Goal: Contribute content: Contribute content

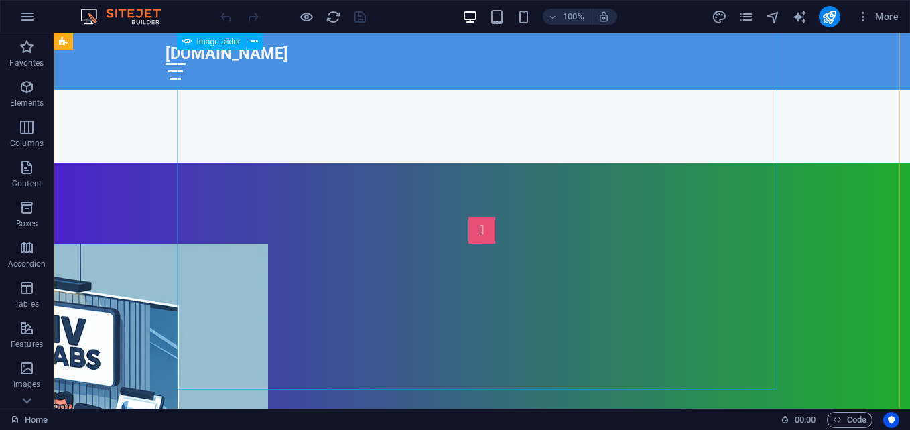
scroll to position [469, 0]
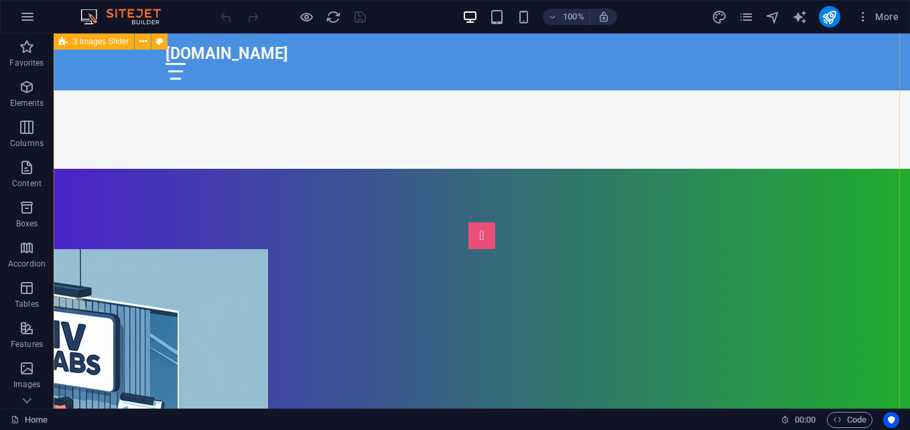
click at [785, 178] on div "1 2 3 4 5 6" at bounding box center [482, 421] width 856 height 504
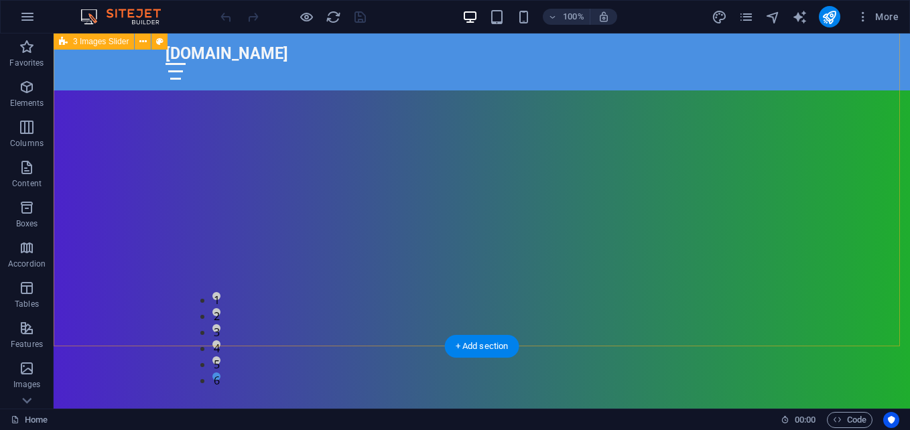
scroll to position [737, 0]
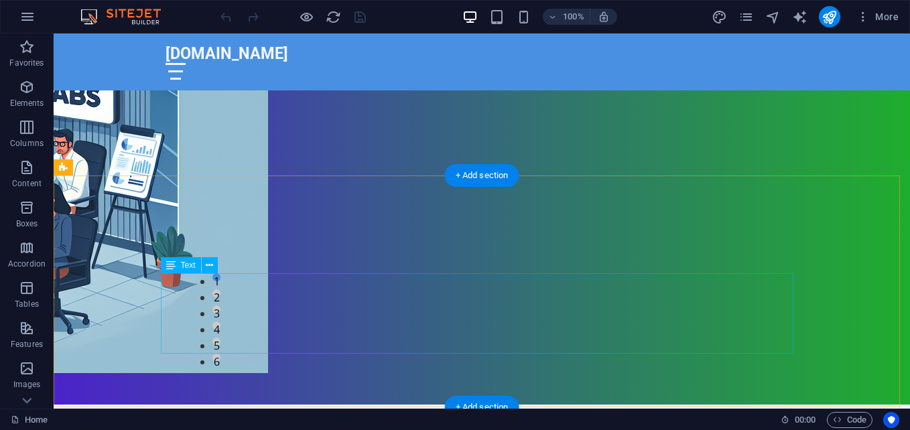
drag, startPoint x: 407, startPoint y: 295, endPoint x: 183, endPoint y: 324, distance: 225.6
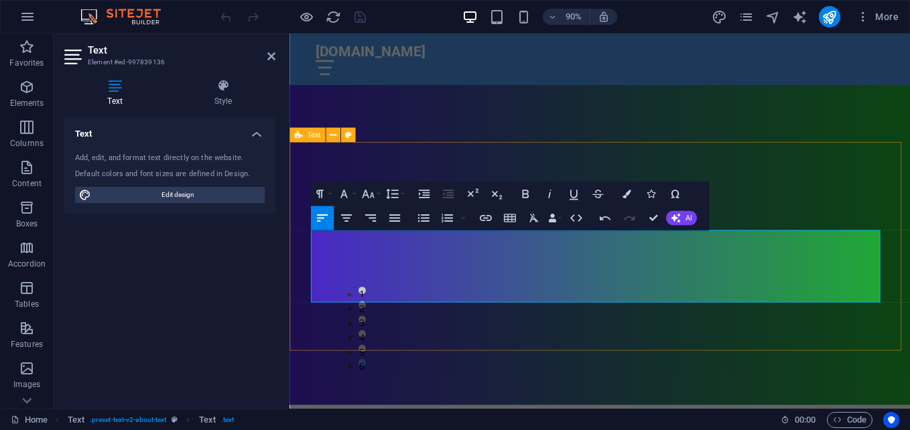
scroll to position [804, 0]
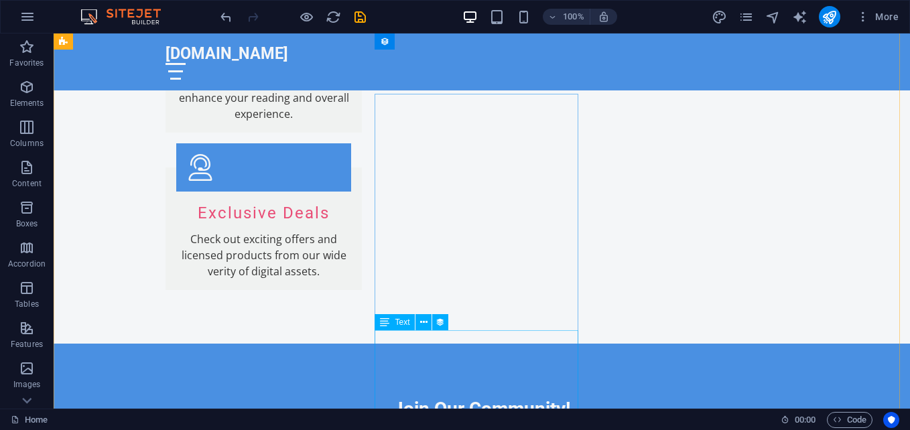
scroll to position [2236, 0]
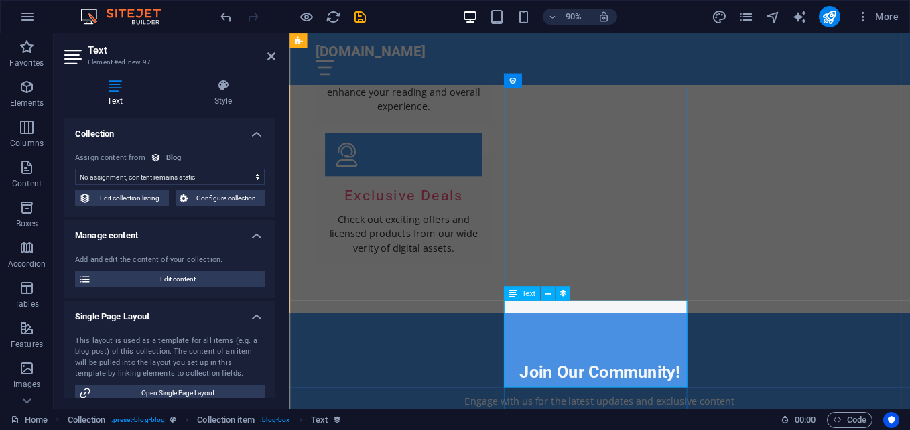
select select "description"
click at [213, 174] on select "No assignment, content remains static Created at (Date) Updated at (Date) Name …" at bounding box center [170, 177] width 190 height 16
click at [215, 175] on select "No assignment, content remains static Created at (Date) Updated at (Date) Name …" at bounding box center [170, 177] width 190 height 16
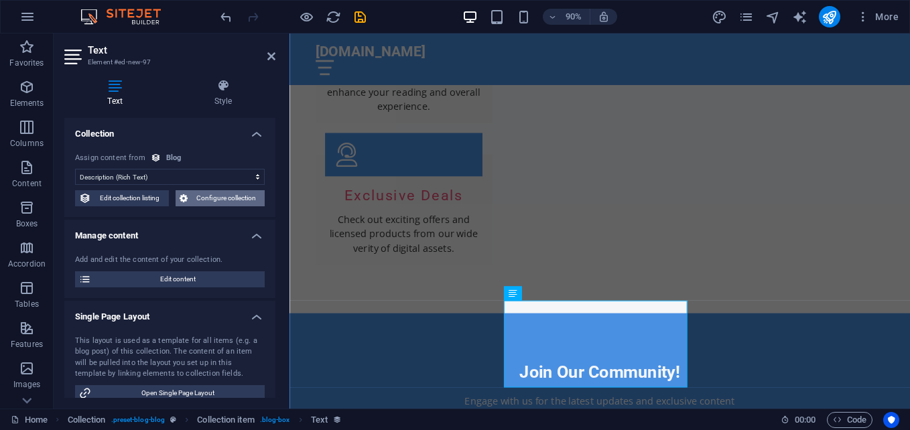
click at [236, 194] on span "Configure collection" at bounding box center [227, 198] width 70 height 16
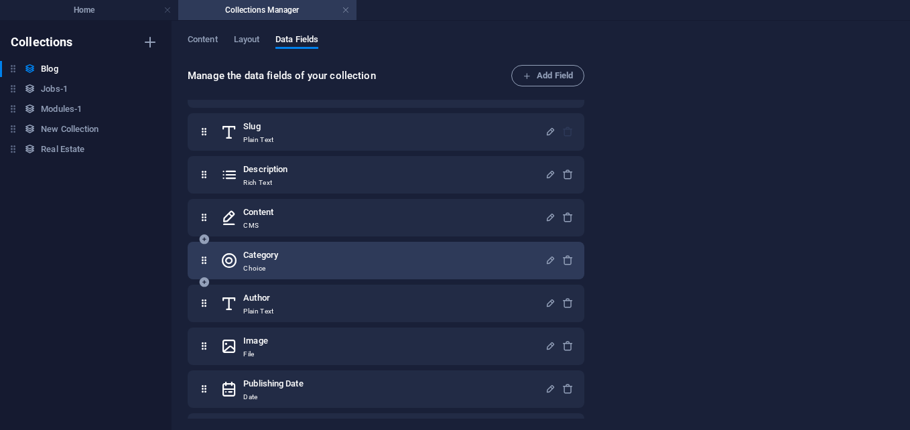
scroll to position [0, 0]
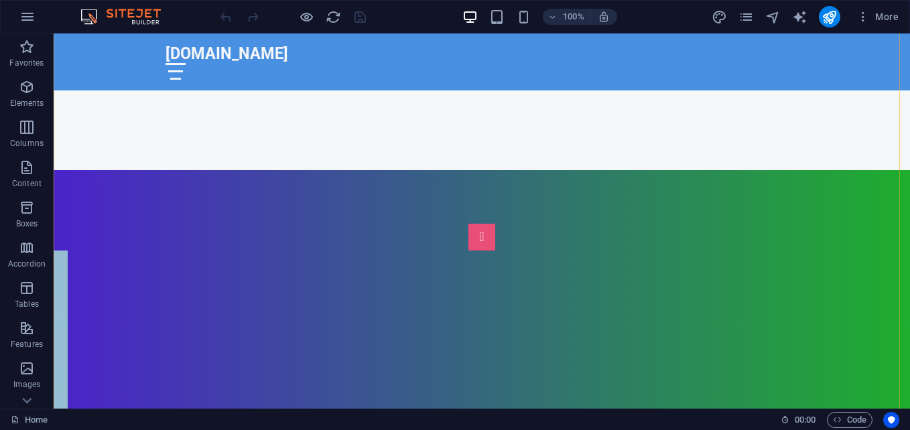
scroll to position [469, 0]
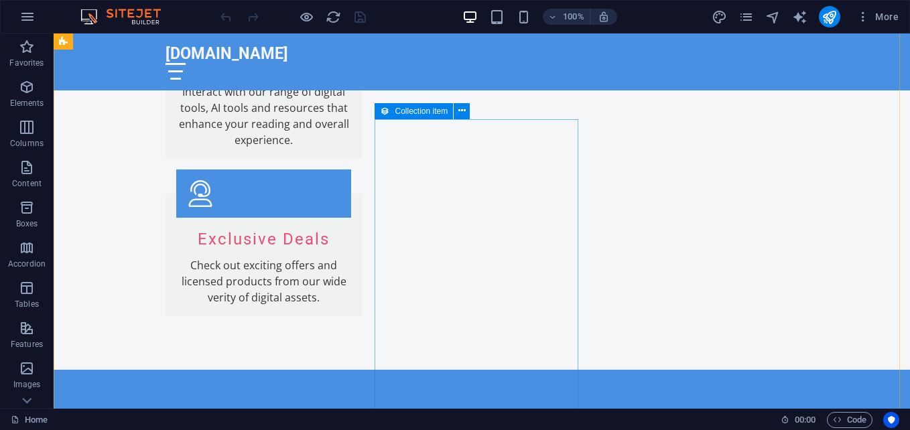
scroll to position [2412, 0]
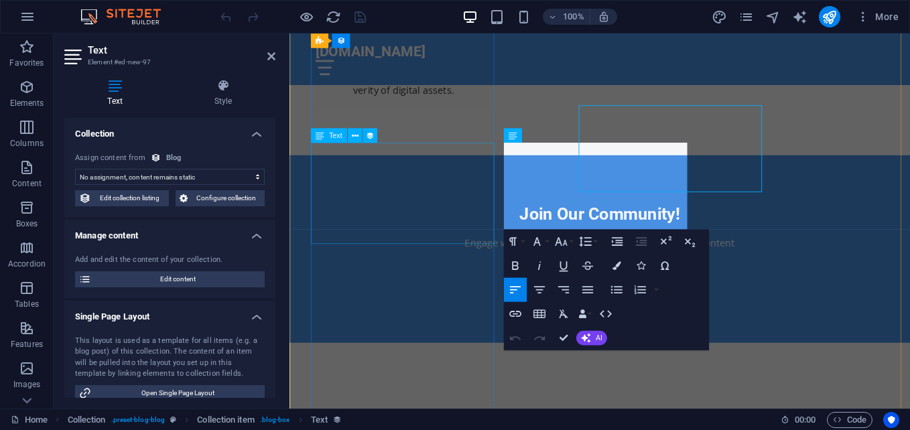
scroll to position [2453, 0]
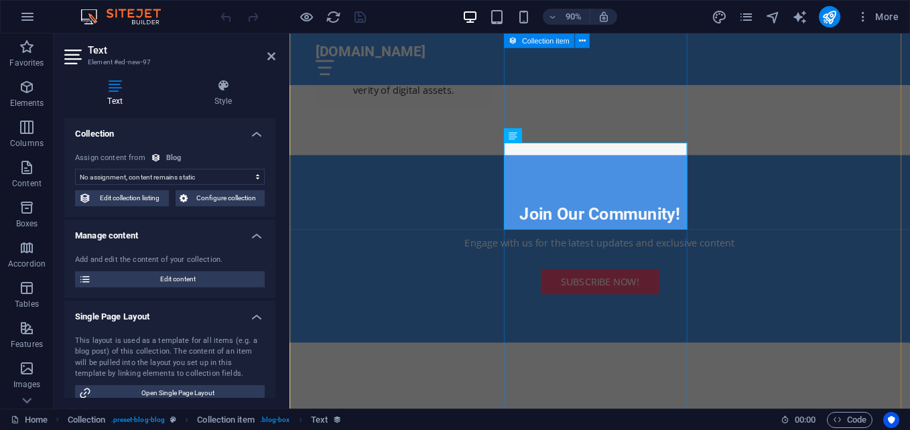
select select "description"
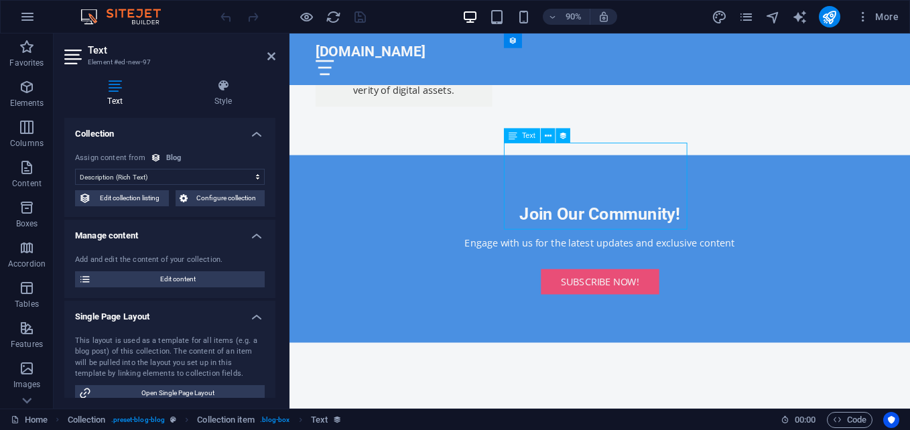
drag, startPoint x: 673, startPoint y: 238, endPoint x: 552, endPoint y: 169, distance: 138.9
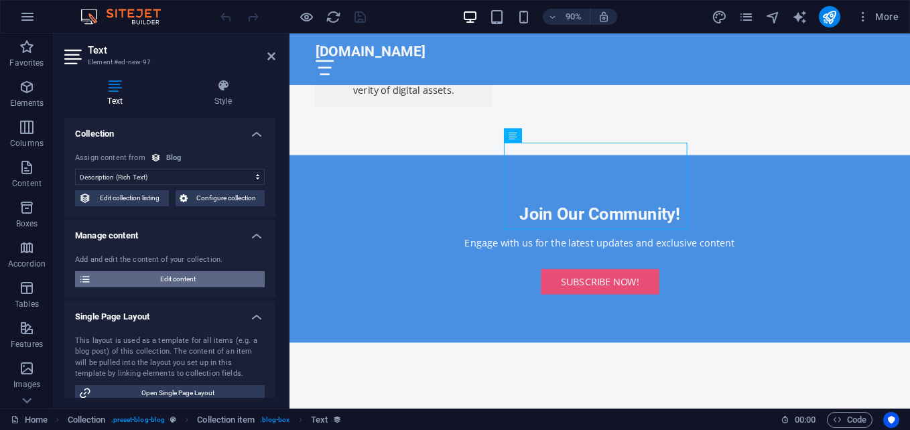
click at [149, 277] on span "Edit content" at bounding box center [177, 279] width 165 height 16
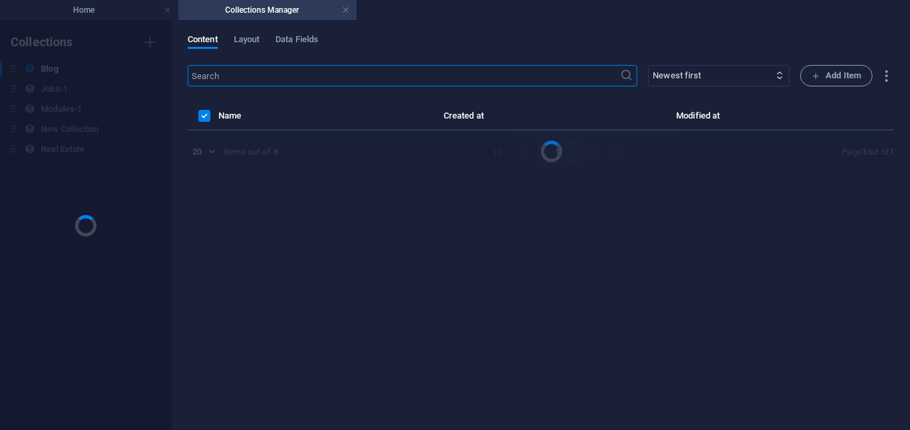
scroll to position [0, 0]
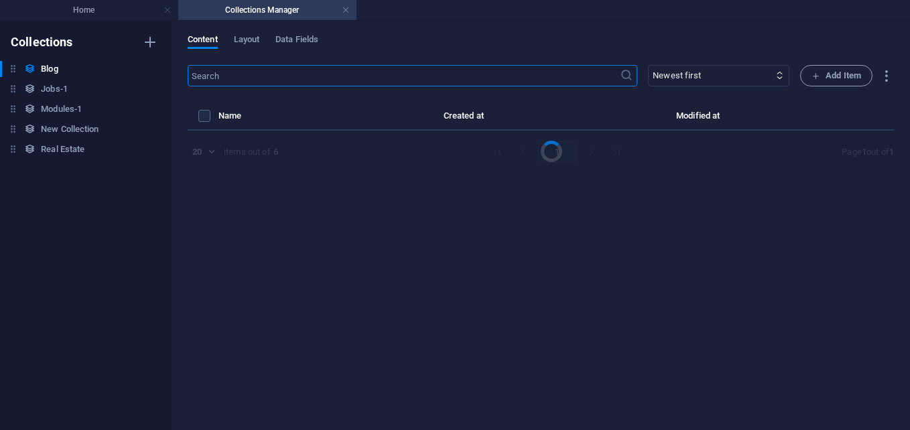
select select "Category 1"
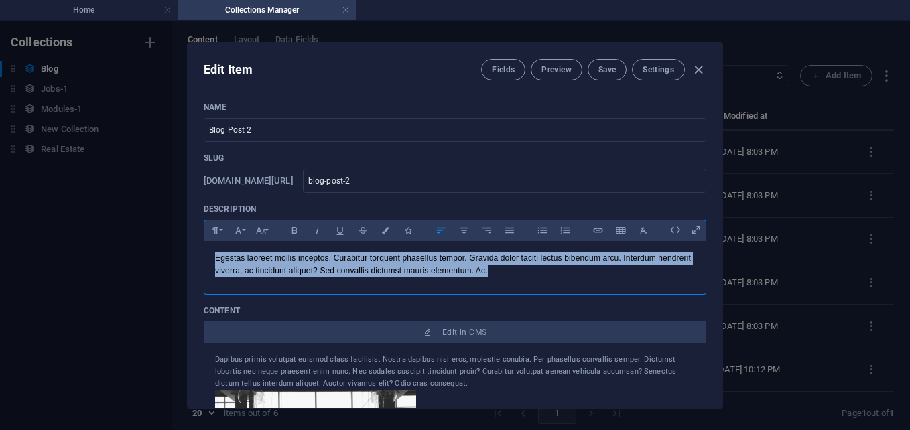
drag, startPoint x: 493, startPoint y: 273, endPoint x: 198, endPoint y: 247, distance: 296.5
click at [198, 247] on div "Name Blog Post 2 ​ Slug [DOMAIN_NAME][URL] blog-post-2 ​ Description Paragraph …" at bounding box center [455, 249] width 535 height 317
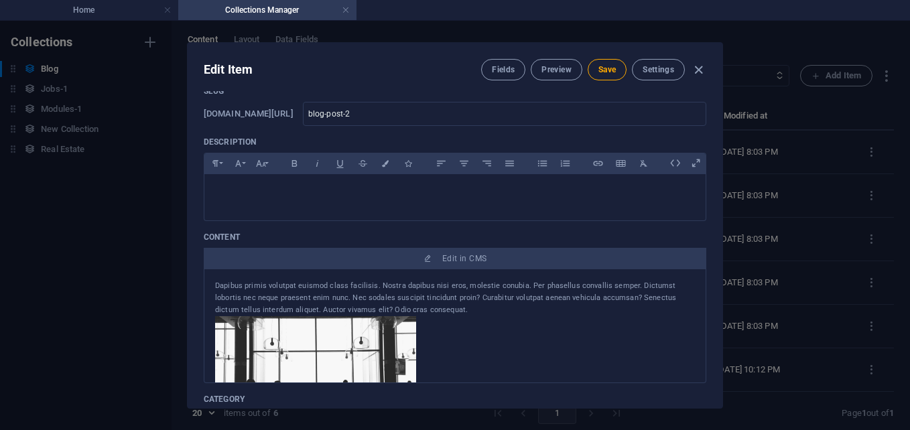
drag, startPoint x: 683, startPoint y: 319, endPoint x: 98, endPoint y: 302, distance: 585.8
click at [98, 302] on div "Edit Item Fields Preview Save Settings Name Blog Post 2 ​ Slug [DOMAIN_NAME][UR…" at bounding box center [455, 225] width 910 height 409
drag, startPoint x: 537, startPoint y: 278, endPoint x: 213, endPoint y: 296, distance: 324.1
click at [213, 296] on div "Dapibus primis volutpat euismod class facilisis. Nostra dapibus nisi eros, mole…" at bounding box center [455, 326] width 502 height 114
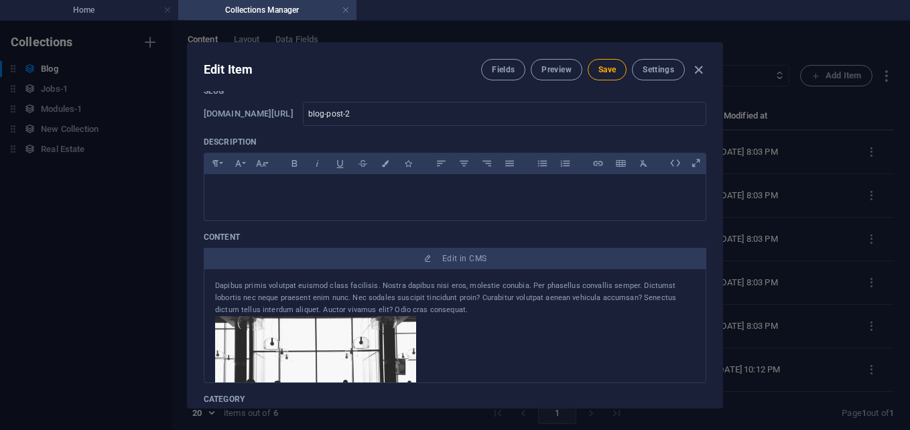
click at [213, 296] on div "Dapibus primis volutpat euismod class facilisis. Nostra dapibus nisi eros, mole…" at bounding box center [455, 326] width 502 height 114
click at [595, 346] on div at bounding box center [455, 377] width 480 height 122
drag, startPoint x: 658, startPoint y: 293, endPoint x: 339, endPoint y: 301, distance: 319.0
click at [339, 301] on div "Dapibus primis volutpat euismod class facilisis. Nostra dapibus nisi eros, mole…" at bounding box center [455, 298] width 480 height 36
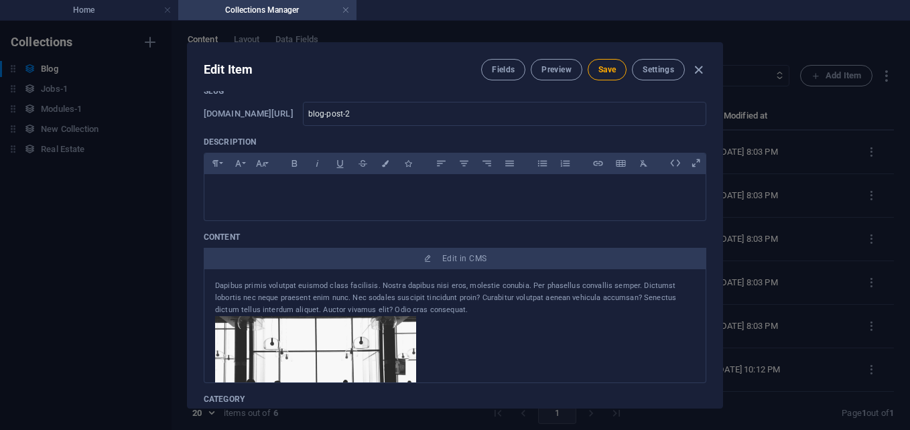
drag, startPoint x: 339, startPoint y: 301, endPoint x: 522, endPoint y: 363, distance: 193.2
click at [522, 363] on div at bounding box center [455, 377] width 480 height 122
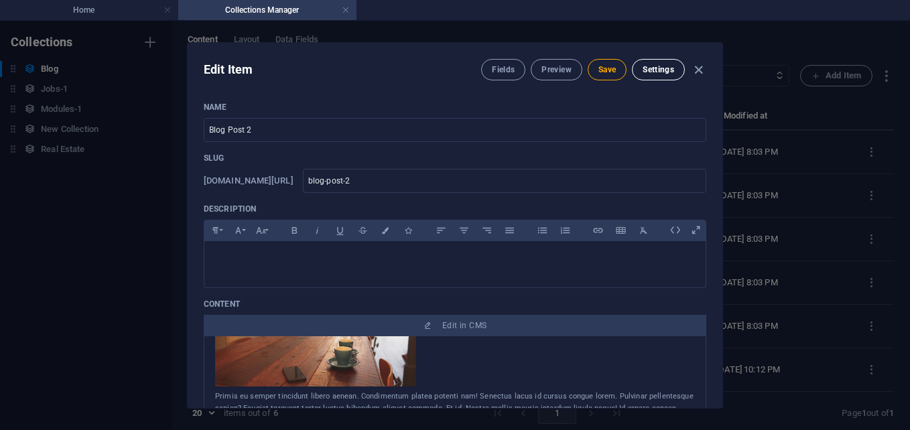
click at [650, 74] on span "Settings" at bounding box center [657, 69] width 31 height 11
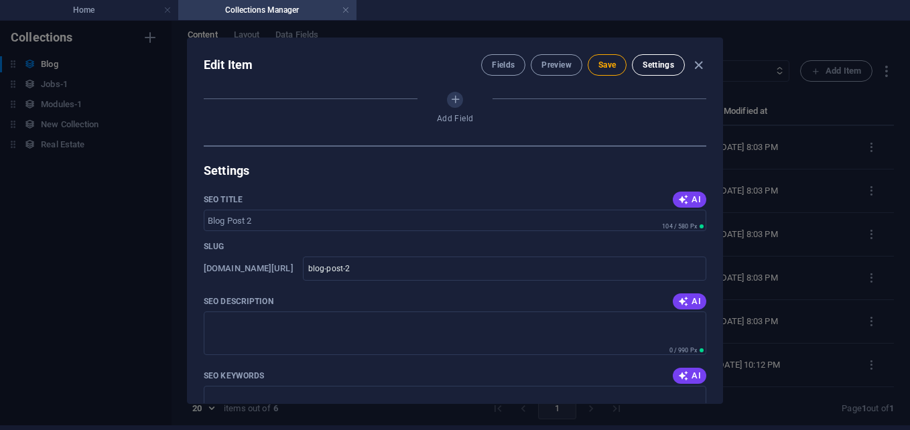
scroll to position [842, 0]
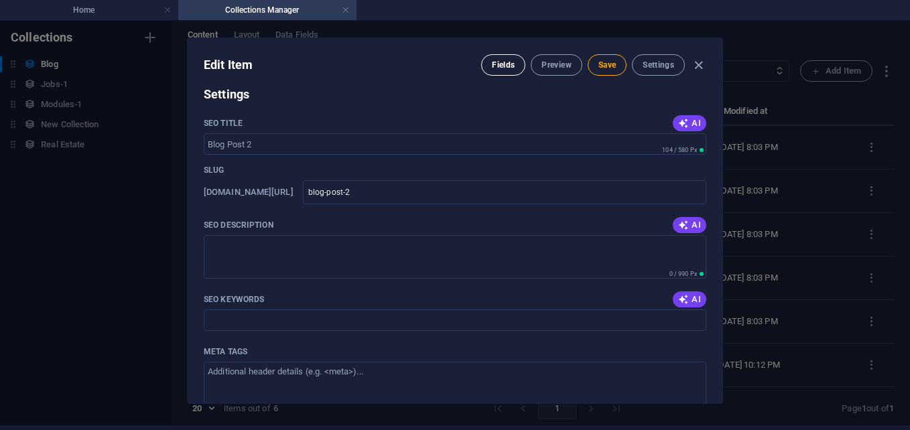
click at [500, 68] on span "Fields" at bounding box center [503, 65] width 23 height 11
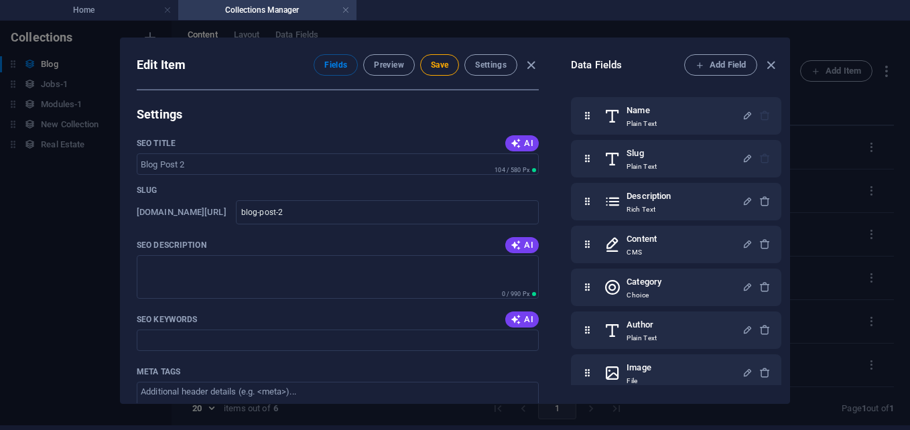
scroll to position [285, 0]
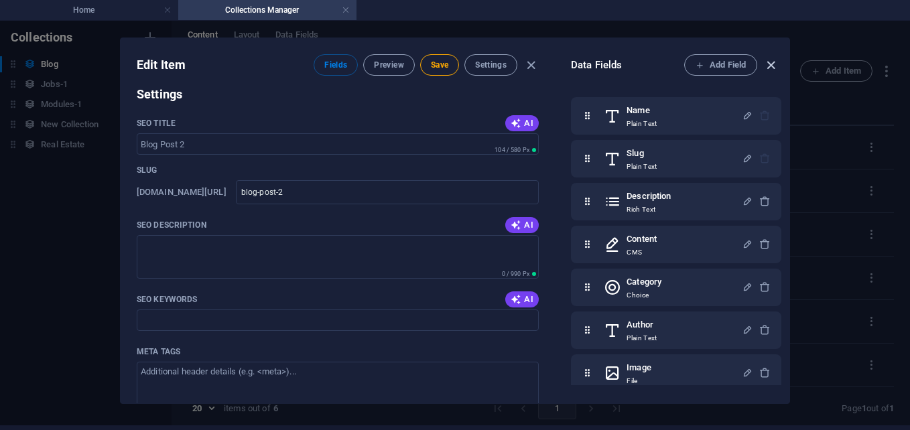
click at [767, 60] on icon "button" at bounding box center [770, 65] width 15 height 15
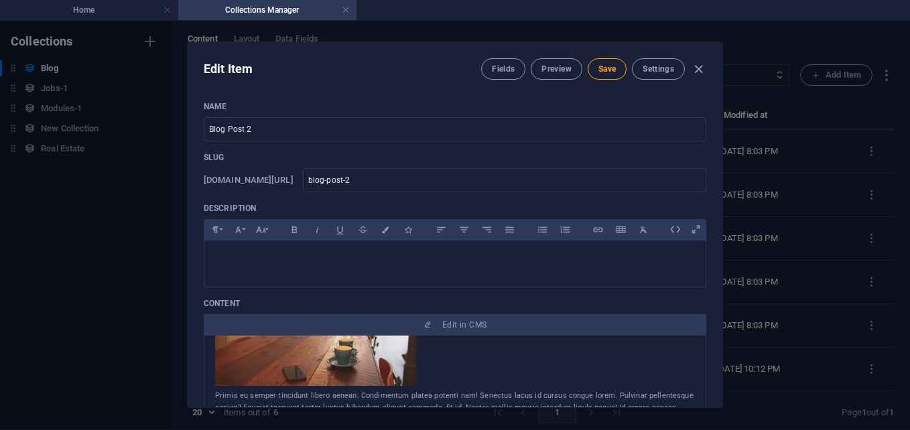
scroll to position [0, 0]
click at [463, 127] on input "Blog Post 2" at bounding box center [455, 130] width 502 height 24
type input "B"
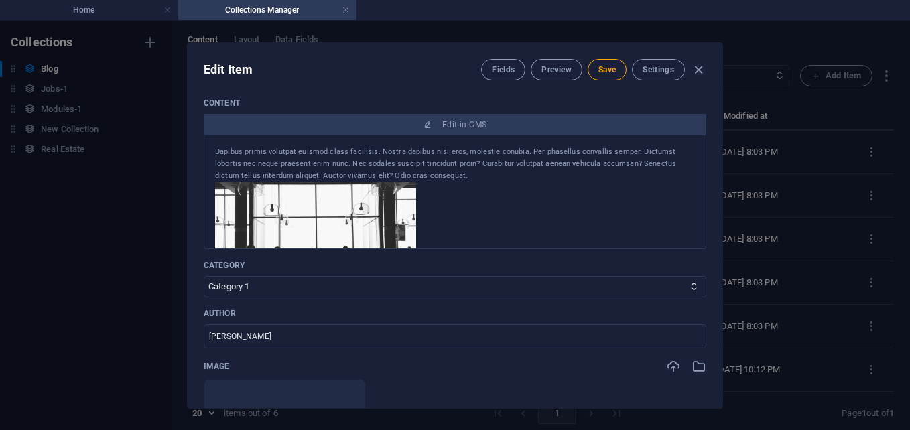
scroll to position [67, 0]
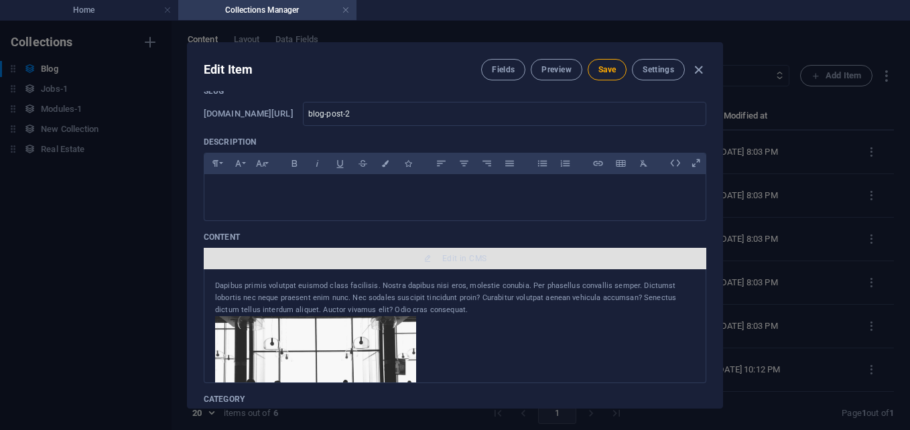
click at [466, 259] on span "Edit in CMS" at bounding box center [464, 258] width 44 height 11
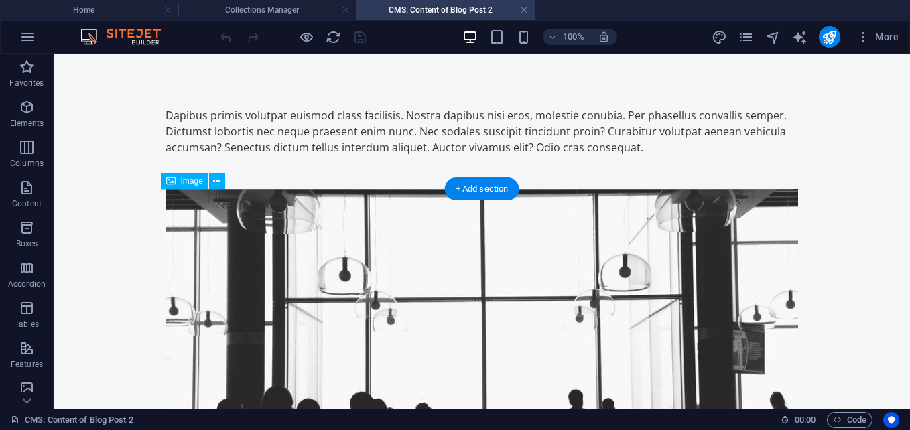
scroll to position [0, 0]
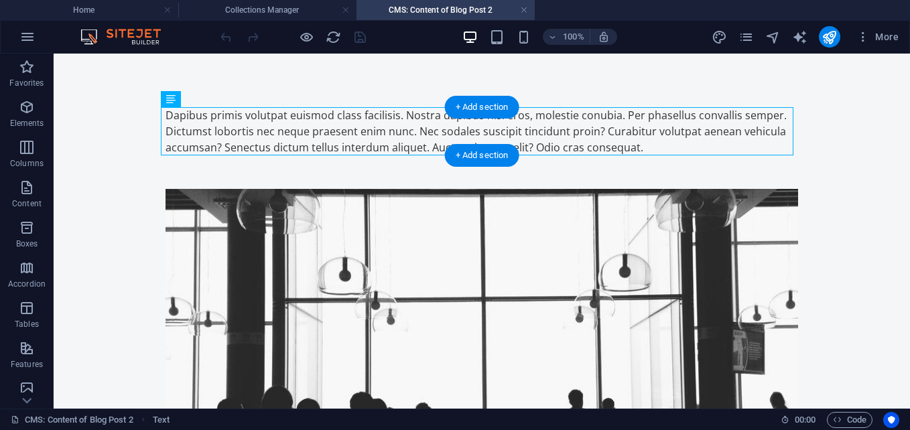
drag, startPoint x: 770, startPoint y: 123, endPoint x: 322, endPoint y: 145, distance: 448.8
click at [345, 139] on div "Dapibus primis volutpat euismod class facilisis. Nostra dapibus nisi eros, mole…" at bounding box center [481, 131] width 632 height 48
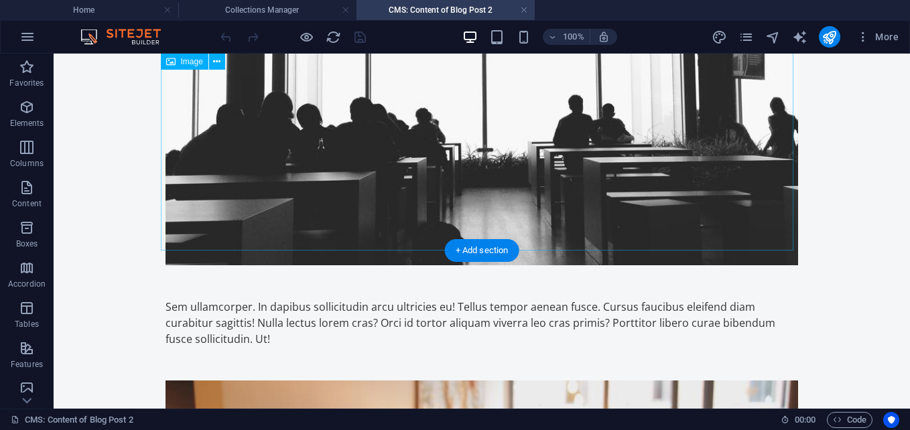
scroll to position [335, 0]
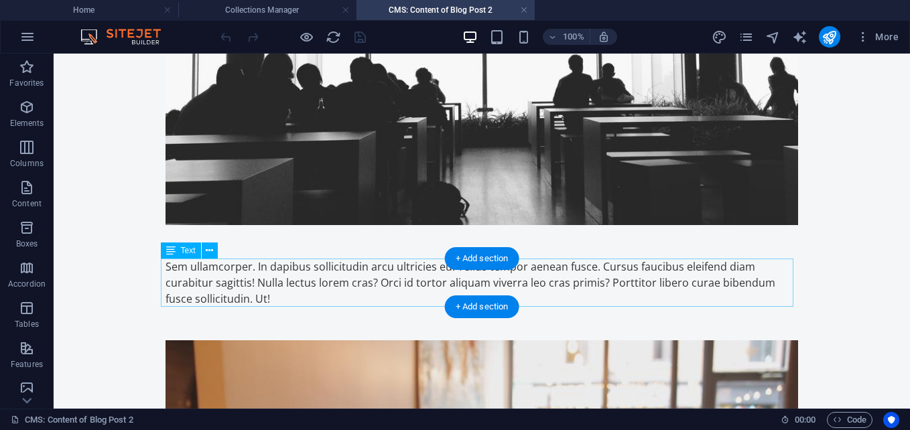
click at [243, 292] on div "Sem ullamcorper. In dapibus sollicitudin arcu ultricies eu! Tellus tempor aenea…" at bounding box center [481, 283] width 632 height 48
click at [240, 294] on div "Sem ullamcorper. In dapibus sollicitudin arcu ultricies eu! Tellus tempor aenea…" at bounding box center [481, 283] width 632 height 48
click at [239, 294] on div "Sem ullamcorper. In dapibus sollicitudin arcu ultricies eu! Tellus tempor aenea…" at bounding box center [481, 283] width 632 height 48
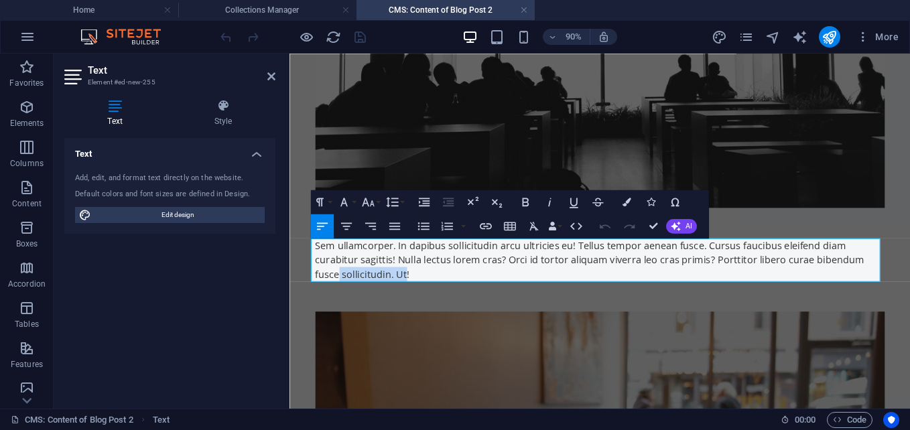
drag, startPoint x: 910, startPoint y: 285, endPoint x: 383, endPoint y: 293, distance: 527.3
click at [383, 293] on div "Sem ullamcorper. In dapibus sollicitudin arcu ultricies eu! Tellus tempor aenea…" at bounding box center [634, 283] width 632 height 48
click at [318, 265] on div "Sem ullamcorper. In dapibus sollicitudin arcu ultricies eu! Tellus tempor aenea…" at bounding box center [634, 283] width 632 height 48
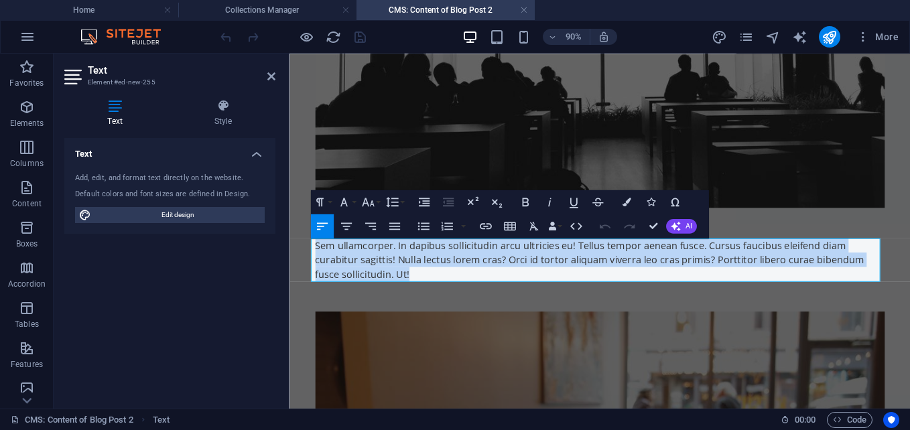
drag, startPoint x: 318, startPoint y: 265, endPoint x: 407, endPoint y: 282, distance: 90.8
click at [404, 283] on div "Sem ullamcorper. In dapibus sollicitudin arcu ultricies eu! Tellus tempor aenea…" at bounding box center [634, 283] width 632 height 48
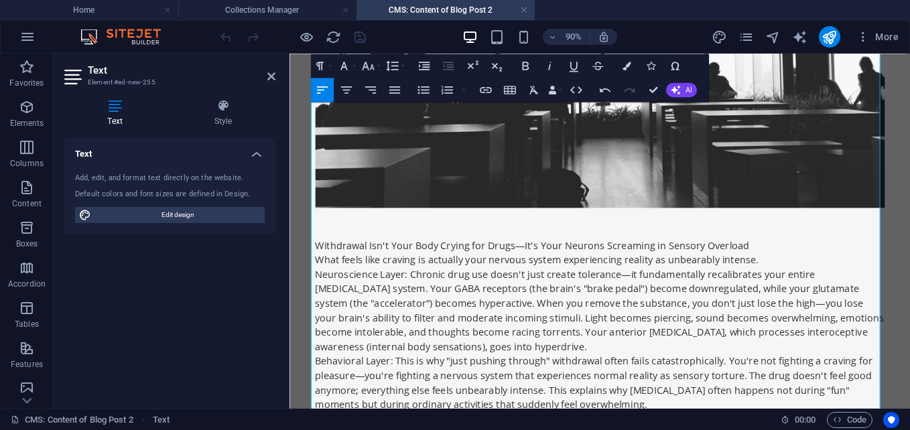
scroll to position [603, 0]
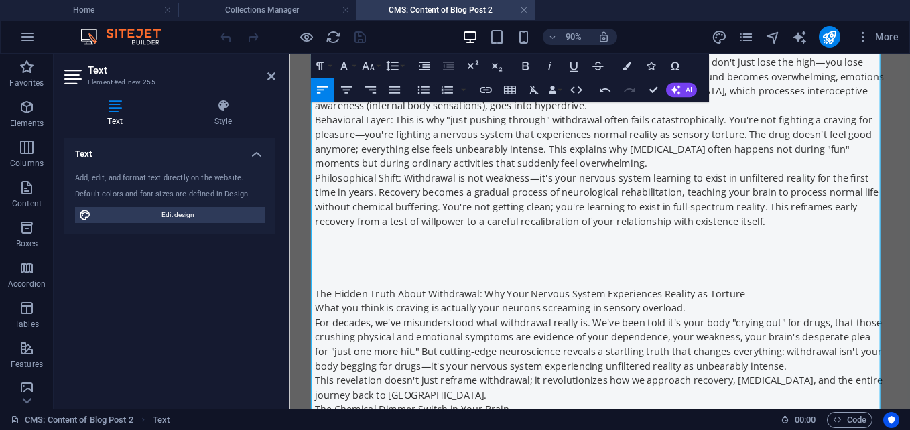
click at [521, 282] on p at bounding box center [634, 288] width 632 height 16
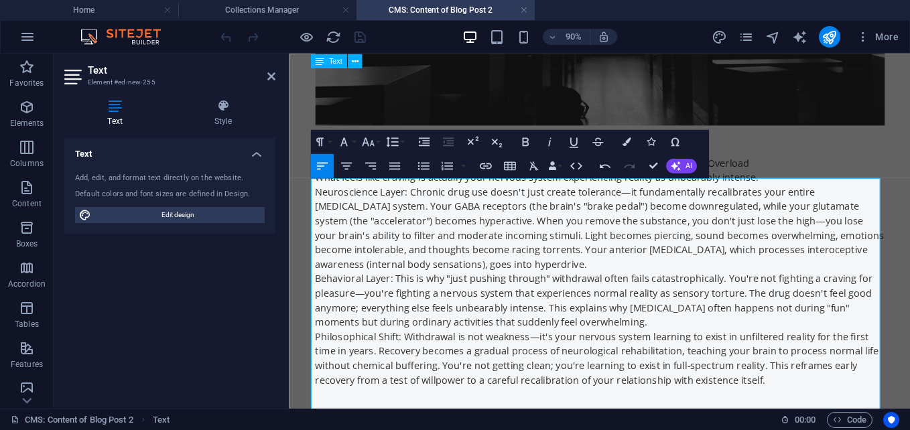
scroll to position [402, 0]
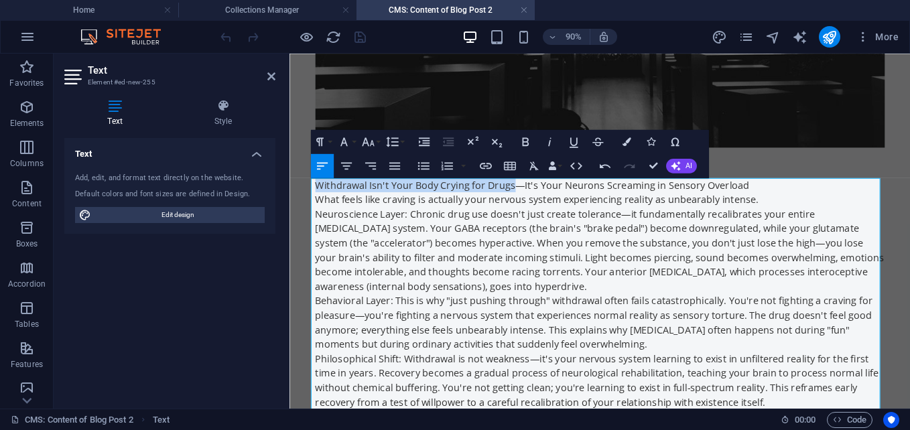
drag, startPoint x: 535, startPoint y: 202, endPoint x: 308, endPoint y: 206, distance: 227.8
copy p "Withdrawal Isn't Your Body Crying for Drugs"
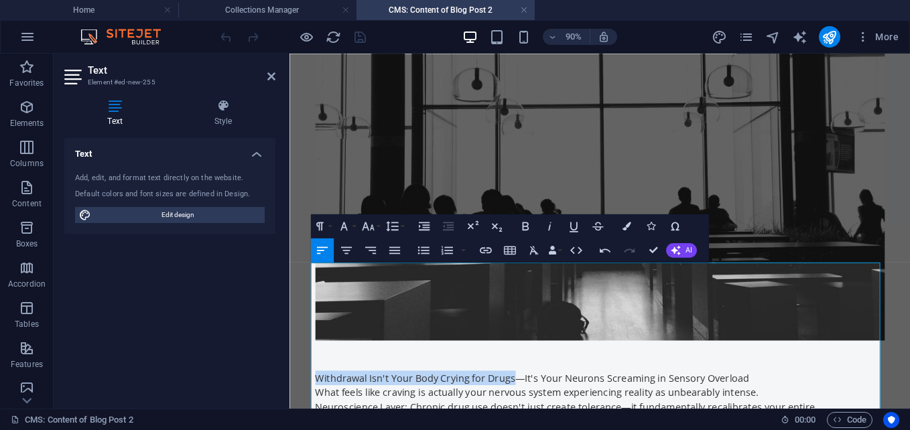
scroll to position [335, 0]
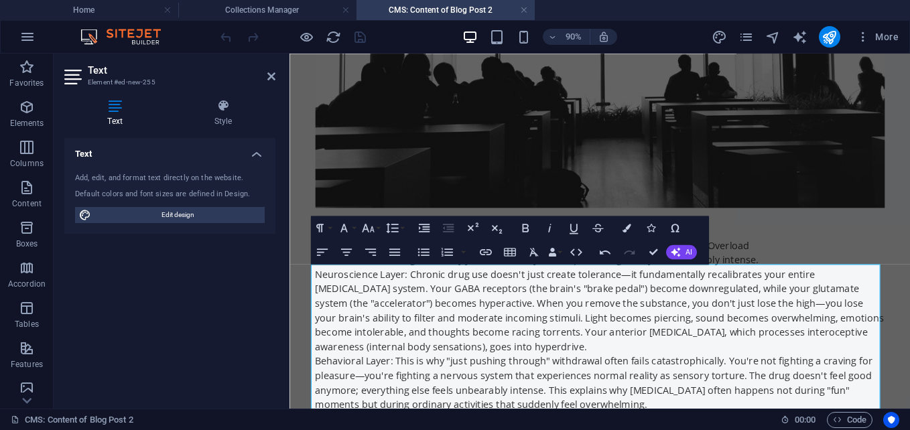
scroll to position [268, 0]
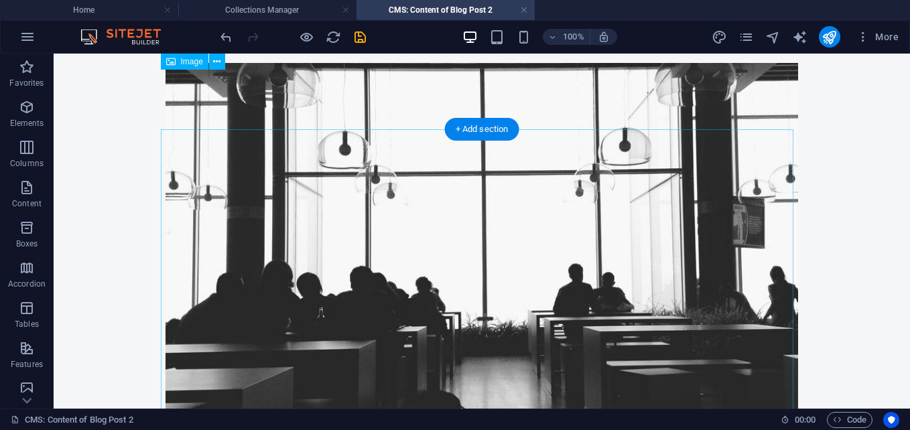
scroll to position [0, 0]
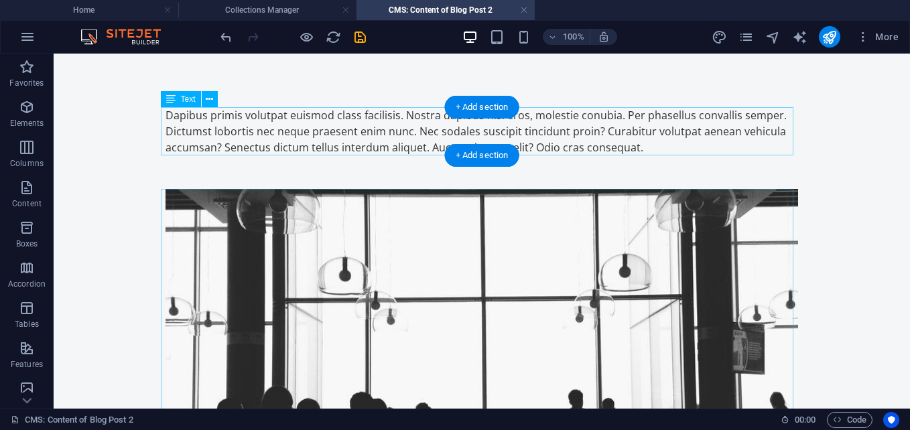
click at [606, 144] on div "Dapibus primis volutpat euismod class facilisis. Nostra dapibus nisi eros, mole…" at bounding box center [481, 131] width 632 height 48
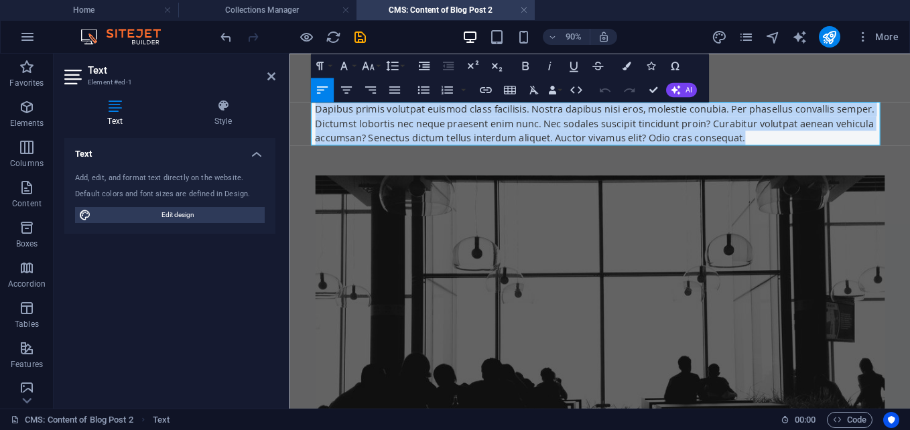
drag, startPoint x: 803, startPoint y: 142, endPoint x: 298, endPoint y: 103, distance: 506.0
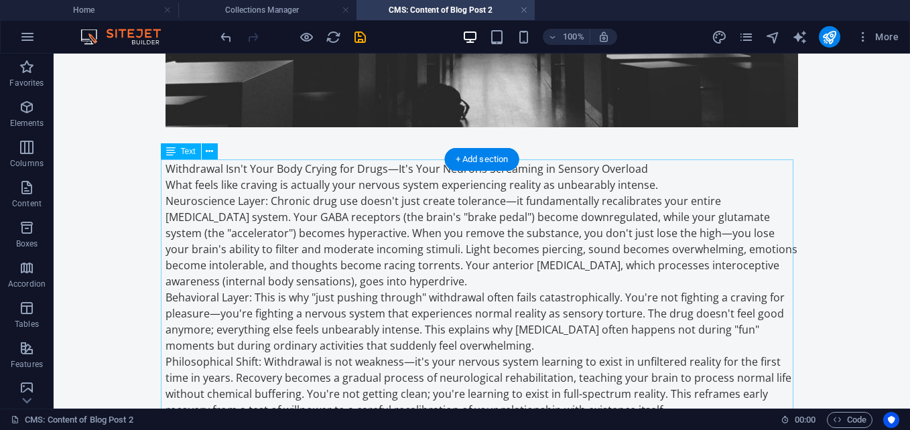
scroll to position [402, 0]
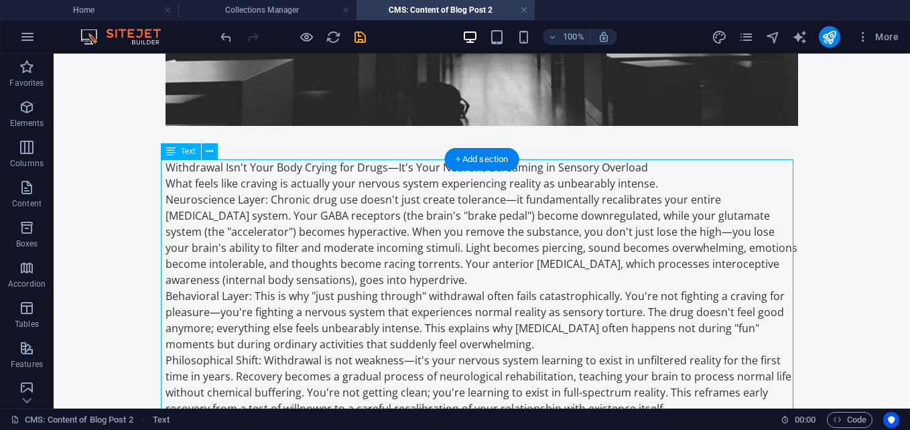
drag, startPoint x: 389, startPoint y: 163, endPoint x: 440, endPoint y: 176, distance: 53.1
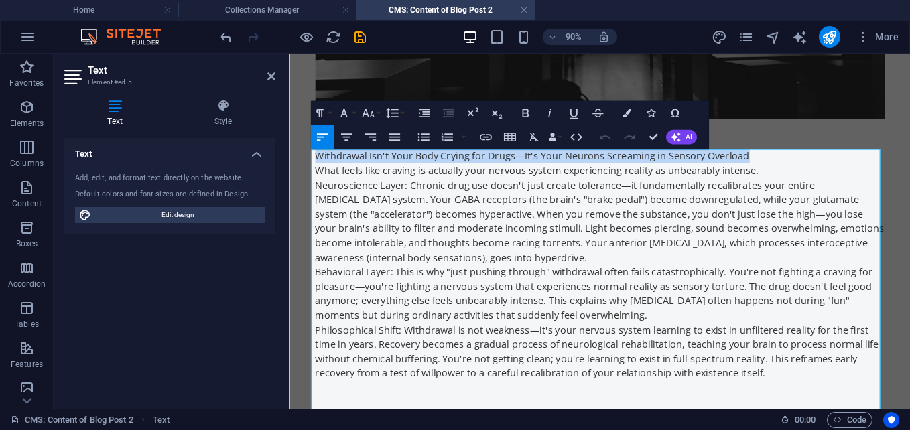
drag, startPoint x: 787, startPoint y: 165, endPoint x: 314, endPoint y: 171, distance: 472.4
click at [318, 171] on p "Withdrawal Isn't Your Body Crying for Drugs—It's Your Neurons Screaming in Sens…" at bounding box center [634, 167] width 632 height 16
copy p "Withdrawal Isn't Your Body Crying for Drugs—It's Your Neurons Screaming in Sens…"
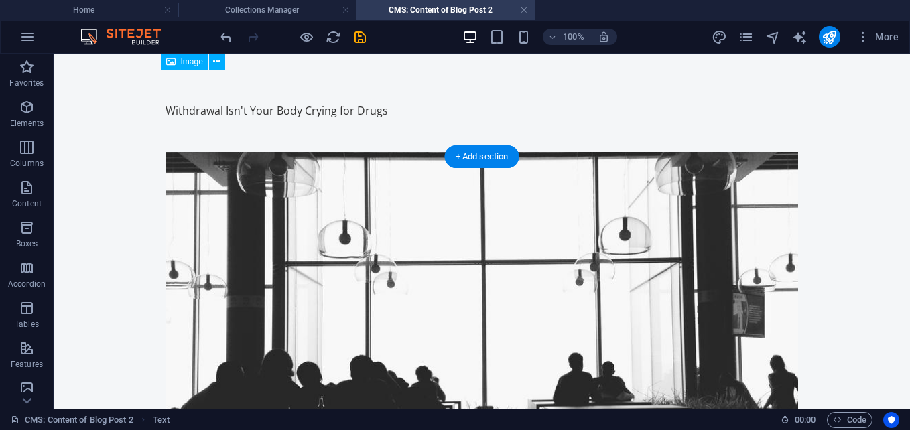
scroll to position [0, 0]
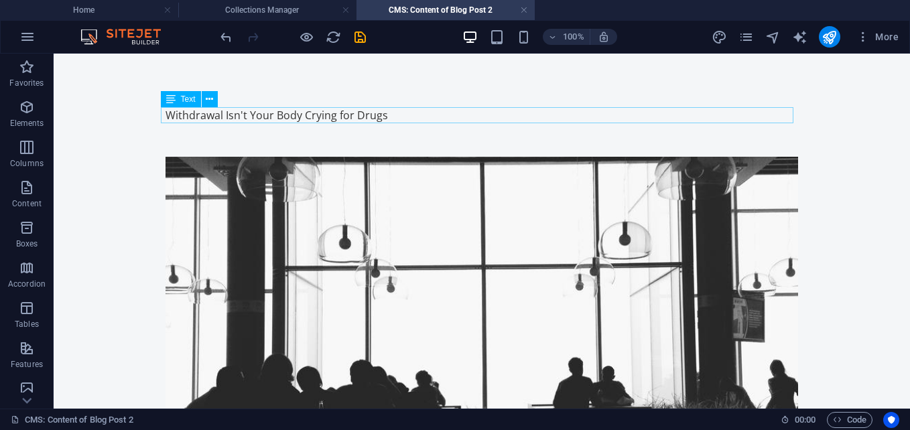
click at [421, 109] on div "Withdrawal Isn't Your Body Crying for Drugs" at bounding box center [481, 115] width 632 height 16
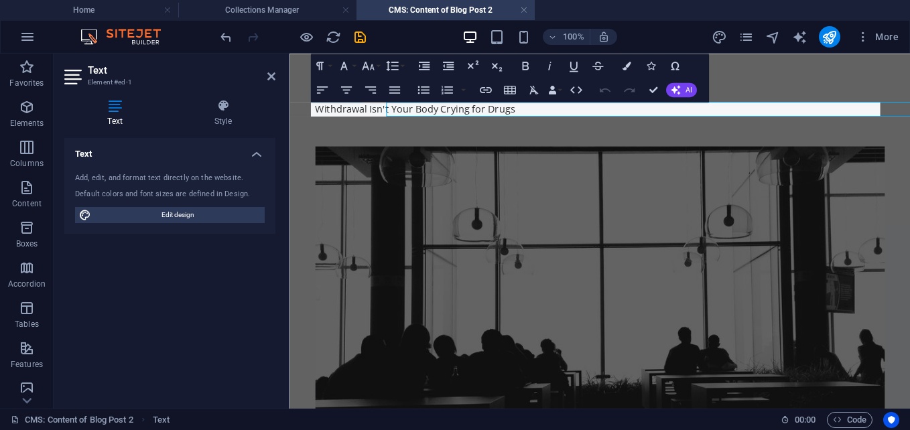
click at [435, 115] on p "Withdrawal Isn't Your Body Crying for Drugs" at bounding box center [634, 115] width 632 height 16
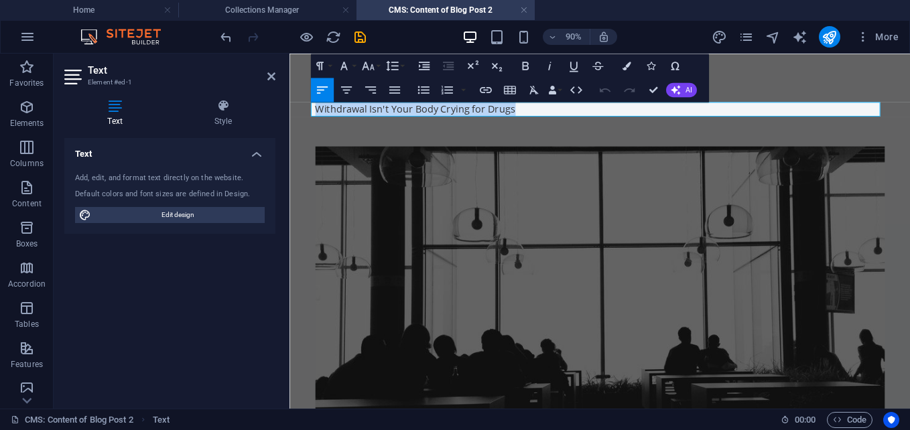
click at [563, 120] on p "Withdrawal Isn't Your Body Crying for Drugs" at bounding box center [634, 115] width 632 height 16
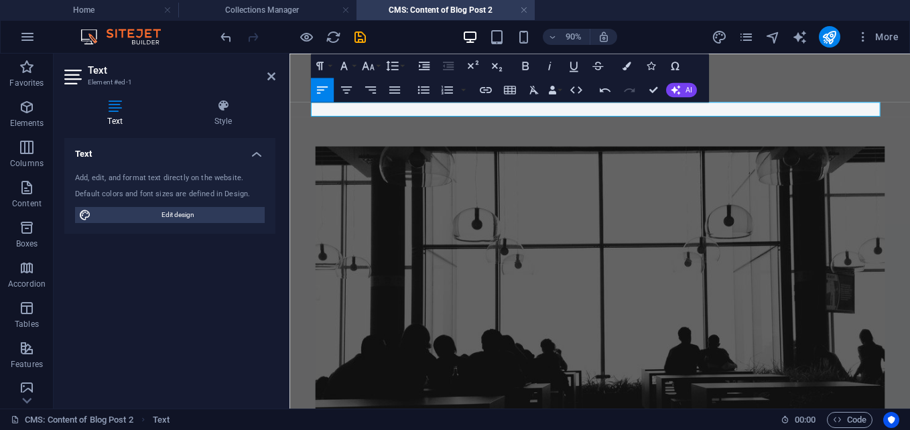
drag, startPoint x: 553, startPoint y: 109, endPoint x: 546, endPoint y: 113, distance: 8.2
click at [529, 62] on icon "button" at bounding box center [525, 65] width 15 height 15
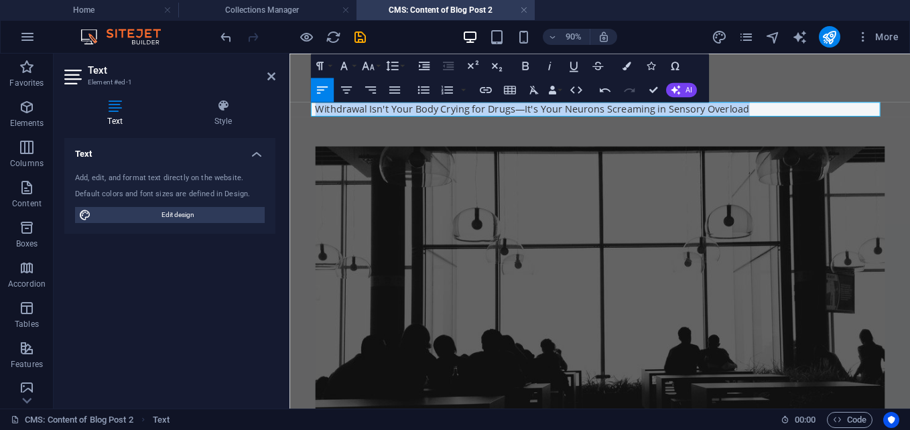
drag, startPoint x: 797, startPoint y: 115, endPoint x: 218, endPoint y: 103, distance: 579.0
click at [529, 68] on icon "button" at bounding box center [525, 65] width 15 height 15
click at [848, 128] on div at bounding box center [634, 139] width 632 height 33
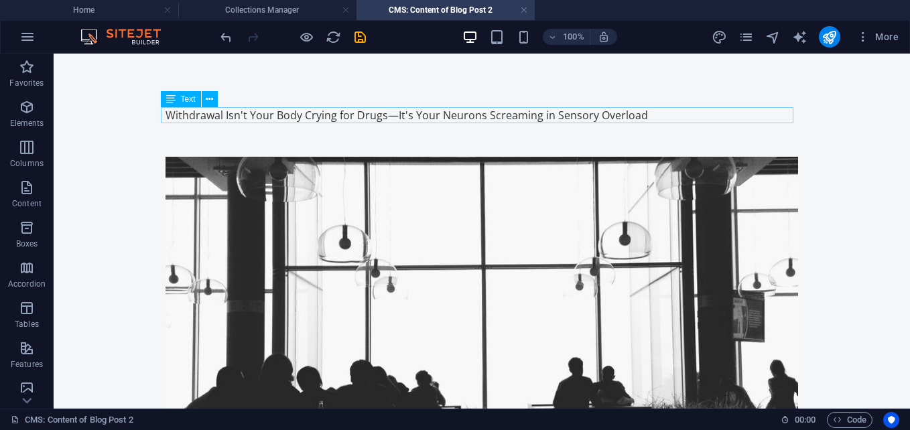
click at [668, 119] on div "Withdrawal Isn't Your Body Crying for Drugs—It's Your Neurons Screaming in Sens…" at bounding box center [481, 115] width 632 height 16
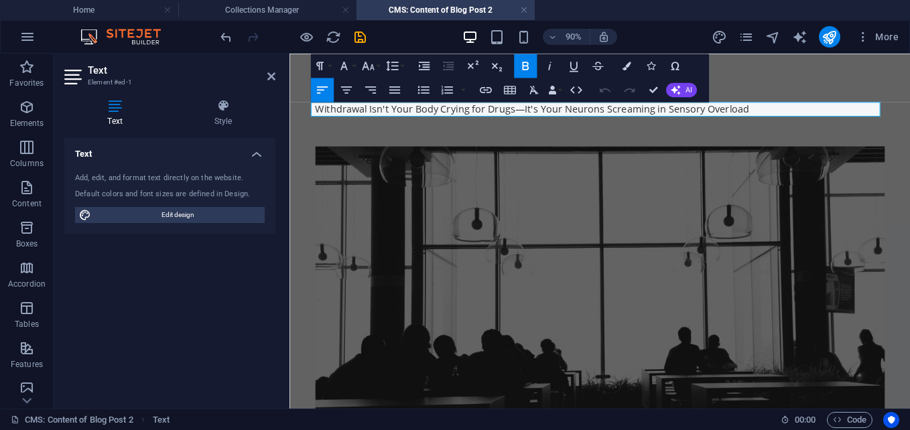
click at [528, 59] on icon "button" at bounding box center [525, 65] width 15 height 15
click at [346, 64] on icon "button" at bounding box center [343, 65] width 15 height 15
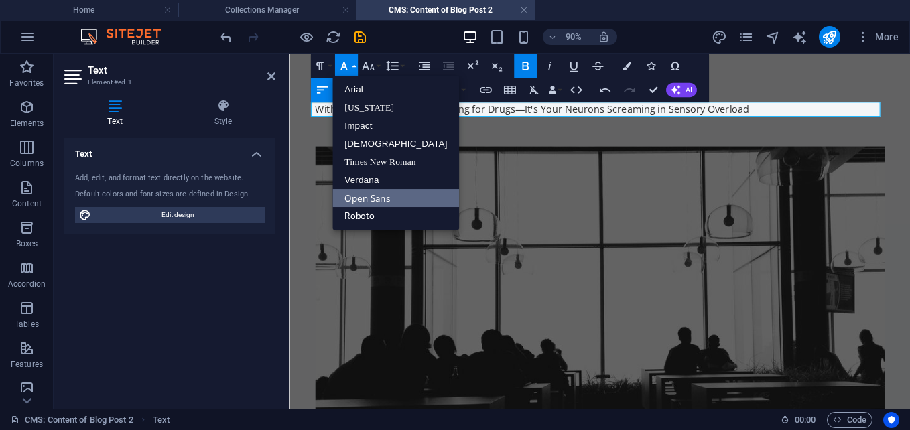
click at [345, 64] on icon "button" at bounding box center [343, 66] width 7 height 9
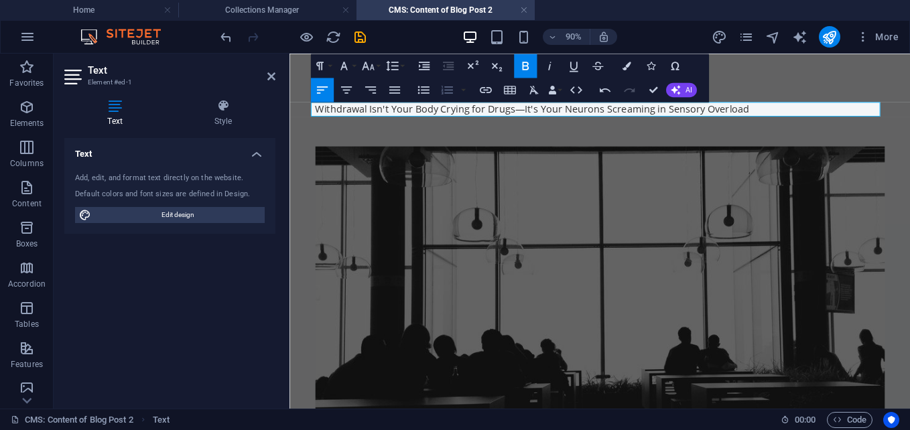
click at [452, 89] on icon "button" at bounding box center [446, 89] width 15 height 15
click at [519, 63] on icon "button" at bounding box center [525, 65] width 15 height 15
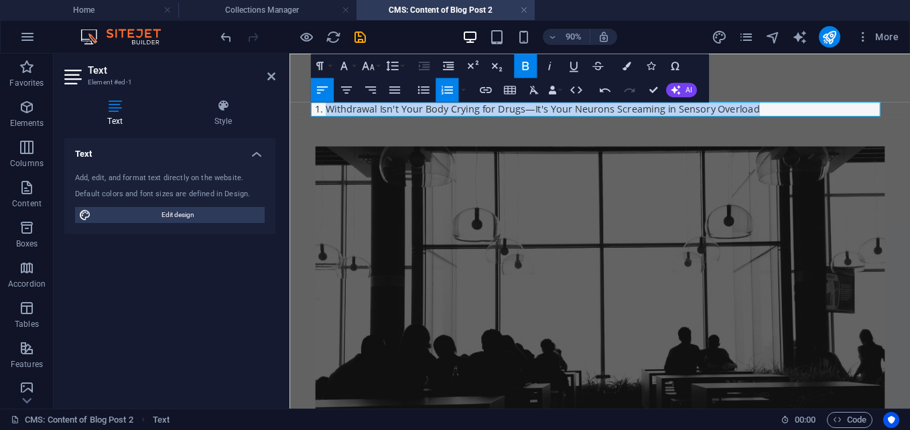
drag, startPoint x: 804, startPoint y: 110, endPoint x: 301, endPoint y: 103, distance: 502.5
click at [532, 64] on icon "button" at bounding box center [525, 65] width 15 height 15
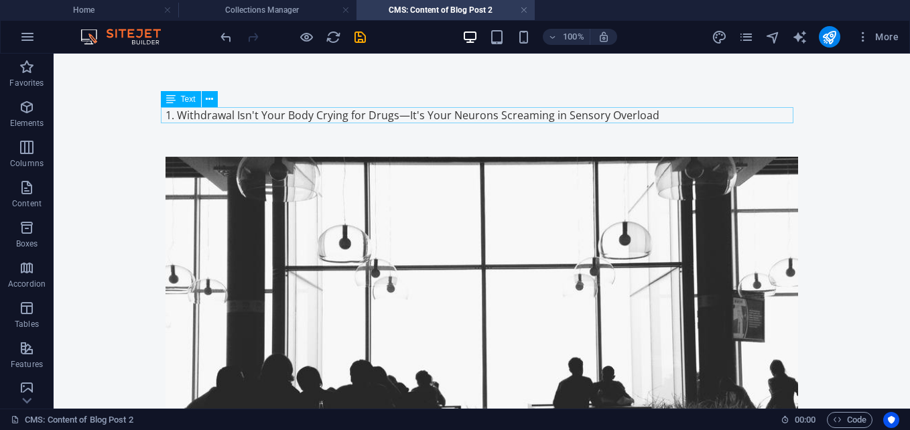
click at [657, 116] on div "Withdrawal Isn't Your Body Crying for Drugs—It's Your Neurons Screaming in Sens…" at bounding box center [481, 115] width 632 height 16
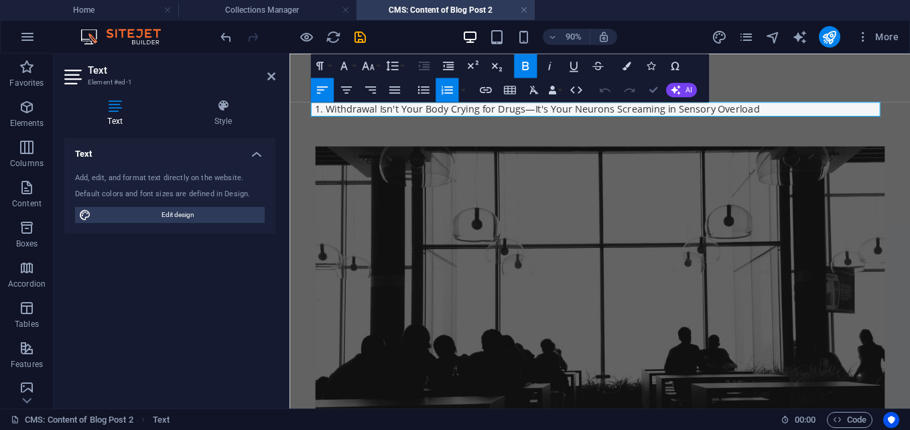
drag, startPoint x: 655, startPoint y: 93, endPoint x: 667, endPoint y: 149, distance: 57.6
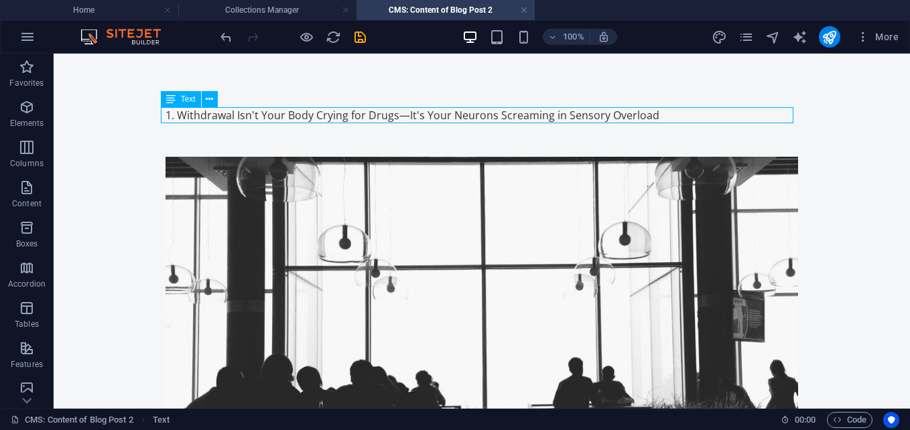
click at [386, 115] on div "Withdrawal Isn't Your Body Crying for Drugs—It's Your Neurons Screaming in Sens…" at bounding box center [481, 115] width 632 height 16
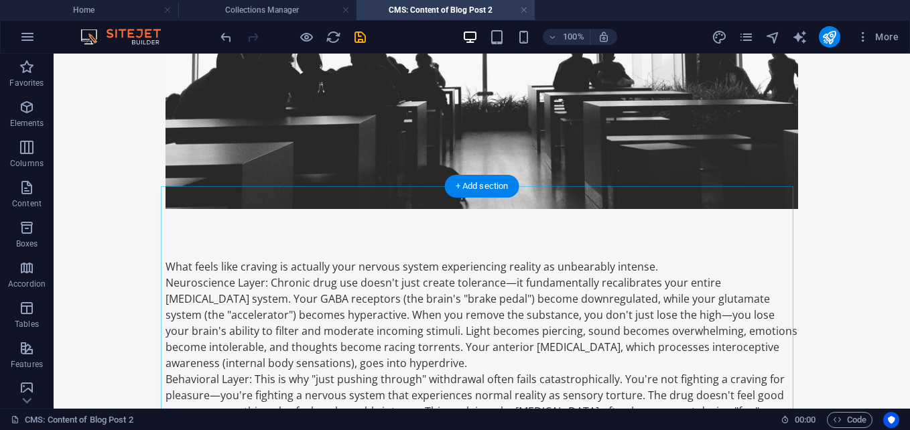
scroll to position [402, 0]
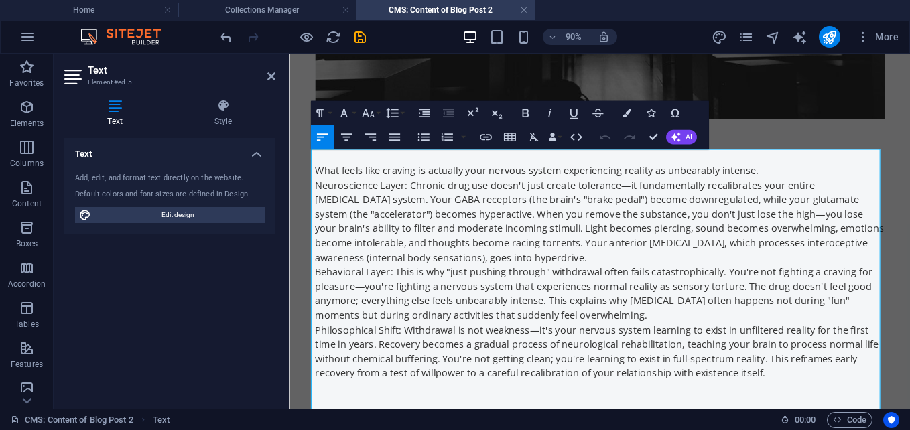
click at [318, 180] on p "What feels like craving is actually your nervous system experiencing reality as…" at bounding box center [634, 184] width 632 height 16
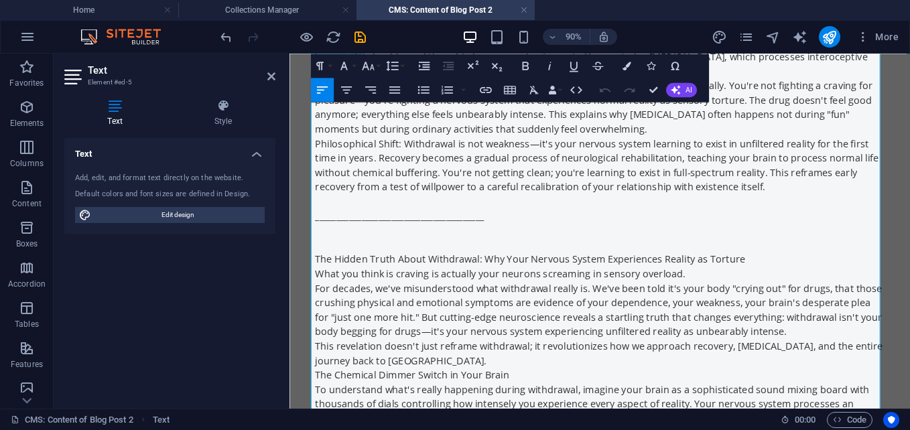
scroll to position [603, 0]
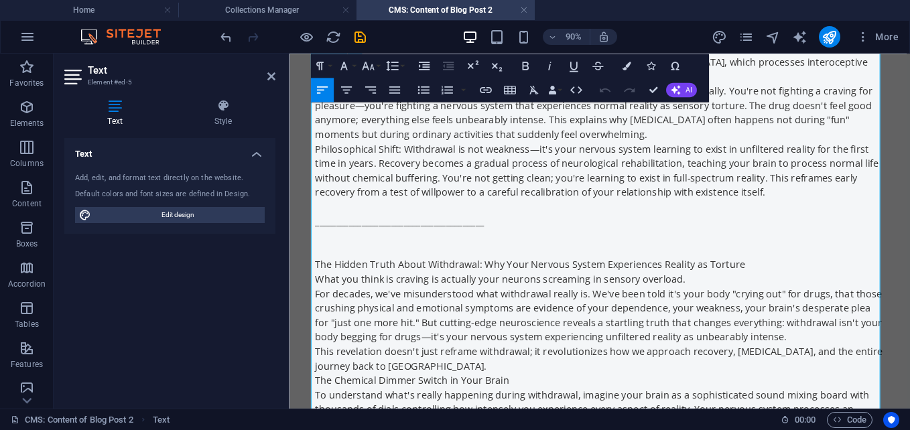
drag, startPoint x: 512, startPoint y: 247, endPoint x: 521, endPoint y: 246, distance: 8.7
click at [513, 246] on p "________________________________________" at bounding box center [634, 240] width 632 height 16
drag, startPoint x: 493, startPoint y: 285, endPoint x: 306, endPoint y: 283, distance: 187.6
click at [528, 61] on icon "button" at bounding box center [525, 65] width 15 height 15
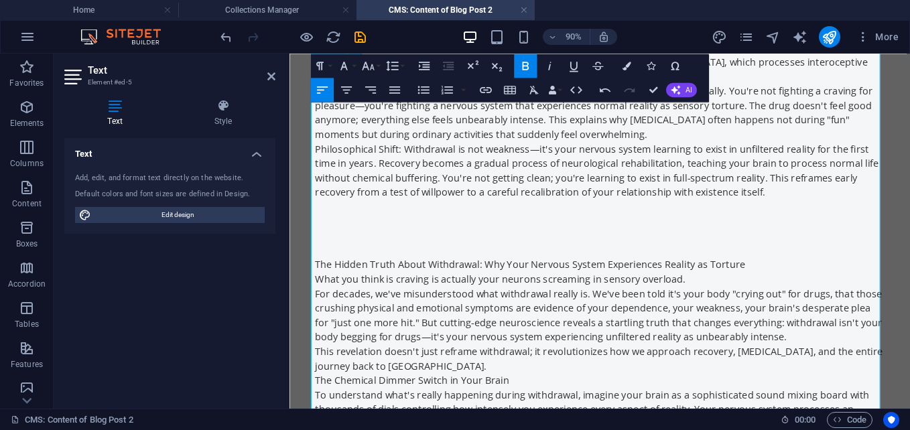
click at [706, 200] on p "Philosophical Shift: Withdrawal is not weakness—it's your nervous system learni…" at bounding box center [634, 183] width 632 height 64
click at [791, 272] on p at bounding box center [634, 272] width 632 height 16
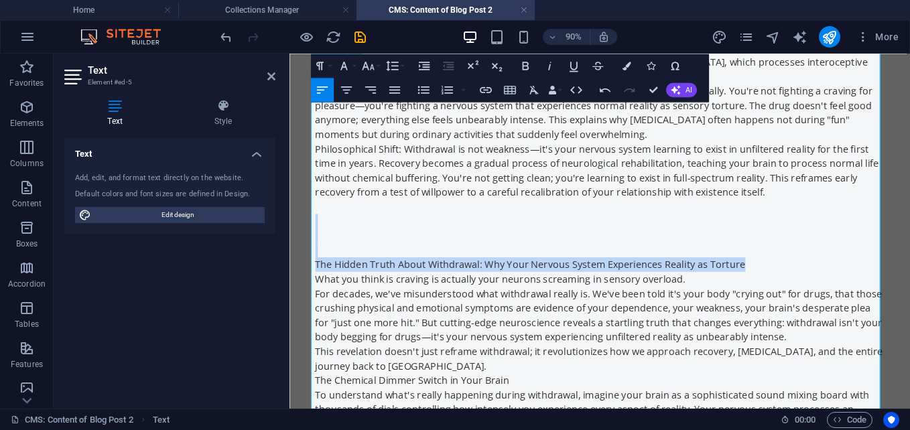
drag, startPoint x: 788, startPoint y: 287, endPoint x: 338, endPoint y: 240, distance: 452.7
drag, startPoint x: 488, startPoint y: 284, endPoint x: 402, endPoint y: 249, distance: 93.2
click at [402, 249] on p at bounding box center [634, 256] width 632 height 16
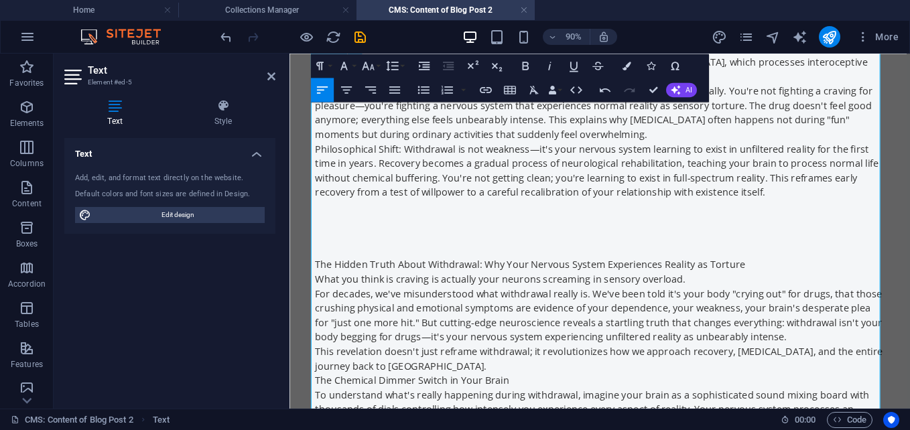
click at [787, 291] on p "The Hidden Truth About Withdrawal : Why Your Nervous System Experiences Reality…" at bounding box center [634, 288] width 632 height 16
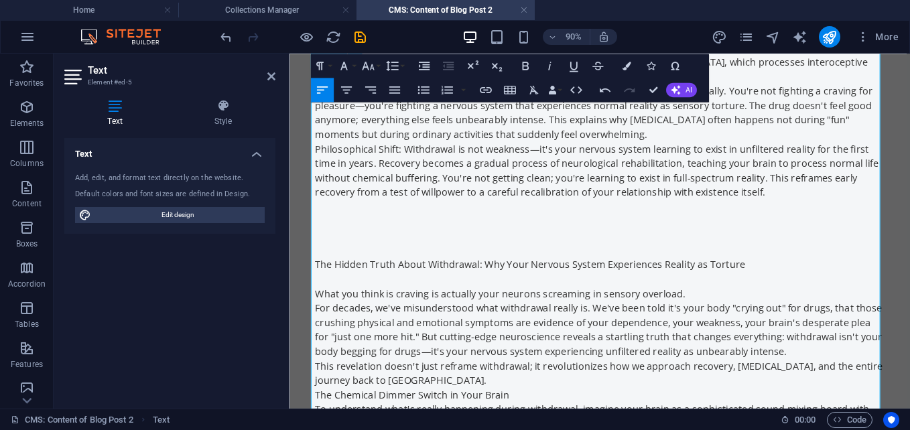
click at [318, 324] on p "What you think is craving is actually your neurons screaming in sensory overloa…" at bounding box center [634, 320] width 632 height 16
click at [318, 322] on p "What you think is craving is actually your neurons screaming in sensory overloa…" at bounding box center [634, 320] width 632 height 16
click at [842, 259] on p at bounding box center [634, 256] width 632 height 16
click at [522, 64] on icon "button" at bounding box center [525, 65] width 15 height 15
click at [508, 254] on p "​" at bounding box center [634, 256] width 632 height 16
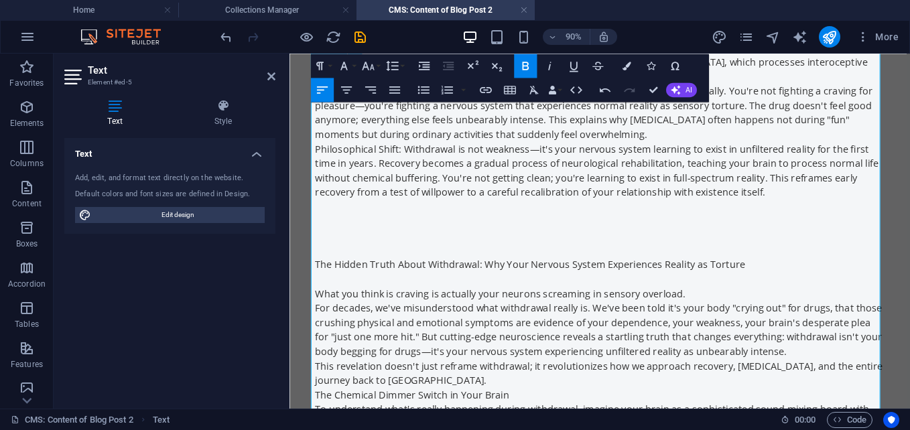
click at [587, 252] on p "​" at bounding box center [634, 256] width 632 height 16
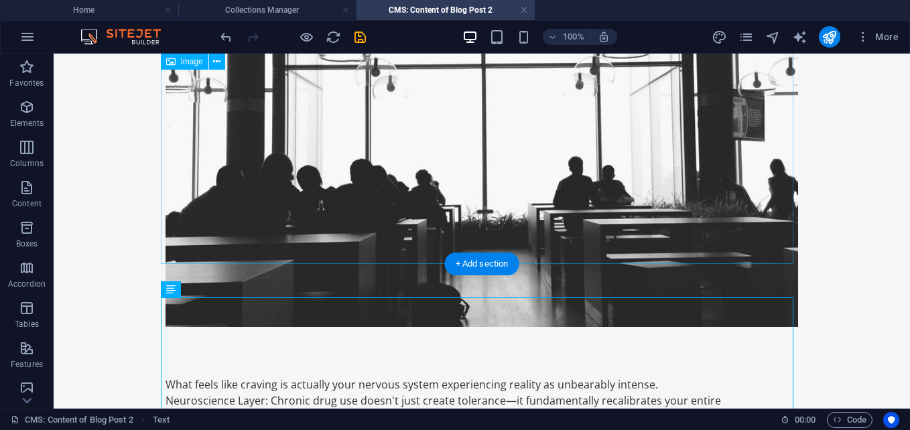
scroll to position [0, 0]
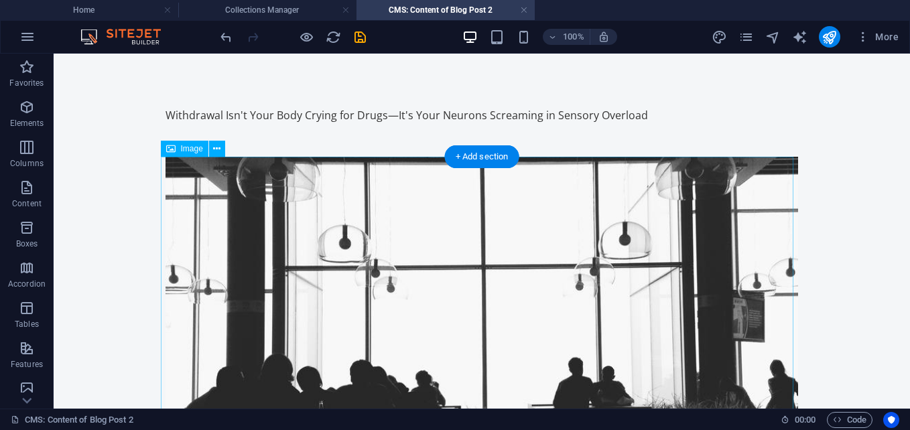
click at [376, 297] on figure at bounding box center [481, 342] width 632 height 371
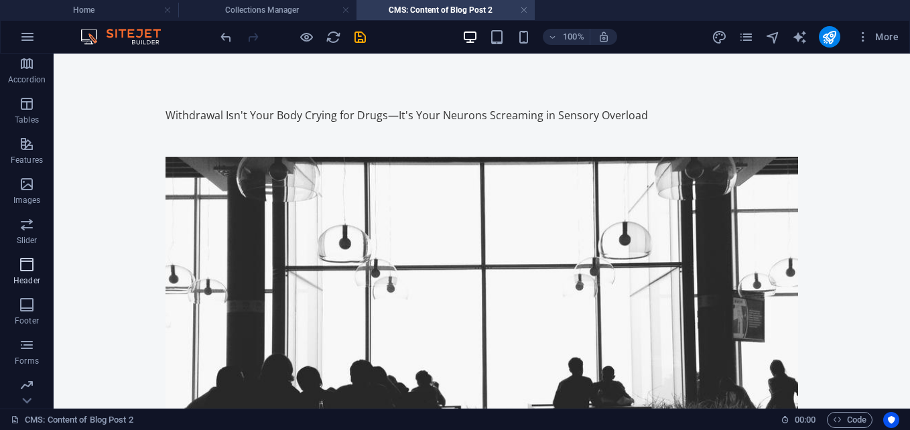
scroll to position [248, 0]
drag, startPoint x: 29, startPoint y: 142, endPoint x: 163, endPoint y: 320, distance: 222.8
click at [29, 142] on icon "button" at bounding box center [27, 141] width 16 height 16
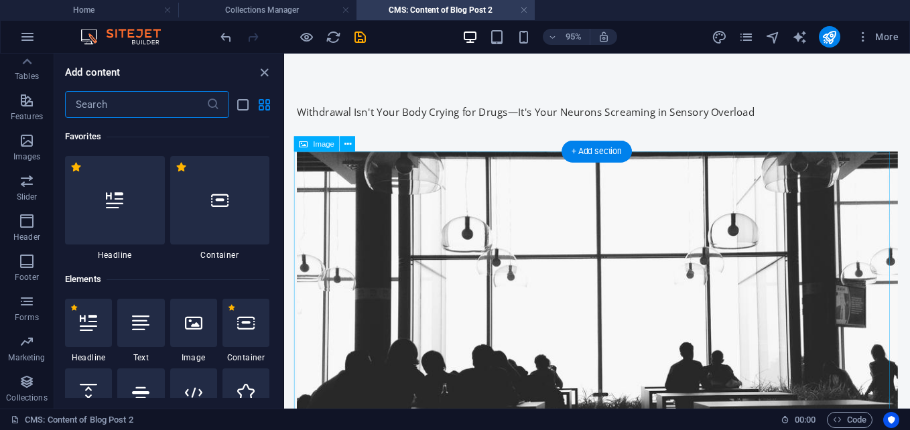
scroll to position [6793, 0]
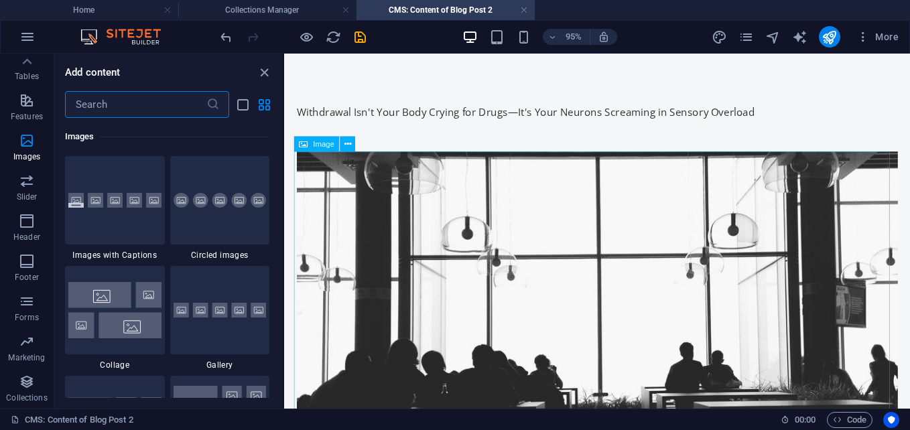
click at [318, 146] on span "Image" at bounding box center [324, 143] width 21 height 7
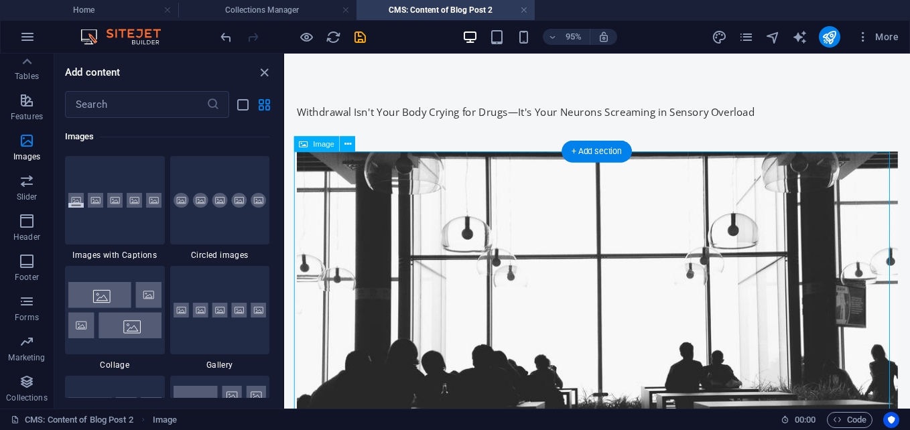
click at [531, 286] on figure at bounding box center [613, 342] width 632 height 371
select select "%"
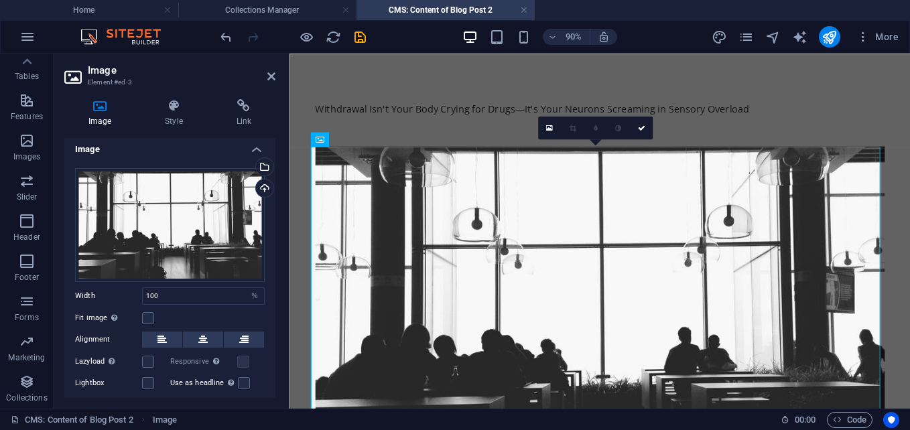
scroll to position [0, 0]
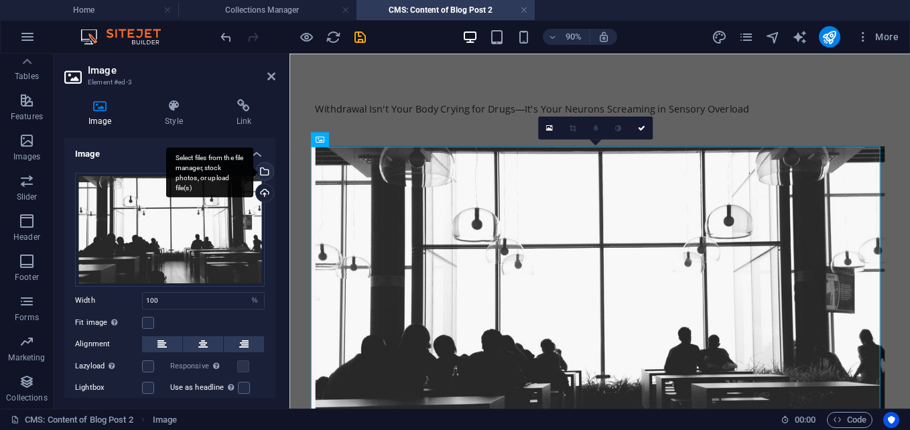
click at [269, 164] on div "Select files from the file manager, stock photos, or upload file(s)" at bounding box center [263, 173] width 20 height 20
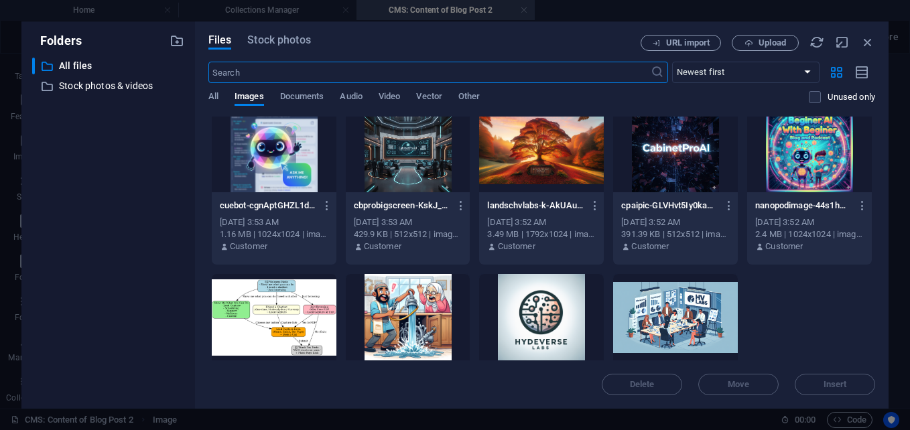
scroll to position [289, 0]
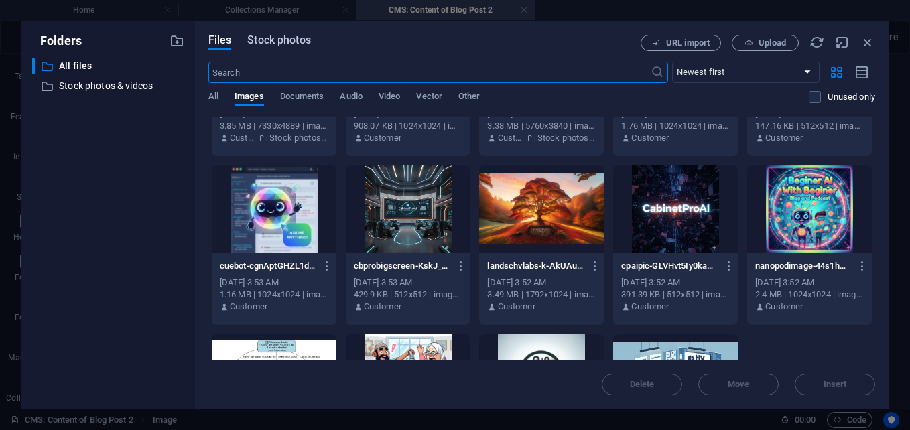
click at [303, 48] on button "Stock photos" at bounding box center [278, 42] width 63 height 15
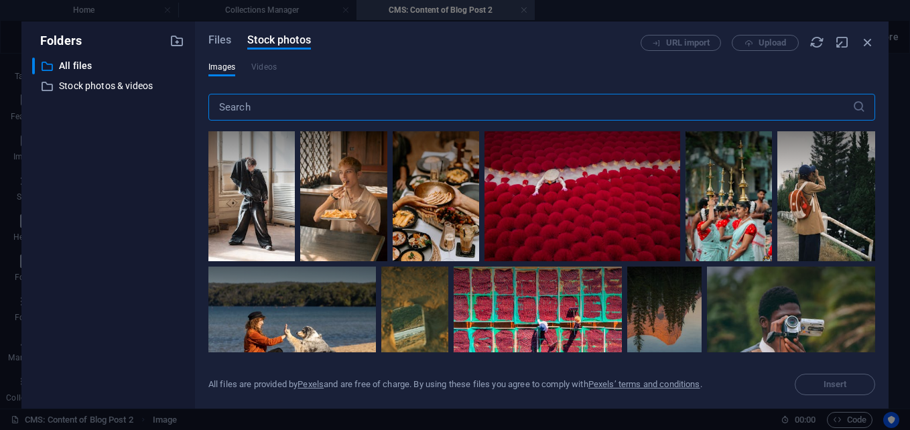
click at [319, 103] on input "text" at bounding box center [530, 107] width 644 height 27
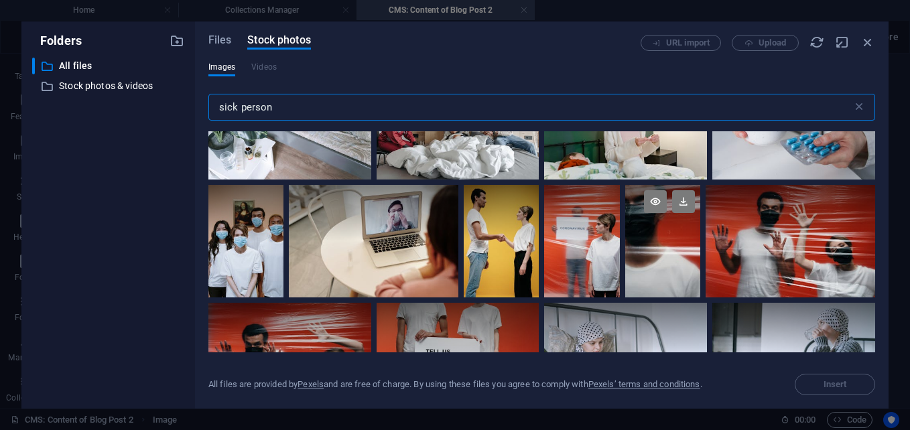
scroll to position [2010, 0]
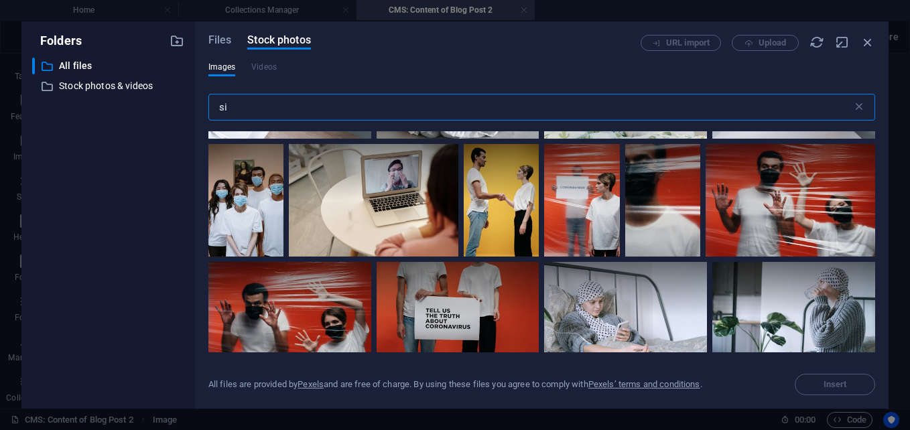
type input "s"
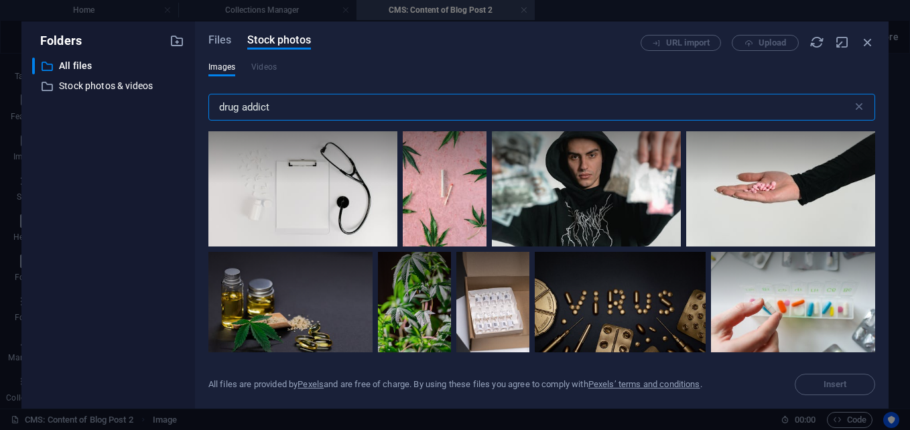
scroll to position [3216, 0]
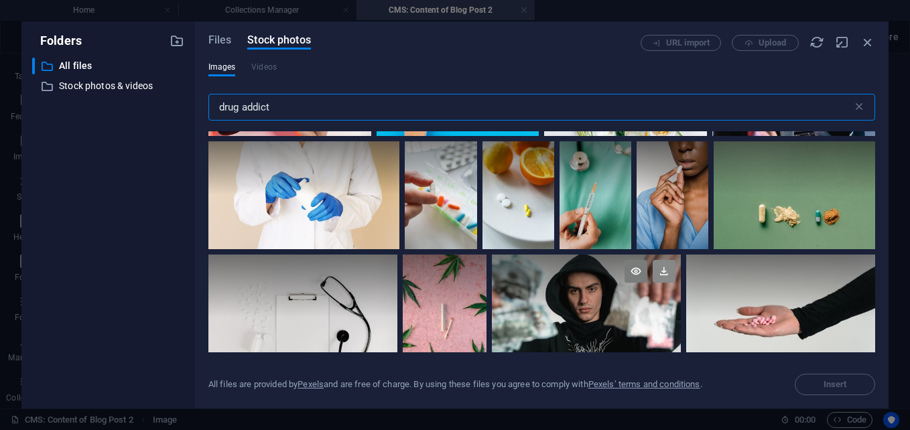
type input "drug addict"
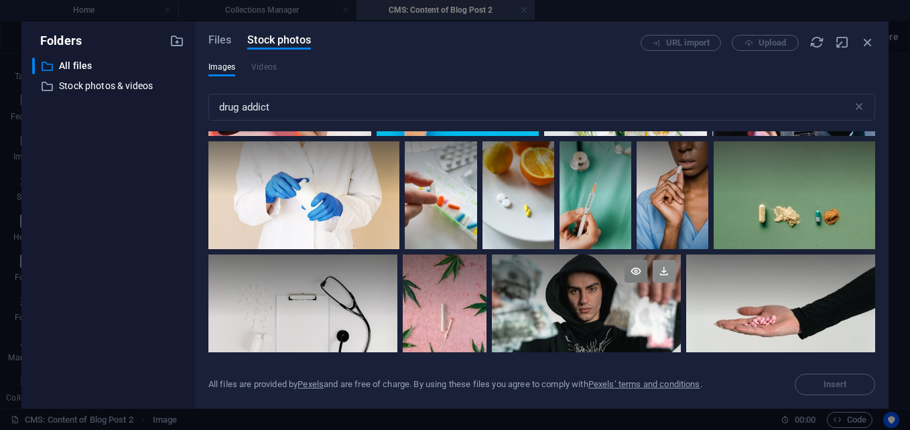
click at [661, 260] on icon at bounding box center [664, 271] width 23 height 23
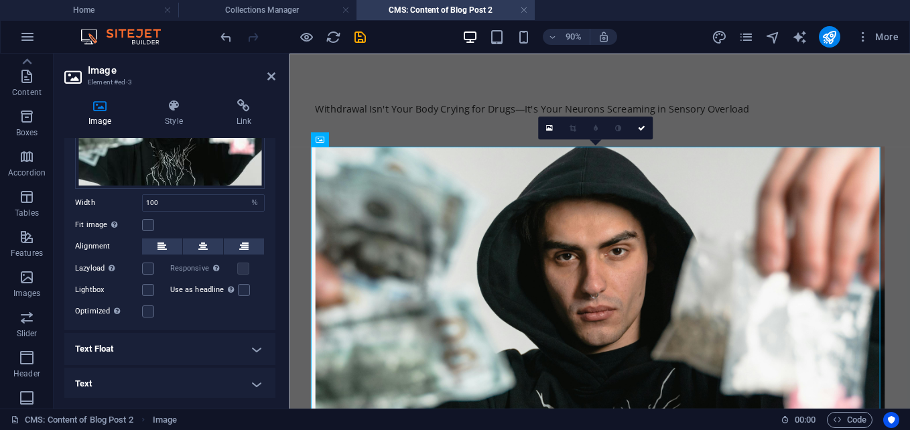
scroll to position [47, 0]
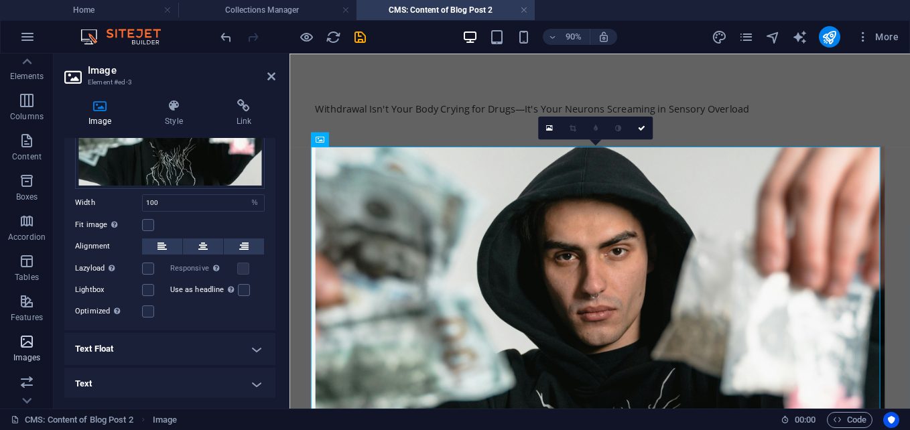
click at [31, 342] on icon "button" at bounding box center [27, 342] width 16 height 16
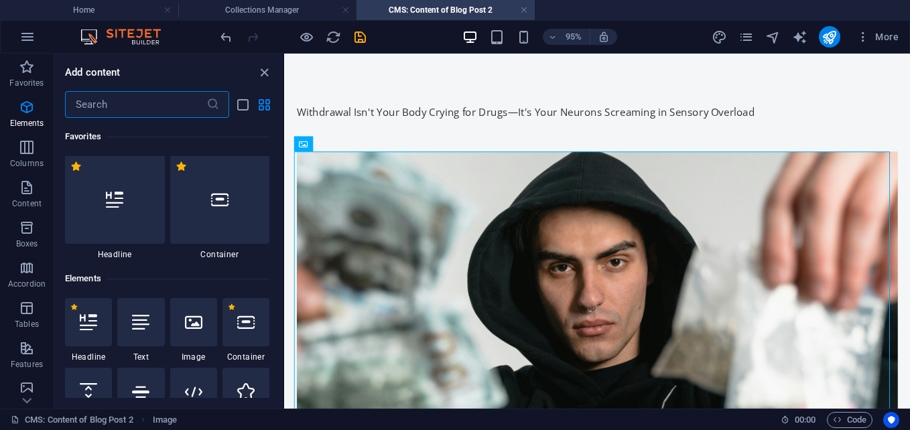
scroll to position [0, 0]
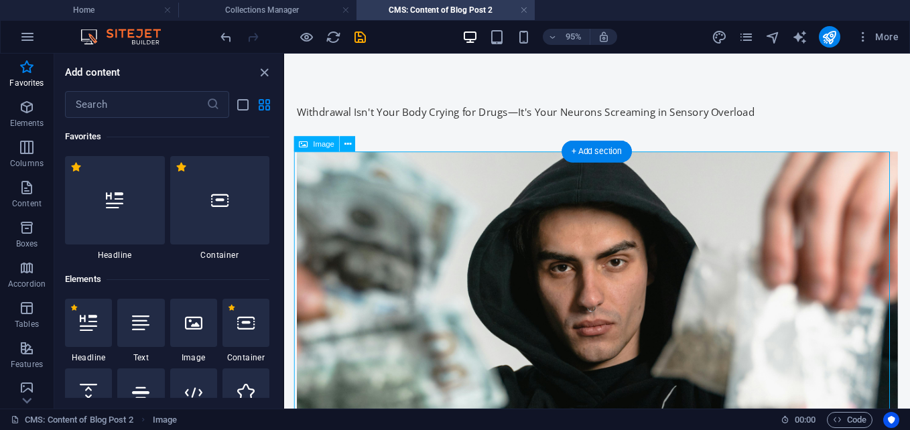
click at [391, 293] on figure at bounding box center [613, 367] width 632 height 421
select select "%"
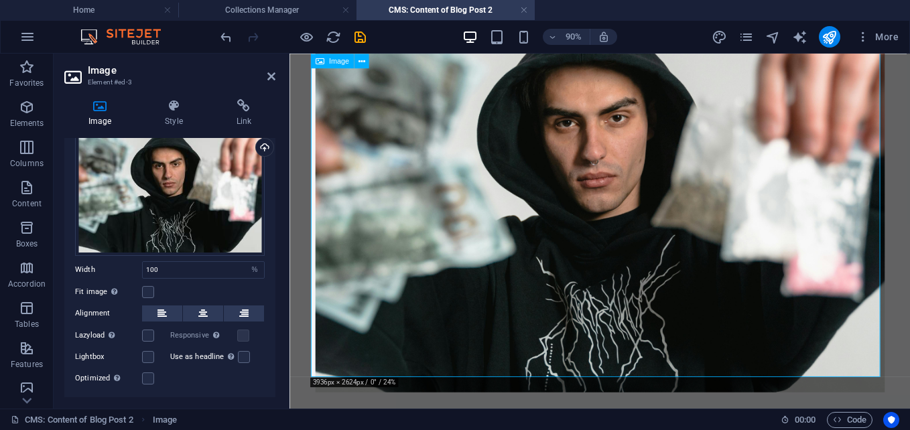
scroll to position [67, 0]
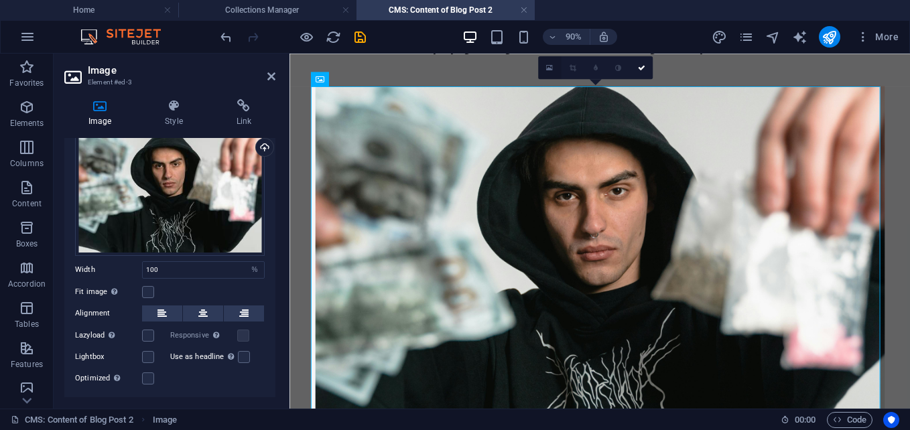
click at [545, 67] on link at bounding box center [549, 67] width 23 height 23
click at [909, 87] on div at bounding box center [634, 72] width 632 height 33
select select "px"
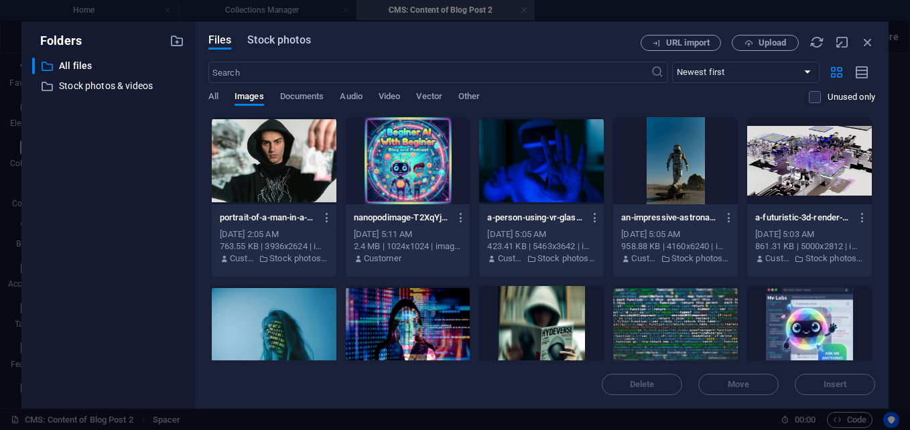
click at [304, 48] on button "Stock photos" at bounding box center [278, 42] width 63 height 15
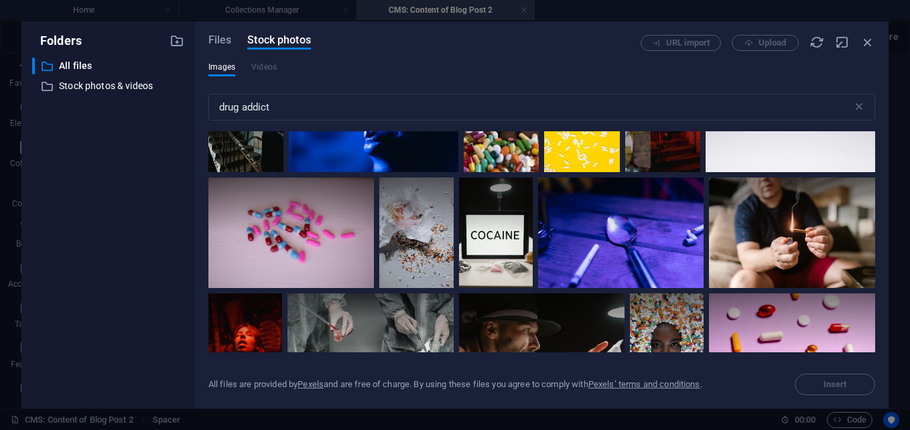
scroll to position [469, 0]
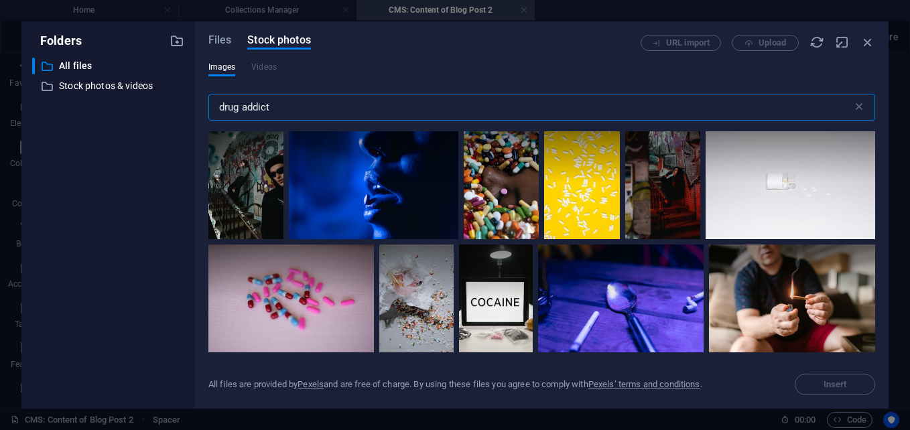
click at [218, 109] on input "drug addict" at bounding box center [530, 107] width 644 height 27
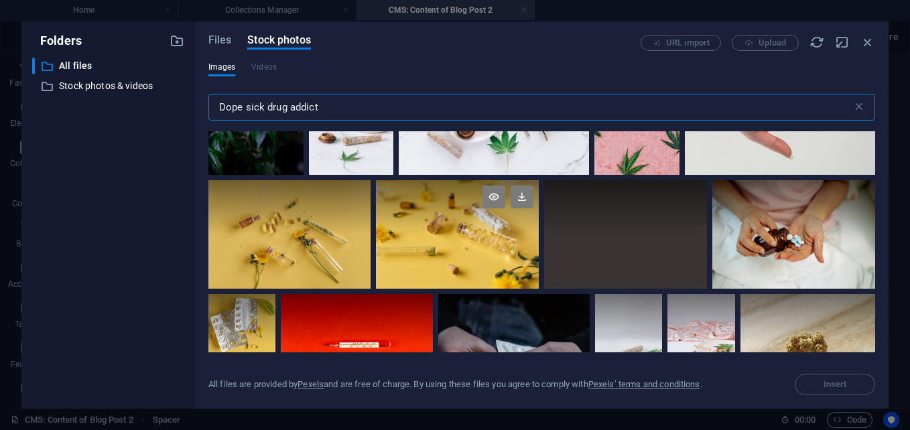
scroll to position [2211, 0]
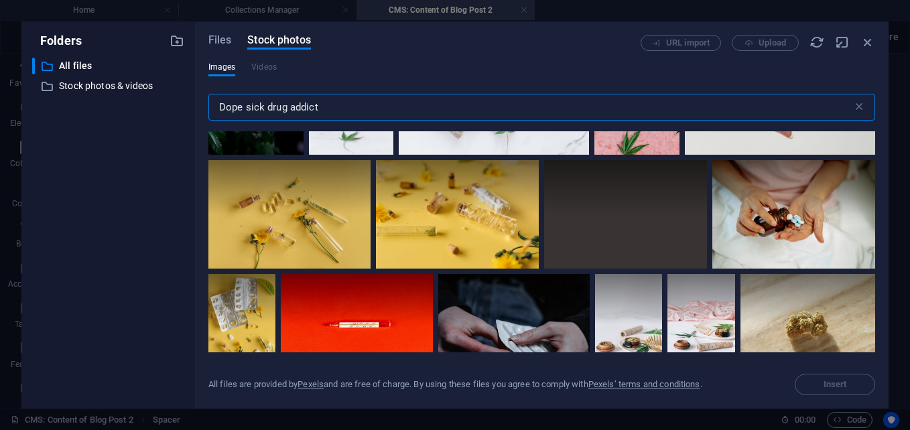
drag, startPoint x: 247, startPoint y: 113, endPoint x: 201, endPoint y: 111, distance: 46.3
click at [201, 111] on div "Files Stock photos URL import Upload Images Videos Dope sick drug addict ​ All …" at bounding box center [541, 214] width 693 height 387
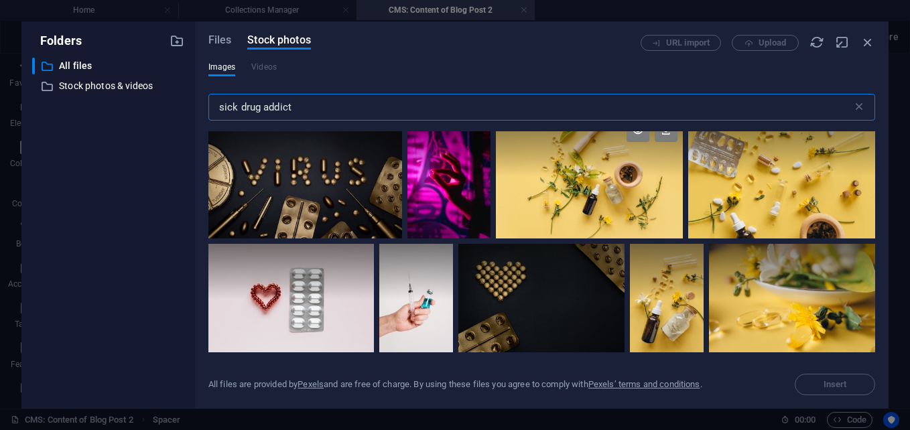
scroll to position [335, 0]
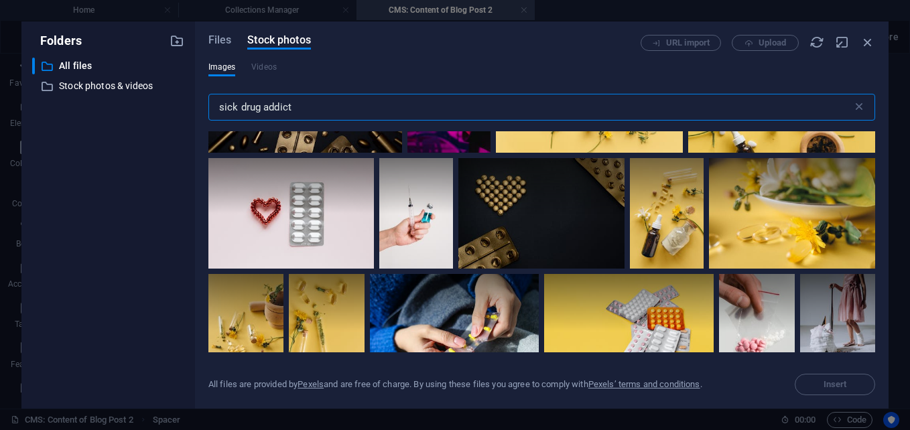
click at [235, 106] on input "sick drug addict" at bounding box center [530, 107] width 644 height 27
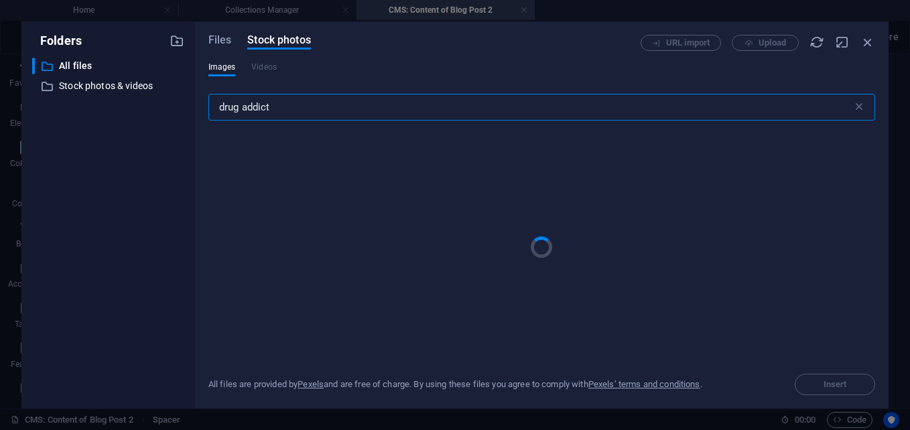
click at [289, 111] on input "drug addict" at bounding box center [530, 107] width 644 height 27
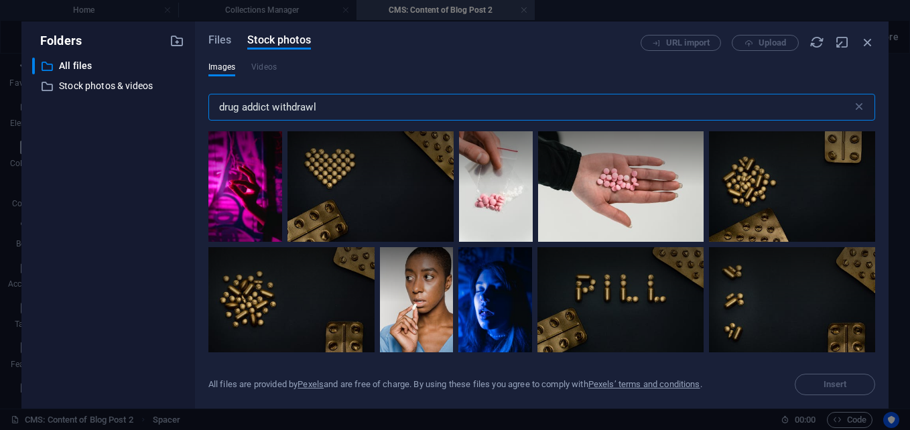
click at [289, 111] on input "drug addict withdrawl" at bounding box center [530, 107] width 644 height 27
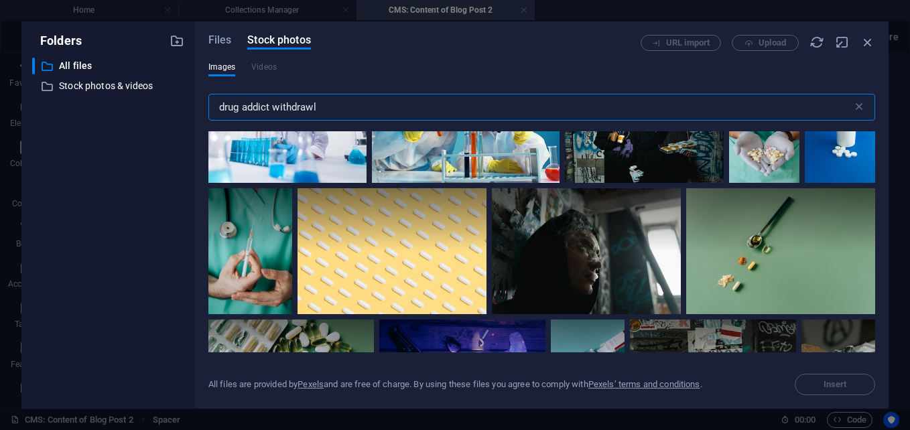
scroll to position [1742, 0]
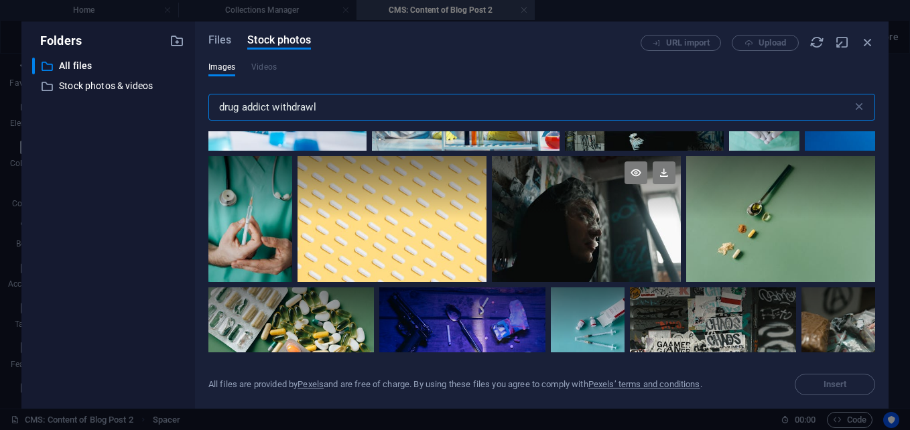
type input "drug addict withdrawl"
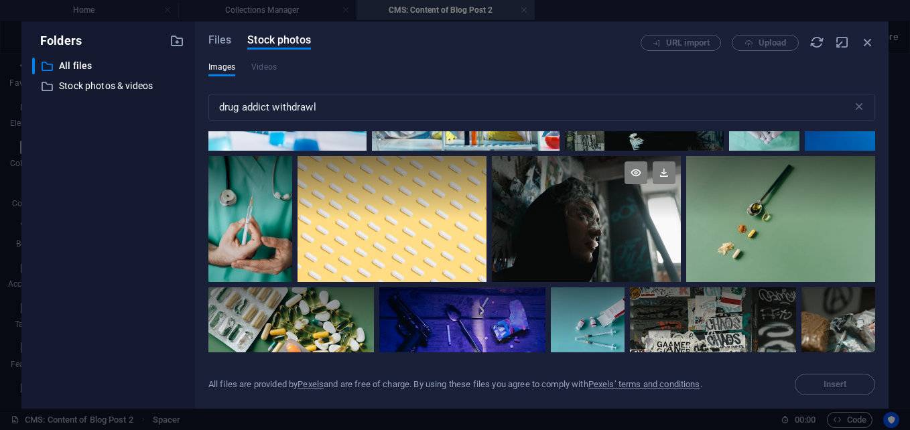
click at [552, 210] on div at bounding box center [586, 187] width 189 height 63
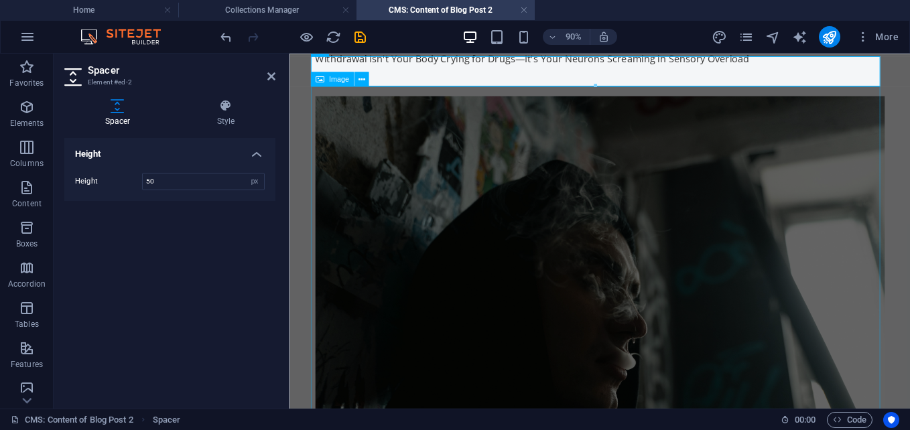
scroll to position [0, 0]
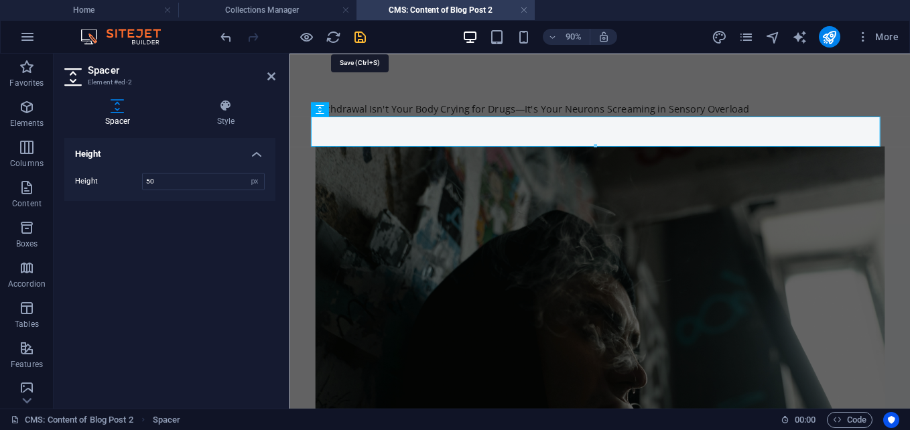
click at [362, 36] on icon "save" at bounding box center [359, 36] width 15 height 15
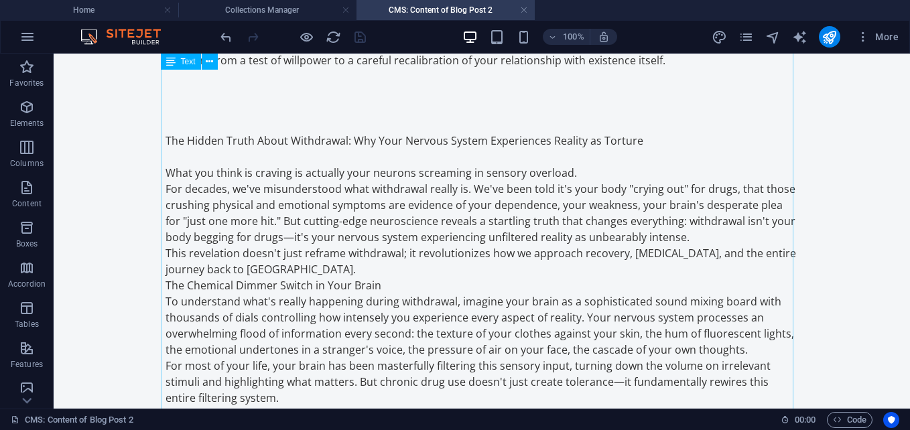
scroll to position [804, 0]
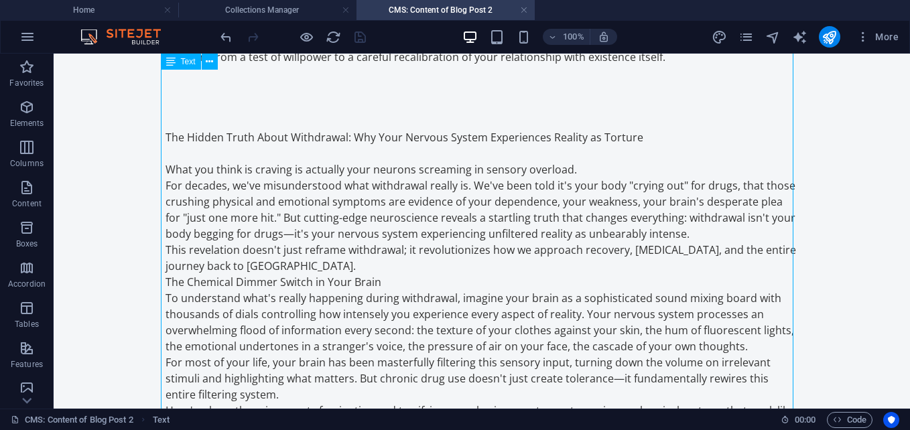
drag, startPoint x: 642, startPoint y: 141, endPoint x: 470, endPoint y: 131, distance: 172.5
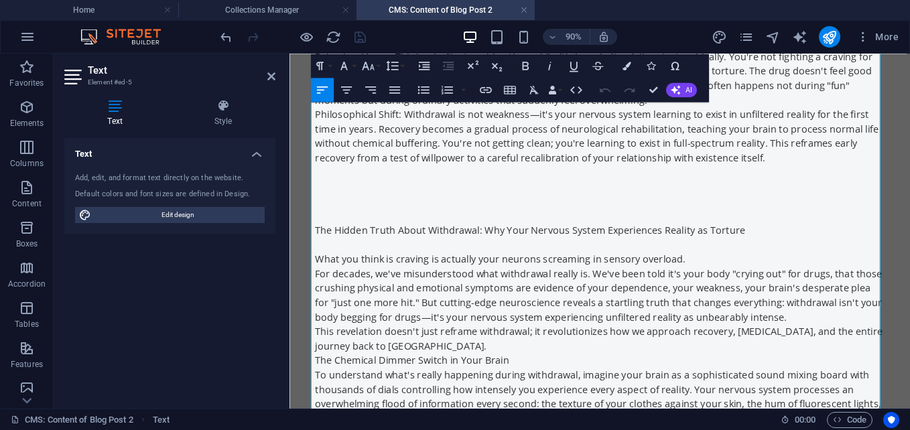
scroll to position [704, 0]
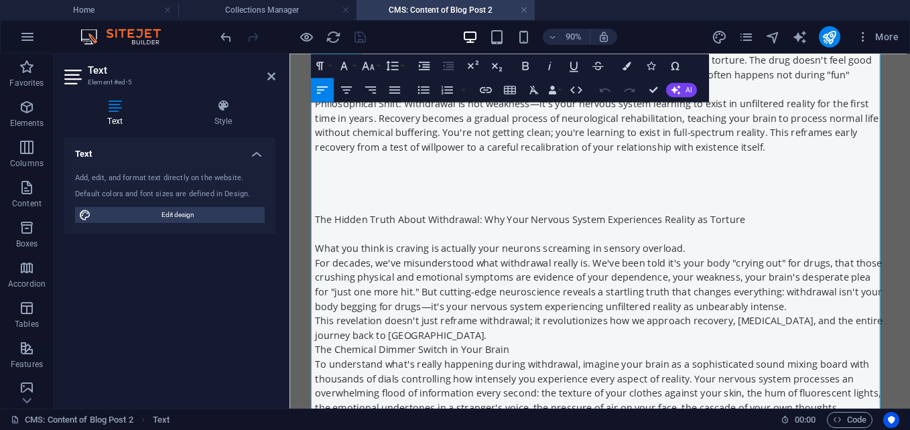
click at [394, 377] on p "The Chemical Dimmer Switch in Your Brain" at bounding box center [634, 382] width 632 height 16
click at [403, 365] on p "This revelation doesn't just reframe withdrawal; it revolutionizes how we appro…" at bounding box center [634, 358] width 632 height 32
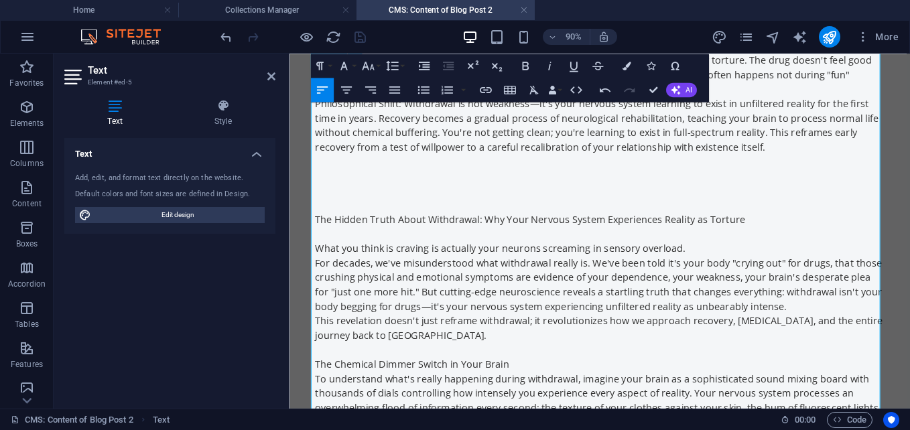
click at [531, 397] on p "The Chemical Dimmer Switch in Your Brain" at bounding box center [634, 398] width 632 height 16
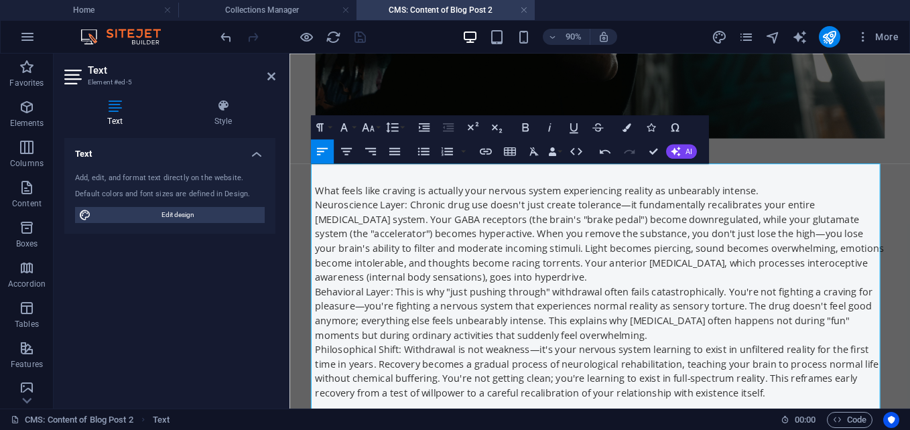
scroll to position [436, 0]
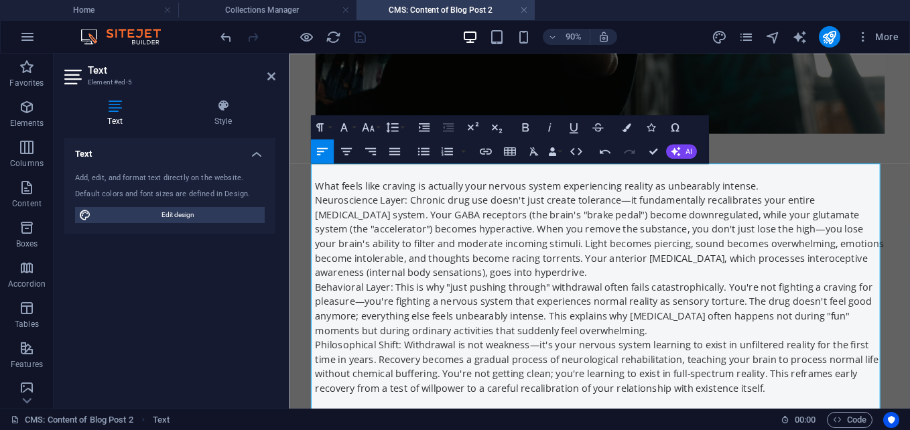
click at [799, 202] on p "What feels like craving is actually your nervous system experiencing reality as…" at bounding box center [634, 200] width 632 height 16
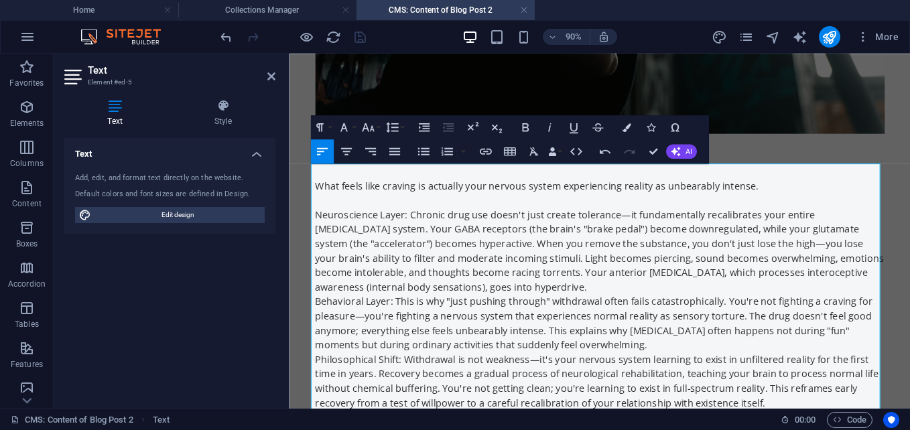
click at [505, 312] on p "Neuroscience Layer: Chronic drug use doesn't just create tolerance—it fundament…" at bounding box center [634, 272] width 632 height 96
click at [513, 312] on p "Neuroscience Layer: Chronic drug use doesn't just create tolerance—it fundament…" at bounding box center [634, 272] width 632 height 96
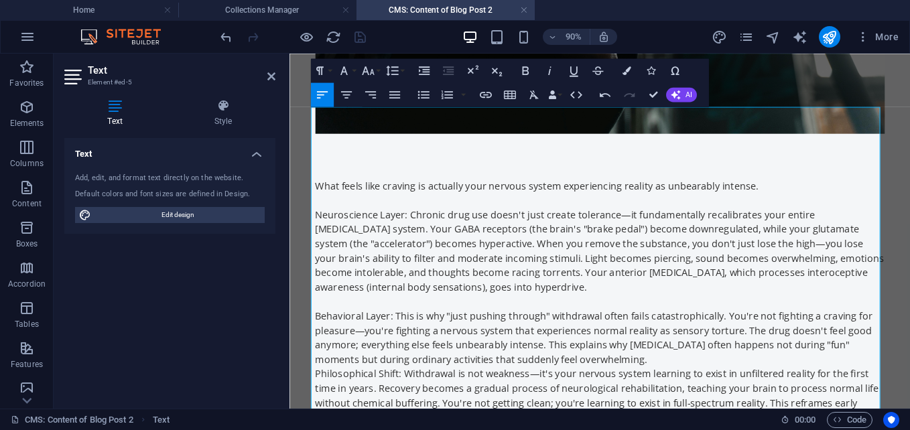
scroll to position [570, 0]
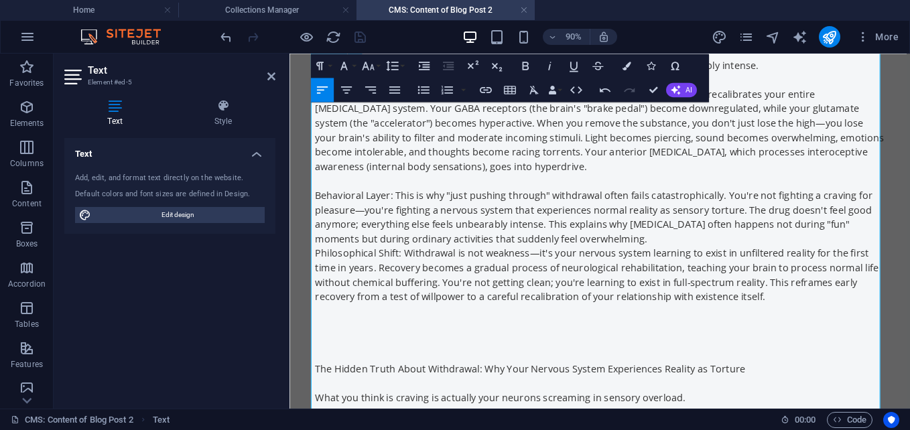
click at [602, 257] on p "Behavioral Layer: This is why "just pushing through" withdrawal often fails cat…" at bounding box center [634, 234] width 632 height 64
click at [604, 257] on p "Behavioral Layer: This is why "just pushing through" withdrawal often fails cat…" at bounding box center [634, 234] width 632 height 64
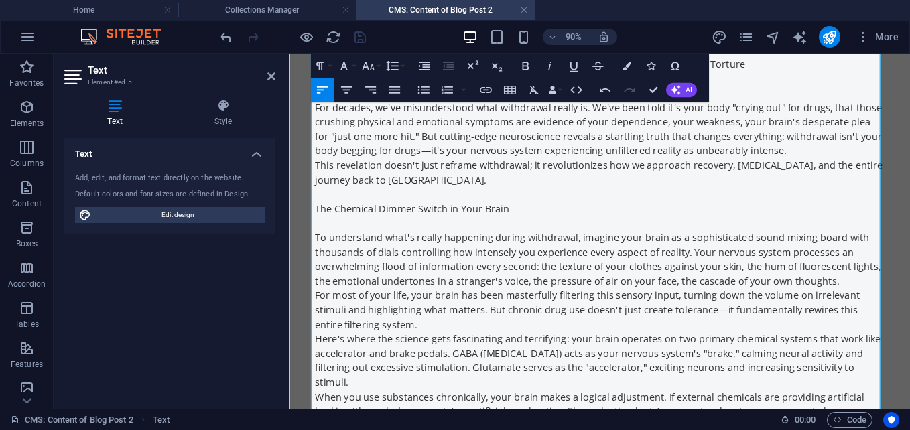
scroll to position [972, 0]
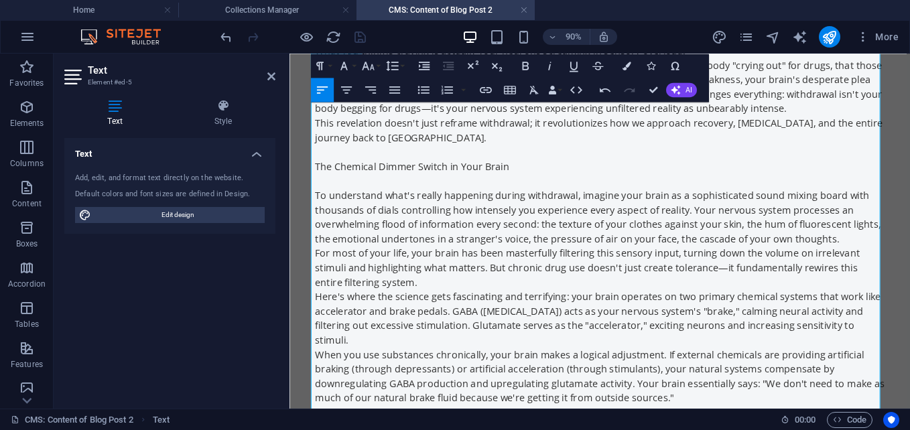
click at [391, 310] on p "For most of your life, your brain has been masterfully filtering this sensory i…" at bounding box center [634, 291] width 632 height 48
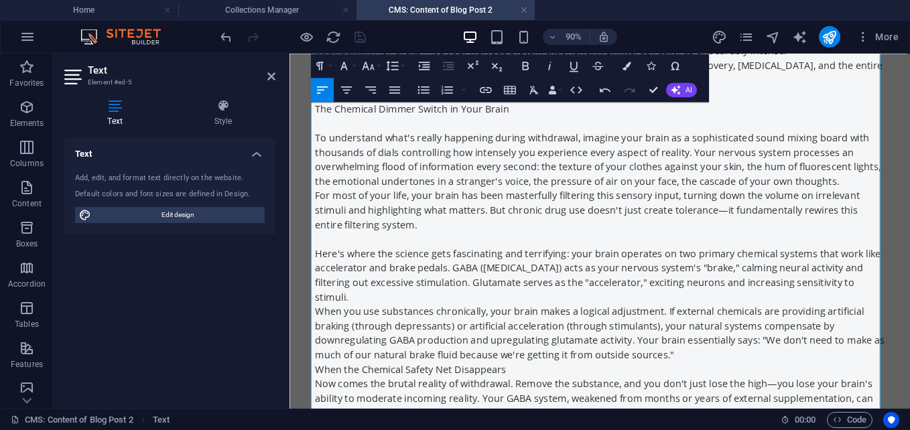
scroll to position [1039, 0]
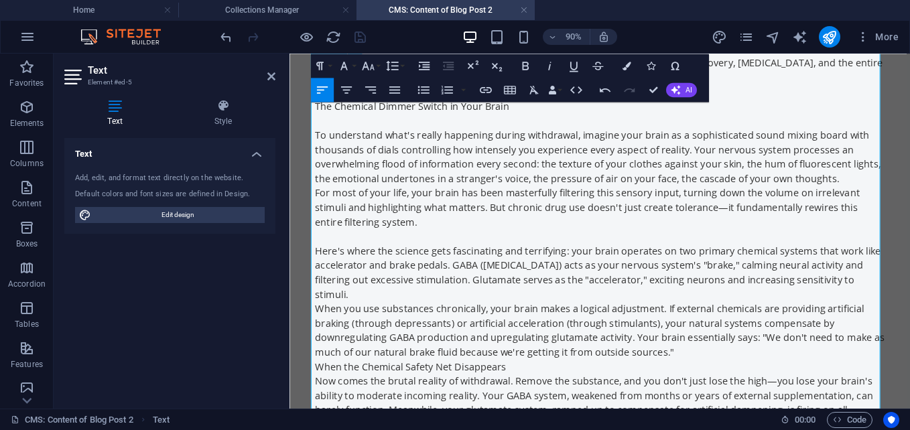
click at [359, 320] on p "Here's where the science gets fascinating and terrifying: your brain operates o…" at bounding box center [634, 296] width 632 height 64
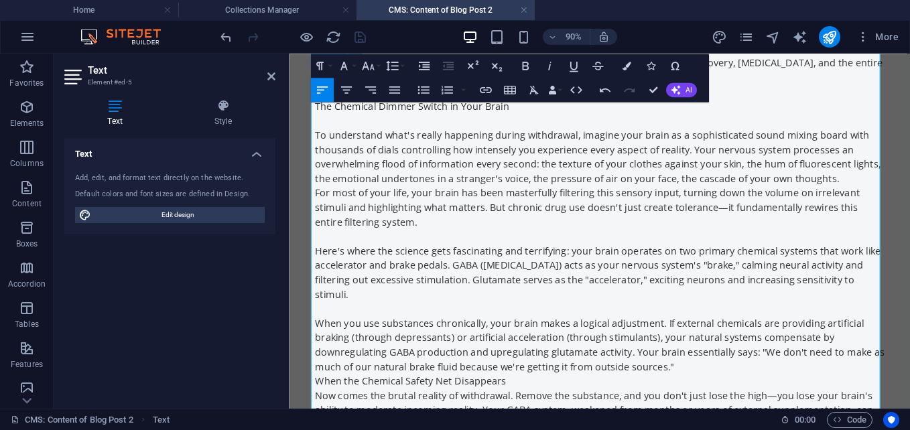
scroll to position [1106, 0]
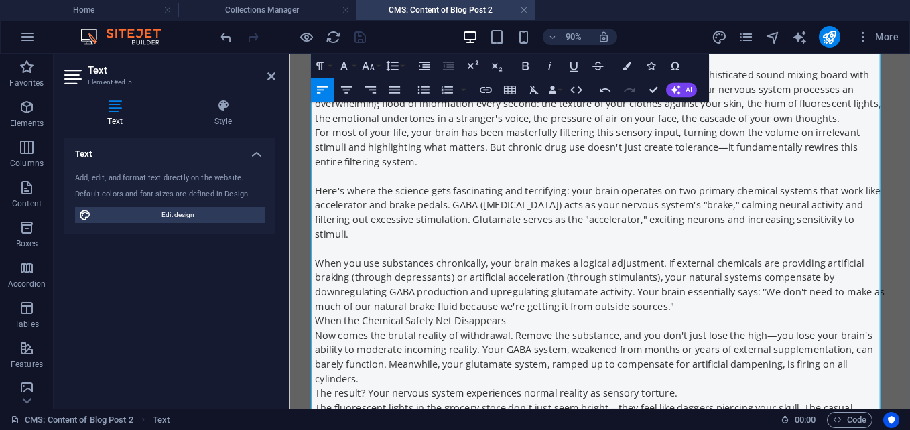
click at [529, 352] on p "When the Chemical Safety Net Disappears" at bounding box center [634, 350] width 632 height 16
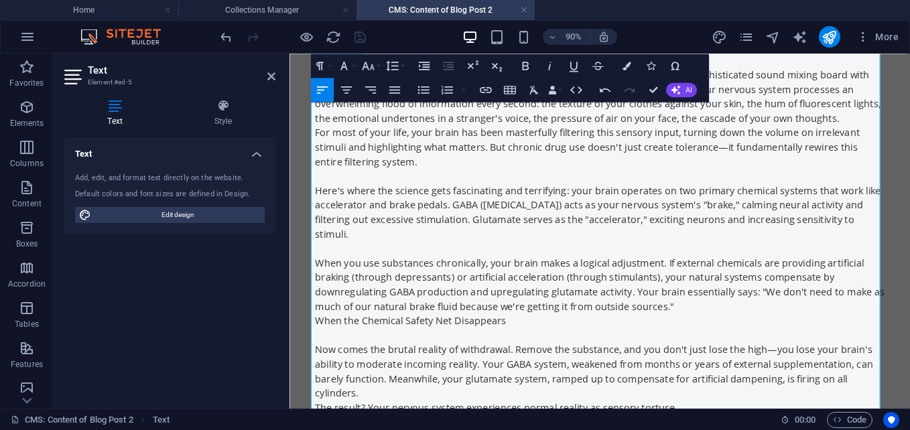
scroll to position [1173, 0]
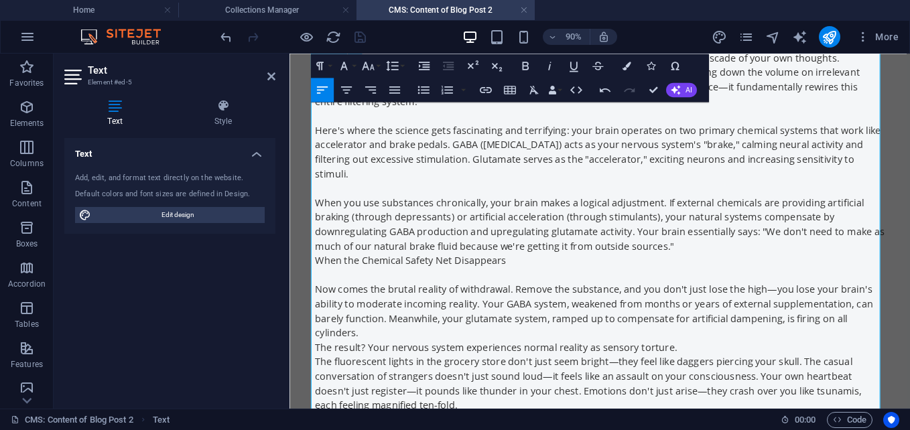
click at [360, 364] on p "Now comes the brutal reality of withdrawal. Remove the substance, and you don't…" at bounding box center [634, 339] width 632 height 64
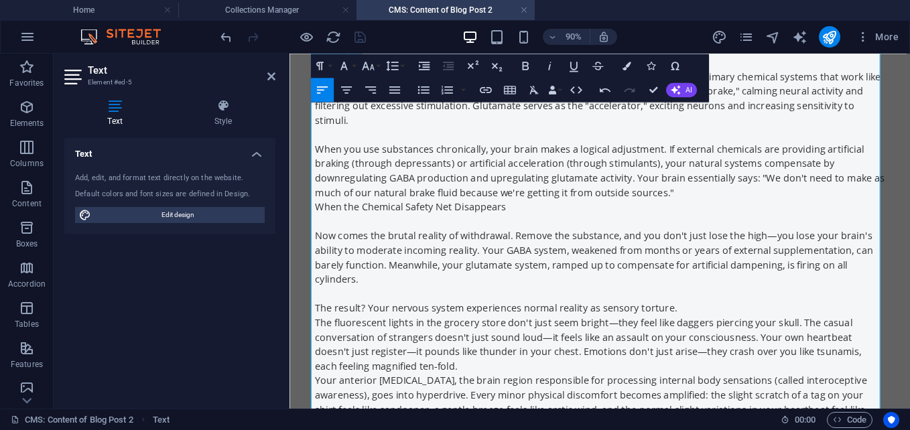
scroll to position [1240, 0]
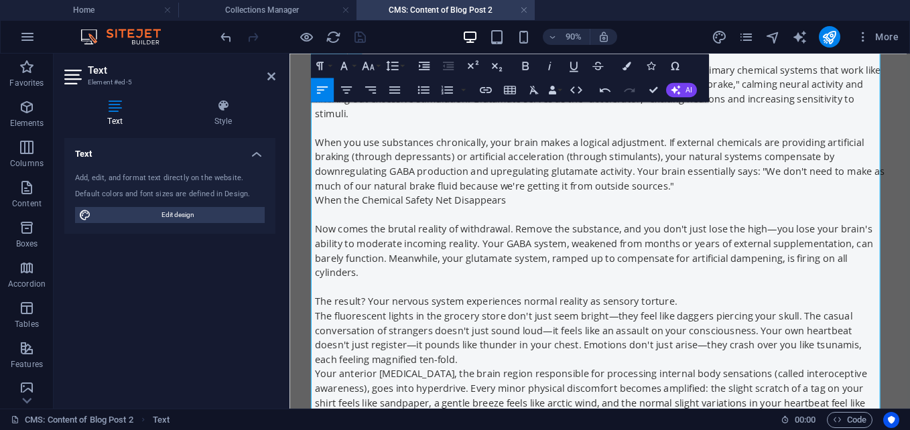
click at [418, 397] on p "The fluorescent lights in the grocery store don't just seem bright—they feel li…" at bounding box center [634, 368] width 632 height 64
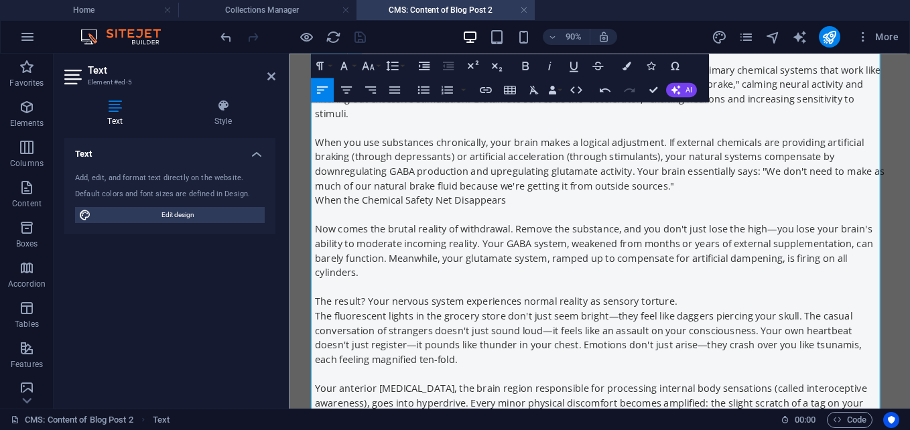
scroll to position [1441, 0]
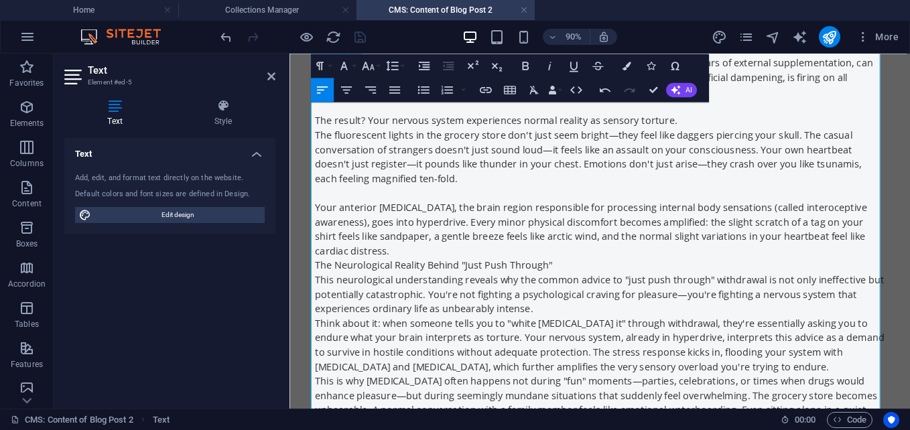
click at [580, 280] on p "The Neurological Reality Behind "Just Push Through"" at bounding box center [634, 288] width 632 height 16
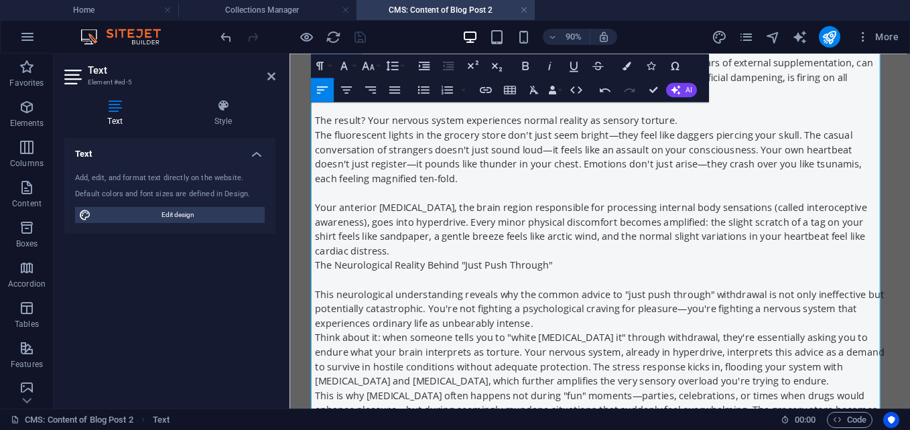
click at [561, 340] on p "This neurological understanding reveals why the common advice to "just push thr…" at bounding box center [634, 336] width 632 height 48
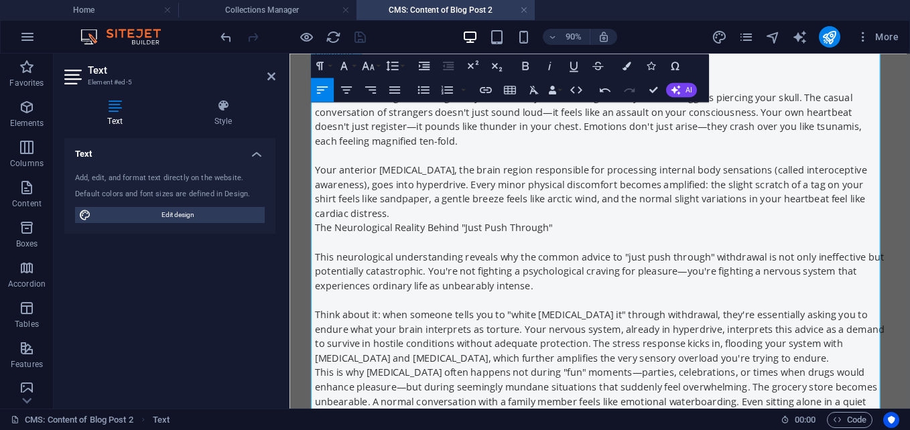
scroll to position [1508, 0]
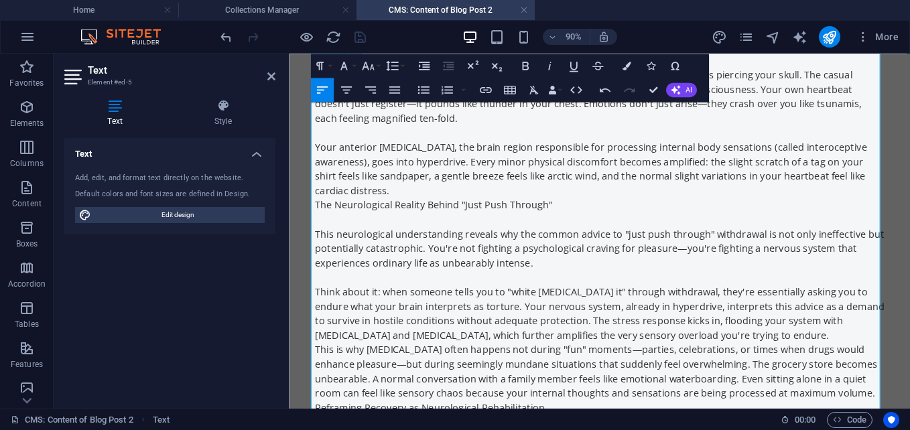
click at [759, 338] on p "Think about it: when someone tells you to "white [MEDICAL_DATA] it" through wit…" at bounding box center [634, 342] width 632 height 64
click at [742, 349] on p "Think about it: when someone tells you to "white [MEDICAL_DATA] it" through wit…" at bounding box center [634, 342] width 632 height 64
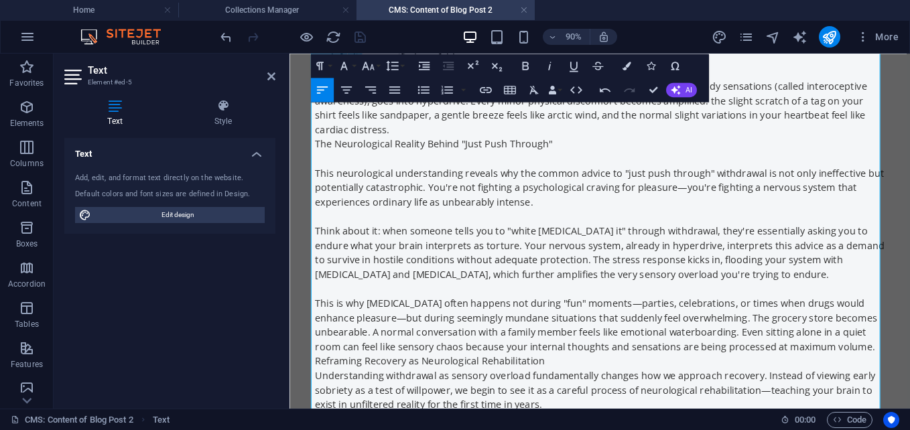
scroll to position [1642, 0]
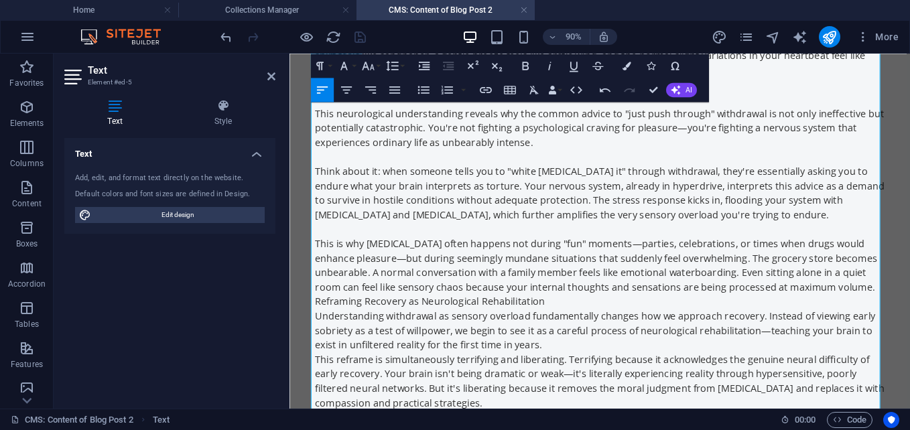
click at [573, 320] on p "Reframing Recovery as Neurological Rehabilitation" at bounding box center [634, 328] width 632 height 16
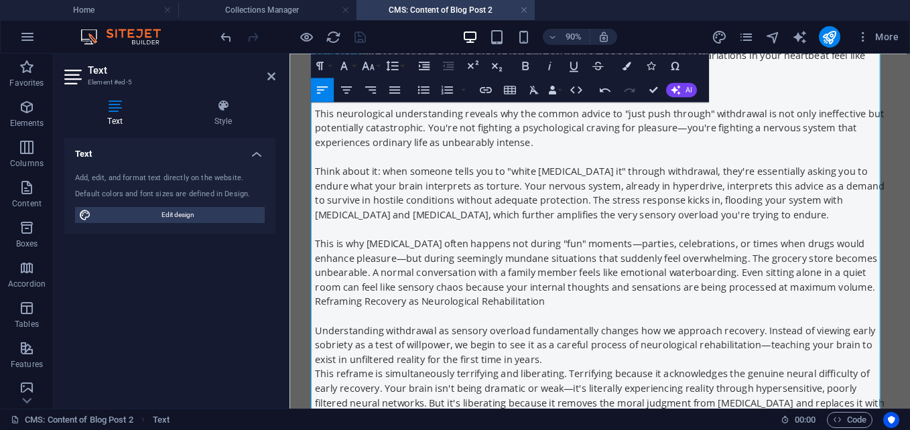
click at [578, 379] on p "Understanding withdrawal as sensory overload fundamentally changes how we appro…" at bounding box center [634, 376] width 632 height 48
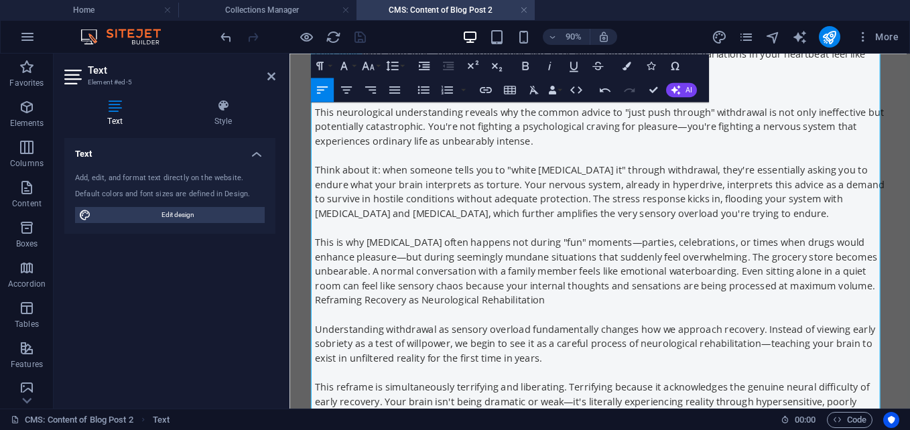
scroll to position [1776, 0]
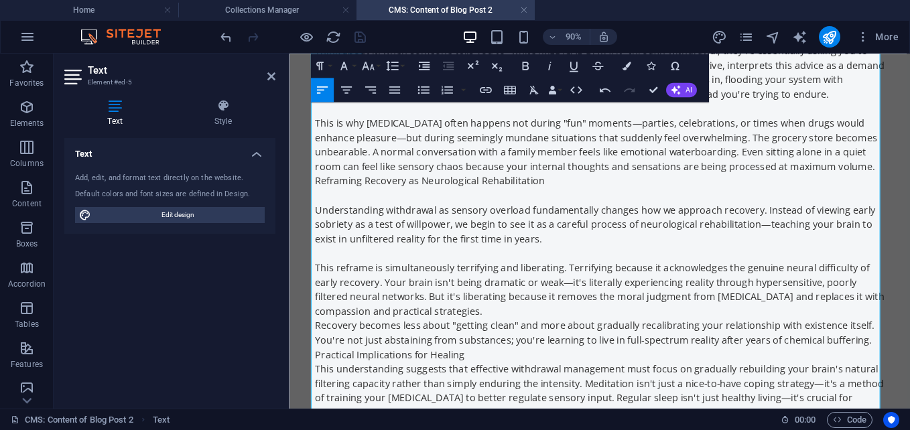
click at [496, 320] on p "This reframe is simultaneously terrifying and liberating. Terrifying because it…" at bounding box center [634, 315] width 632 height 64
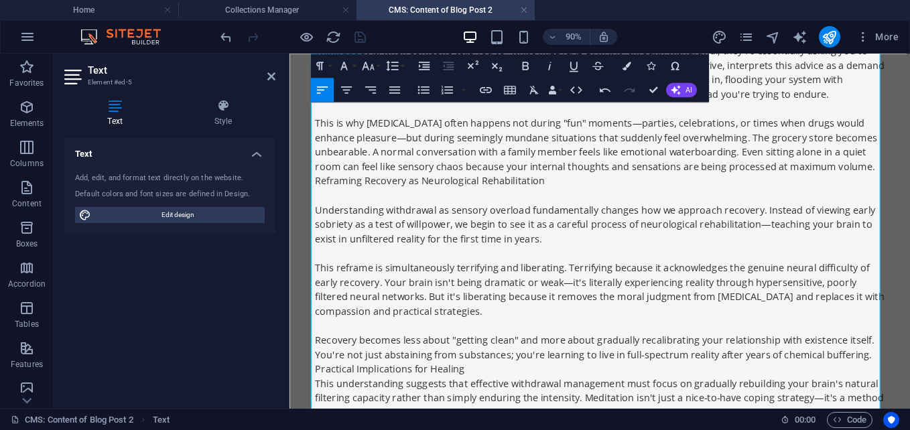
click at [489, 395] on p "Practical Implications for Healing" at bounding box center [634, 403] width 632 height 16
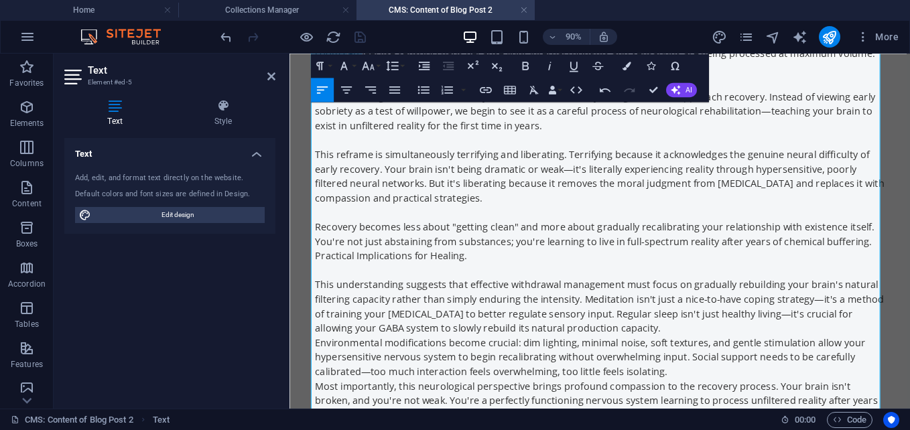
scroll to position [1910, 0]
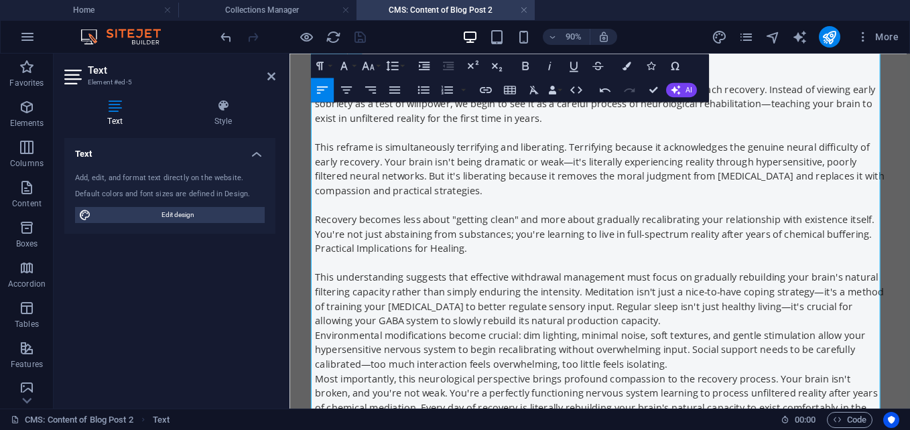
click at [696, 334] on p "This understanding suggests that effective withdrawal management must focus on …" at bounding box center [634, 325] width 632 height 64
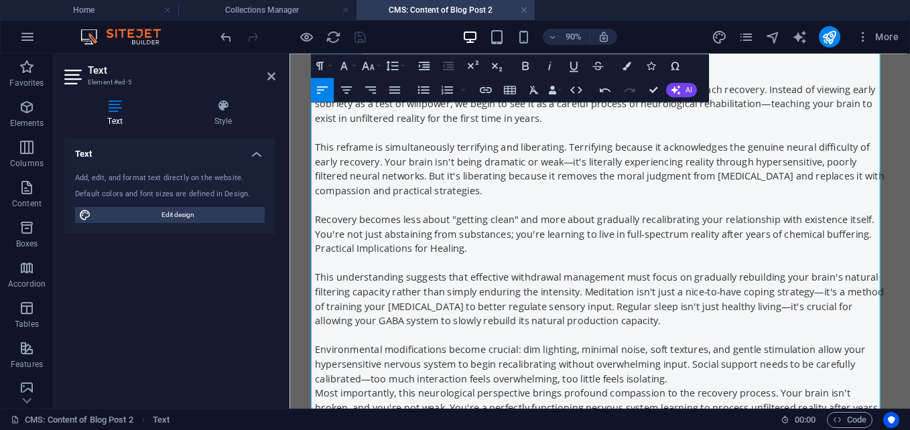
click at [709, 403] on p "Environmental modifications become crucial: dim lighting, minimal noise, soft t…" at bounding box center [634, 398] width 632 height 48
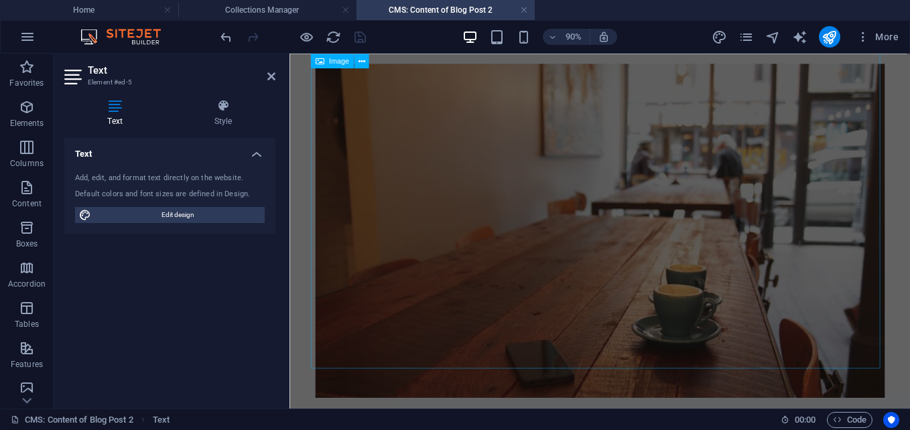
scroll to position [2379, 0]
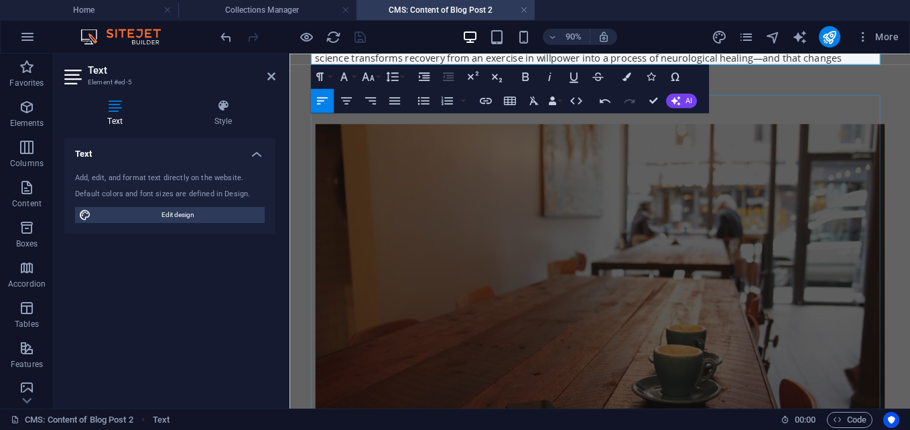
click at [590, 283] on figure at bounding box center [634, 316] width 632 height 371
click at [795, 261] on figure at bounding box center [634, 316] width 632 height 371
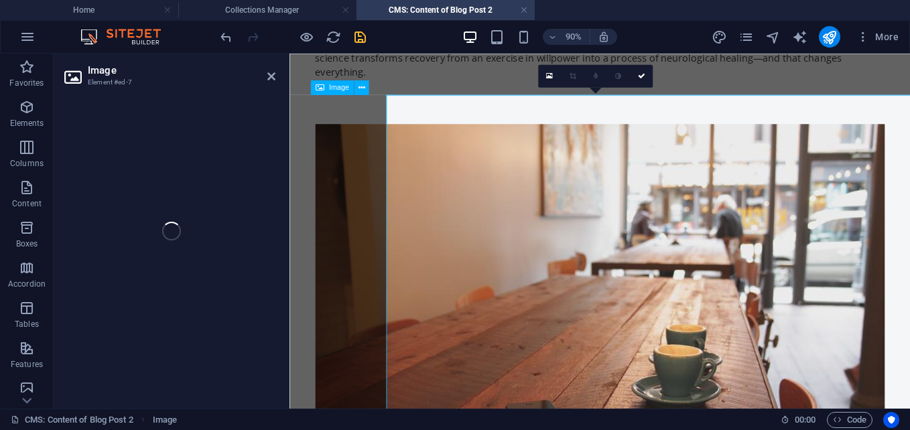
select select "%"
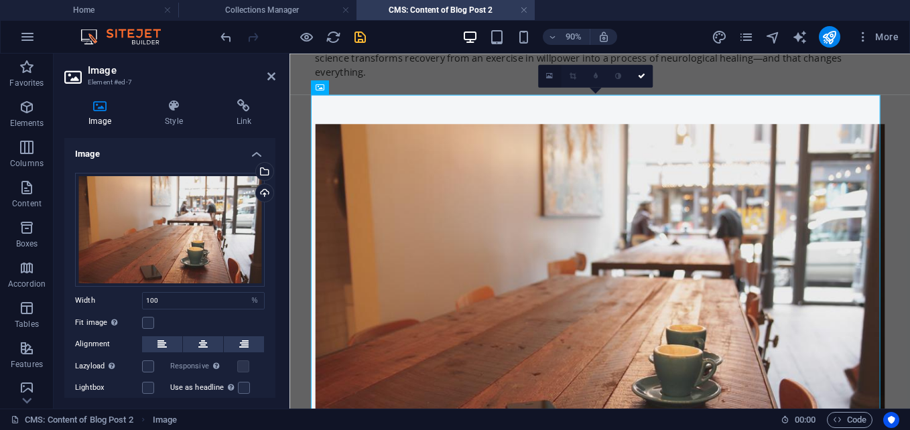
click at [554, 72] on link at bounding box center [549, 76] width 23 height 23
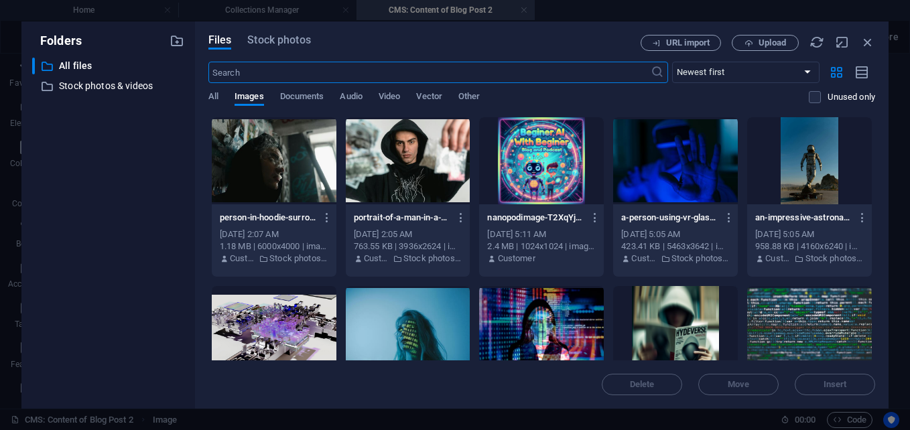
scroll to position [2059, 0]
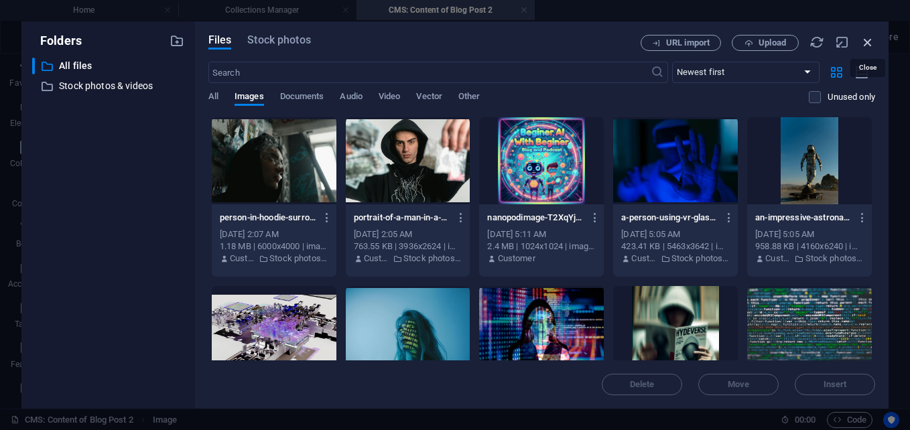
click at [866, 38] on icon "button" at bounding box center [867, 42] width 15 height 15
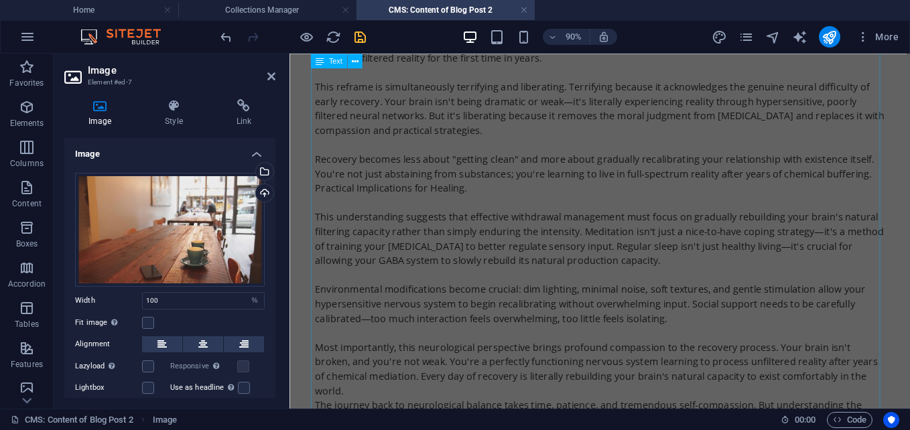
scroll to position [2111, 0]
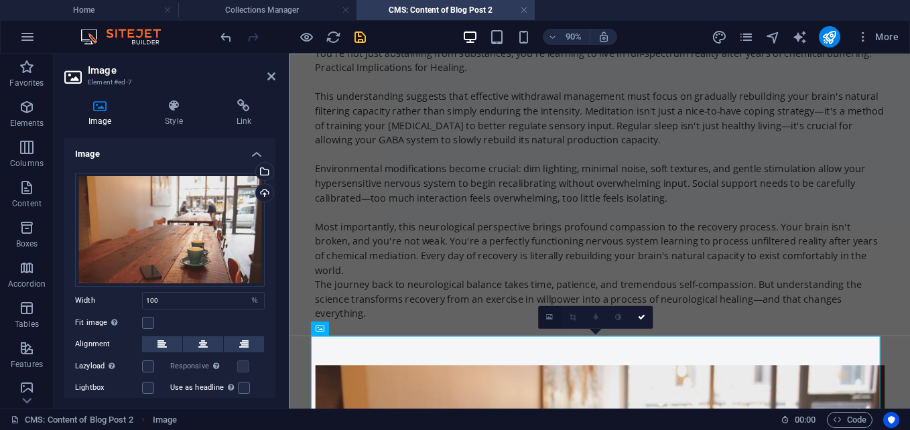
click at [547, 318] on icon at bounding box center [549, 317] width 7 height 9
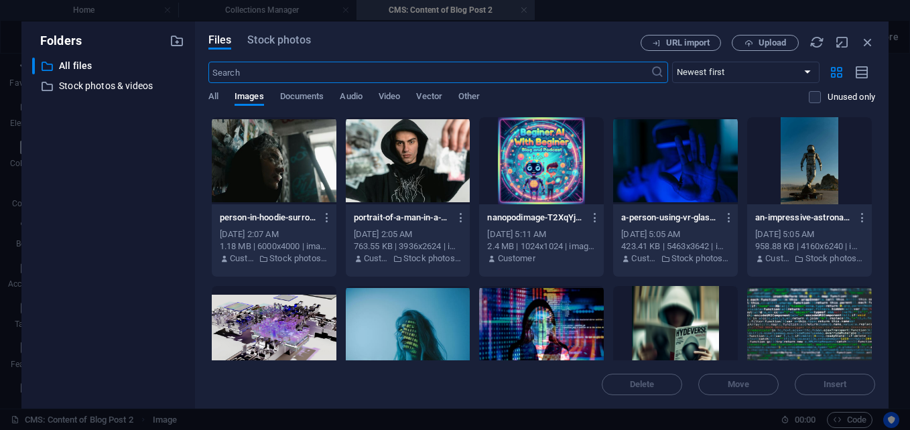
scroll to position [2059, 0]
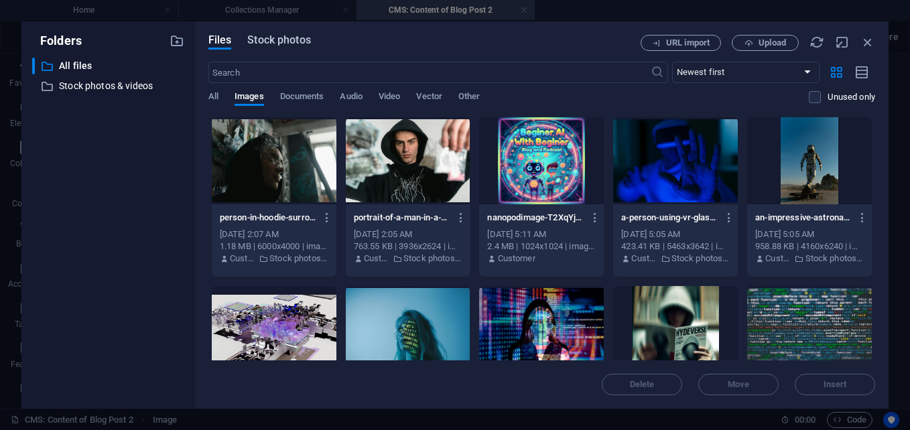
click at [277, 42] on span "Stock photos" at bounding box center [278, 40] width 63 height 16
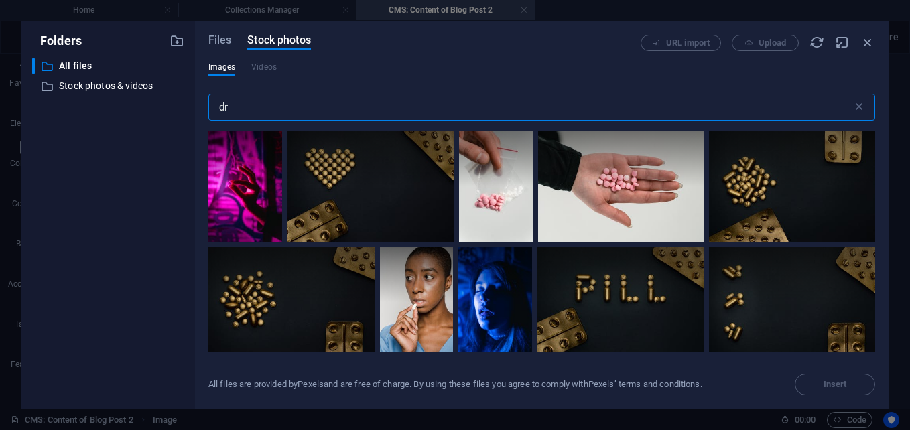
type input "d"
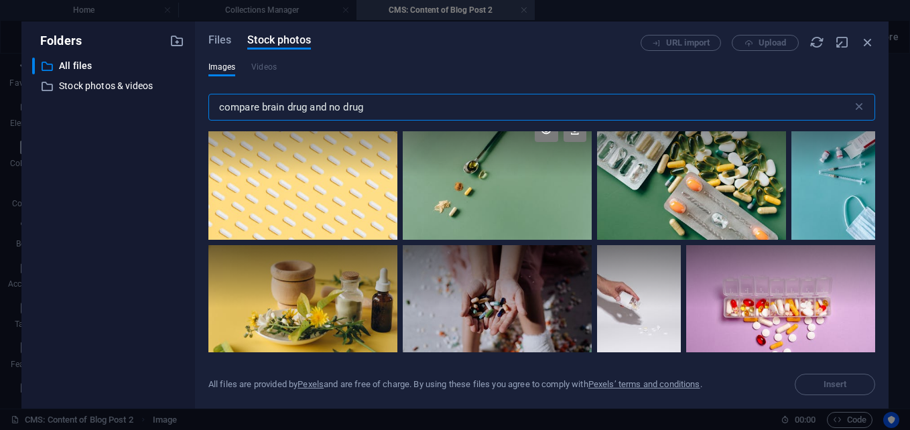
scroll to position [335, 0]
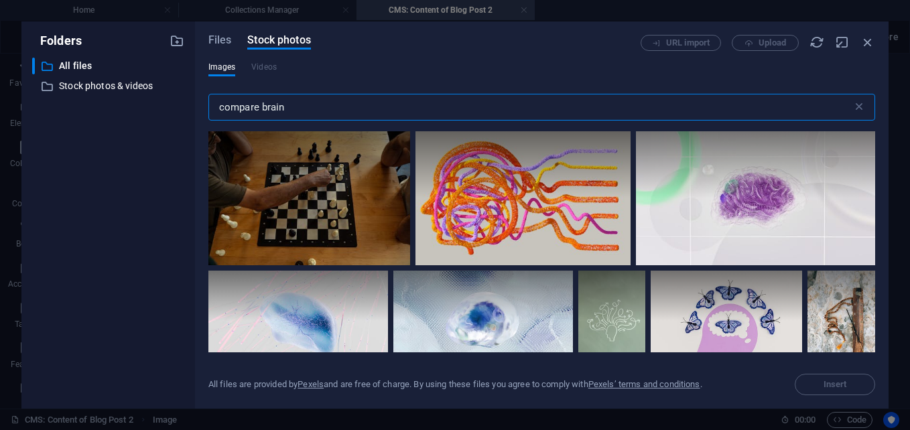
click at [257, 107] on input "compare brain" at bounding box center [530, 107] width 644 height 27
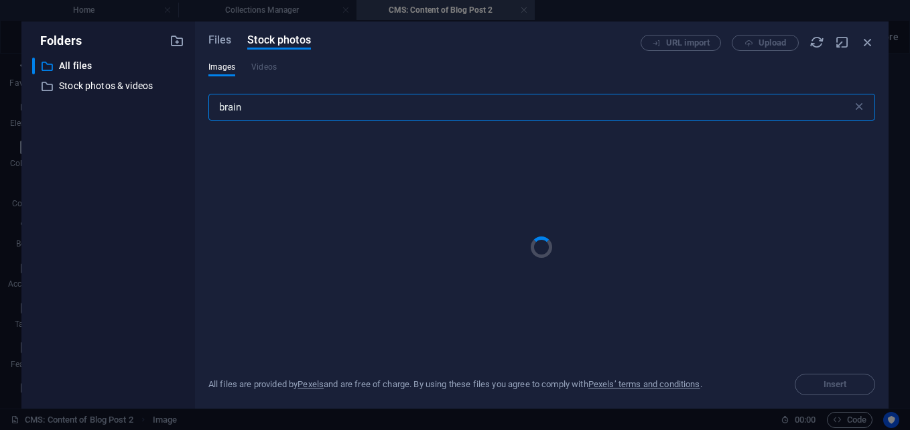
type input "brain"
click at [291, 157] on div at bounding box center [541, 247] width 667 height 210
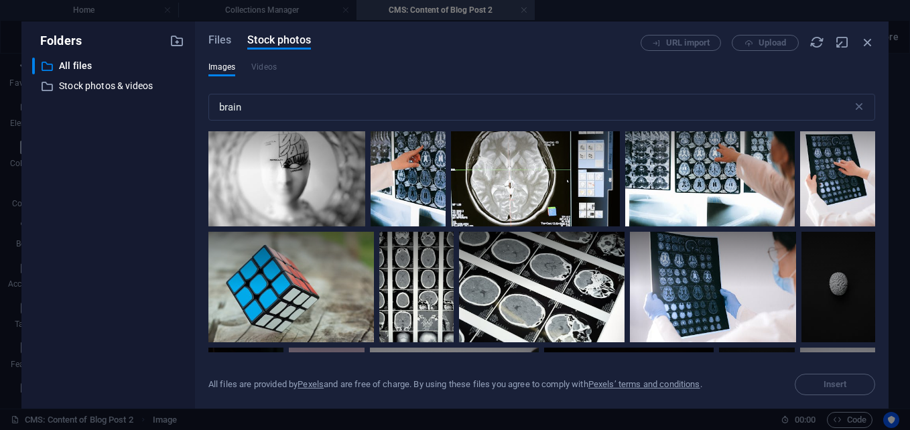
scroll to position [0, 0]
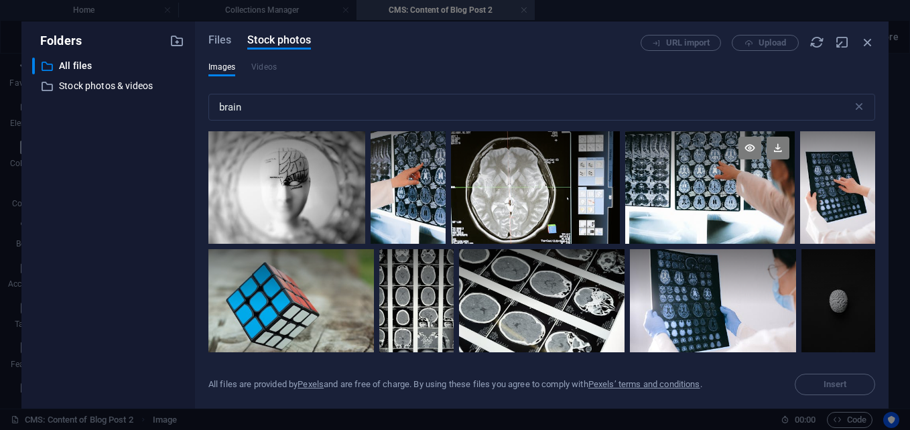
click at [697, 178] on div at bounding box center [709, 159] width 169 height 56
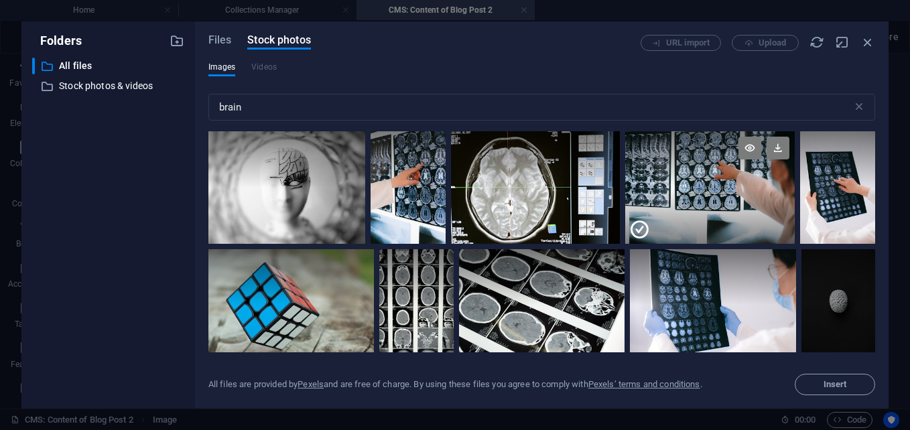
click at [697, 178] on div at bounding box center [709, 159] width 169 height 56
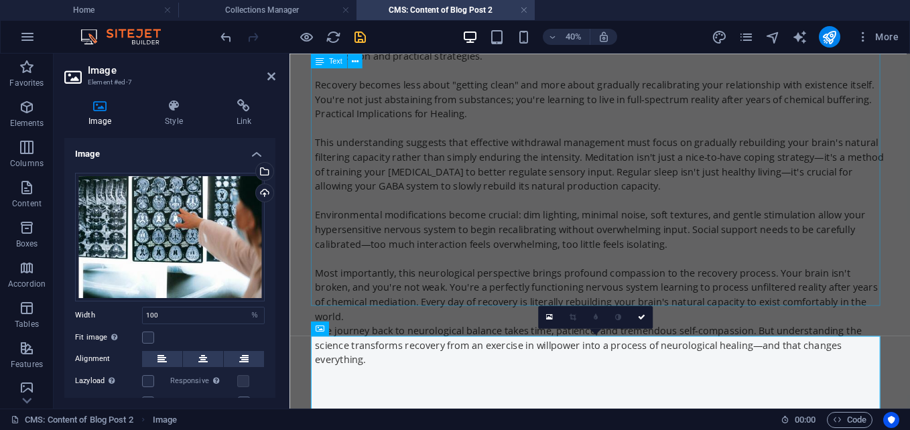
scroll to position [2111, 0]
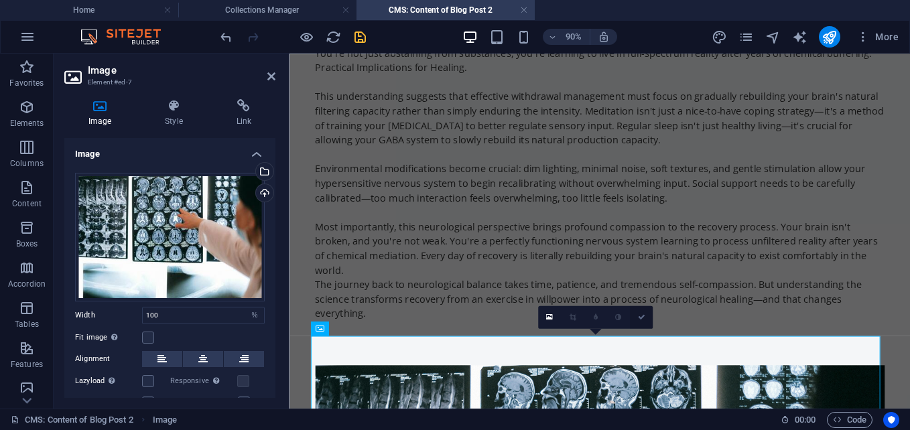
click at [639, 320] on icon at bounding box center [640, 317] width 7 height 7
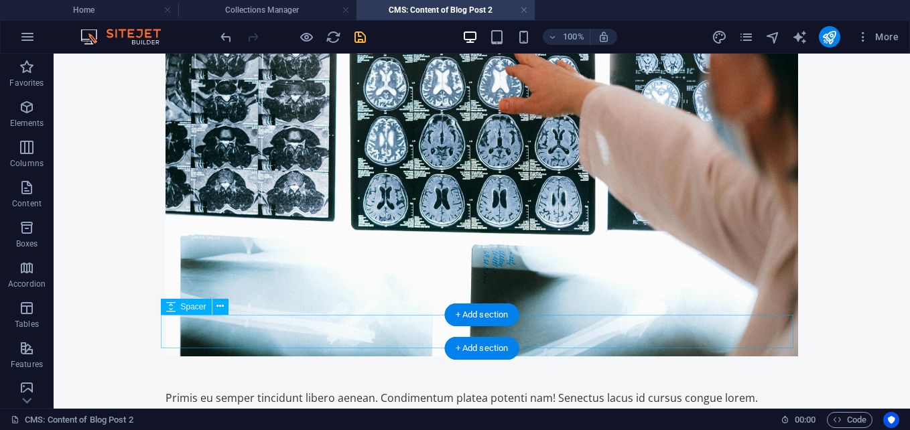
scroll to position [2643, 0]
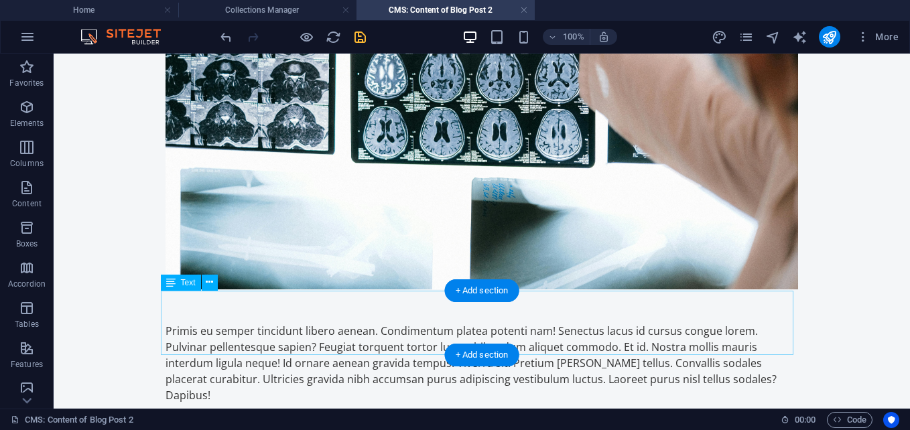
click at [644, 323] on div "Primis eu semper tincidunt libero aenean. Condimentum platea potenti nam! Senec…" at bounding box center [481, 363] width 632 height 80
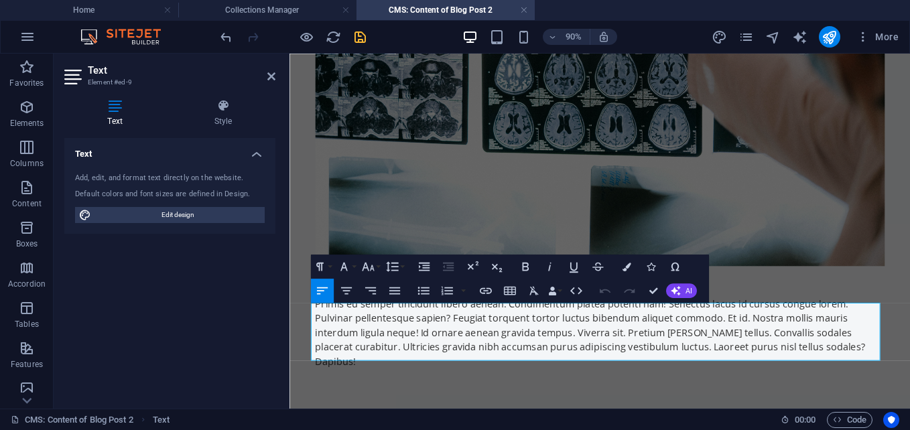
scroll to position [2603, 0]
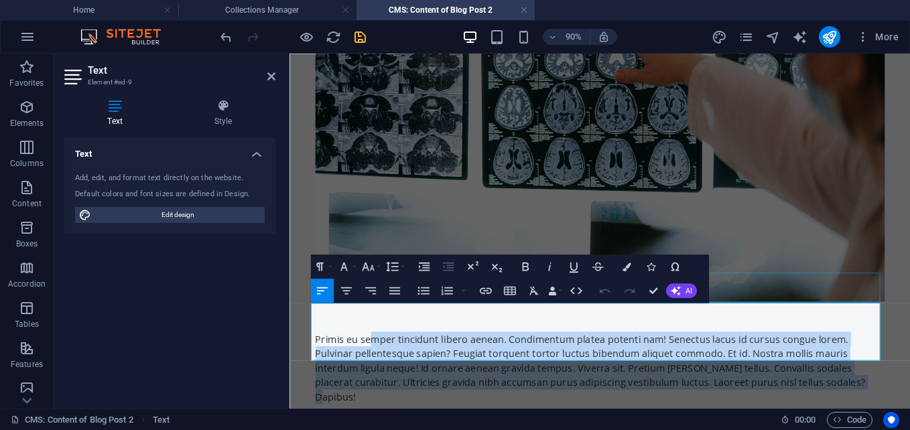
drag, startPoint x: 837, startPoint y: 385, endPoint x: 640, endPoint y: 336, distance: 203.0
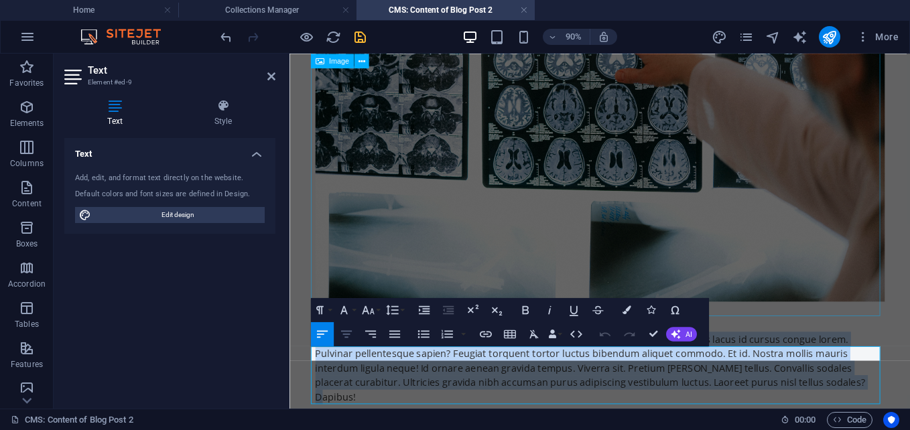
scroll to position [2555, 0]
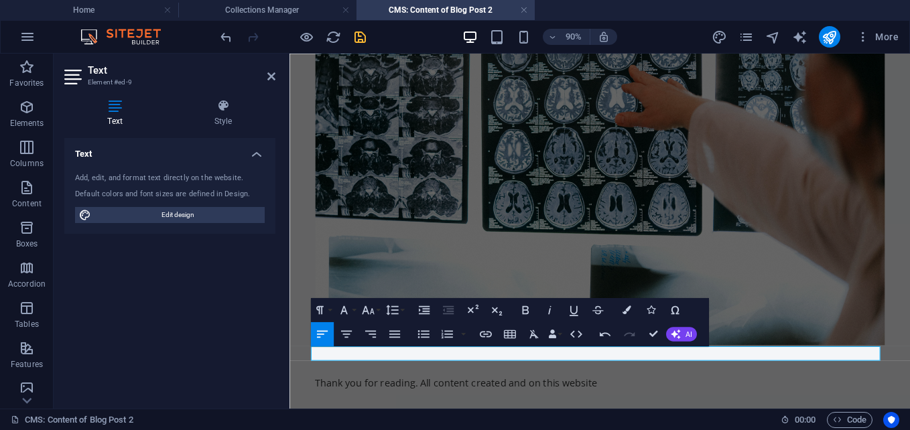
click at [547, 411] on p "Thank you for reading. All content created and on this website" at bounding box center [634, 419] width 632 height 16
click at [567, 411] on p "Thank you for reading. All content on this website" at bounding box center [634, 419] width 632 height 16
drag, startPoint x: 561, startPoint y: 387, endPoint x: 317, endPoint y: 411, distance: 245.8
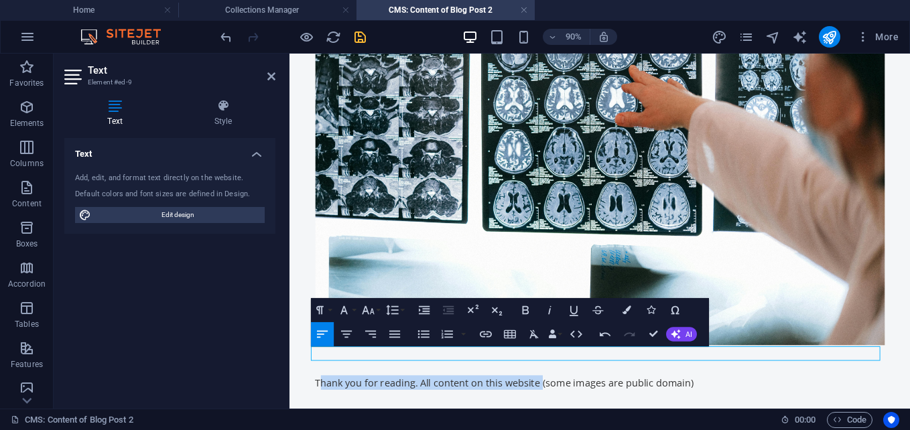
click at [794, 411] on p "Thank you for reading. All content on this website (some images are public doma…" at bounding box center [634, 419] width 632 height 16
drag, startPoint x: 558, startPoint y: 391, endPoint x: 269, endPoint y: 386, distance: 289.5
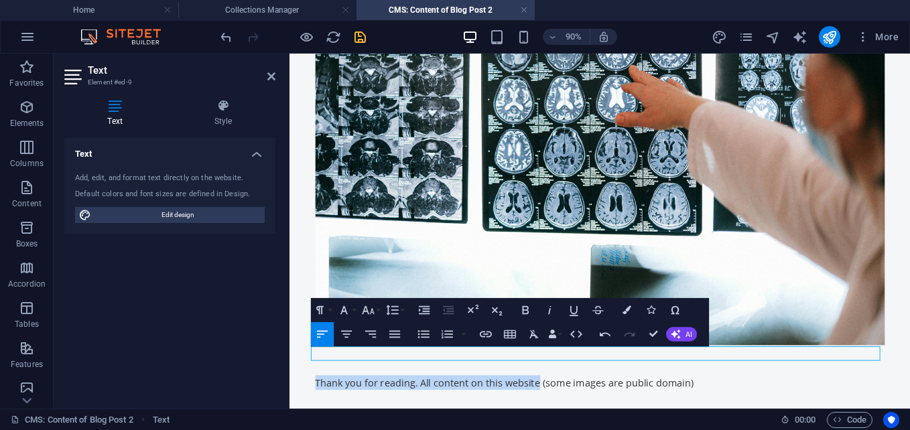
drag, startPoint x: 422, startPoint y: 388, endPoint x: 423, endPoint y: 403, distance: 15.4
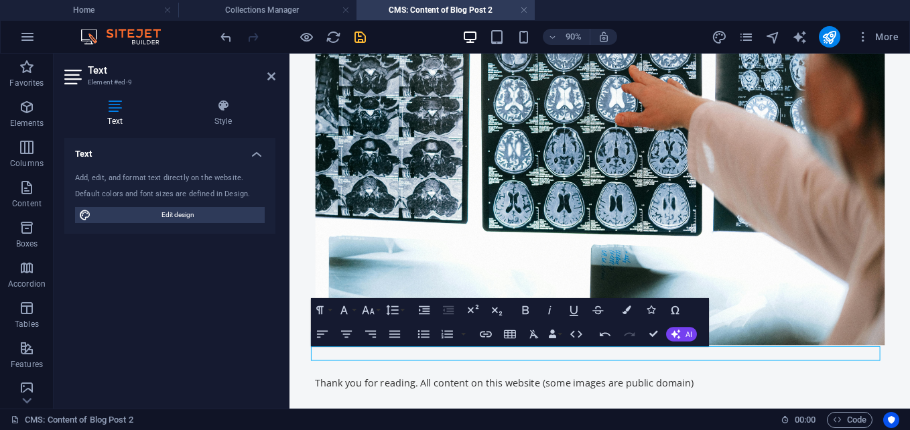
click at [862, 411] on p "Thank you for reading. All content on this website (some images are public doma…" at bounding box center [634, 419] width 632 height 16
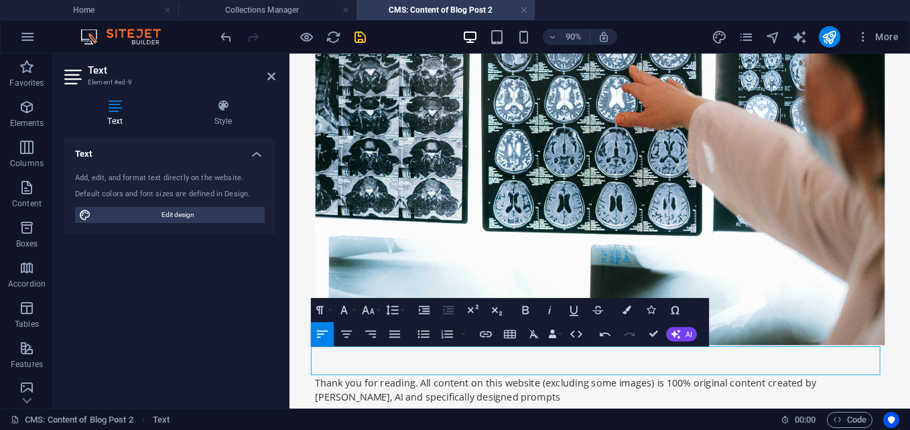
click at [806, 411] on p "Thank you for reading. All content on this website (excluding some images) is 1…" at bounding box center [634, 427] width 632 height 32
click at [818, 411] on p "Thank you for reading. All content on this website (excluding some images) is 1…" at bounding box center [634, 427] width 632 height 32
click at [855, 411] on p "Thank you for reading. All content on this website (excluding some images) is 1…" at bounding box center [634, 427] width 632 height 32
drag, startPoint x: 855, startPoint y: 386, endPoint x: 865, endPoint y: 405, distance: 21.3
click at [856, 411] on p "Thank you for reading. All content on this website (excluding some images) is 1…" at bounding box center [634, 427] width 632 height 32
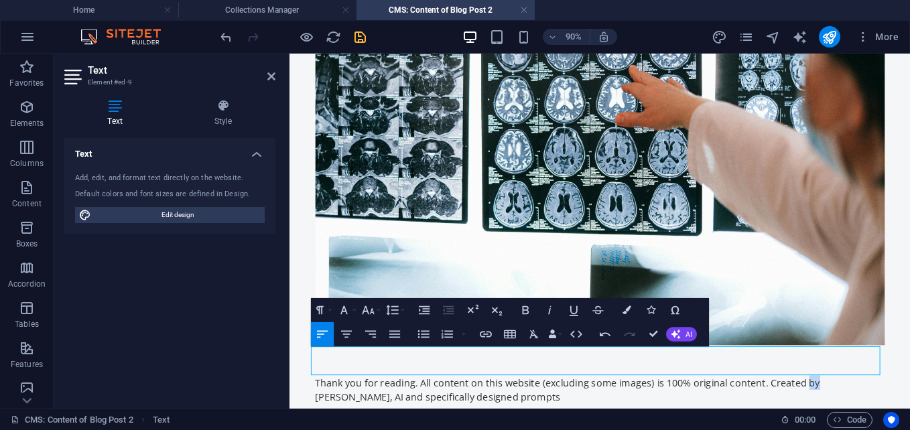
click at [860, 411] on p "Thank you for reading. All content on this website (excluding some images) is 1…" at bounding box center [634, 427] width 632 height 32
click at [822, 411] on p "Thank you for reading. All content on this website (excluding some images) is 1…" at bounding box center [634, 427] width 632 height 32
click at [855, 411] on p "Thank you for reading. All content on this website (excluding some images) is 1…" at bounding box center [634, 427] width 632 height 32
click at [554, 411] on p "Thank you for reading. All content on this website (excluding some images) is 1…" at bounding box center [634, 427] width 632 height 32
click at [481, 411] on p "Thank you for reading. All content on this website (excluding some images) is 1…" at bounding box center [634, 427] width 632 height 32
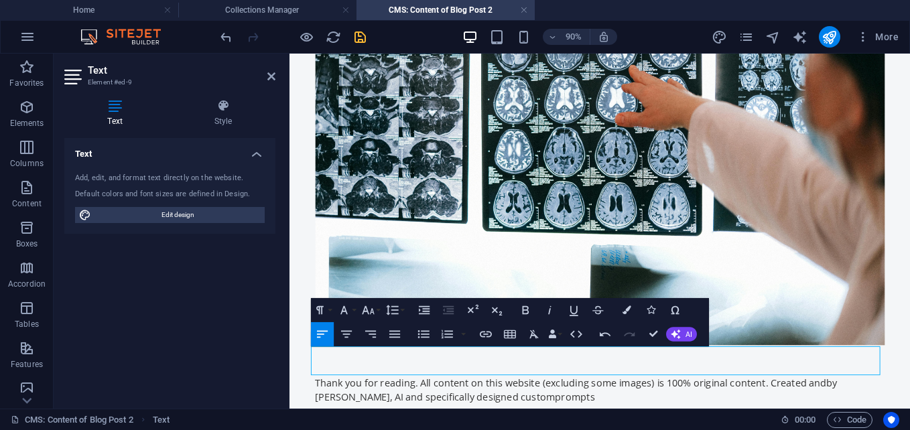
click at [576, 411] on p "Thank you for reading. All content on this website (excluding some images) is 1…" at bounding box center [634, 427] width 632 height 32
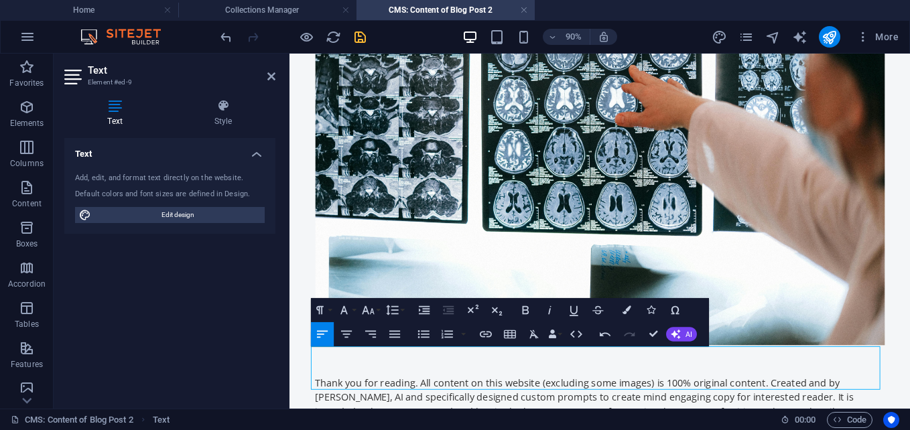
click at [816, 420] on p "Thank you for reading. All content on this website (excluding some images) is 1…" at bounding box center [634, 435] width 632 height 48
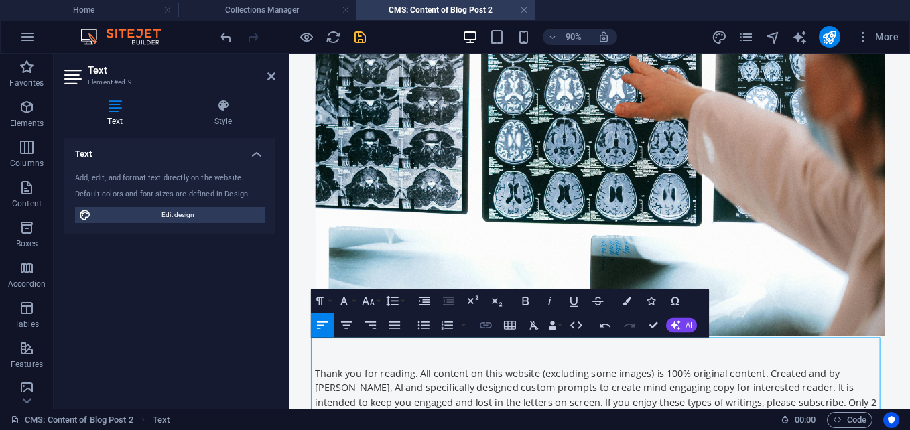
click at [482, 326] on icon "button" at bounding box center [485, 325] width 15 height 15
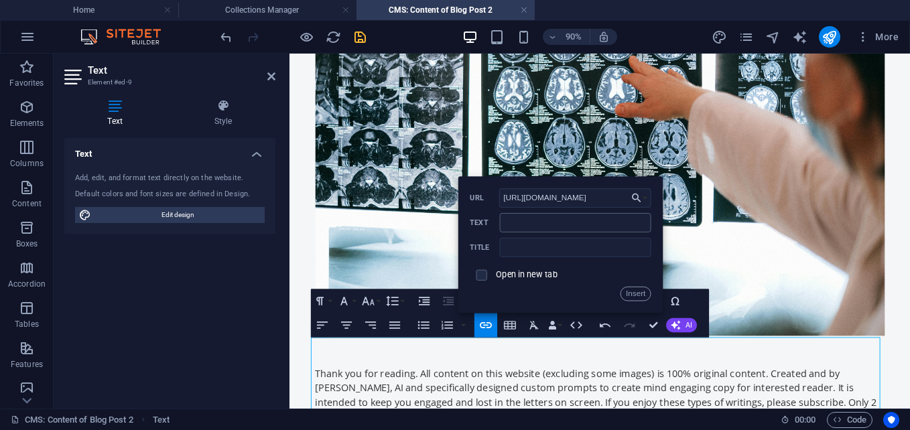
type input "[URL][DOMAIN_NAME]"
click at [541, 222] on input "Text" at bounding box center [575, 221] width 151 height 19
type input "HydeVerse Labs"
click at [543, 246] on input "text" at bounding box center [575, 246] width 151 height 19
type input "hvl link"
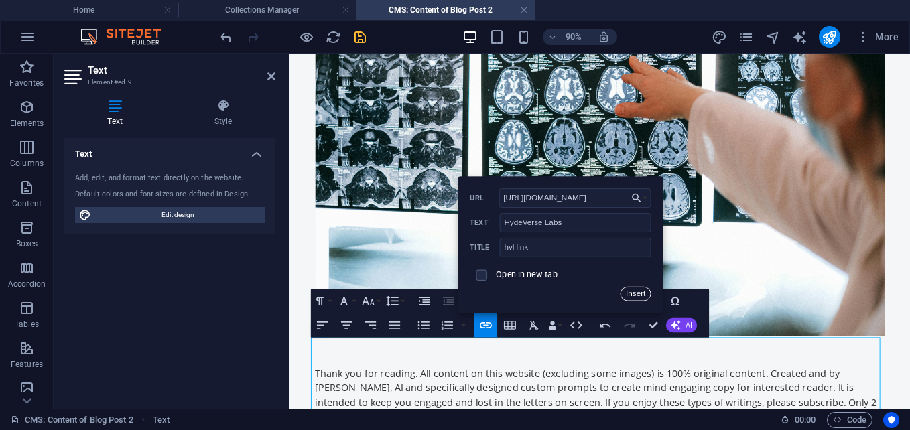
click at [631, 292] on button "Insert" at bounding box center [635, 293] width 30 height 15
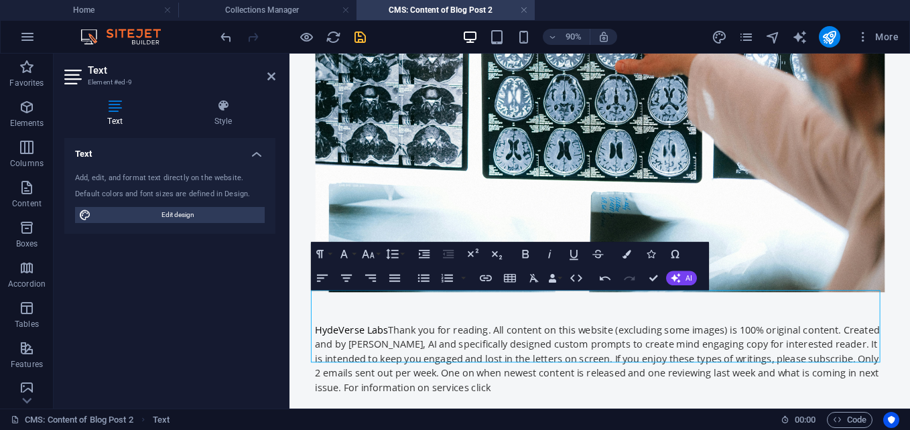
scroll to position [2620, 0]
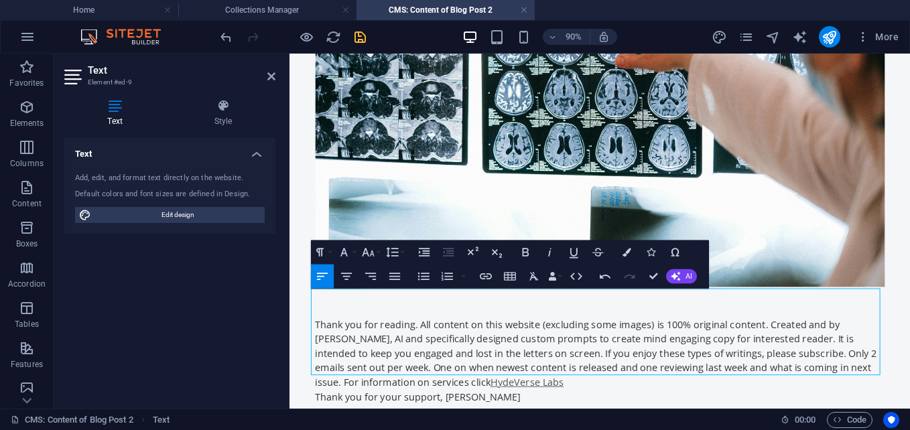
click at [318, 427] on p "Thank you for your support, [PERSON_NAME]" at bounding box center [634, 435] width 632 height 16
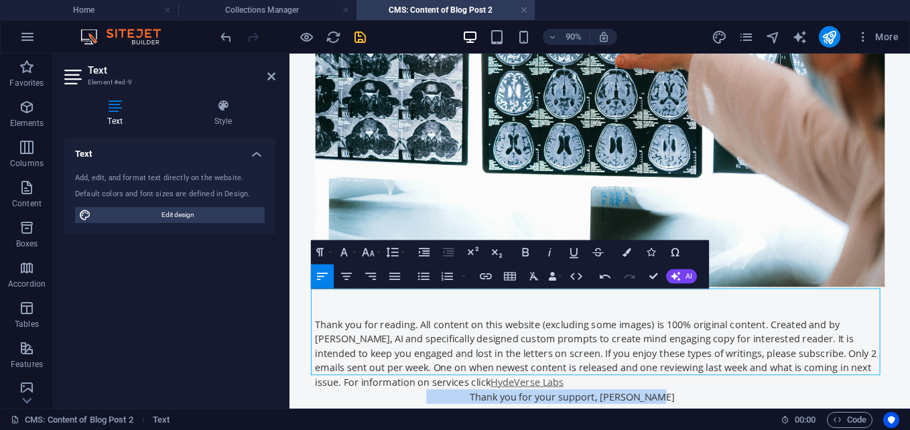
drag, startPoint x: 707, startPoint y: 409, endPoint x: 441, endPoint y: 443, distance: 268.7
click at [524, 249] on icon "button" at bounding box center [525, 252] width 15 height 15
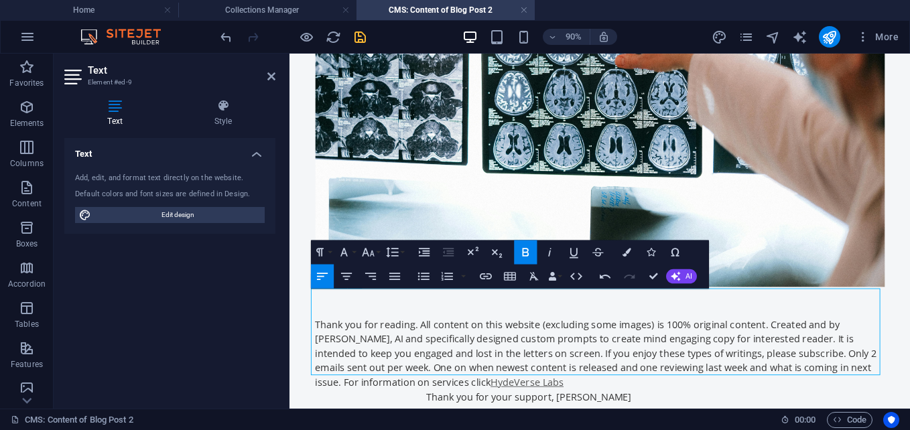
click at [786, 427] on p "Thank you for your support, [PERSON_NAME]" at bounding box center [634, 435] width 632 height 16
click at [358, 38] on icon "save" at bounding box center [359, 36] width 15 height 15
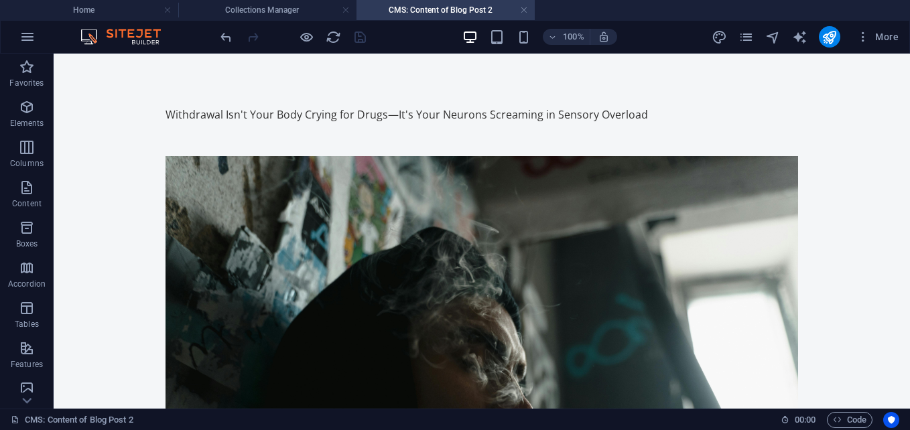
scroll to position [0, 0]
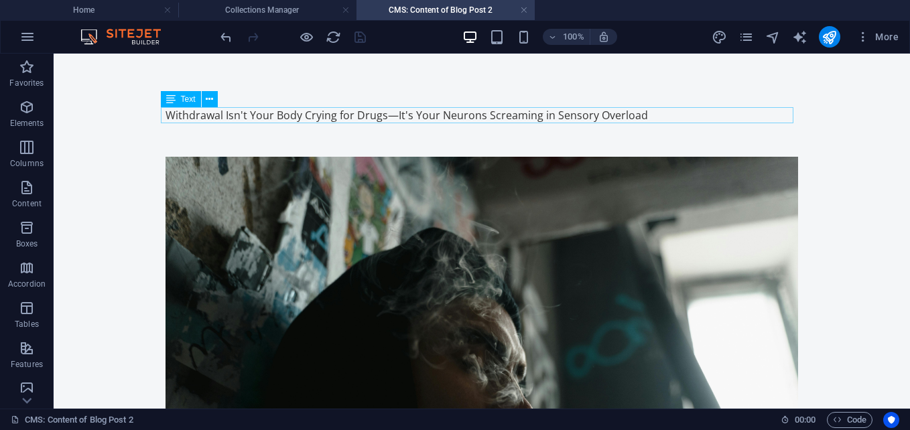
click at [433, 111] on div "Withdrawal Isn't Your Body Crying for Drugs—It's Your Neurons Screaming in Sens…" at bounding box center [481, 115] width 632 height 16
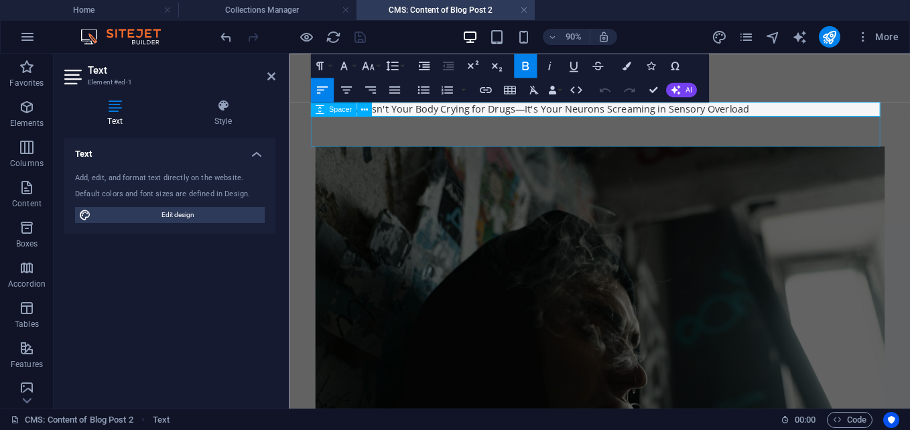
click at [744, 147] on div at bounding box center [634, 139] width 632 height 33
select select "px"
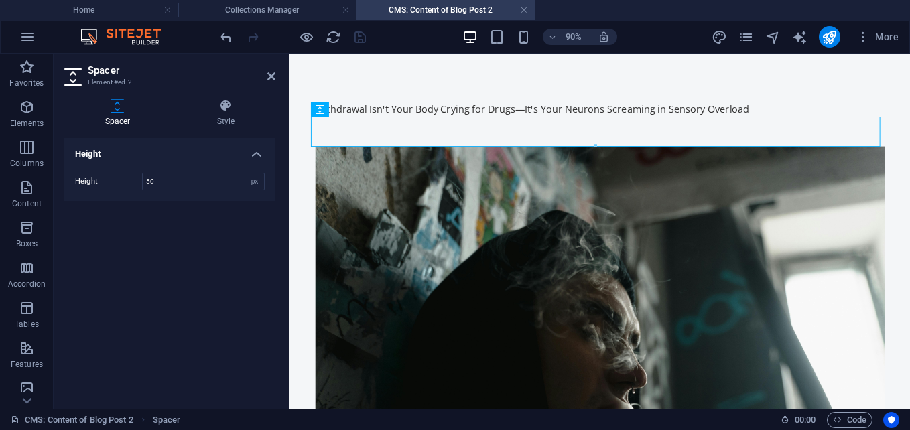
drag, startPoint x: 612, startPoint y: 167, endPoint x: 342, endPoint y: 86, distance: 282.4
click at [435, 139] on div at bounding box center [634, 139] width 632 height 33
click at [484, 144] on div at bounding box center [634, 139] width 632 height 33
click at [464, 139] on div at bounding box center [634, 139] width 632 height 33
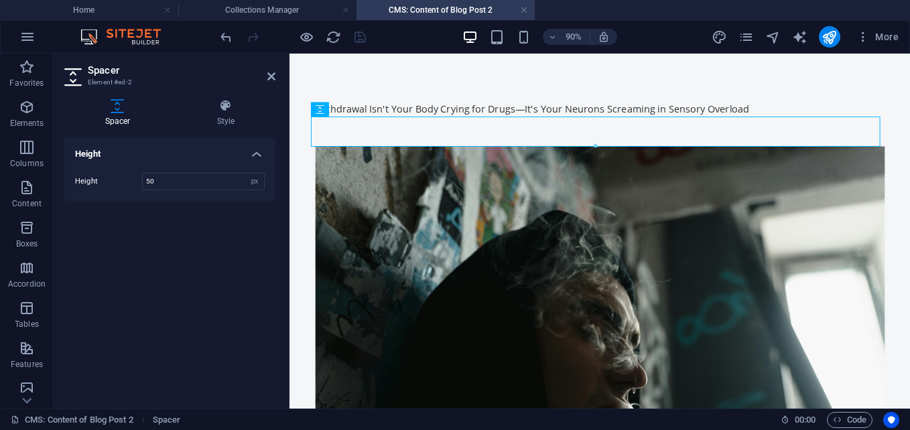
click at [834, 112] on div "Withdrawal Isn't Your Body Crying for Drugs—It's Your Neurons Screaming in Sens…" at bounding box center [634, 115] width 632 height 16
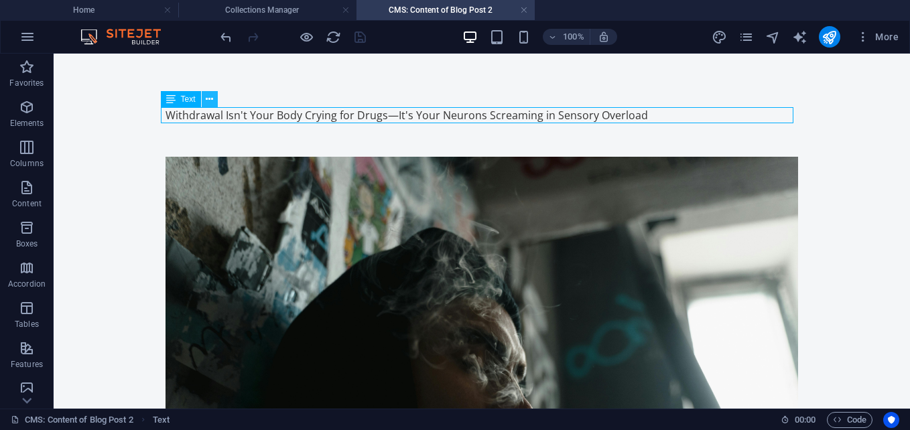
click at [207, 101] on icon at bounding box center [209, 99] width 7 height 14
click at [211, 100] on icon at bounding box center [209, 99] width 7 height 14
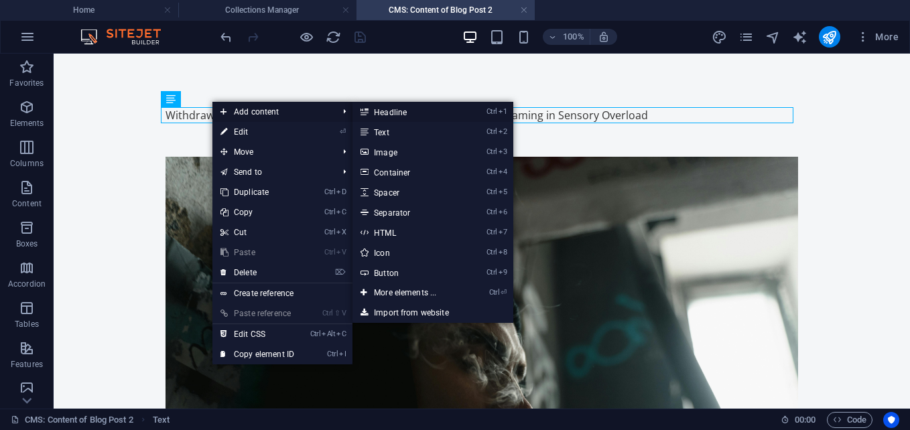
click at [391, 115] on link "Ctrl 1 Headline" at bounding box center [407, 112] width 111 height 20
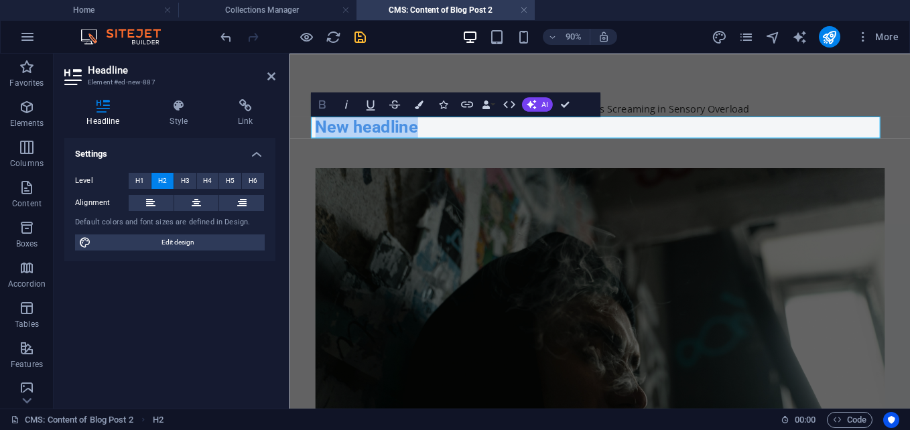
click at [322, 99] on icon "button" at bounding box center [322, 104] width 15 height 15
click at [330, 102] on button "Bold" at bounding box center [322, 104] width 23 height 24
click at [141, 181] on span "H1" at bounding box center [139, 181] width 9 height 16
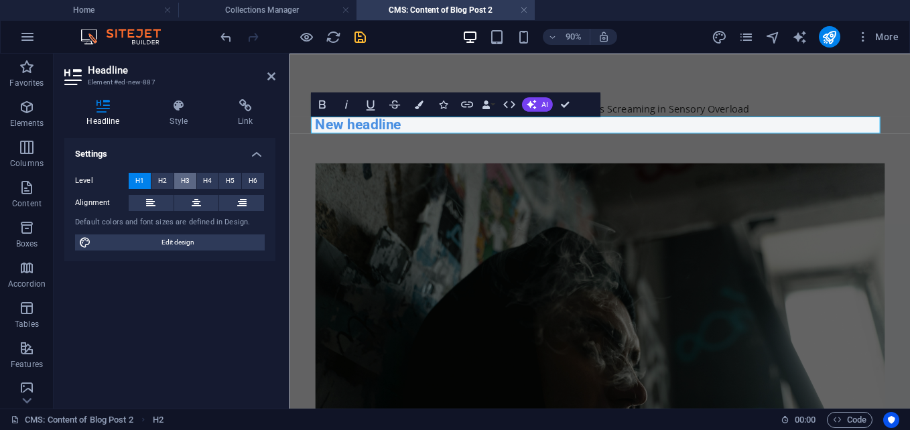
click at [176, 176] on button "H3" at bounding box center [185, 181] width 22 height 16
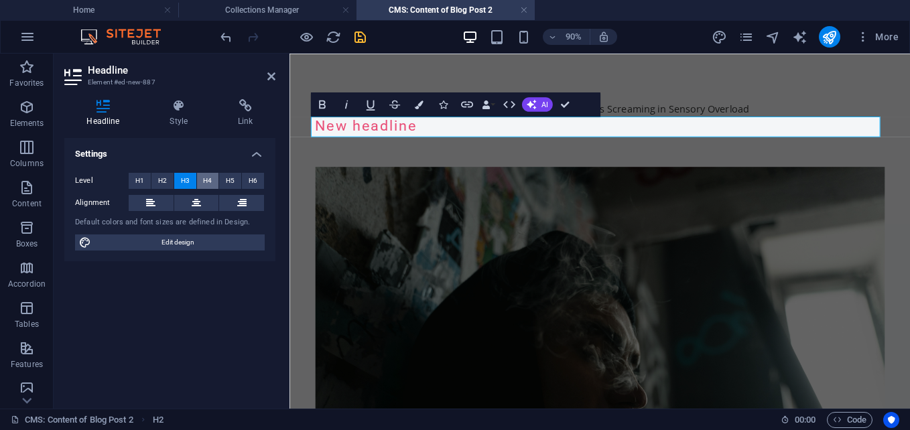
click at [202, 176] on button "H4" at bounding box center [208, 181] width 22 height 16
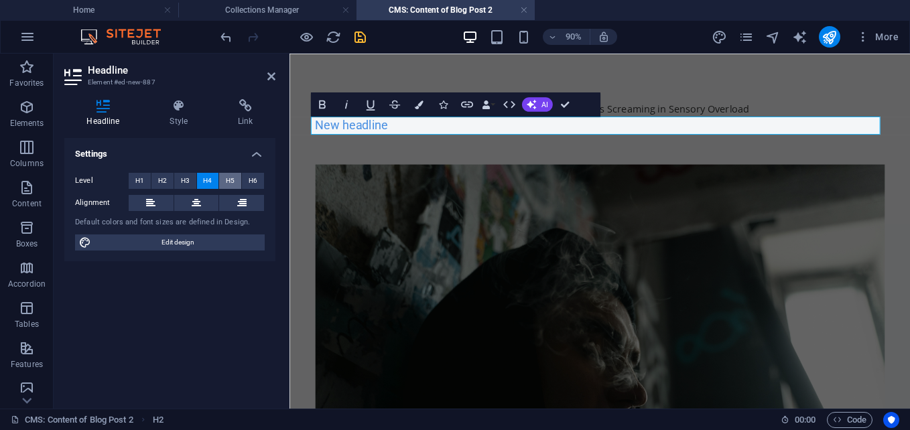
click at [232, 183] on span "H5" at bounding box center [230, 181] width 9 height 16
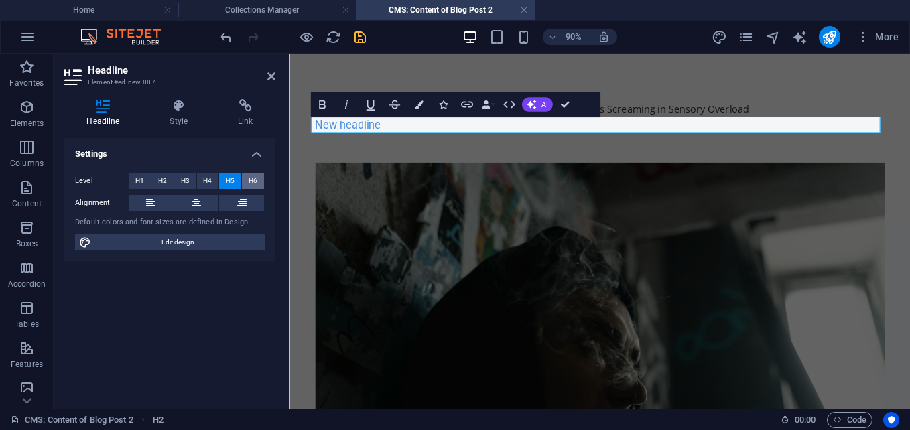
click at [248, 182] on button "H6" at bounding box center [253, 181] width 22 height 16
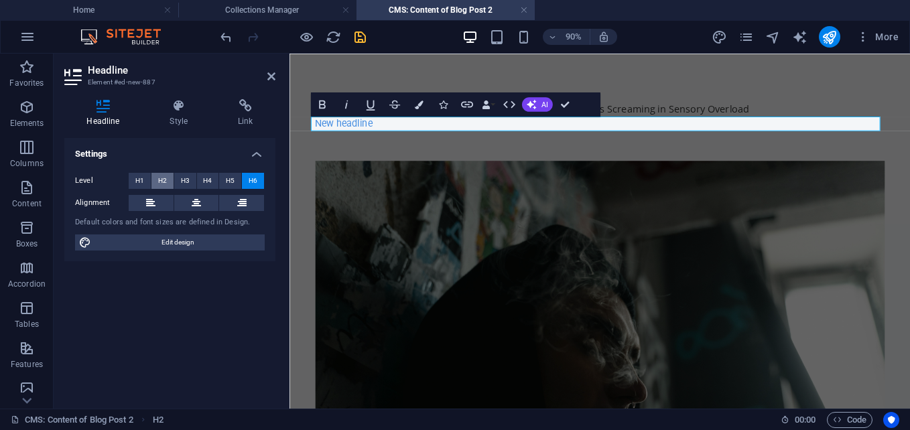
click at [164, 186] on span "H2" at bounding box center [162, 181] width 9 height 16
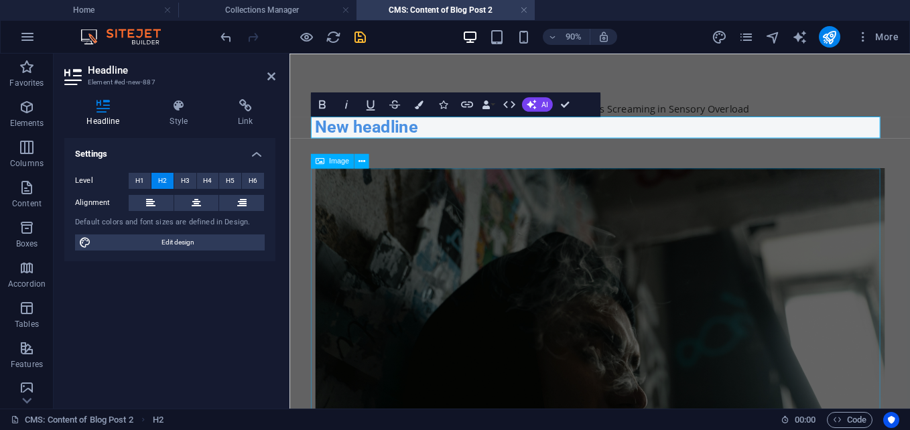
click at [813, 301] on figure at bounding box center [634, 391] width 632 height 421
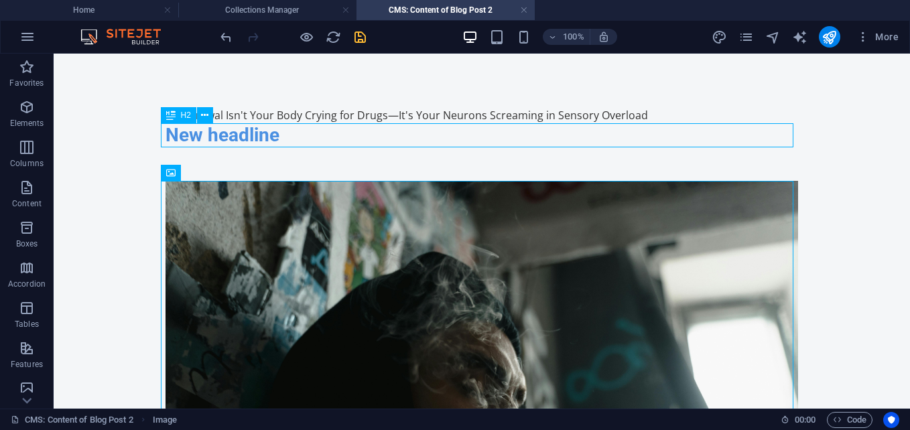
click at [369, 139] on div "New headline" at bounding box center [481, 135] width 632 height 24
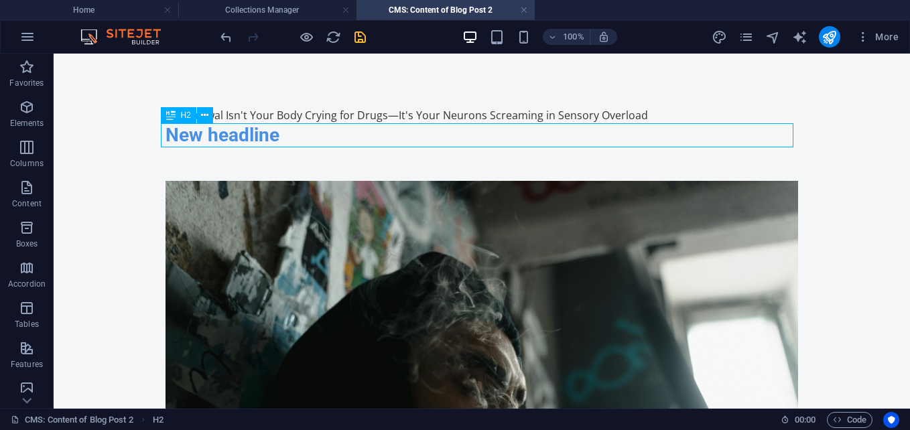
click at [297, 141] on div "New headline" at bounding box center [481, 135] width 632 height 24
drag, startPoint x: 297, startPoint y: 141, endPoint x: 61, endPoint y: 150, distance: 236.0
click at [296, 141] on div "New headline" at bounding box center [481, 135] width 632 height 24
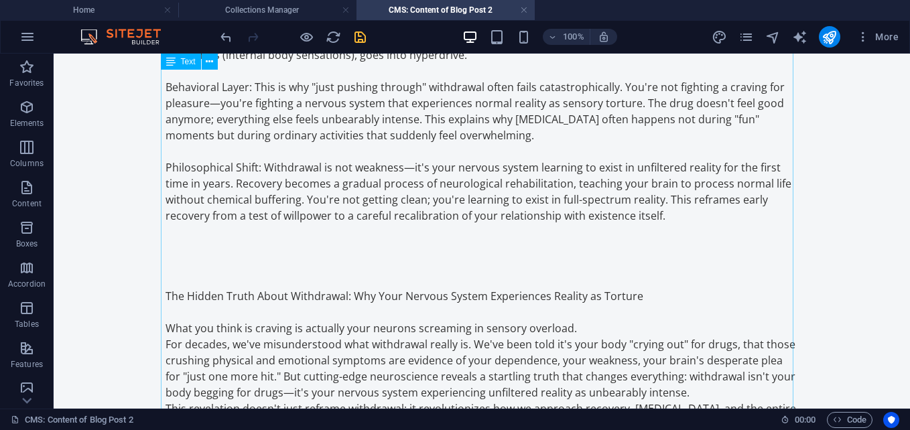
scroll to position [737, 0]
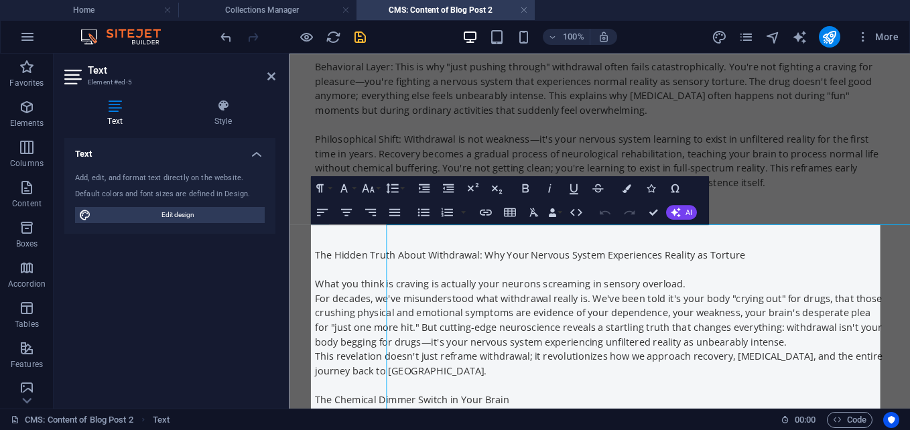
scroll to position [393, 0]
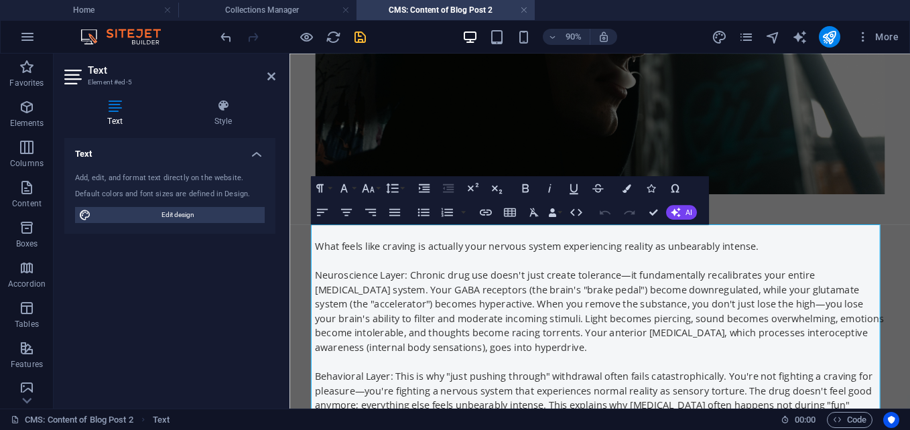
click at [172, 274] on div "Text Add, edit, and format text directly on the website. Default colors and fon…" at bounding box center [169, 268] width 211 height 260
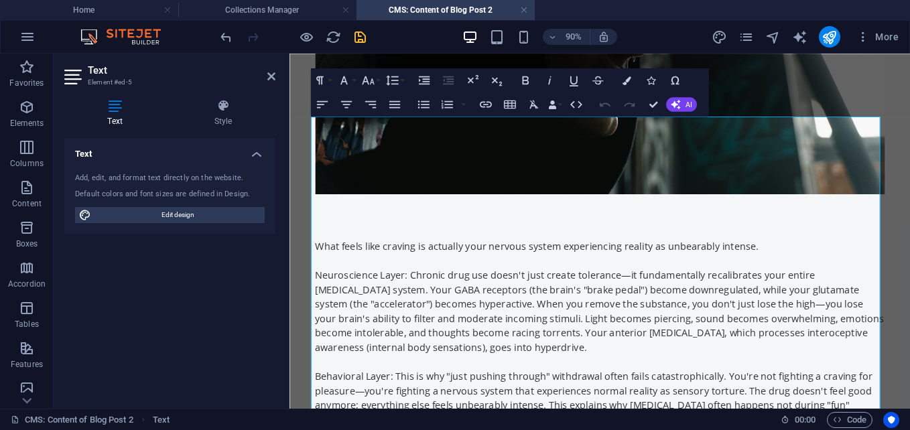
scroll to position [661, 0]
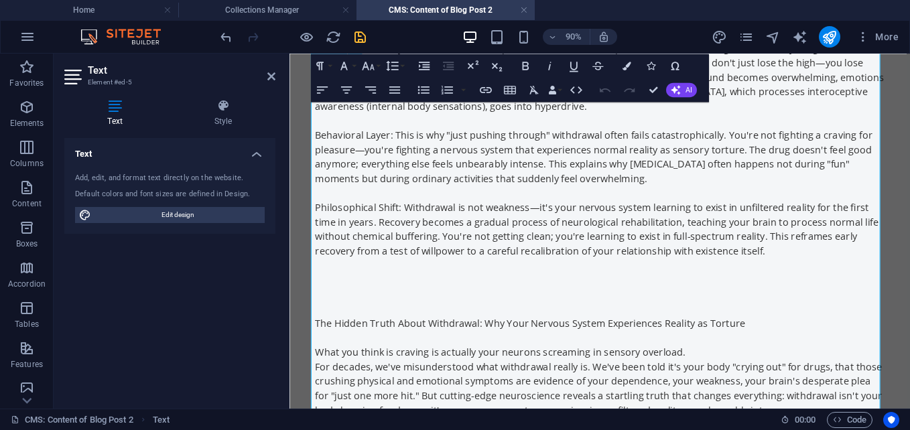
click at [318, 354] on strong "The Hidden Truth About Withdrawal" at bounding box center [409, 353] width 183 height 15
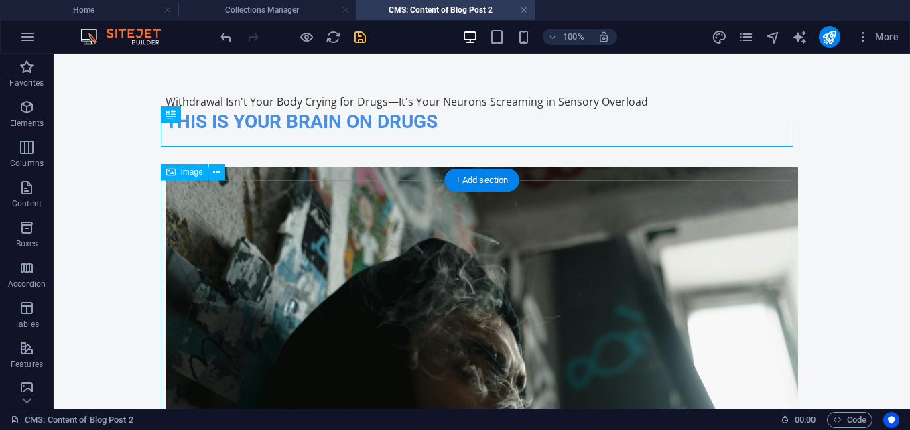
scroll to position [0, 0]
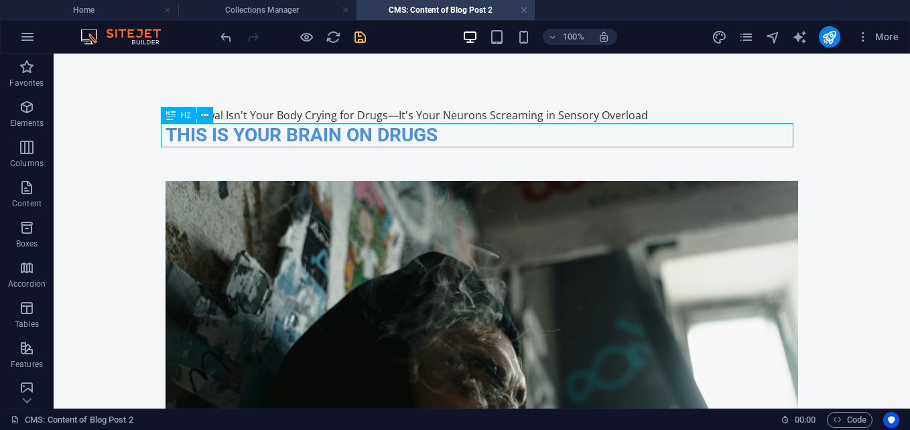
click at [443, 131] on div "THIS IS YOUR BRAIN ON DRUGS" at bounding box center [481, 135] width 632 height 24
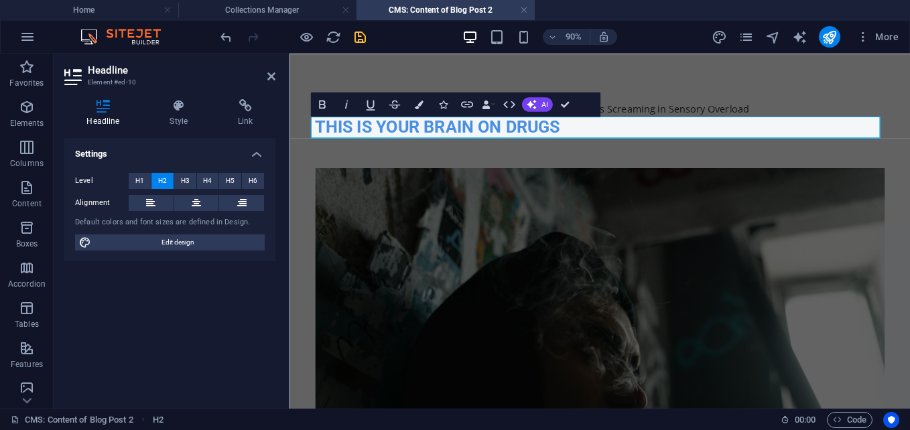
click at [657, 137] on h2 "THIS IS YOUR BRAIN ON DRUGS" at bounding box center [634, 135] width 632 height 24
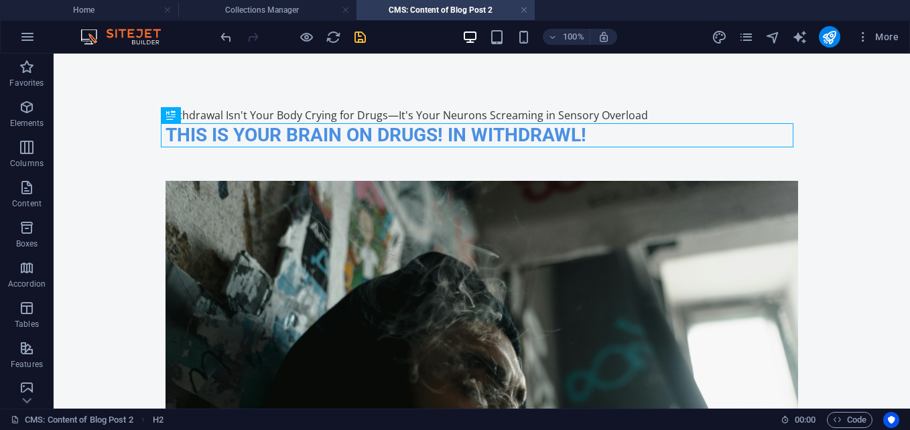
click at [358, 34] on icon "save" at bounding box center [359, 36] width 15 height 15
click at [367, 38] on div at bounding box center [293, 36] width 150 height 21
click at [366, 38] on div at bounding box center [293, 36] width 150 height 21
click at [80, 36] on img at bounding box center [127, 37] width 100 height 16
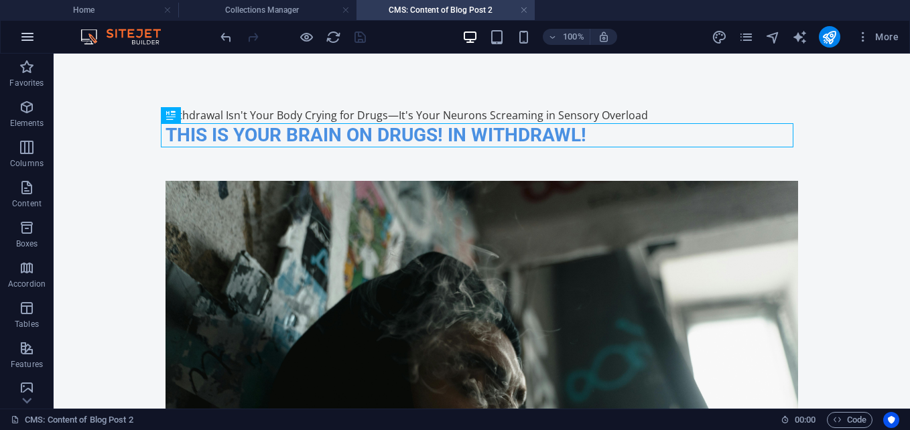
click at [37, 38] on button "button" at bounding box center [27, 37] width 32 height 32
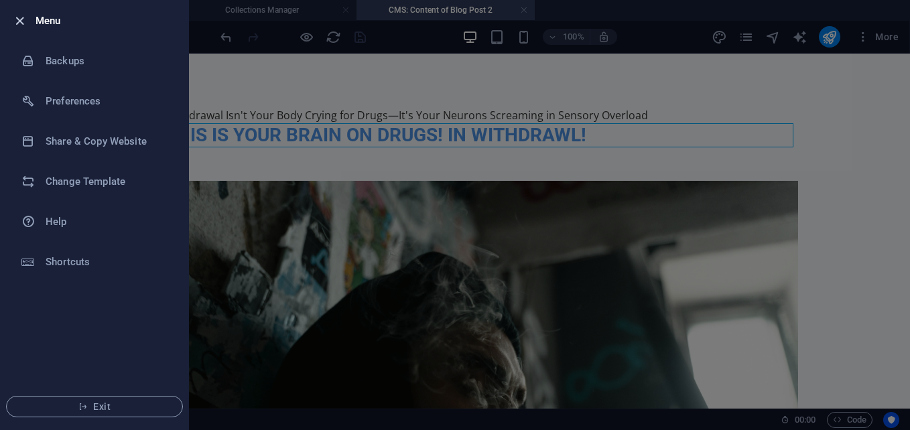
click at [19, 19] on icon "button" at bounding box center [19, 20] width 15 height 15
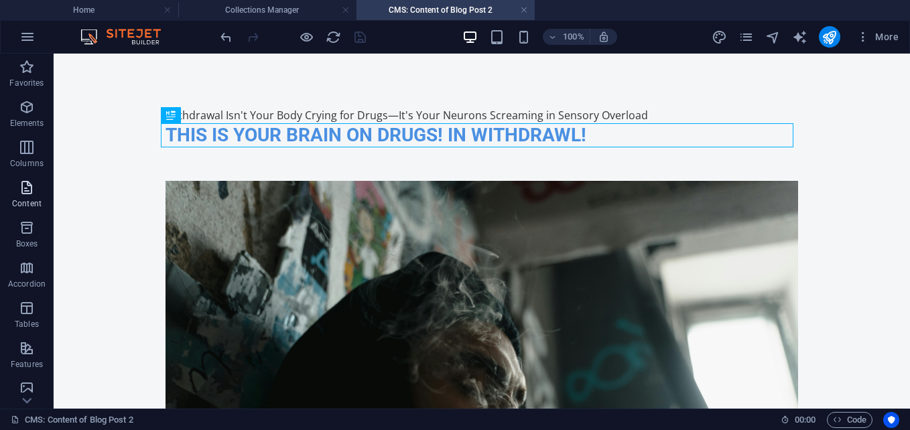
click at [30, 192] on icon "button" at bounding box center [27, 188] width 16 height 16
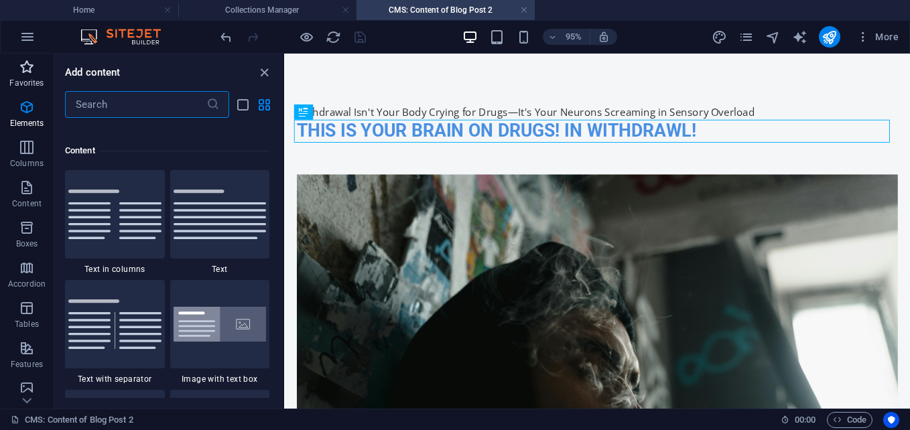
scroll to position [2344, 0]
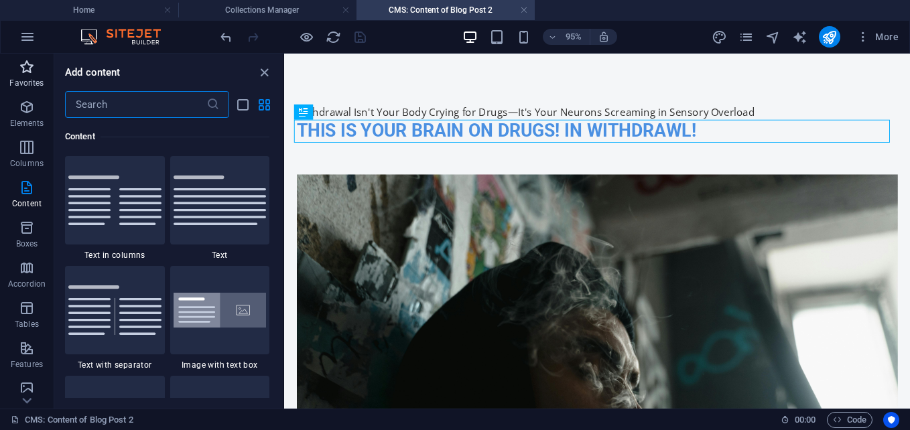
click at [28, 66] on icon "button" at bounding box center [27, 67] width 16 height 16
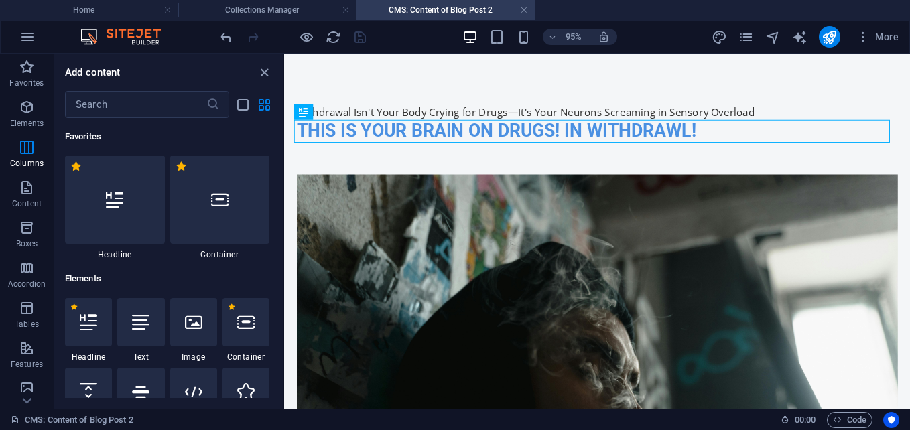
scroll to position [0, 0]
click at [14, 39] on button "button" at bounding box center [27, 37] width 32 height 32
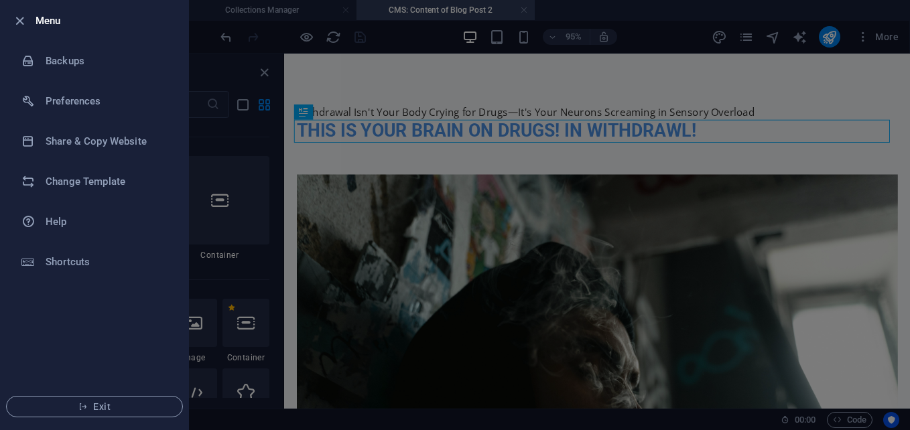
click at [14, 39] on li "Menu" at bounding box center [95, 21] width 188 height 40
click at [29, 18] on div at bounding box center [23, 21] width 24 height 16
click at [13, 20] on icon "button" at bounding box center [19, 20] width 15 height 15
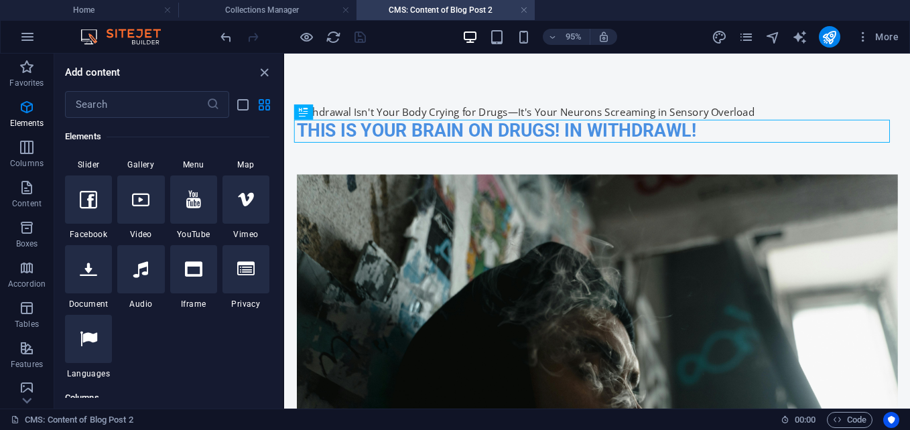
drag, startPoint x: 442, startPoint y: 62, endPoint x: 433, endPoint y: 56, distance: 11.2
click at [360, 38] on div at bounding box center [293, 36] width 150 height 21
click at [361, 37] on div at bounding box center [293, 36] width 150 height 21
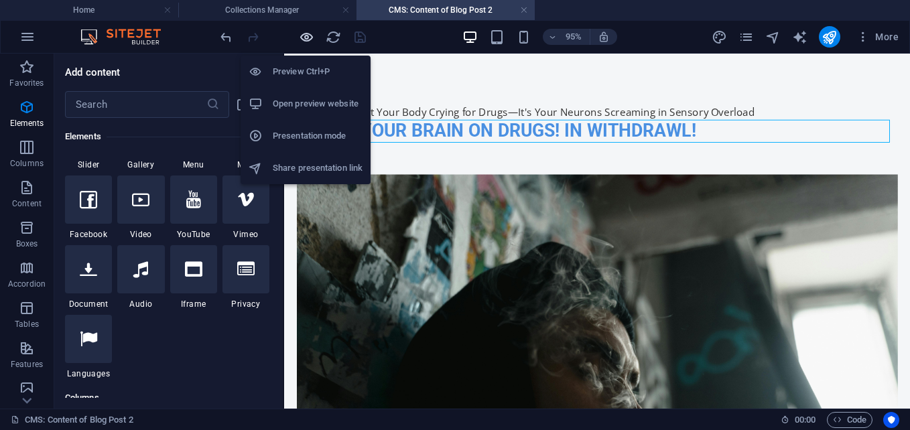
click at [308, 35] on icon "button" at bounding box center [306, 36] width 15 height 15
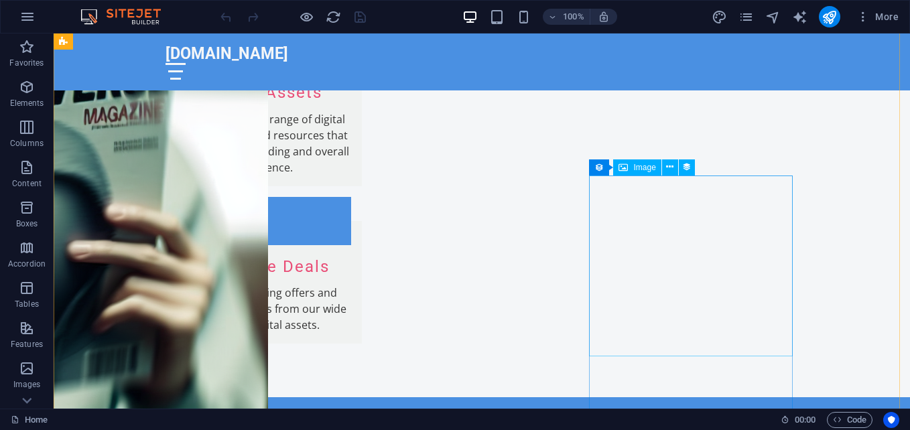
scroll to position [2211, 0]
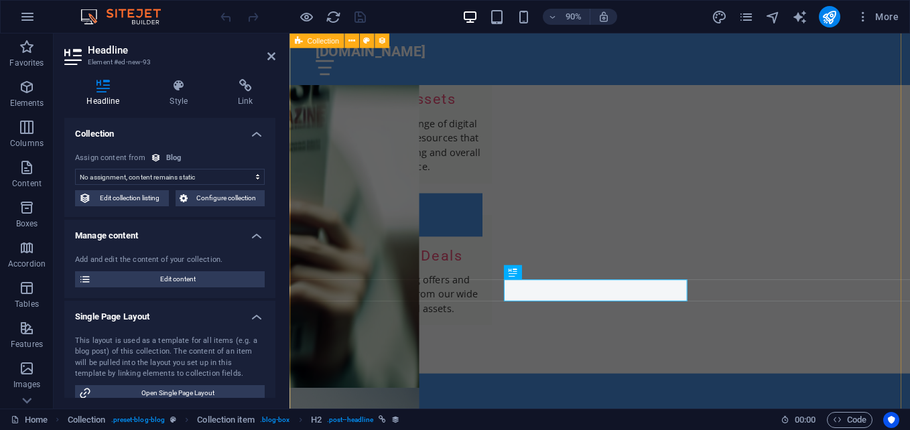
scroll to position [2252, 0]
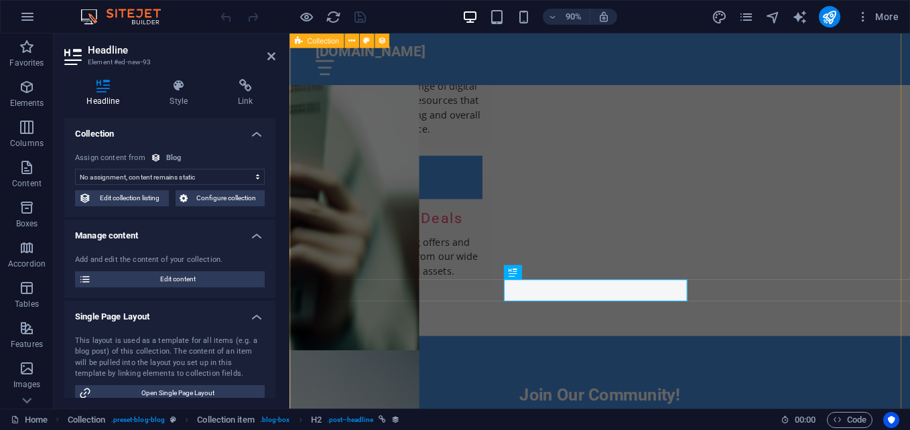
select select "name"
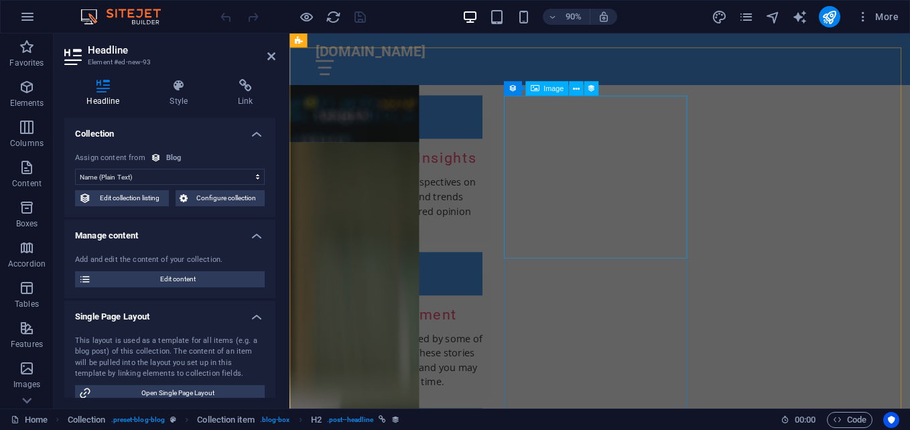
scroll to position [1582, 0]
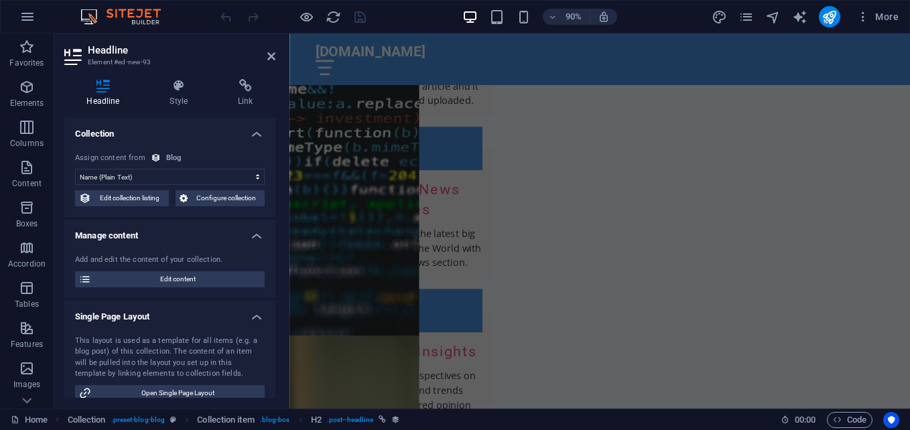
click at [208, 255] on div "Add and edit the content of your collection." at bounding box center [170, 260] width 190 height 11
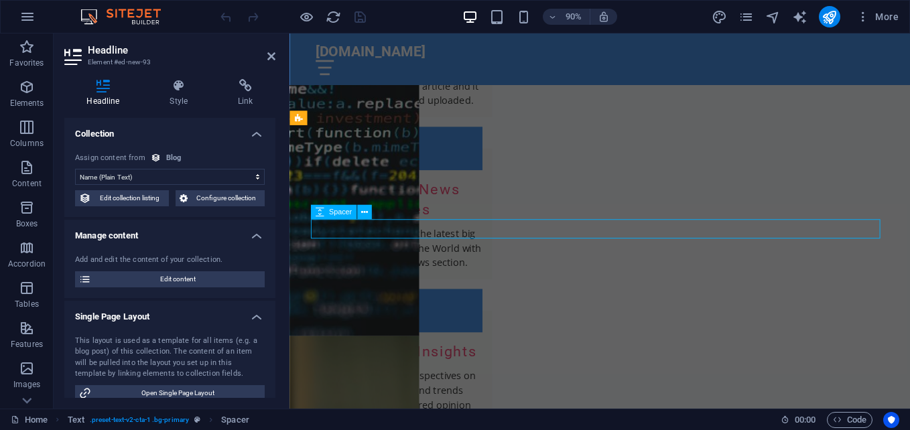
select select "rem"
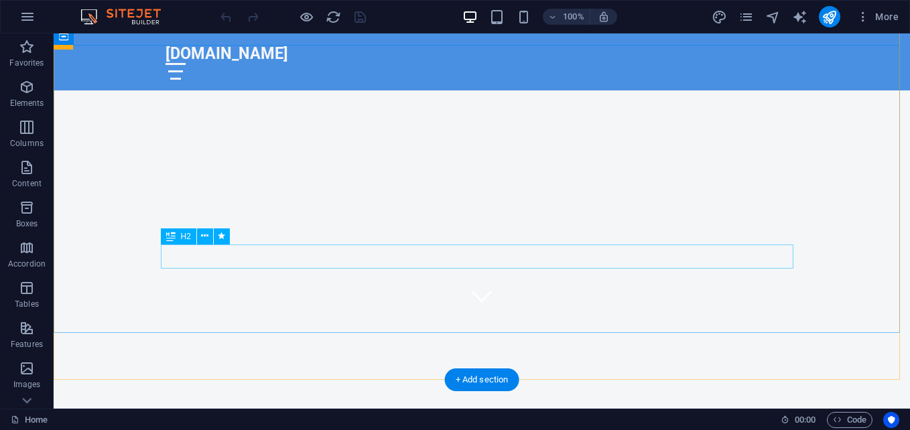
scroll to position [134, 0]
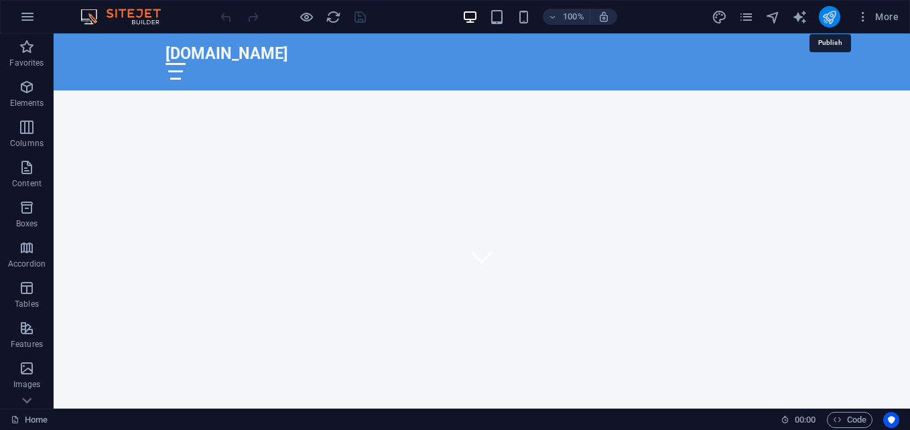
click at [833, 15] on icon "publish" at bounding box center [828, 16] width 15 height 15
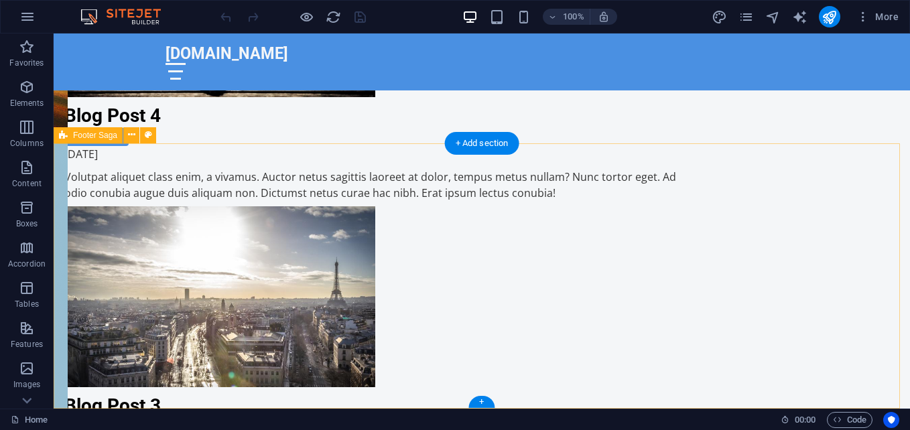
scroll to position [3568, 0]
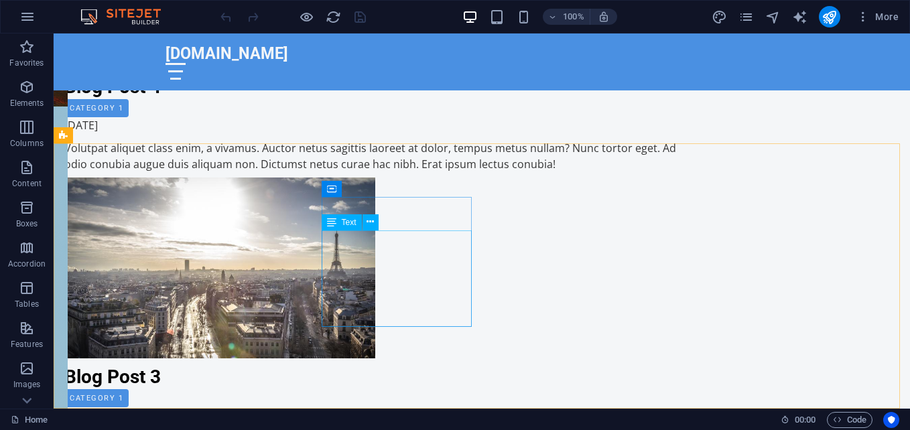
click at [323, 230] on div "Text" at bounding box center [355, 222] width 66 height 17
click at [354, 226] on span "Text" at bounding box center [349, 222] width 15 height 8
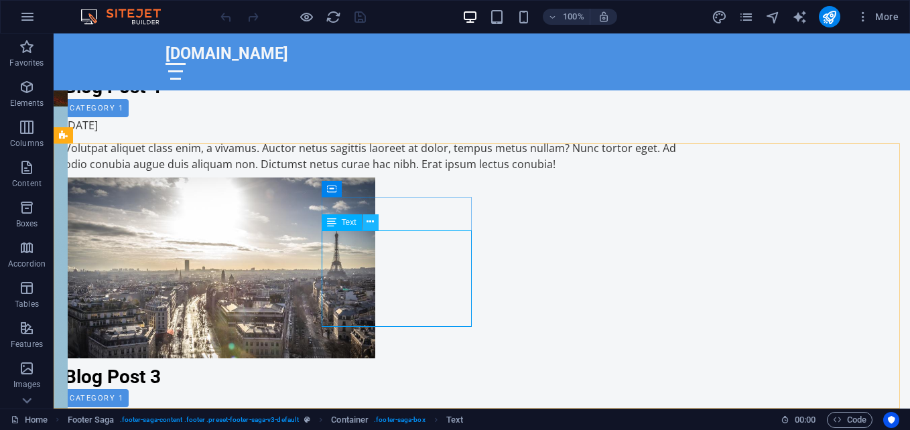
click at [375, 221] on button at bounding box center [370, 222] width 16 height 16
drag, startPoint x: 387, startPoint y: 268, endPoint x: 161, endPoint y: 293, distance: 227.1
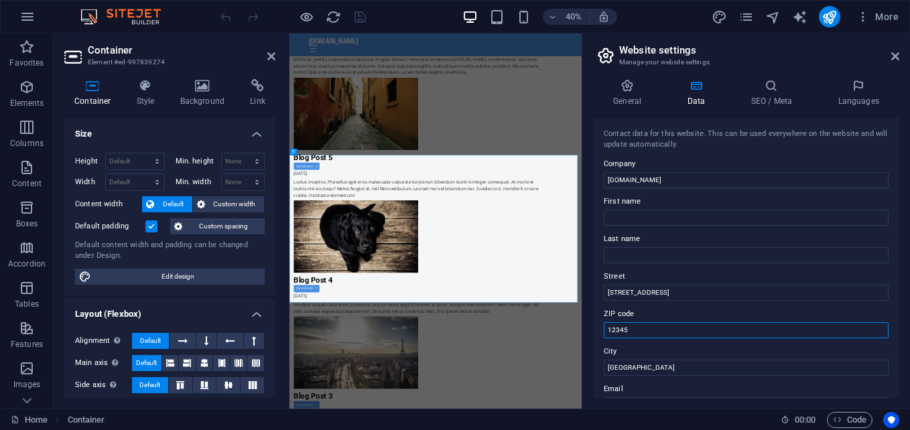
click at [679, 336] on input "12345" at bounding box center [746, 330] width 285 height 16
type input "1"
type input "35805"
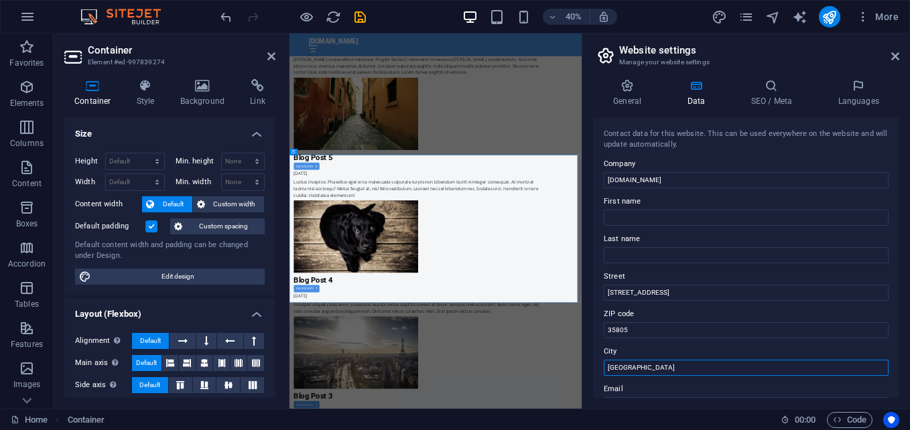
click at [679, 363] on input "[GEOGRAPHIC_DATA]" at bounding box center [746, 368] width 285 height 16
type input "S"
type input "Huntsville"
type input "Dennis"
type input "Hyde"
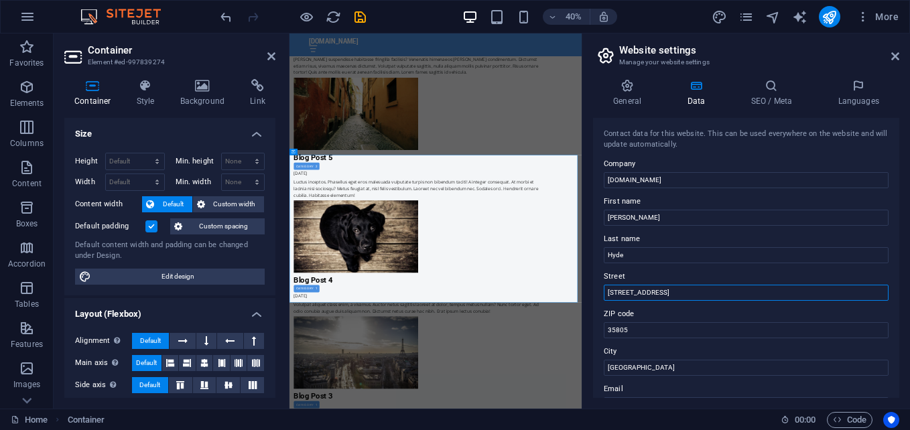
click at [667, 286] on input "[STREET_ADDRESS]" at bounding box center [746, 293] width 285 height 16
type input "1"
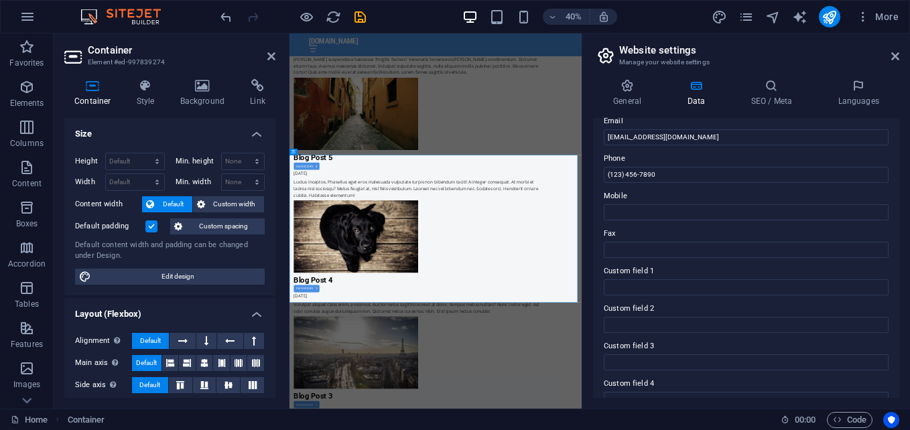
scroll to position [201, 0]
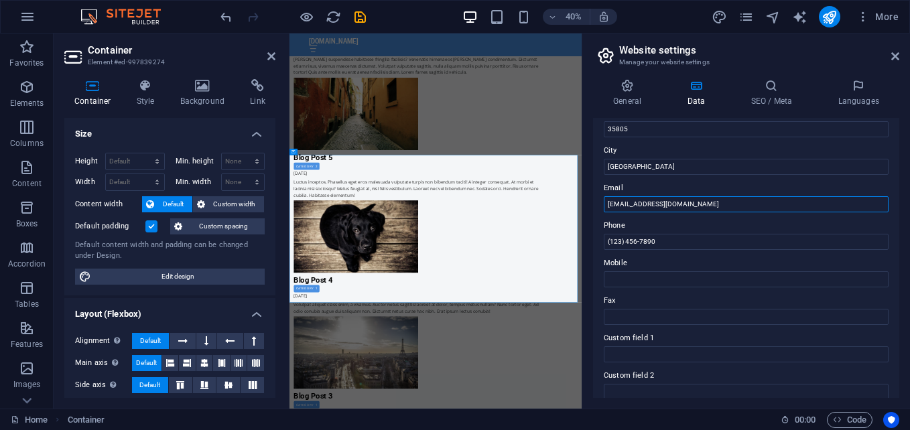
click at [619, 206] on input "[EMAIL_ADDRESS][DOMAIN_NAME]" at bounding box center [746, 204] width 285 height 16
type input "dennis@hydeverselabs.online"
click at [748, 303] on label "Fax" at bounding box center [746, 301] width 285 height 16
click at [748, 309] on input "Fax" at bounding box center [746, 317] width 285 height 16
click at [651, 277] on input "Mobile" at bounding box center [746, 279] width 285 height 16
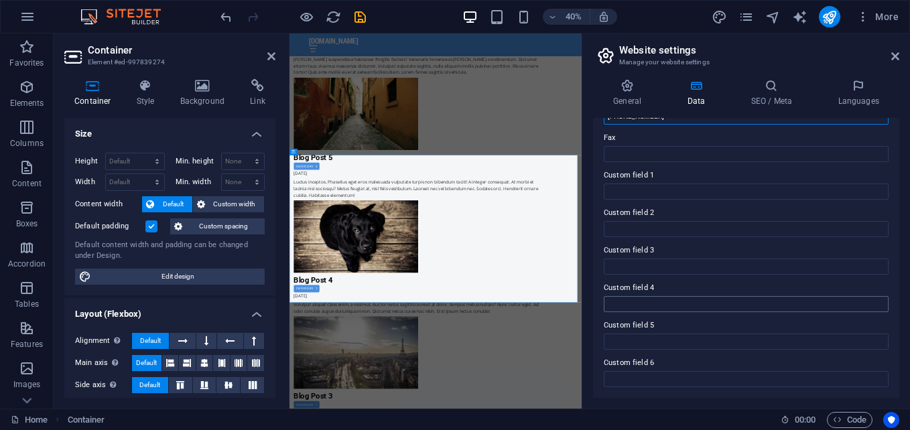
scroll to position [230, 0]
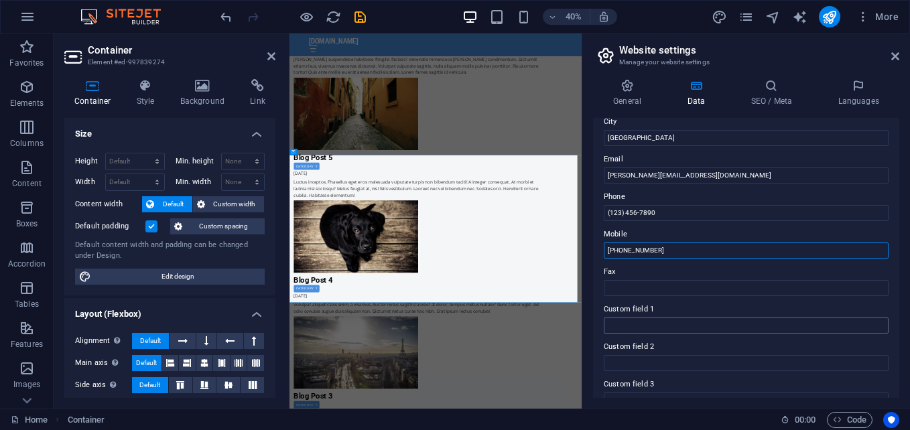
type input "256-755-7348"
click at [704, 323] on input "Custom field 1" at bounding box center [746, 326] width 285 height 16
click at [692, 326] on input "This site is owned and extention" at bounding box center [746, 326] width 285 height 16
type input "This site is owned and extension of HydeVerse Labs."
click at [655, 359] on input "Custom field 2" at bounding box center [746, 363] width 285 height 16
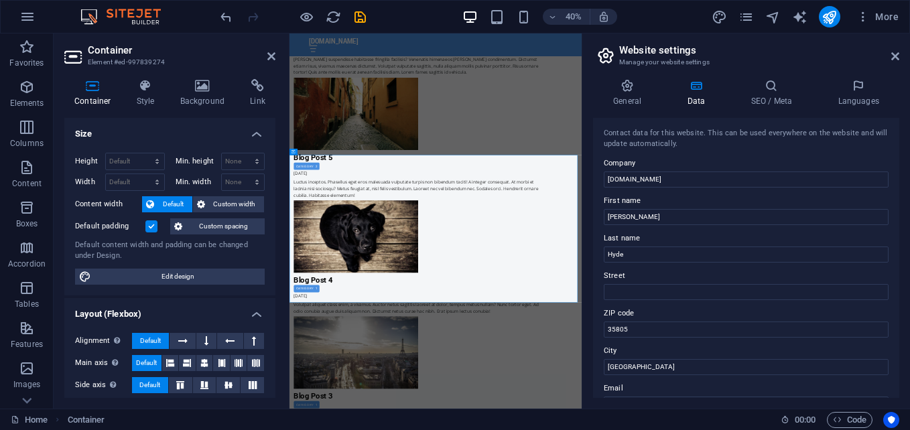
scroll to position [0, 0]
type input "Digital solutions for modern technologies"
click at [364, 19] on icon "save" at bounding box center [359, 16] width 15 height 15
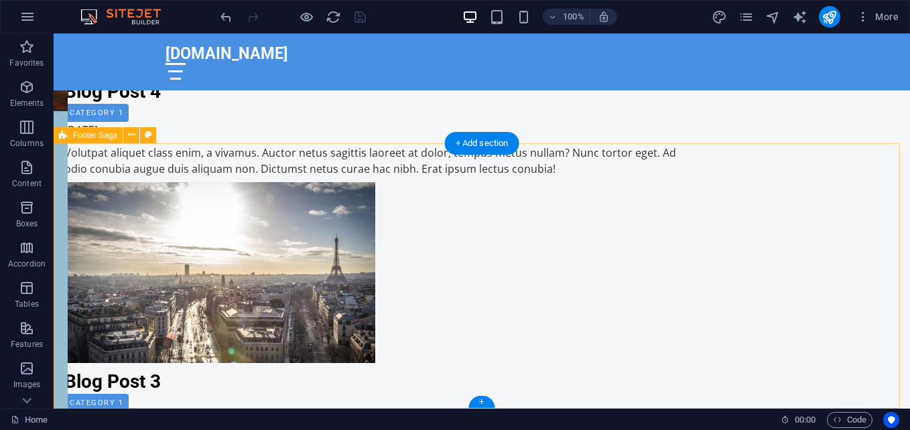
scroll to position [3568, 0]
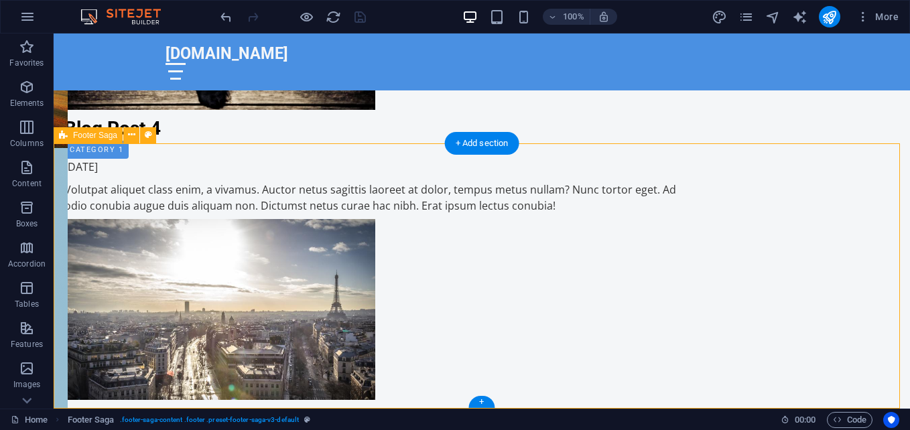
select select "footer"
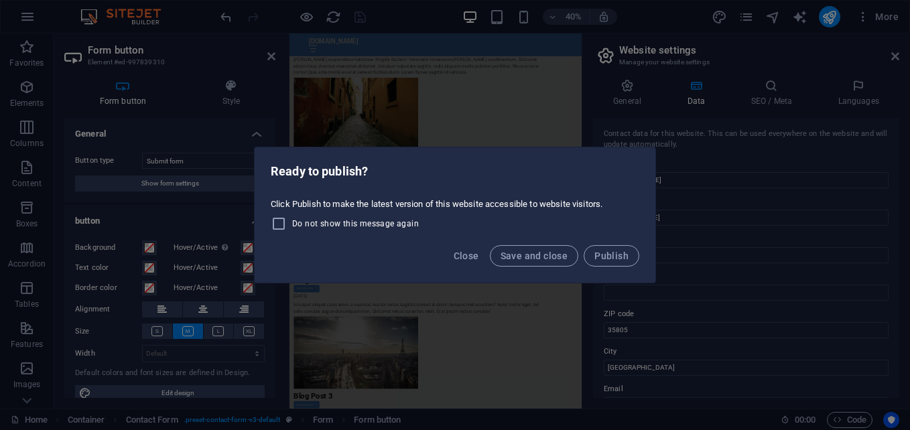
click at [569, 64] on div "Ready to publish? Click Publish to make the latest version of this website acce…" at bounding box center [455, 215] width 910 height 430
click at [470, 265] on button "Close" at bounding box center [466, 255] width 36 height 21
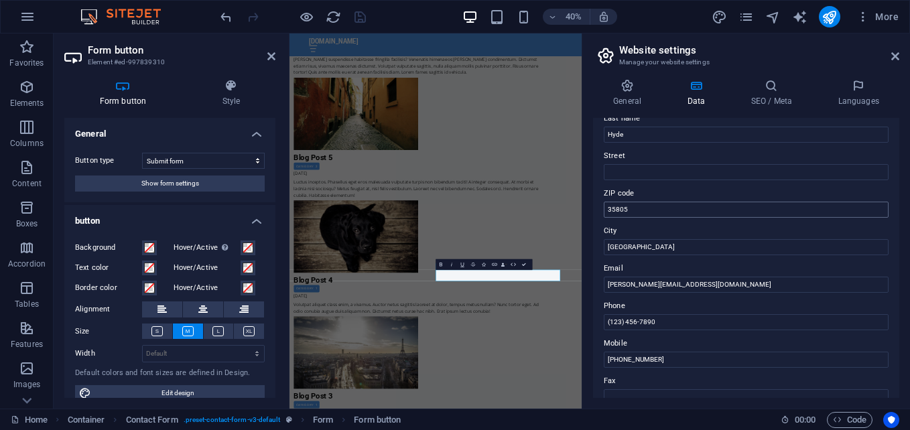
scroll to position [134, 0]
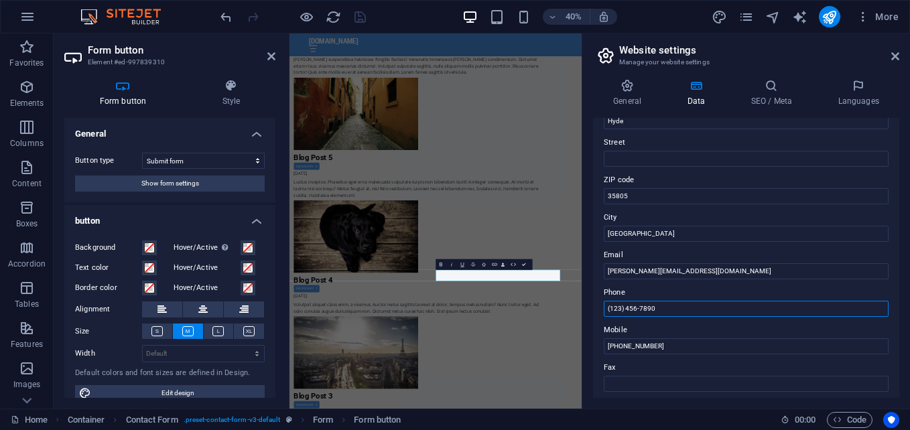
click at [685, 307] on input "(123) 456-7890" at bounding box center [746, 309] width 285 height 16
type input "("
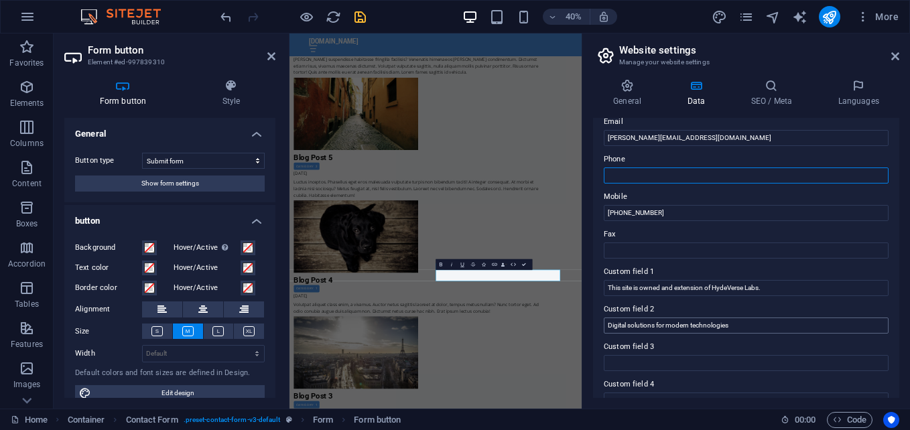
scroll to position [268, 0]
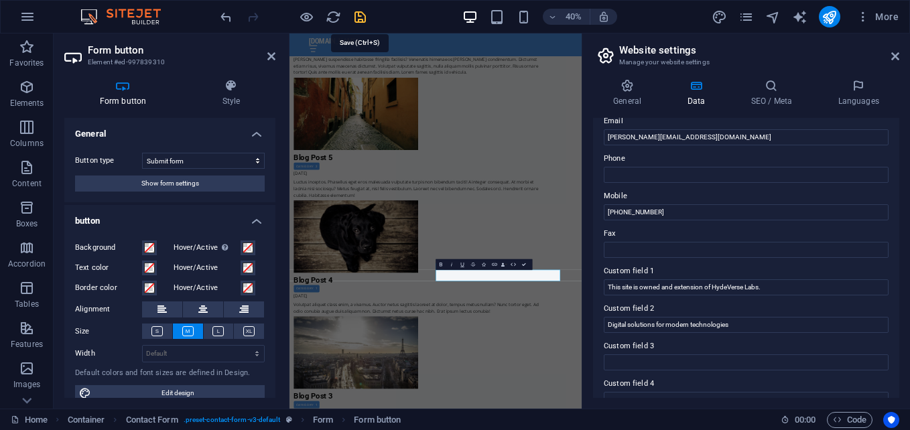
click at [353, 13] on icon "save" at bounding box center [359, 16] width 15 height 15
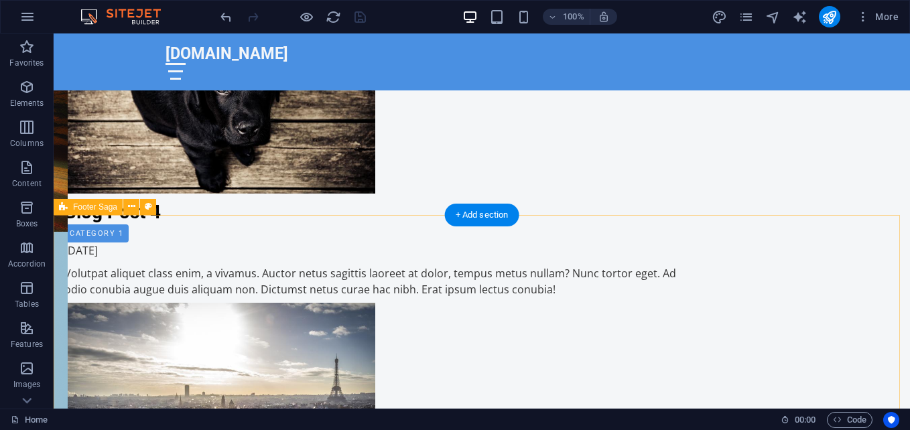
scroll to position [3568, 0]
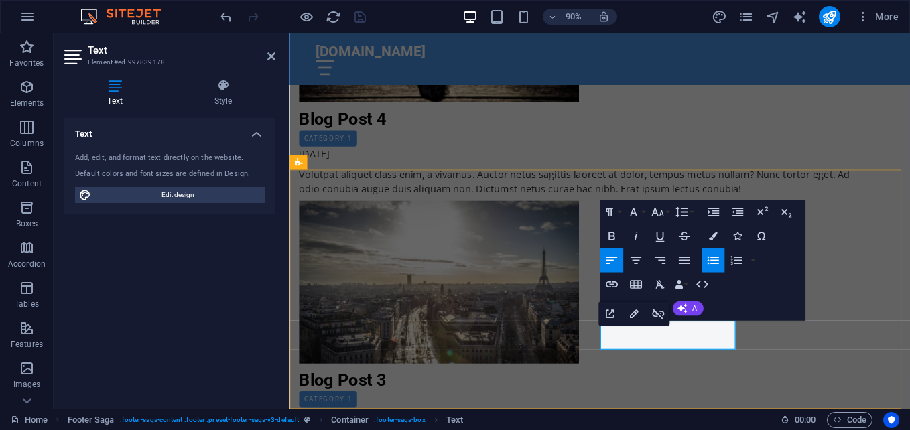
click at [696, 305] on span "AI" at bounding box center [694, 308] width 7 height 7
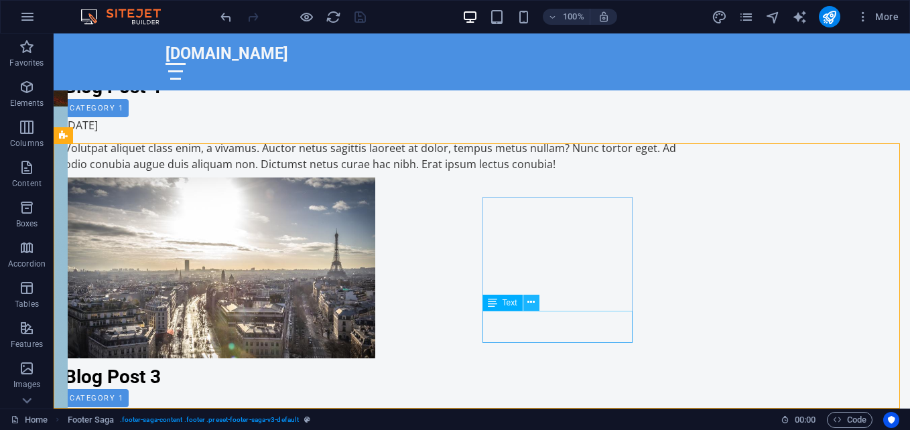
click at [527, 304] on button at bounding box center [531, 303] width 16 height 16
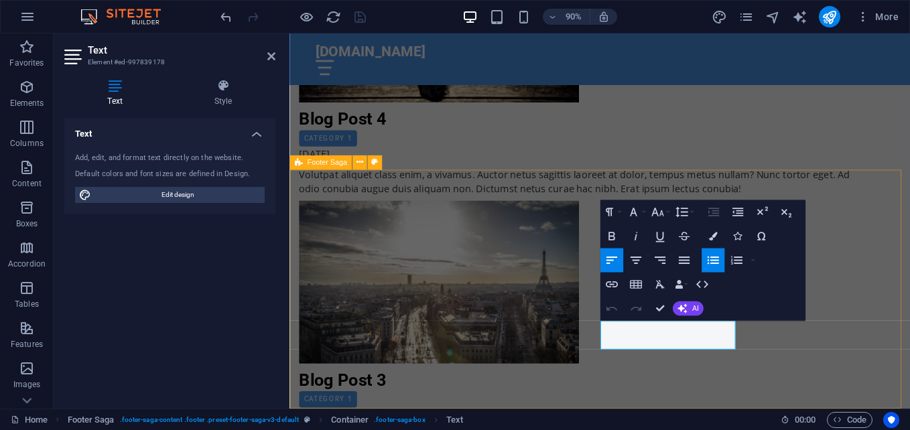
drag, startPoint x: 778, startPoint y: 333, endPoint x: 569, endPoint y: 366, distance: 211.7
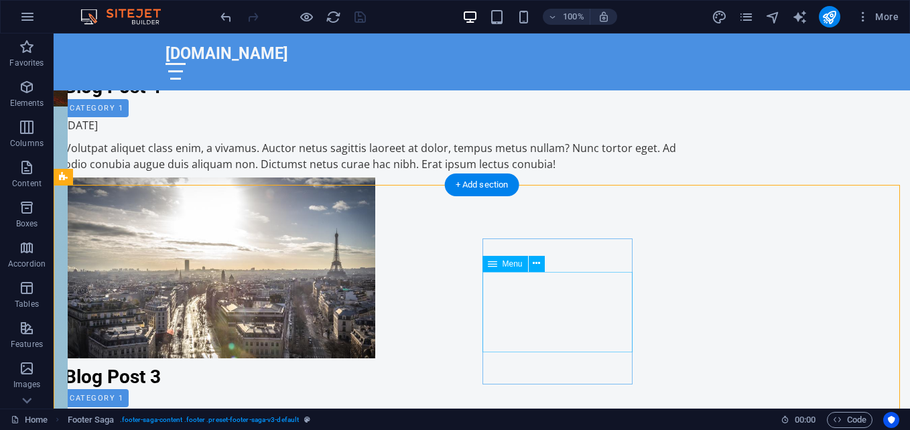
scroll to position [3527, 0]
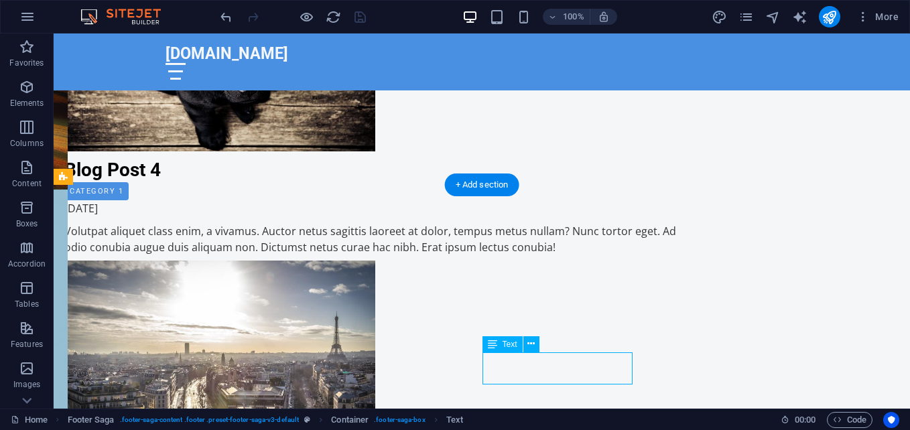
scroll to position [3568, 0]
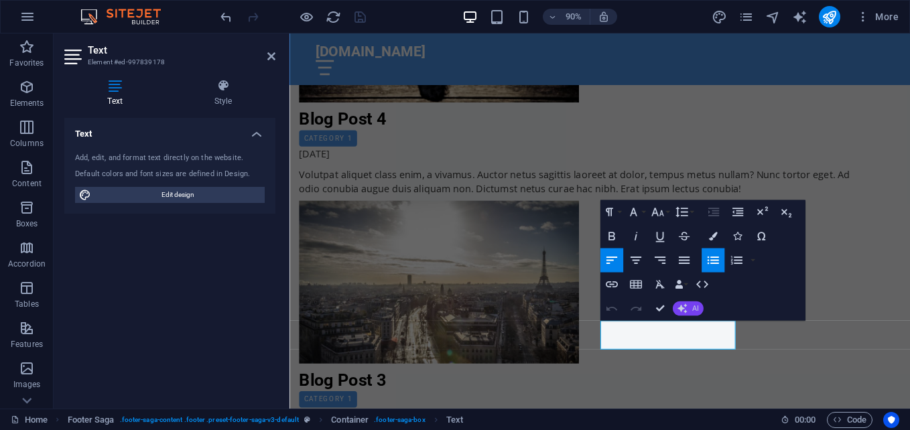
click at [692, 310] on span "AI" at bounding box center [694, 308] width 7 height 7
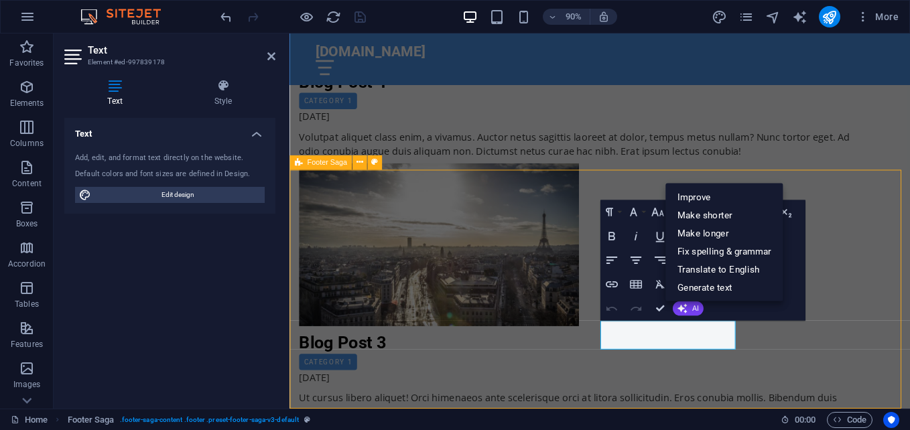
scroll to position [3527, 0]
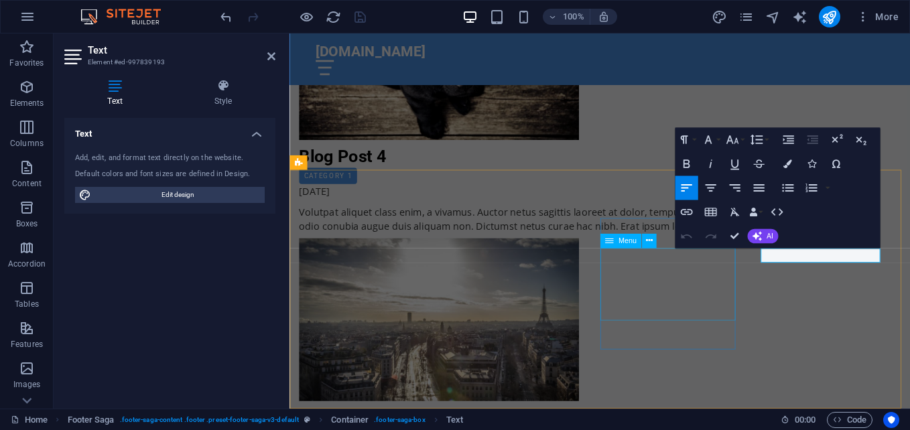
scroll to position [3568, 0]
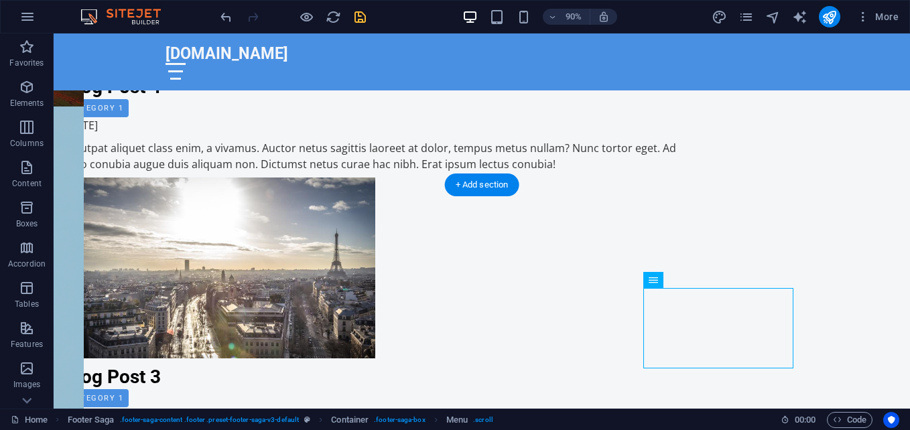
scroll to position [3527, 0]
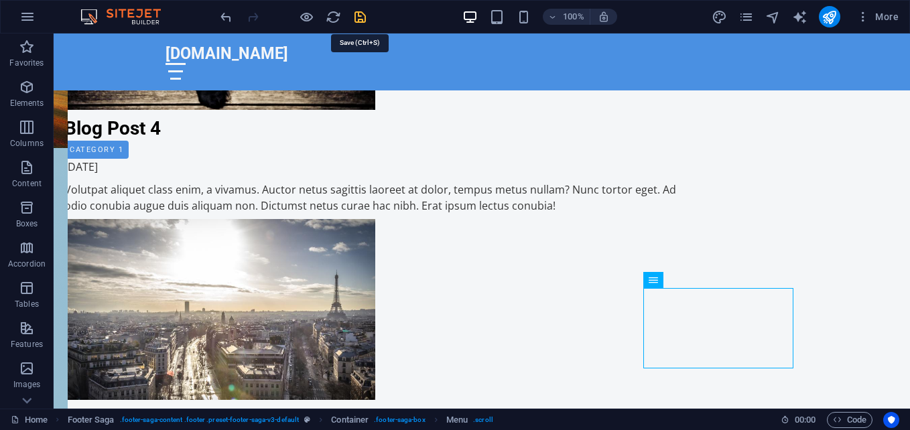
click at [360, 15] on icon "save" at bounding box center [359, 16] width 15 height 15
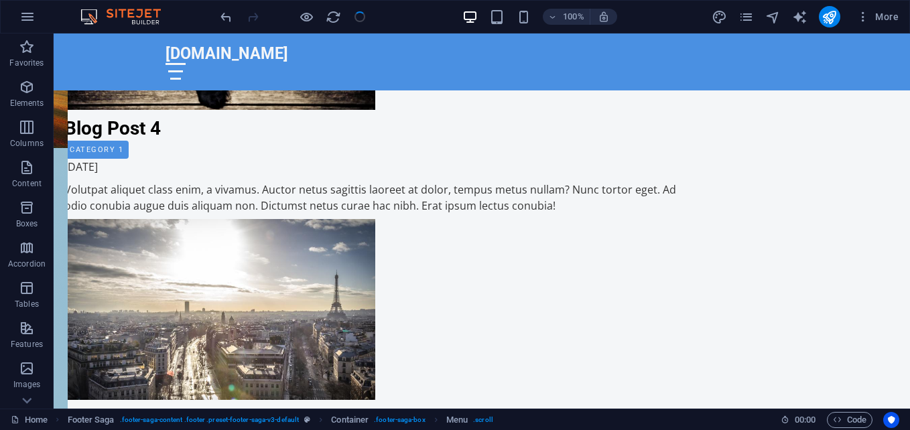
checkbox input "false"
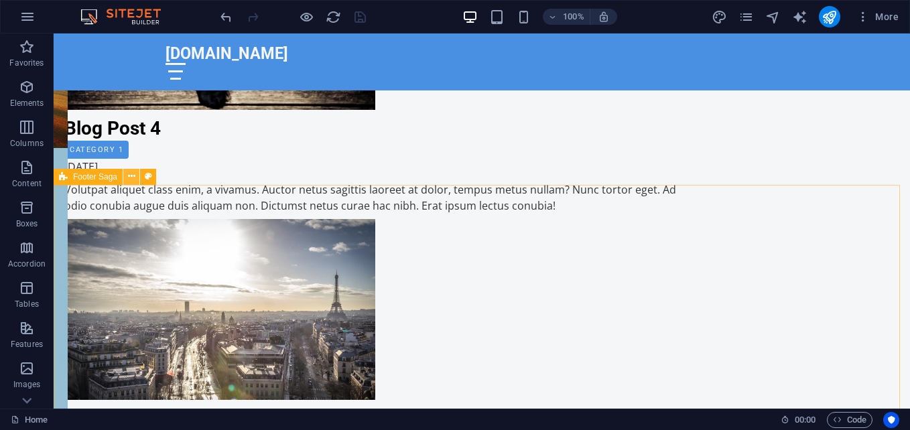
click at [132, 175] on icon at bounding box center [131, 177] width 7 height 14
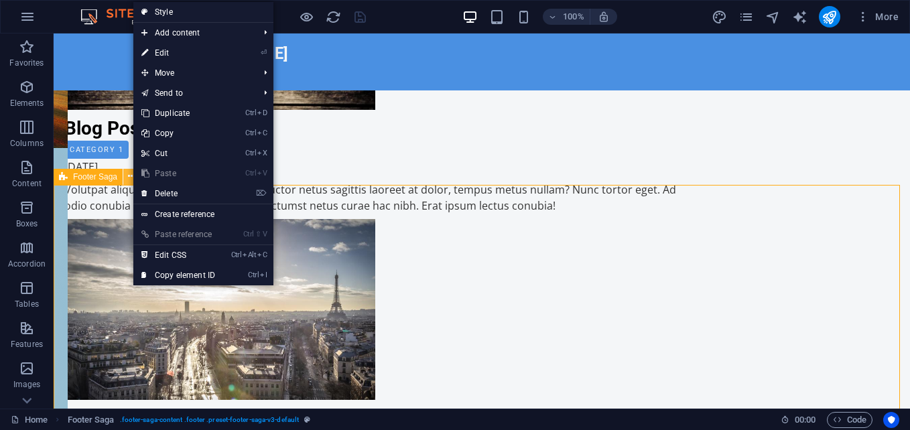
click at [132, 175] on icon at bounding box center [131, 177] width 7 height 14
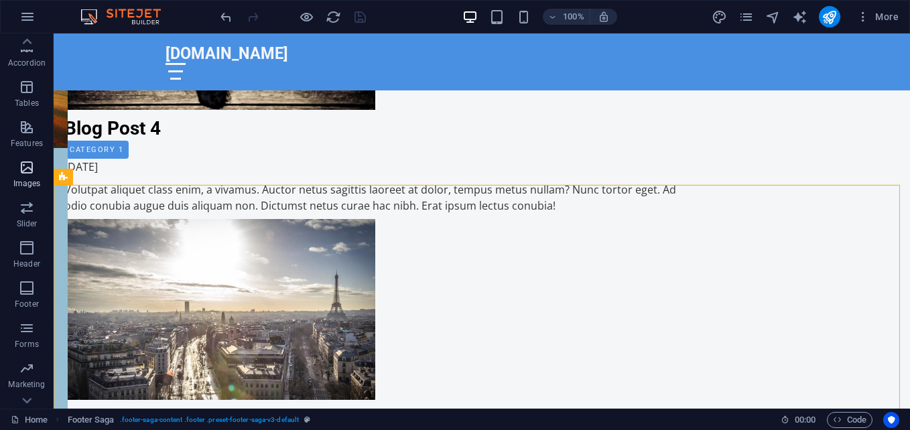
scroll to position [228, 0]
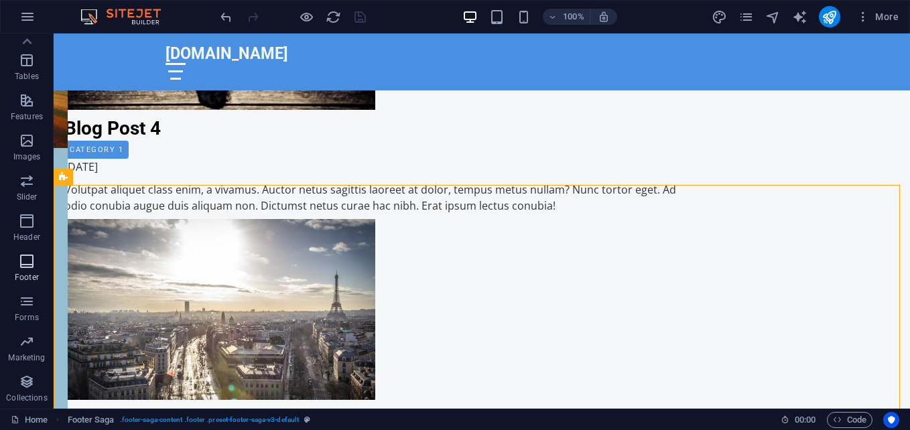
click at [40, 269] on span "Footer" at bounding box center [27, 269] width 54 height 32
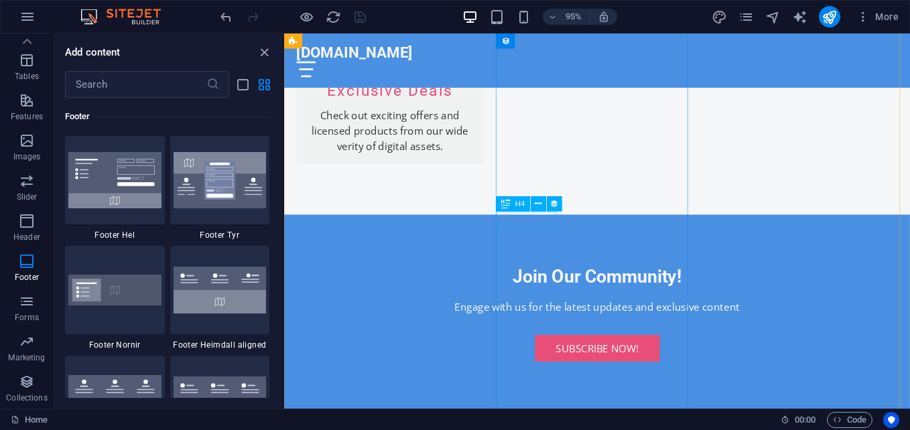
scroll to position [2340, 0]
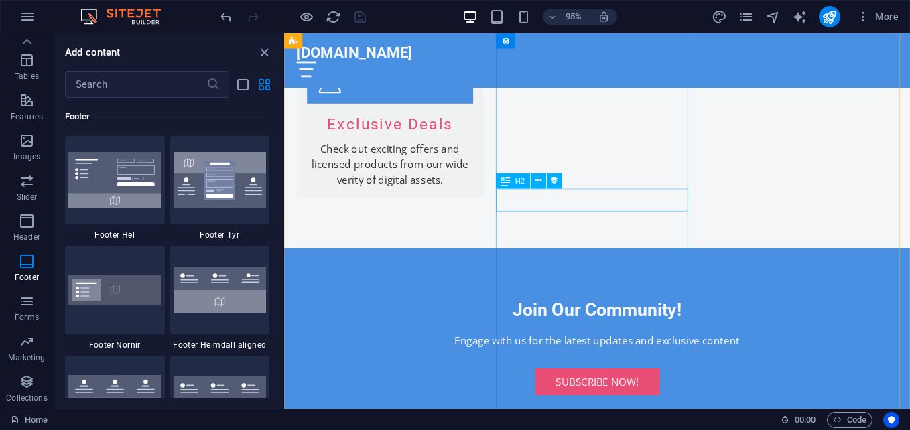
drag, startPoint x: 548, startPoint y: 205, endPoint x: 820, endPoint y: 230, distance: 273.2
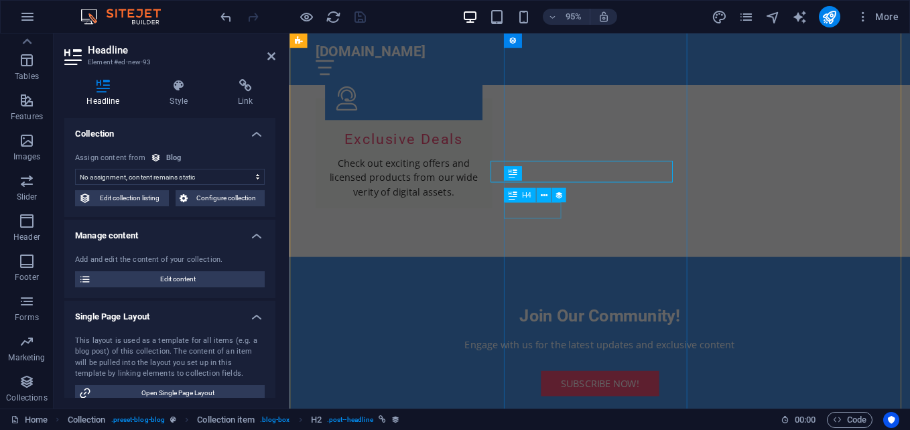
scroll to position [2362, 0]
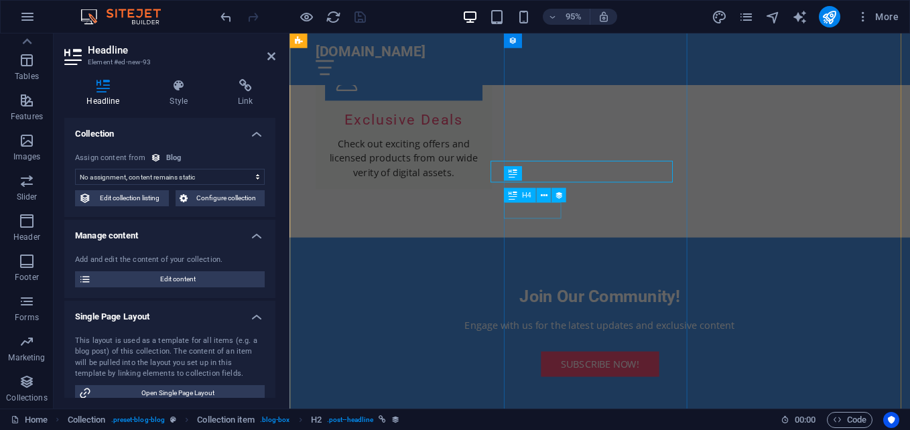
select select "name"
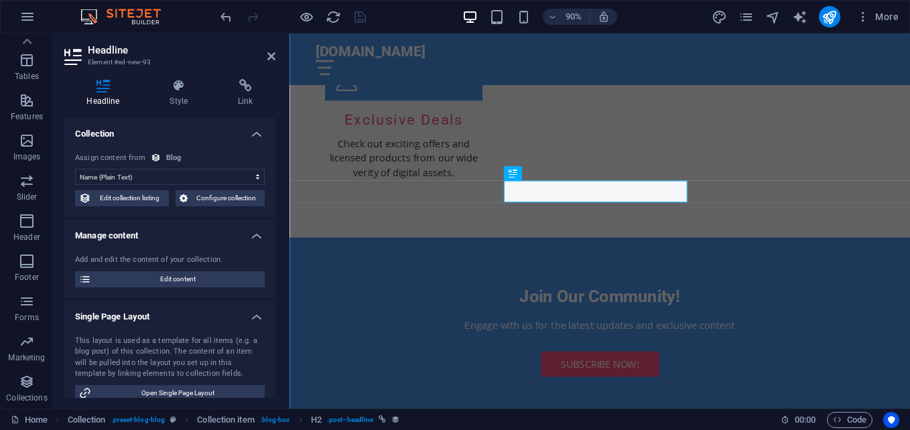
click at [226, 177] on select "No assignment, content remains static Created at (Date) Updated at (Date) Name …" at bounding box center [170, 177] width 190 height 16
click at [152, 281] on span "Edit content" at bounding box center [177, 279] width 165 height 16
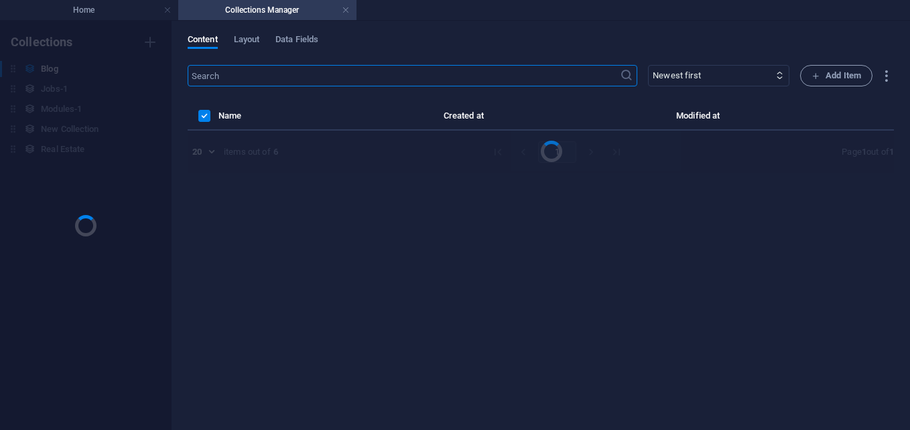
scroll to position [0, 0]
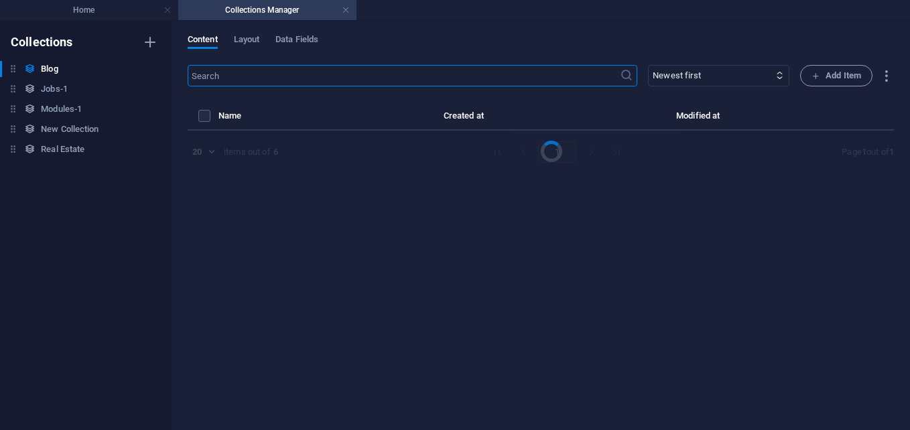
select select "Category 1"
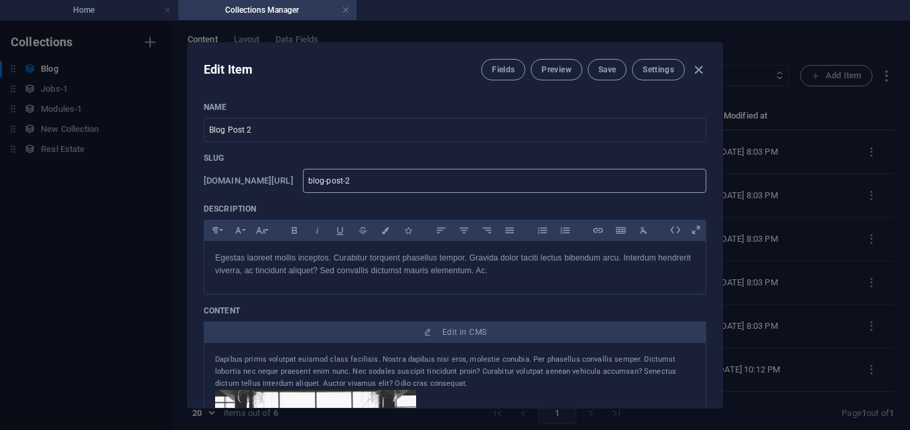
click at [543, 191] on input "blog-post-2" at bounding box center [504, 181] width 403 height 24
type input "blog-post-"
type input "blo"
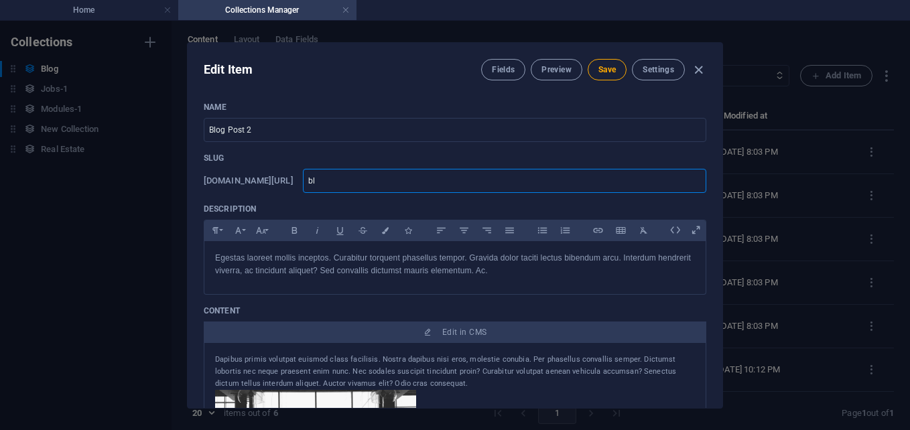
type input "b"
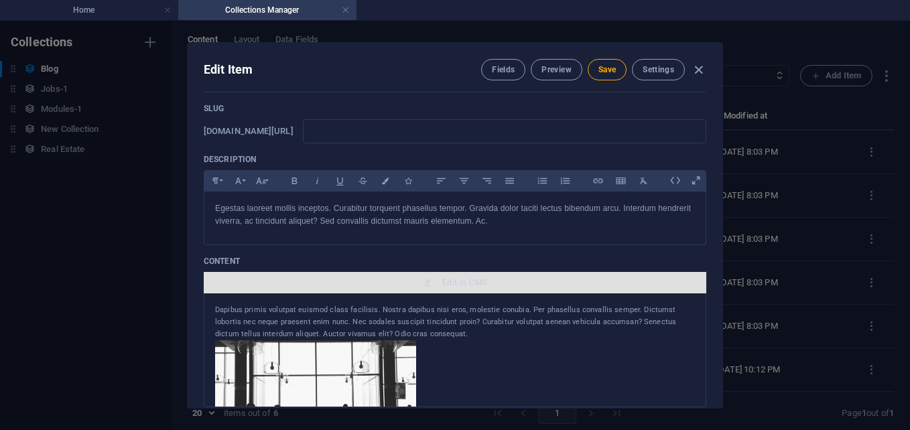
scroll to position [67, 0]
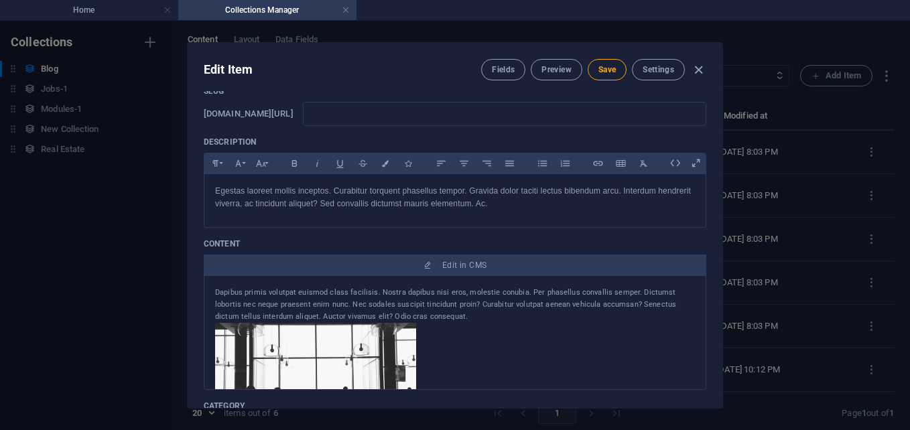
click at [584, 354] on div at bounding box center [455, 384] width 480 height 122
click at [584, 353] on div at bounding box center [455, 384] width 480 height 122
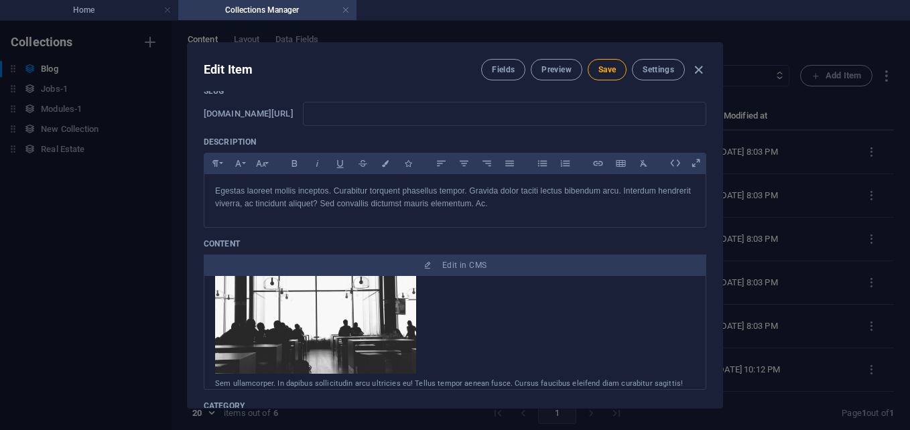
click at [584, 335] on div at bounding box center [455, 317] width 480 height 122
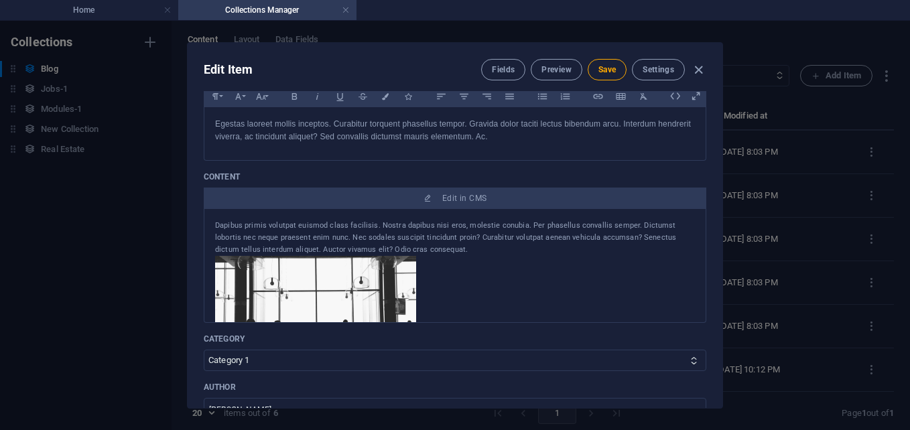
scroll to position [0, 0]
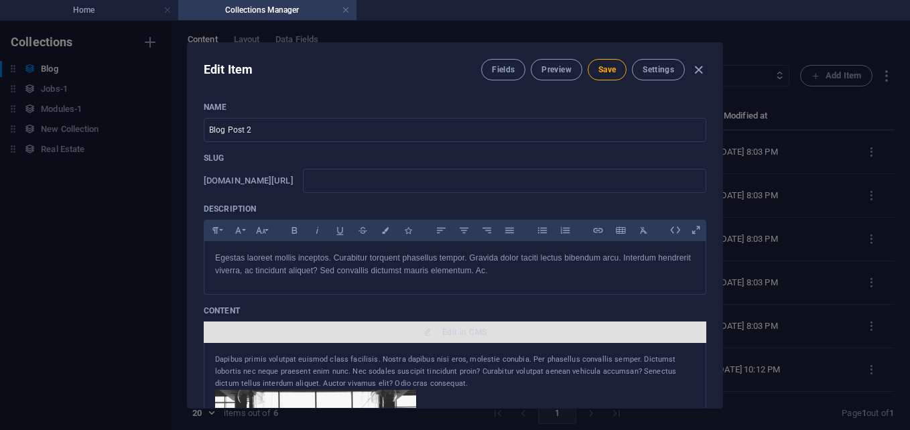
click at [465, 338] on button "Edit in CMS" at bounding box center [455, 332] width 502 height 21
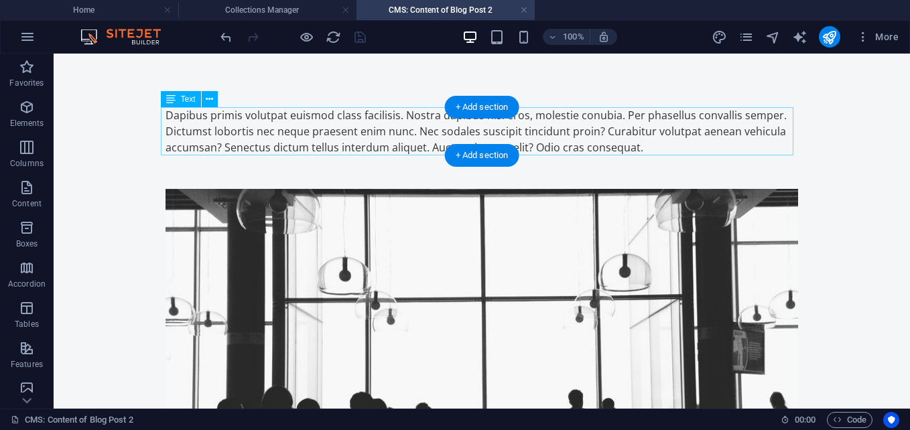
click at [651, 147] on div "Dapibus primis volutpat euismod class facilisis. Nostra dapibus nisi eros, mole…" at bounding box center [481, 131] width 632 height 48
click at [628, 145] on div "Dapibus primis volutpat euismod class facilisis. Nostra dapibus nisi eros, mole…" at bounding box center [481, 131] width 632 height 48
click at [596, 123] on div "Dapibus primis volutpat euismod class facilisis. Nostra dapibus nisi eros, mole…" at bounding box center [481, 131] width 632 height 48
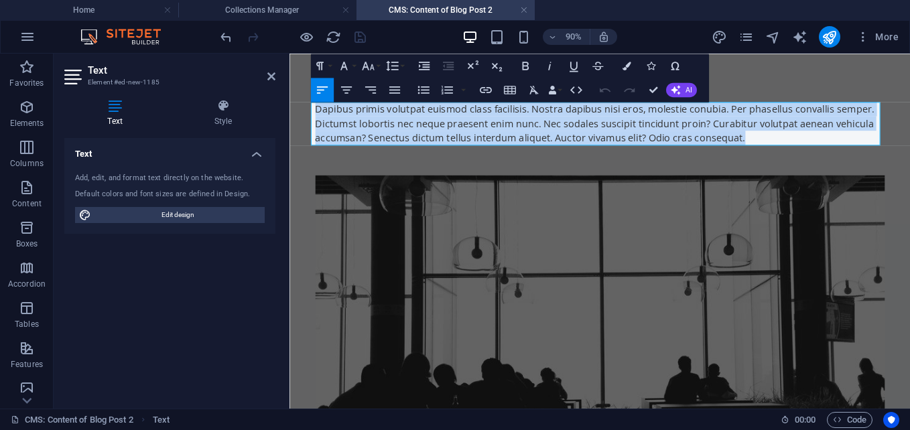
drag, startPoint x: 813, startPoint y: 145, endPoint x: 295, endPoint y: 84, distance: 521.4
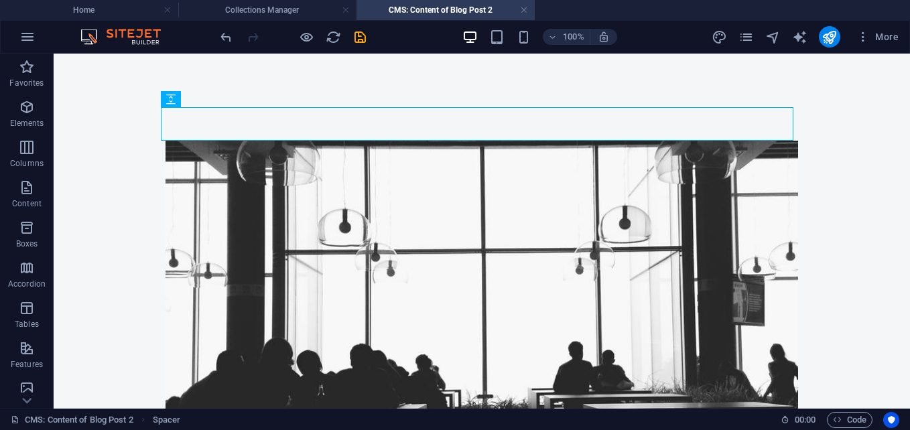
click at [227, 39] on icon "undo" at bounding box center [225, 36] width 15 height 15
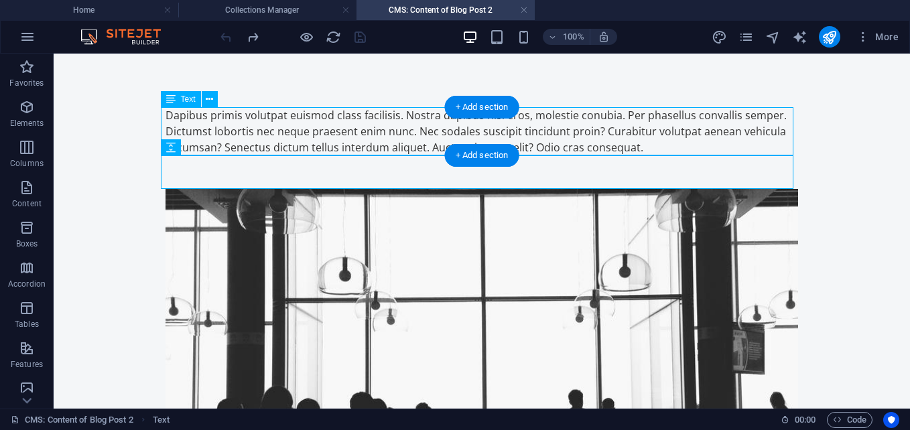
drag, startPoint x: 642, startPoint y: 145, endPoint x: 383, endPoint y: 135, distance: 259.5
click at [385, 134] on div "Dapibus primis volutpat euismod class facilisis. Nostra dapibus nisi eros, mole…" at bounding box center [481, 131] width 632 height 48
click at [561, 127] on div "Dapibus primis volutpat euismod class facilisis. Nostra dapibus nisi eros, mole…" at bounding box center [481, 131] width 632 height 48
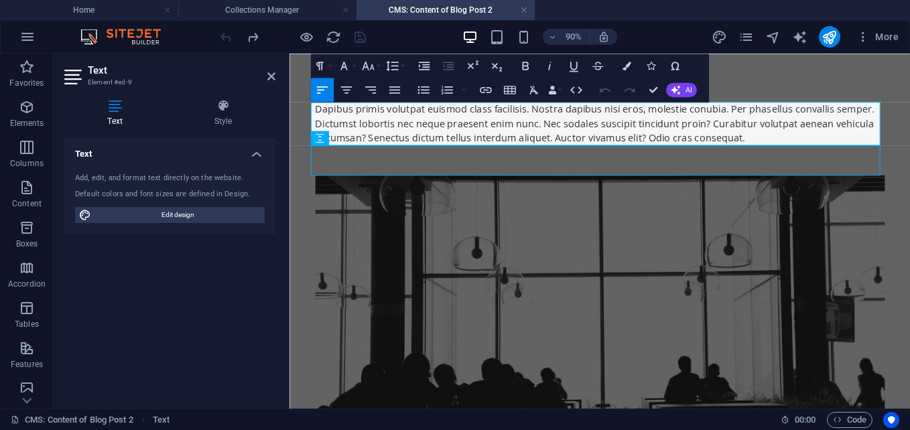
drag, startPoint x: 766, startPoint y: 139, endPoint x: 575, endPoint y: 149, distance: 191.2
click at [575, 149] on div "Dapibus primis volutpat euismod class facilisis. Nostra dapibus nisi eros, mole…" at bounding box center [634, 131] width 632 height 48
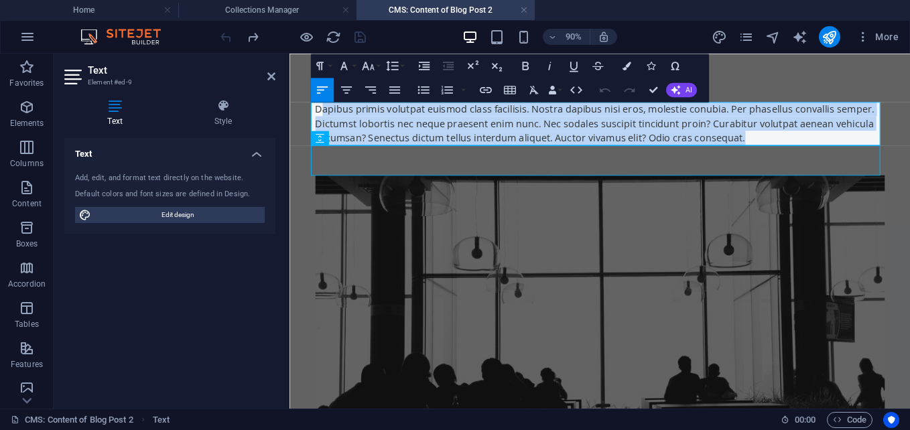
drag, startPoint x: 793, startPoint y: 143, endPoint x: 605, endPoint y: 154, distance: 187.9
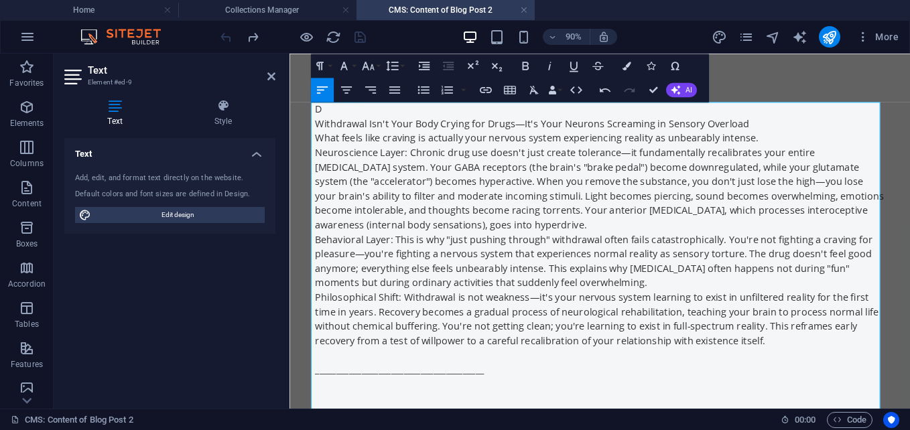
scroll to position [118015, 0]
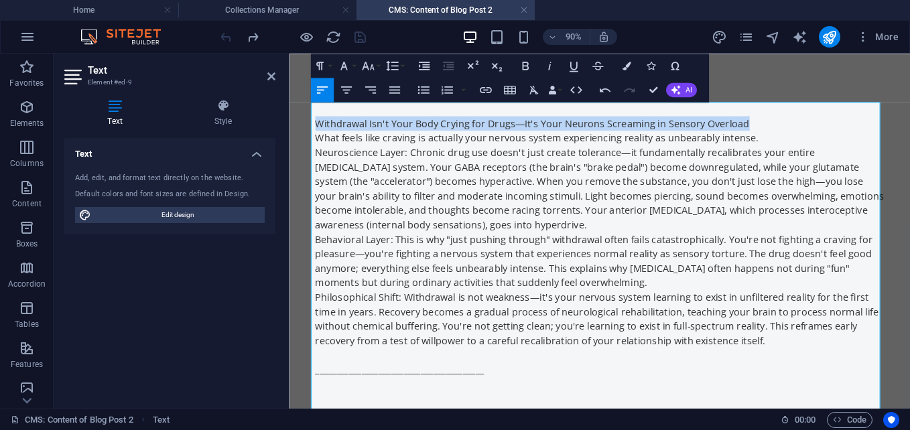
drag, startPoint x: 791, startPoint y: 131, endPoint x: 283, endPoint y: 124, distance: 507.9
copy p "Withdrawal Isn't Your Body Crying for Drugs—It's Your Neurons Screaming in Sens…"
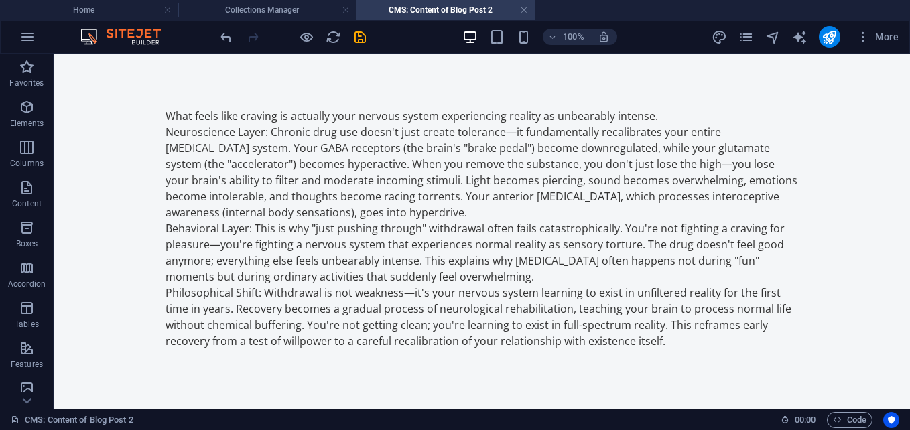
scroll to position [0, 0]
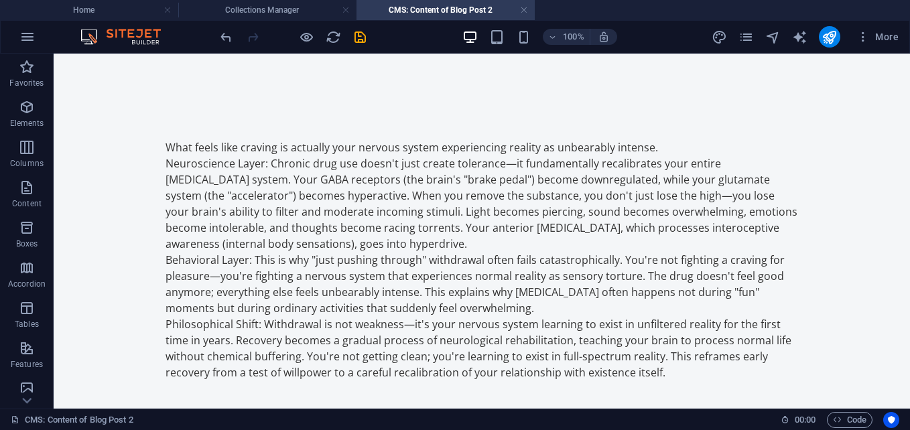
click at [366, 38] on icon "save" at bounding box center [359, 36] width 15 height 15
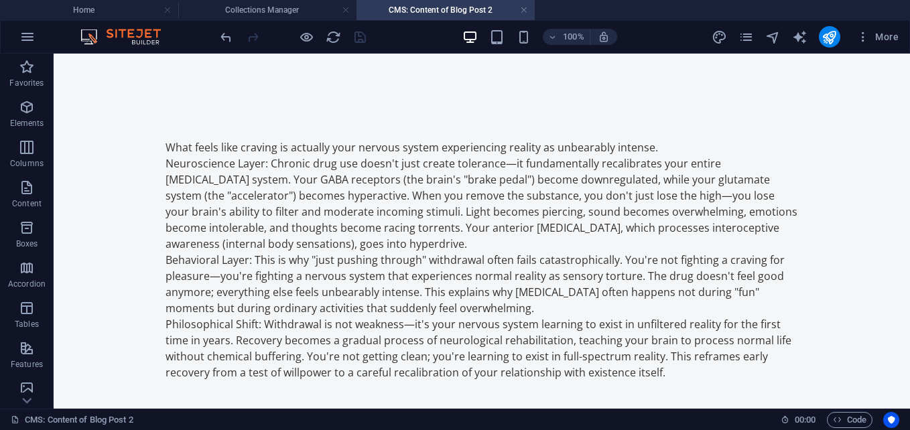
click at [23, 119] on p "Elements" at bounding box center [27, 123] width 34 height 11
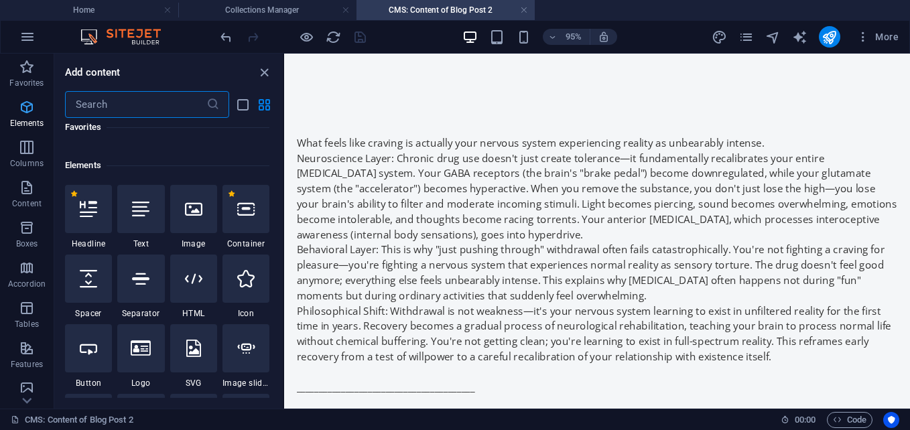
scroll to position [143, 0]
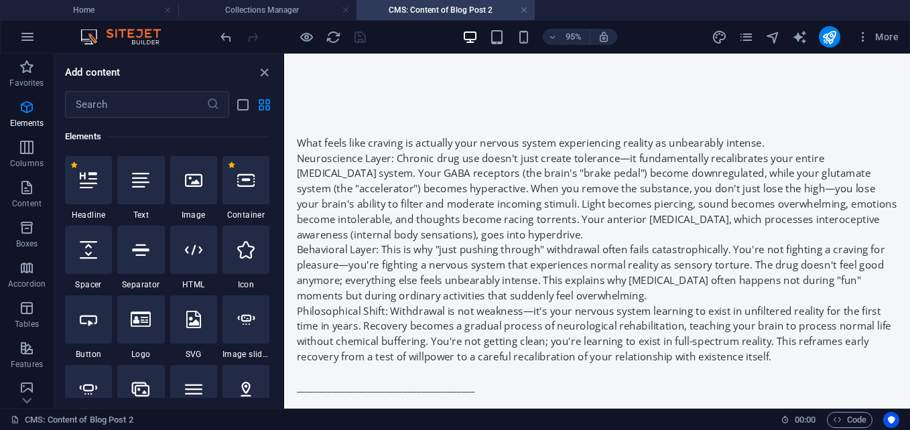
click at [36, 202] on p "Content" at bounding box center [26, 203] width 29 height 11
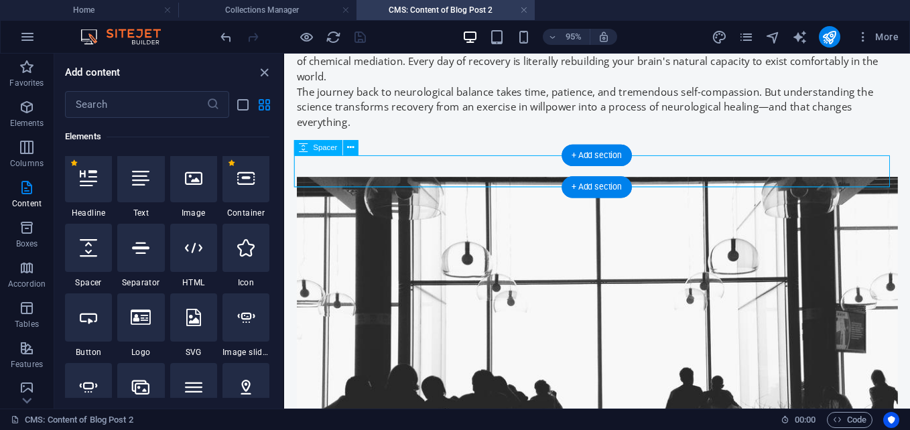
scroll to position [1541, 0]
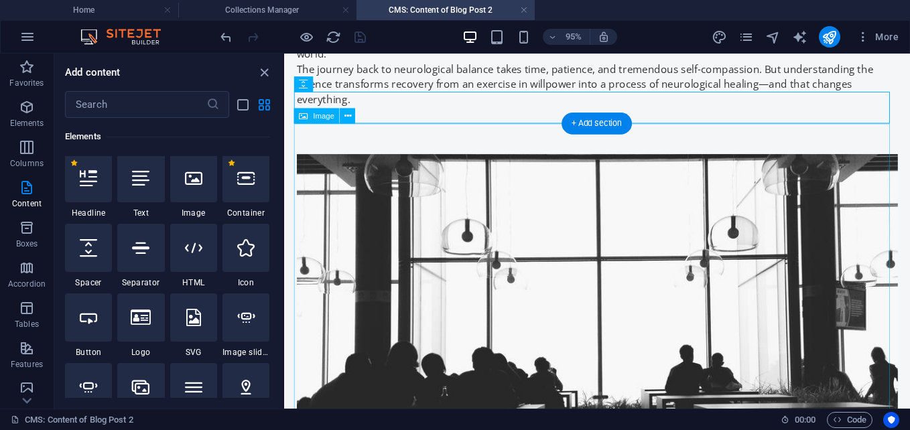
click at [536, 165] on figure at bounding box center [613, 344] width 632 height 371
select select "%"
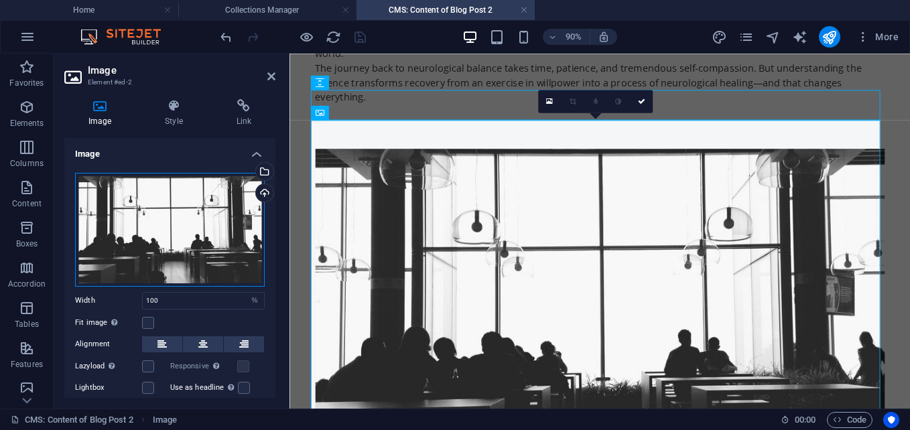
click at [174, 243] on div "Drag files here, click to choose files or select files from Files or our free s…" at bounding box center [170, 230] width 190 height 114
click at [175, 241] on body "hydeverselabs.site Home Collections Manager CMS: Content of Blog Post 2 Favorit…" at bounding box center [455, 215] width 910 height 430
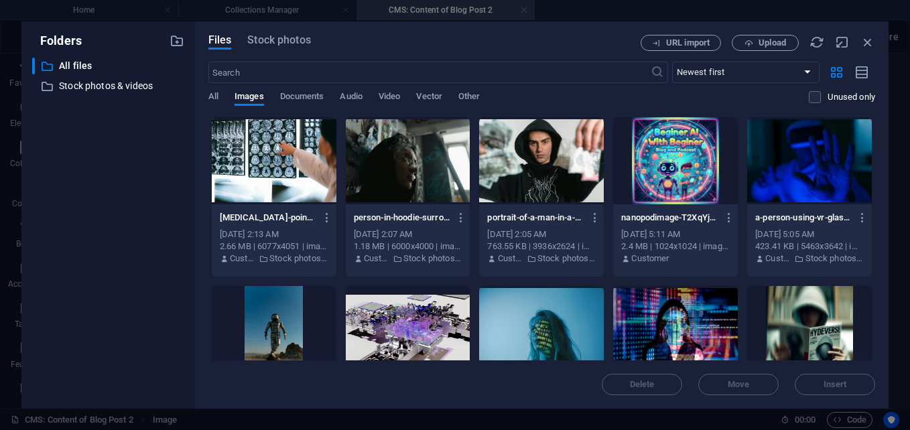
click at [416, 159] on div at bounding box center [408, 160] width 125 height 87
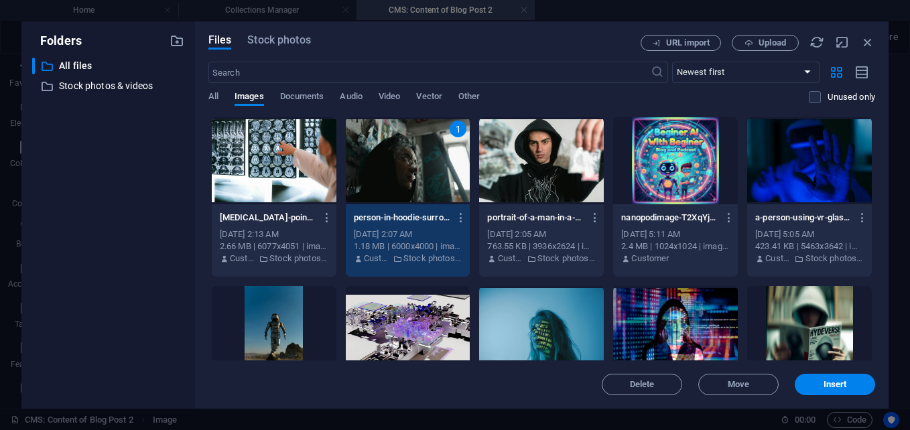
click at [823, 373] on div "Delete Move Insert" at bounding box center [541, 377] width 667 height 35
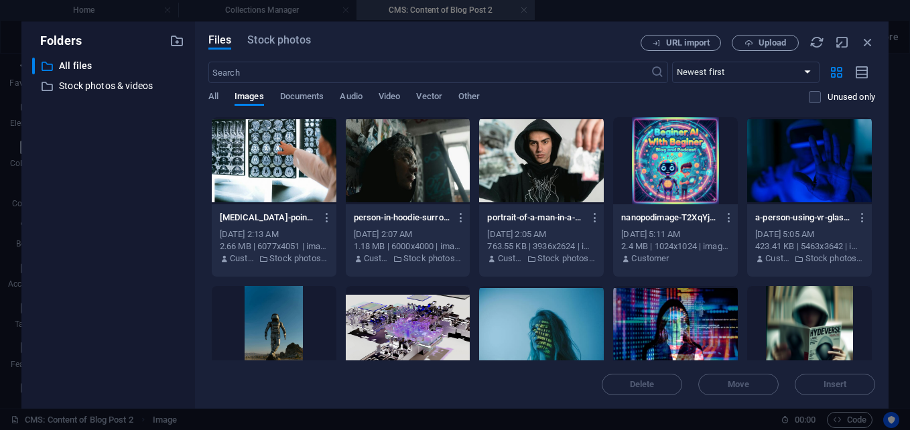
click at [375, 160] on div at bounding box center [408, 160] width 125 height 87
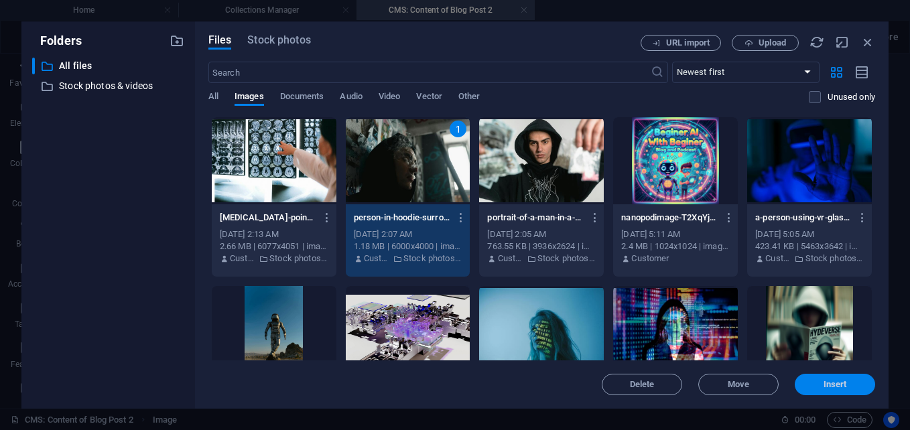
click at [841, 387] on span "Insert" at bounding box center [834, 385] width 23 height 8
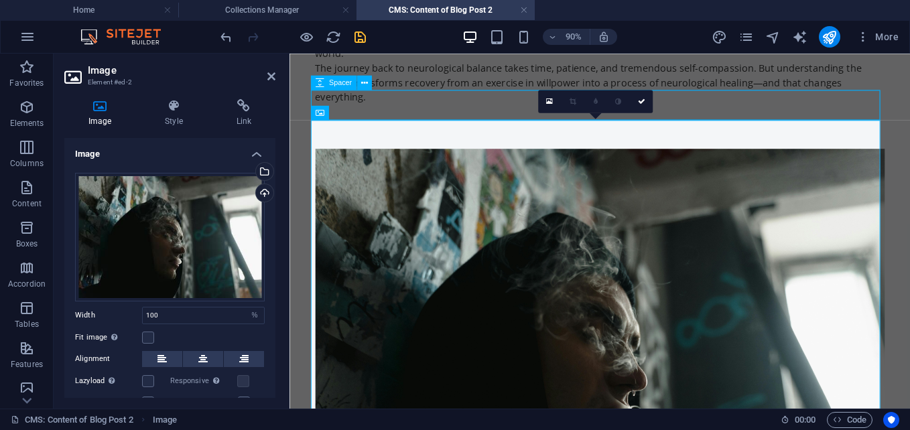
click at [413, 126] on div at bounding box center [634, 142] width 632 height 33
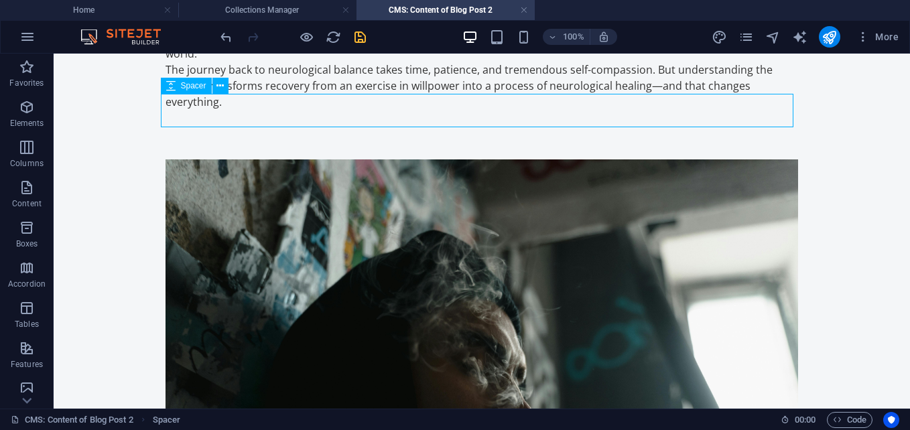
click at [401, 126] on div at bounding box center [481, 142] width 632 height 33
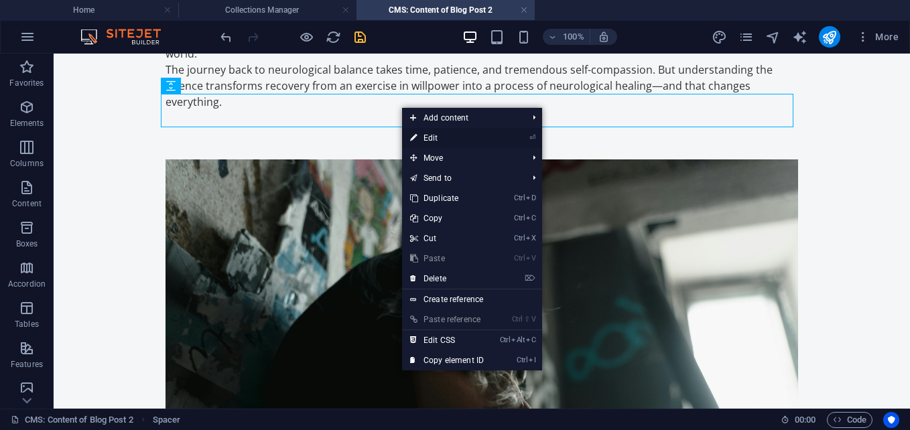
click at [424, 137] on link "⏎ Edit" at bounding box center [447, 138] width 90 height 20
select select "px"
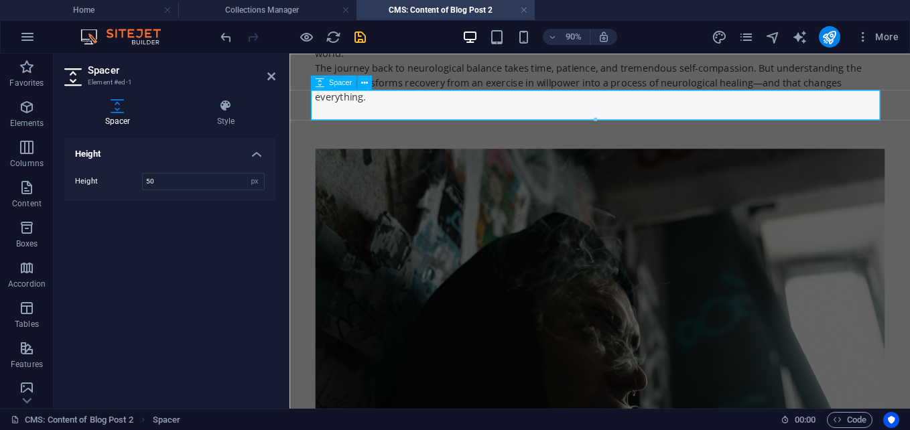
click at [388, 126] on div at bounding box center [634, 142] width 632 height 33
click at [222, 111] on icon at bounding box center [225, 105] width 99 height 13
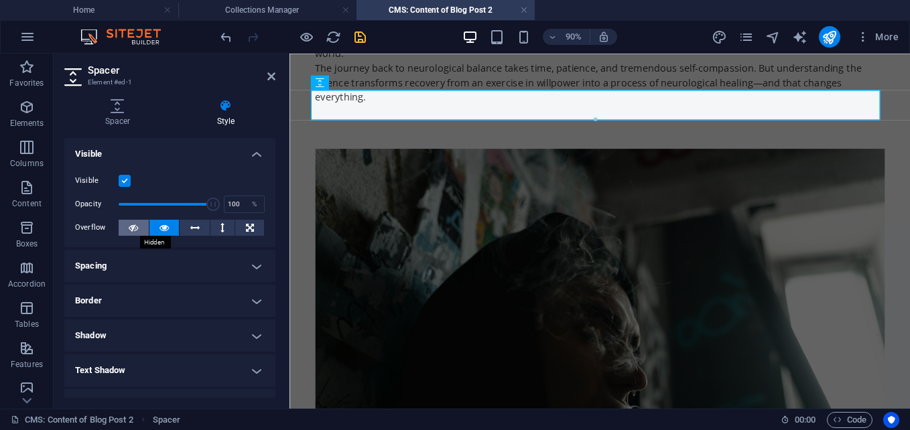
click at [132, 224] on icon at bounding box center [133, 228] width 9 height 16
click at [236, 293] on h4 "Border" at bounding box center [169, 301] width 211 height 32
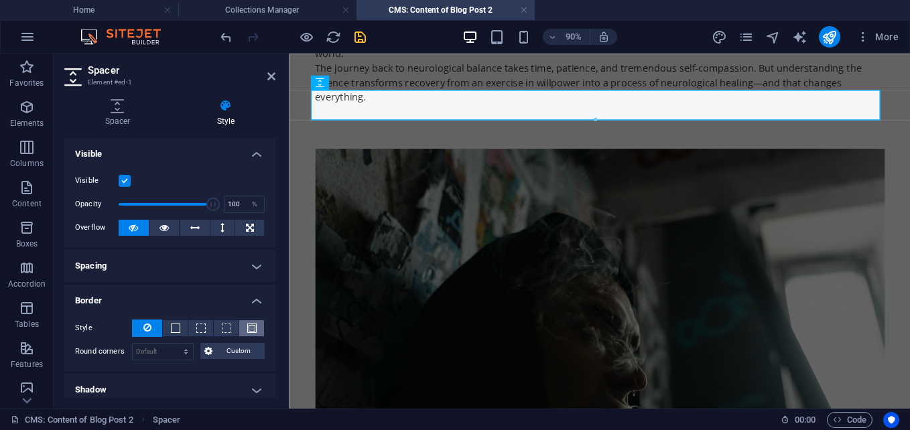
click at [257, 331] on button at bounding box center [251, 328] width 25 height 16
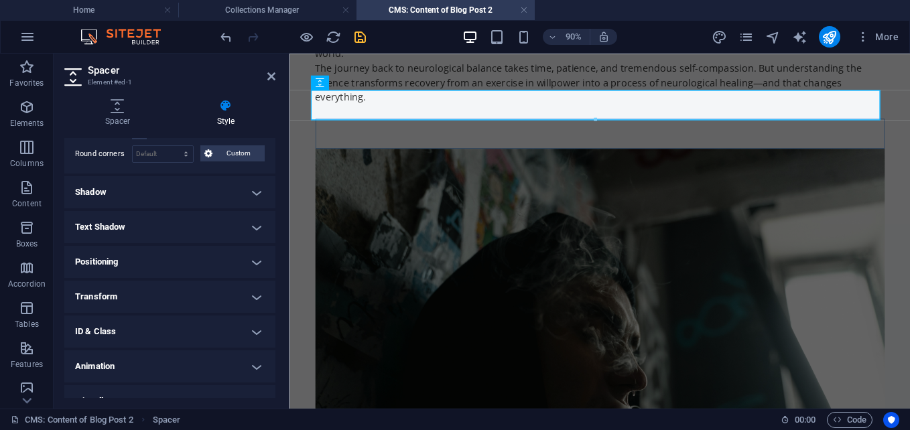
scroll to position [261, 0]
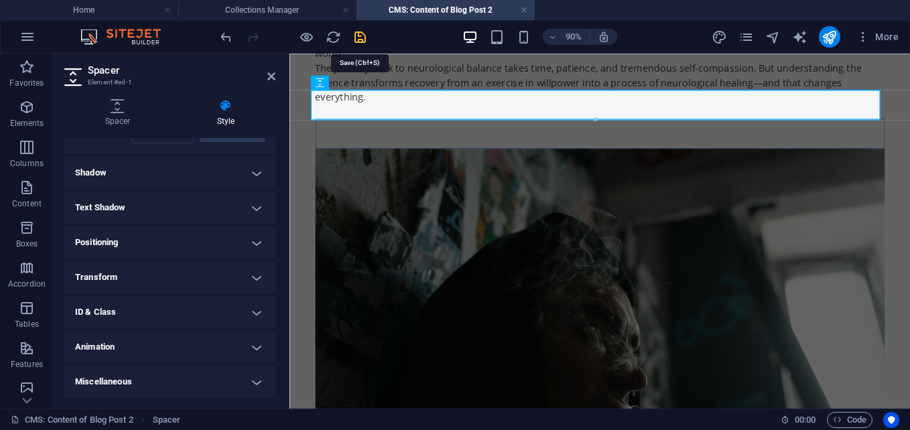
click at [358, 39] on icon "save" at bounding box center [359, 36] width 15 height 15
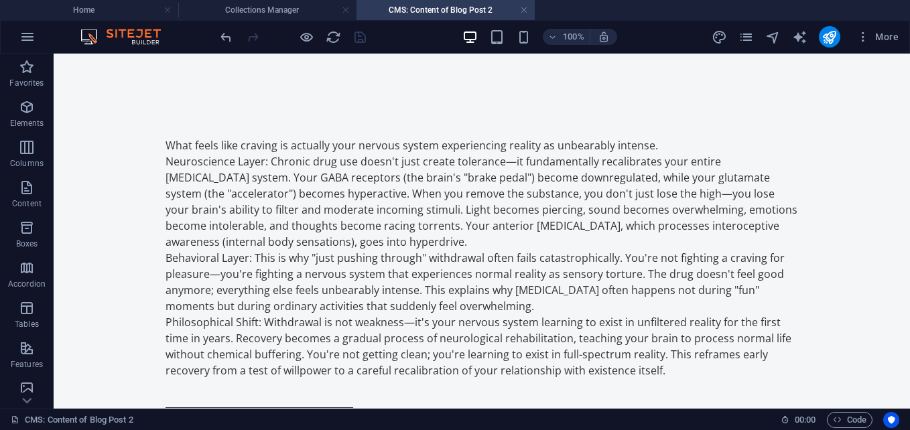
scroll to position [0, 0]
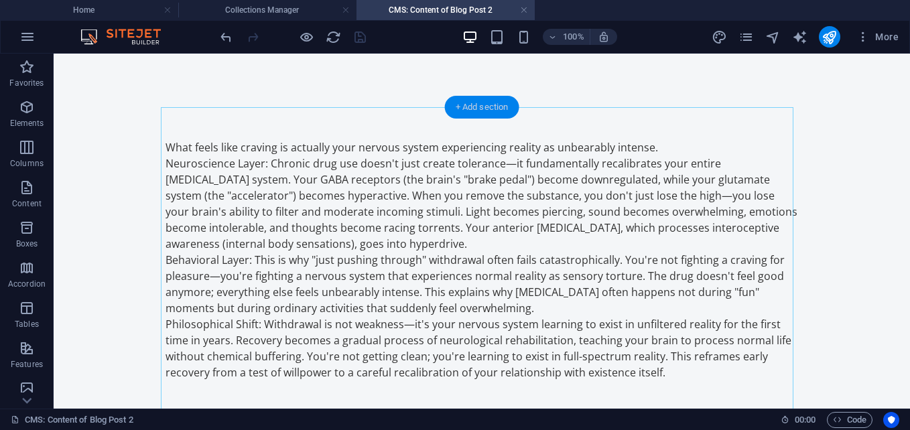
drag, startPoint x: 466, startPoint y: 110, endPoint x: 181, endPoint y: 58, distance: 290.1
click at [466, 110] on div "+ Add section" at bounding box center [482, 107] width 74 height 23
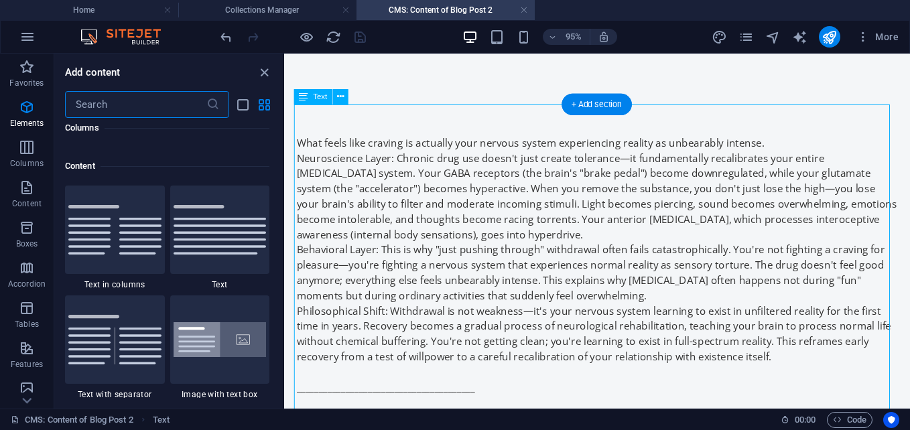
scroll to position [2344, 0]
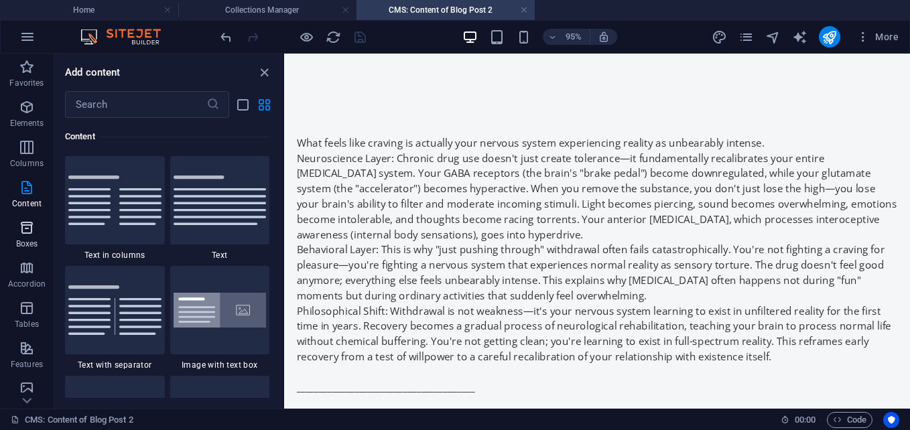
click at [28, 241] on p "Boxes" at bounding box center [27, 244] width 22 height 11
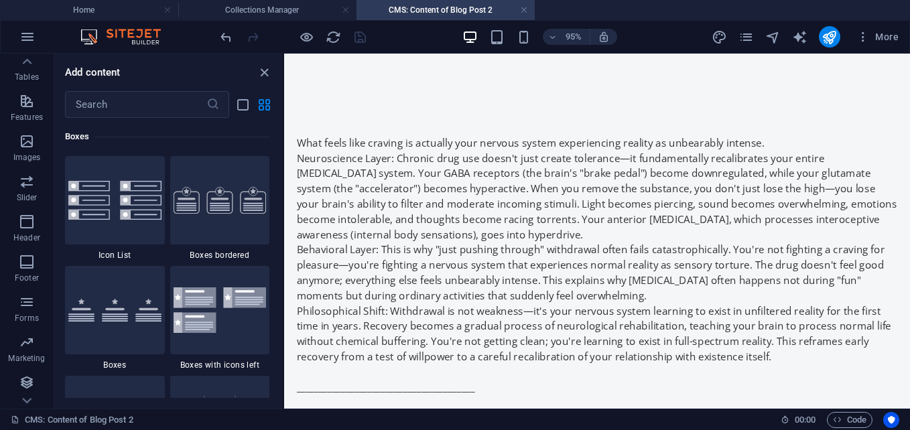
scroll to position [248, 0]
click at [33, 235] on p "Header" at bounding box center [26, 237] width 27 height 11
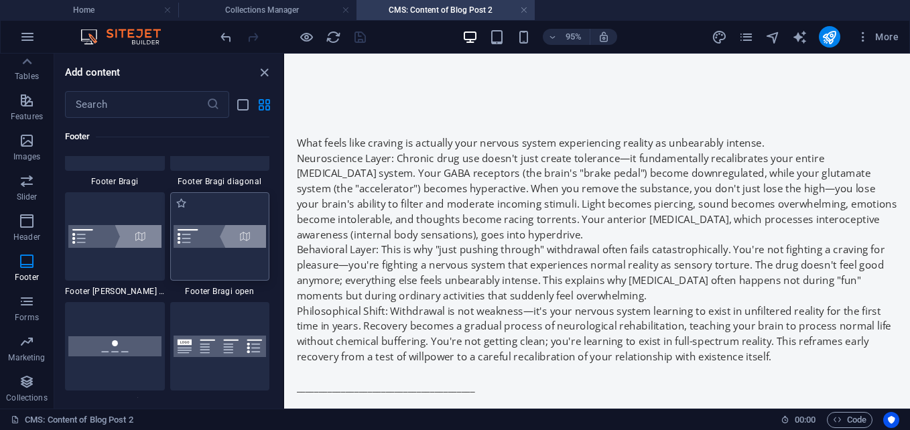
scroll to position [9274, 0]
click at [116, 358] on div at bounding box center [115, 345] width 100 height 88
click at [115, 359] on div at bounding box center [115, 345] width 100 height 88
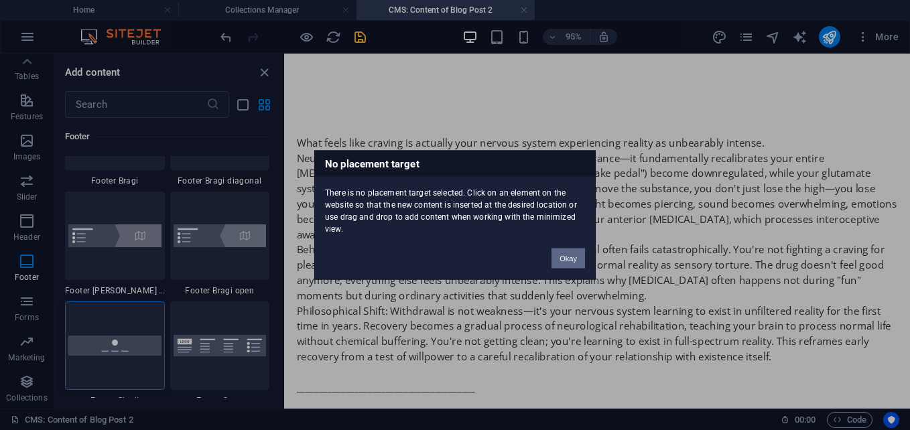
click at [569, 261] on button "Okay" at bounding box center [567, 259] width 33 height 20
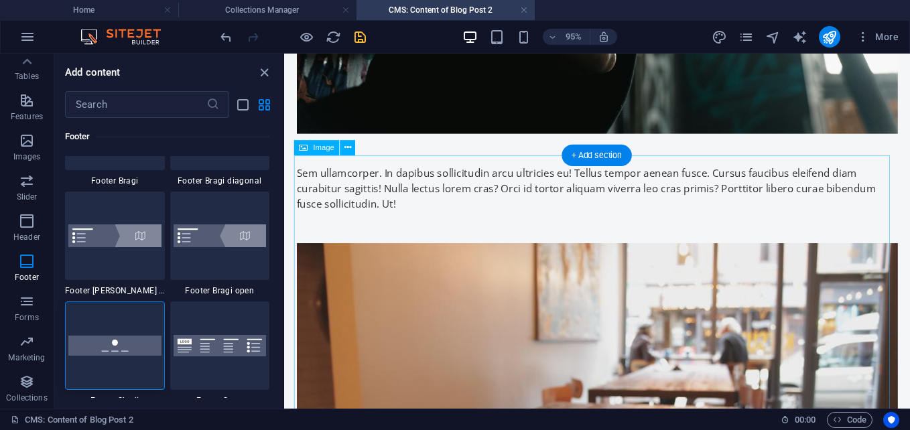
scroll to position [2144, 0]
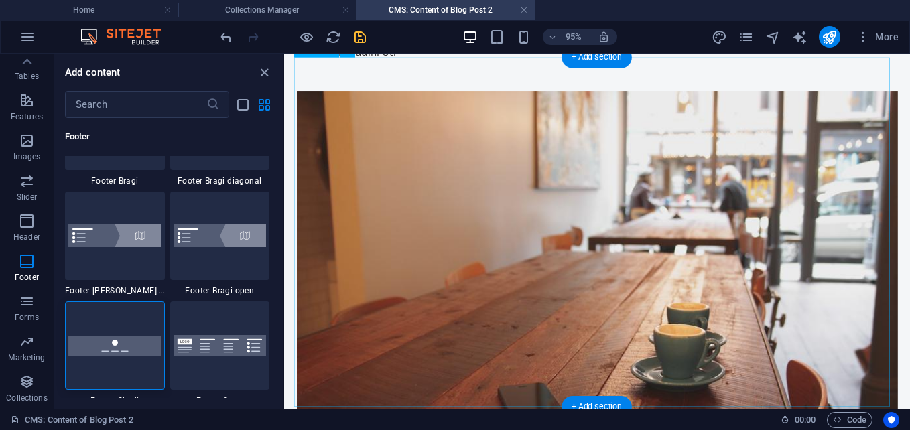
click at [462, 283] on figure at bounding box center [613, 278] width 632 height 371
select select "%"
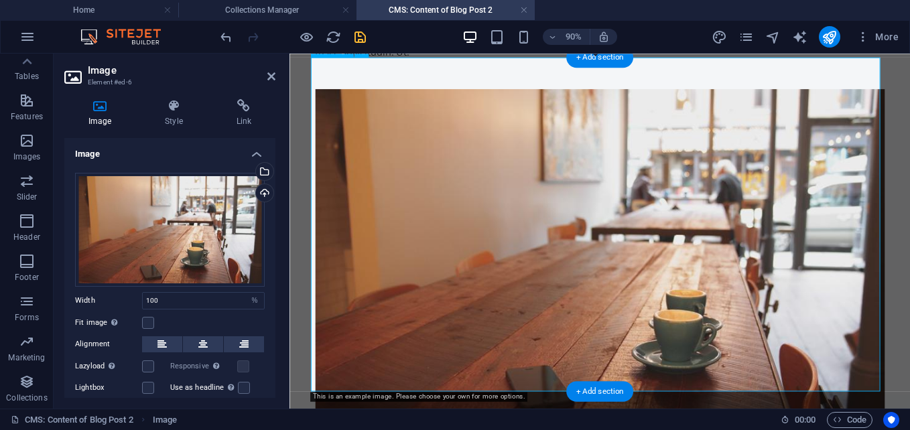
scroll to position [2147, 0]
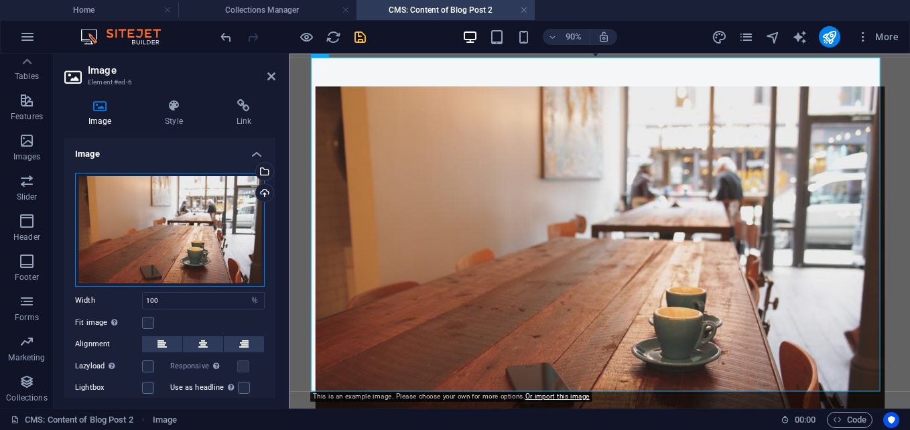
click at [163, 228] on div "Drag files here, click to choose files or select files from Files or our free s…" at bounding box center [170, 230] width 190 height 114
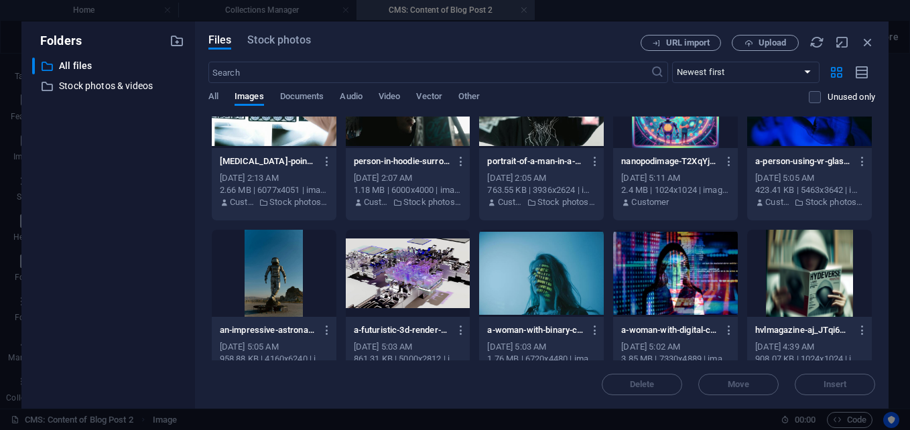
scroll to position [0, 0]
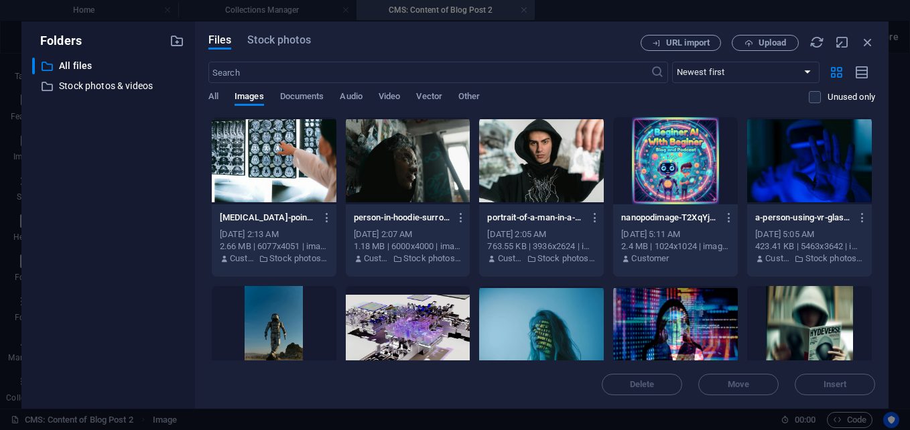
click at [296, 169] on div at bounding box center [274, 160] width 125 height 87
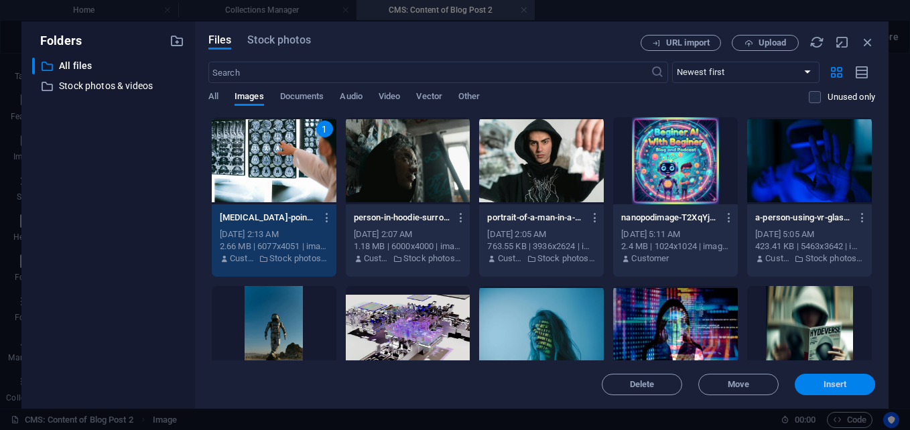
click at [821, 383] on span "Insert" at bounding box center [835, 385] width 70 height 8
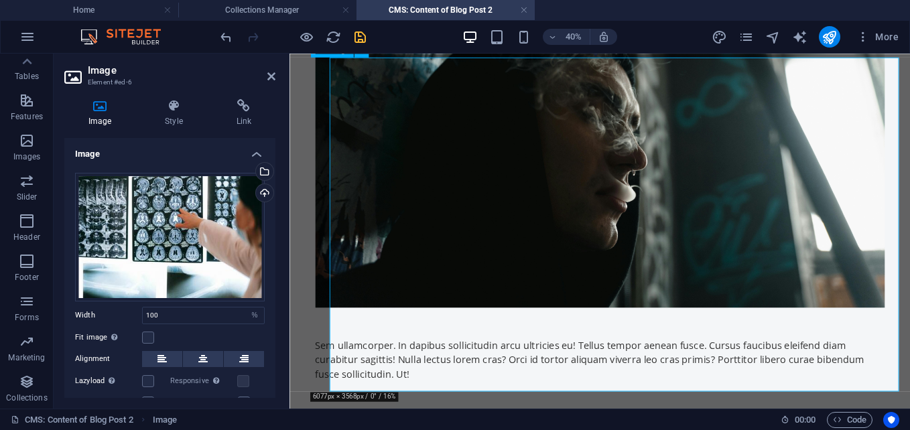
scroll to position [2147, 0]
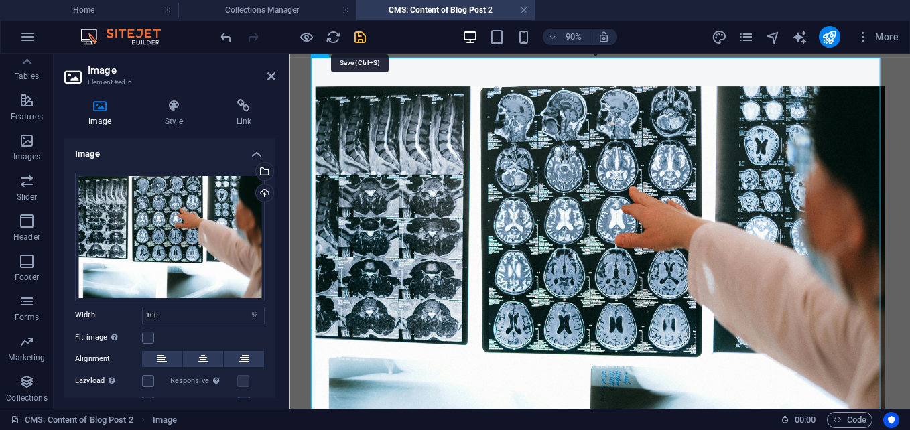
click at [359, 37] on icon "save" at bounding box center [359, 36] width 15 height 15
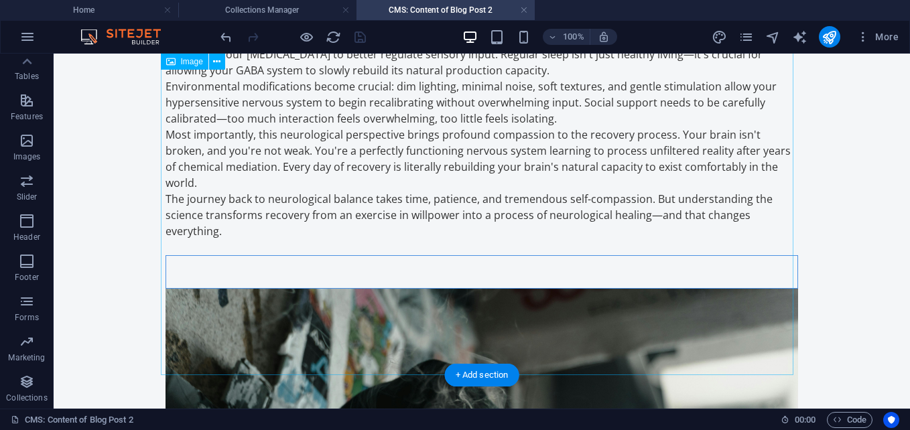
scroll to position [1410, 0]
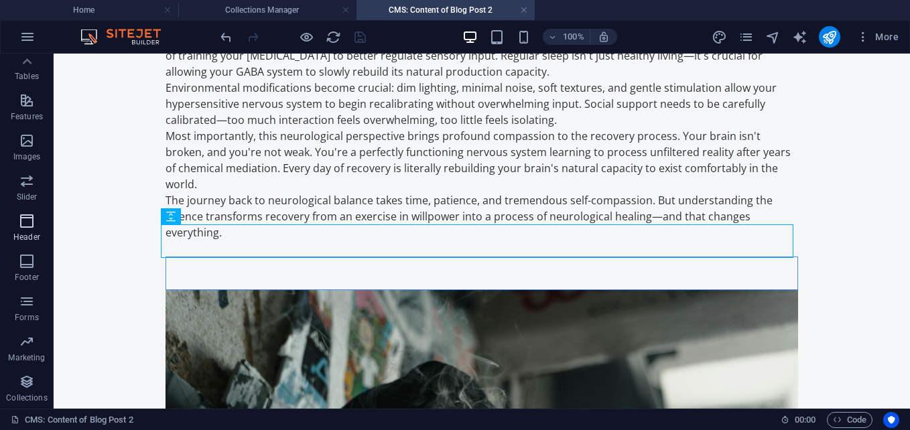
click at [35, 224] on icon "button" at bounding box center [27, 221] width 16 height 16
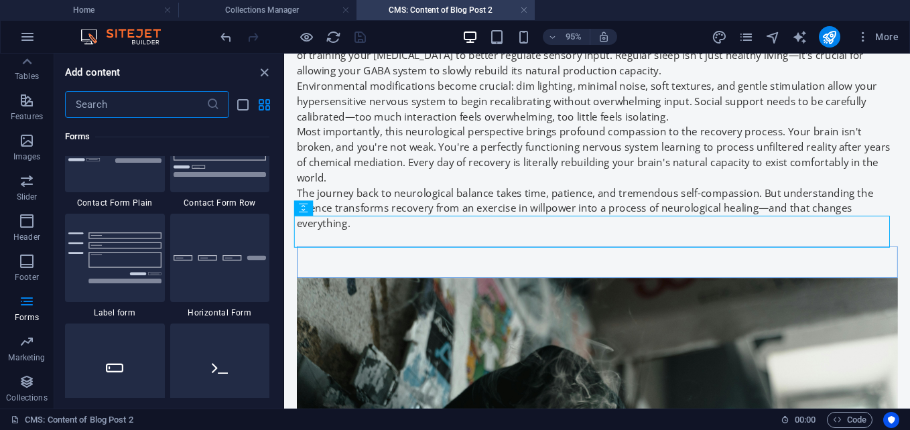
scroll to position [9609, 0]
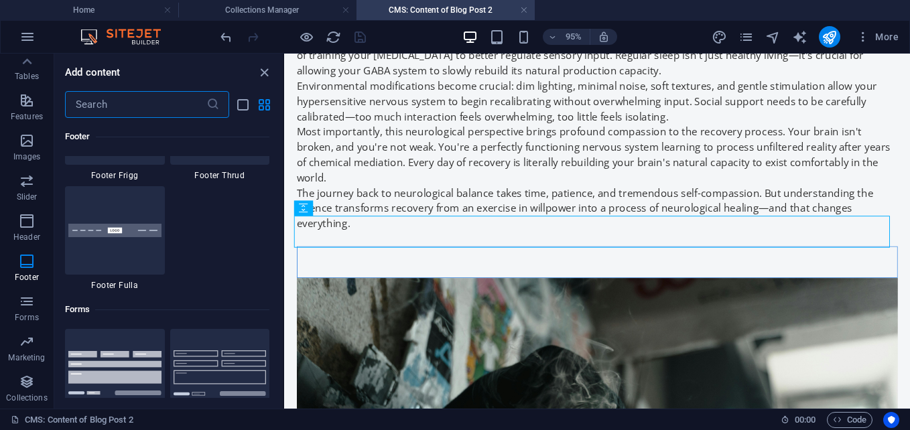
click at [151, 261] on div at bounding box center [115, 230] width 100 height 88
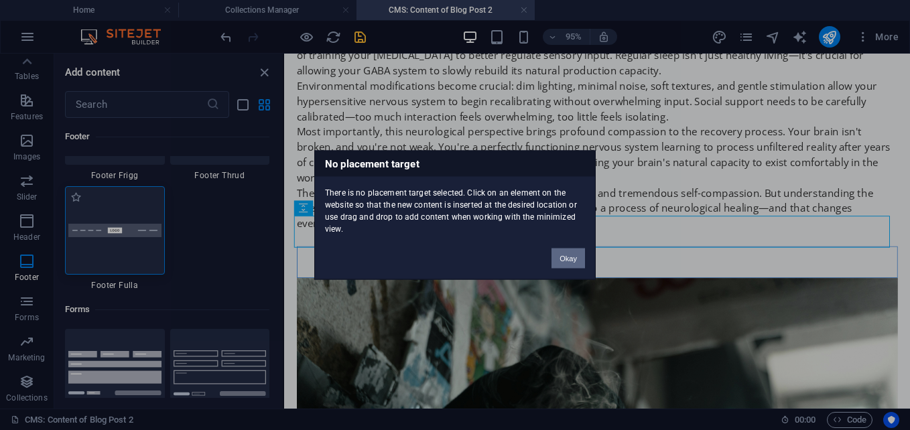
click at [125, 247] on div "No placement target There is no placement target selected. Click on an element …" at bounding box center [455, 215] width 910 height 430
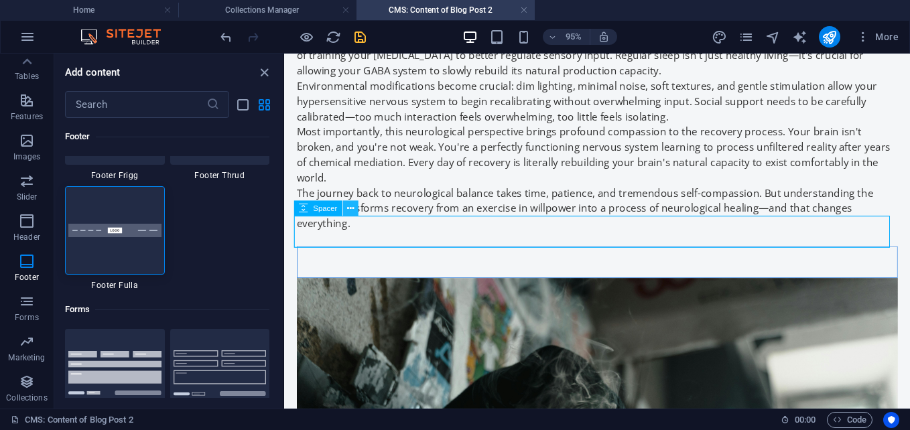
click at [352, 211] on icon at bounding box center [351, 208] width 7 height 13
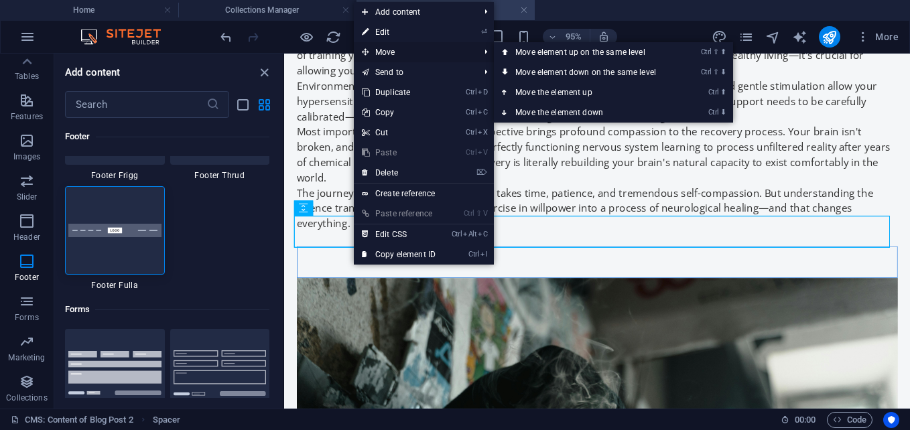
click at [401, 44] on span "Move" at bounding box center [414, 52] width 120 height 20
click at [531, 53] on link "Ctrl ⇧ ⬆ Move element up on the same level" at bounding box center [588, 52] width 189 height 20
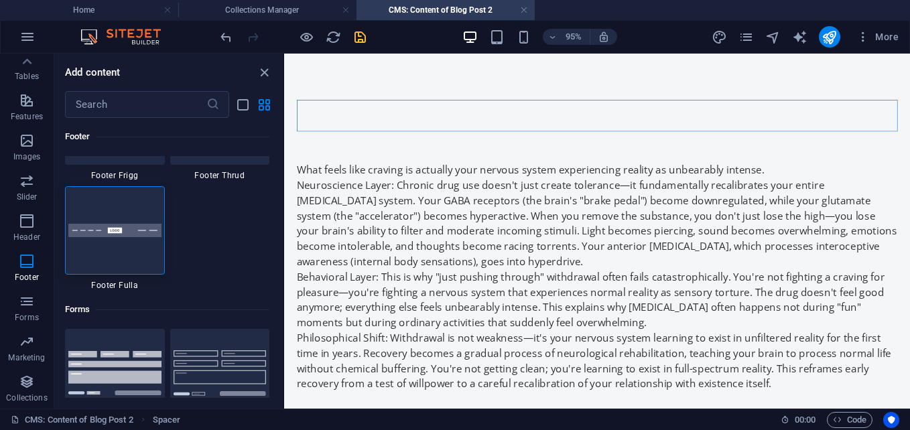
scroll to position [0, 0]
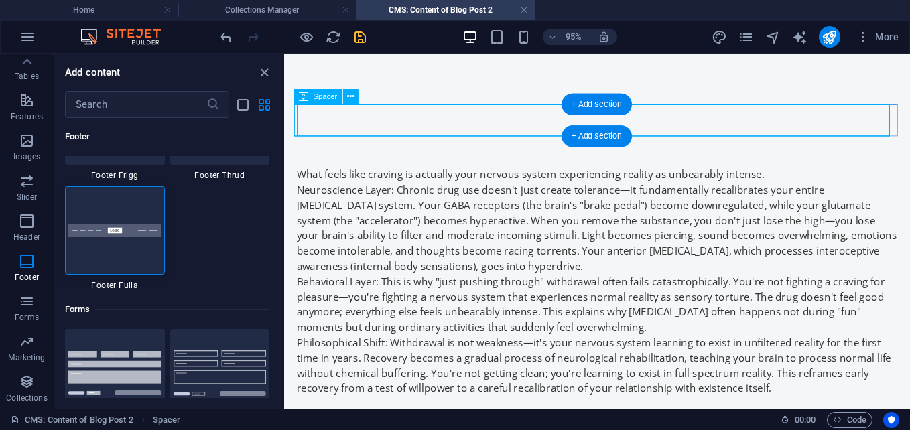
click at [460, 125] on div at bounding box center [613, 123] width 632 height 33
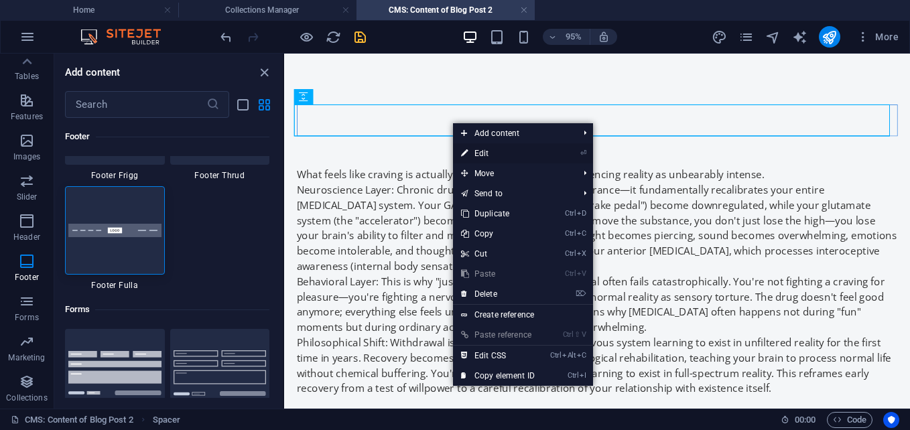
click at [471, 151] on link "⏎ Edit" at bounding box center [498, 153] width 90 height 20
select select "px"
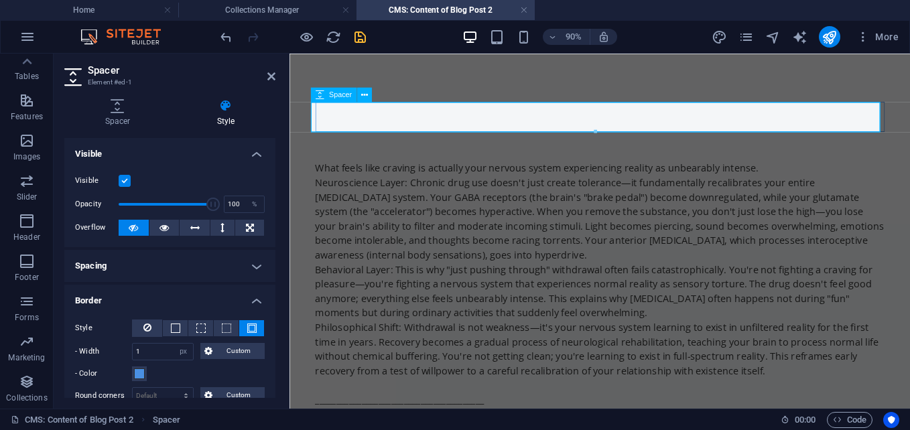
click at [462, 135] on div at bounding box center [634, 123] width 632 height 33
click at [402, 121] on div at bounding box center [634, 123] width 632 height 33
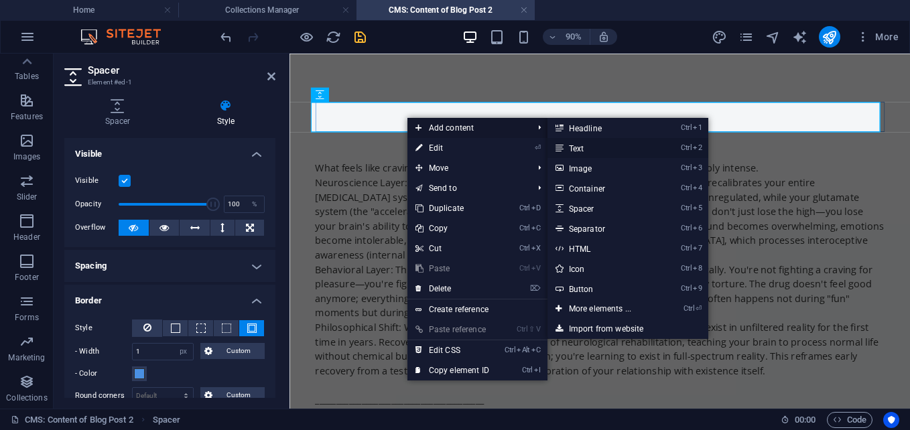
click at [586, 147] on link "Ctrl 2 Text" at bounding box center [602, 148] width 111 height 20
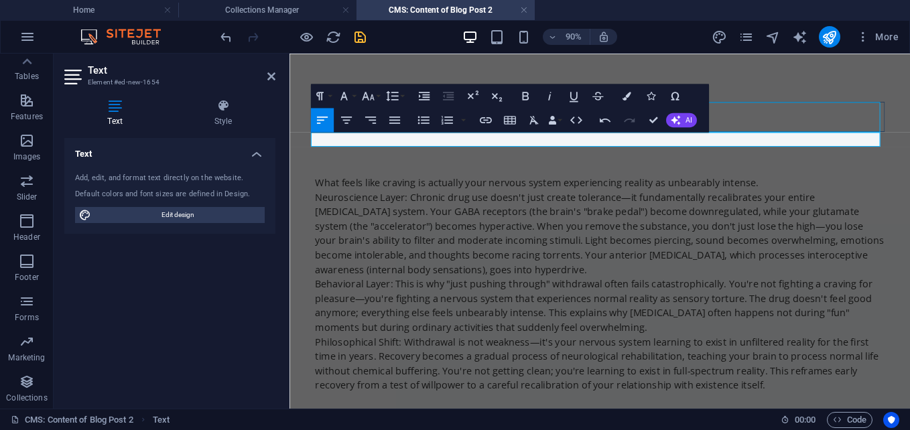
click at [411, 147] on p at bounding box center [634, 149] width 632 height 16
click at [519, 98] on icon "button" at bounding box center [525, 95] width 15 height 15
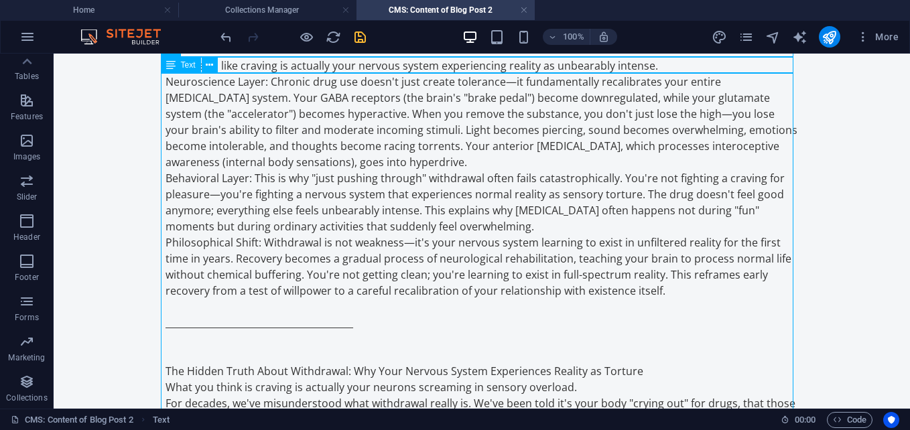
scroll to position [134, 0]
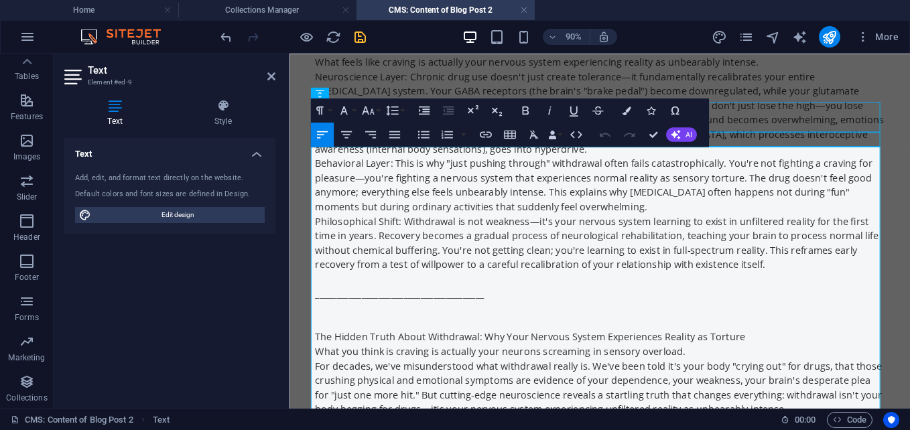
scroll to position [0, 0]
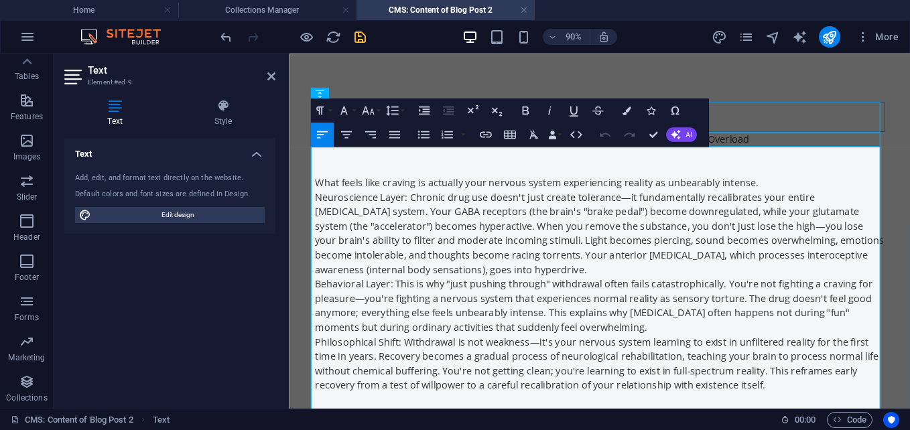
click at [358, 356] on p "Behavioral Layer: This is why "just pushing through" withdrawal often fails cat…" at bounding box center [634, 333] width 632 height 64
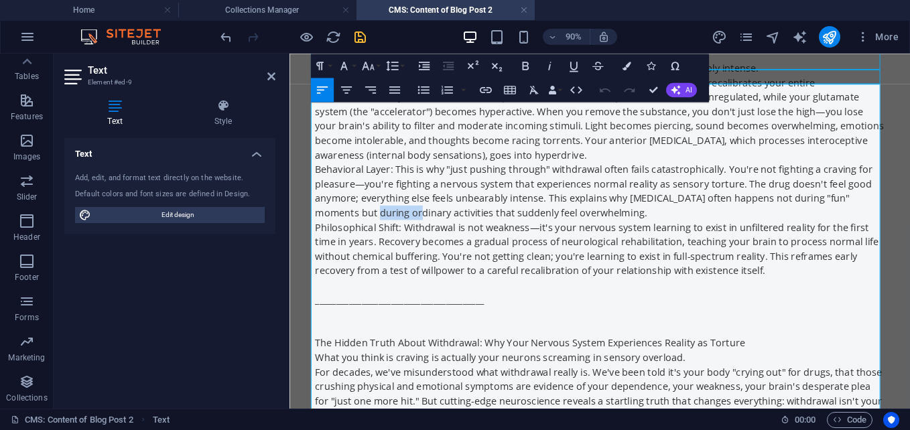
scroll to position [134, 0]
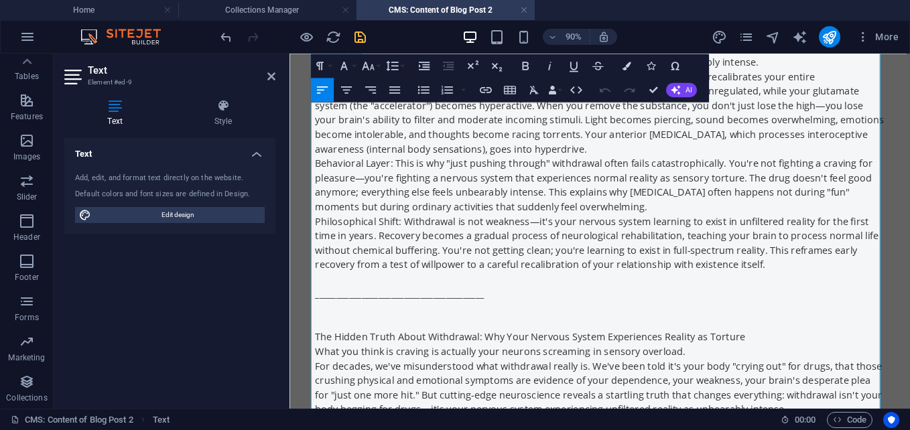
click at [507, 332] on p at bounding box center [634, 336] width 632 height 16
click at [508, 326] on p "________________________________________" at bounding box center [634, 320] width 632 height 16
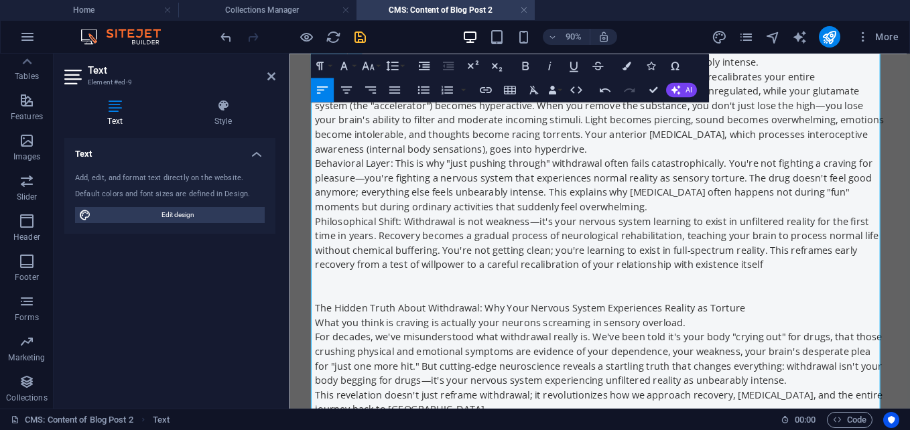
click at [338, 316] on p at bounding box center [634, 320] width 632 height 16
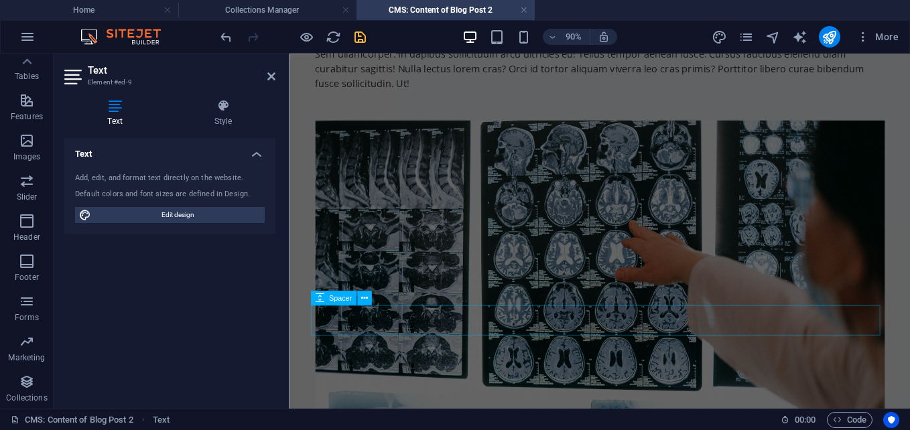
scroll to position [2298, 0]
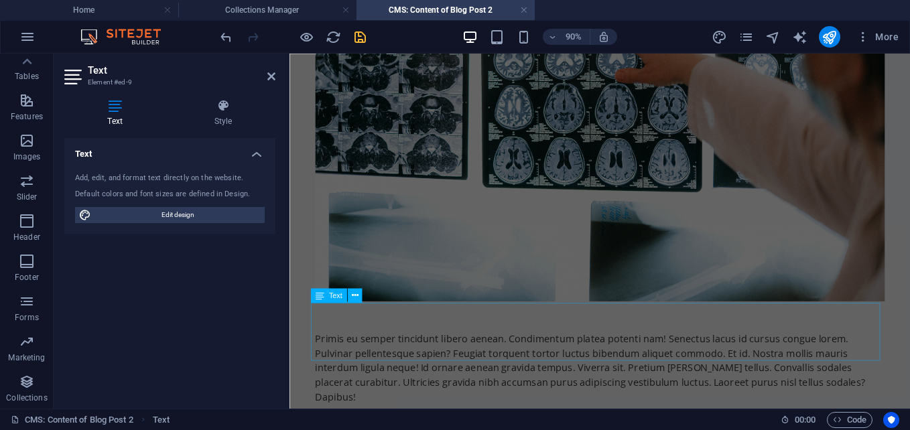
click at [484, 367] on div "Primis eu semper tincidunt libero aenean. Condimentum platea potenti nam! Senec…" at bounding box center [634, 402] width 632 height 80
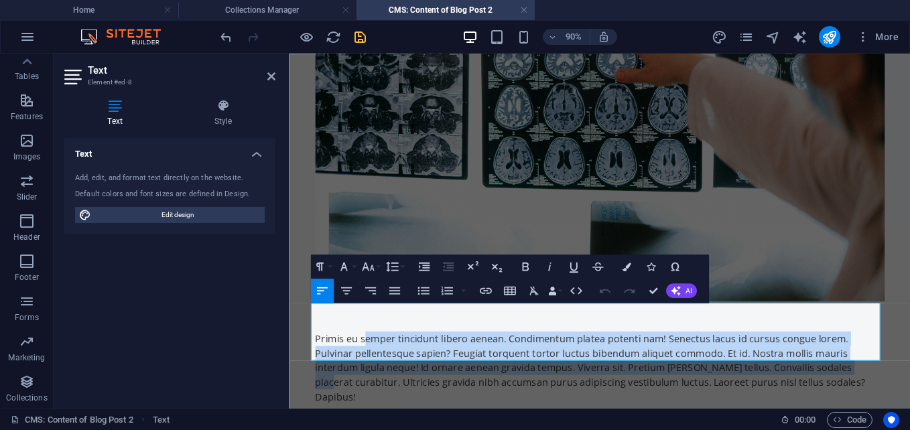
drag, startPoint x: 831, startPoint y: 373, endPoint x: 367, endPoint y: 332, distance: 465.4
click at [367, 362] on div "Primis eu semper tincidunt libero aenean. Condimentum platea potenti nam! Senec…" at bounding box center [634, 402] width 632 height 80
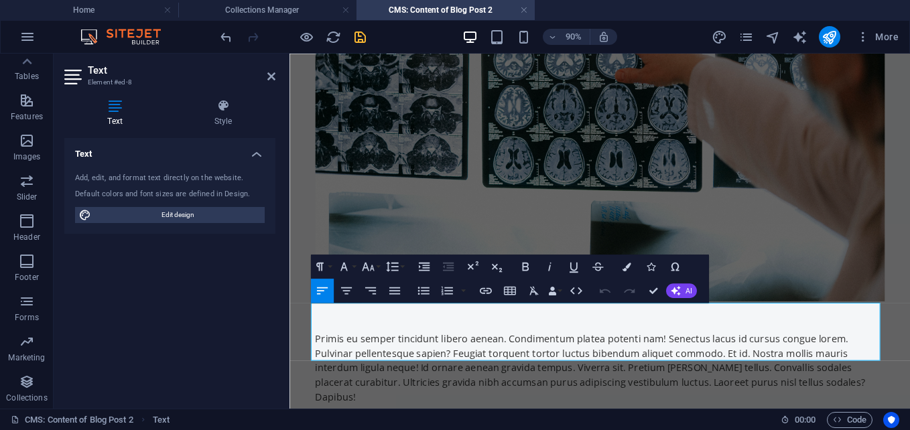
scroll to position [2266, 0]
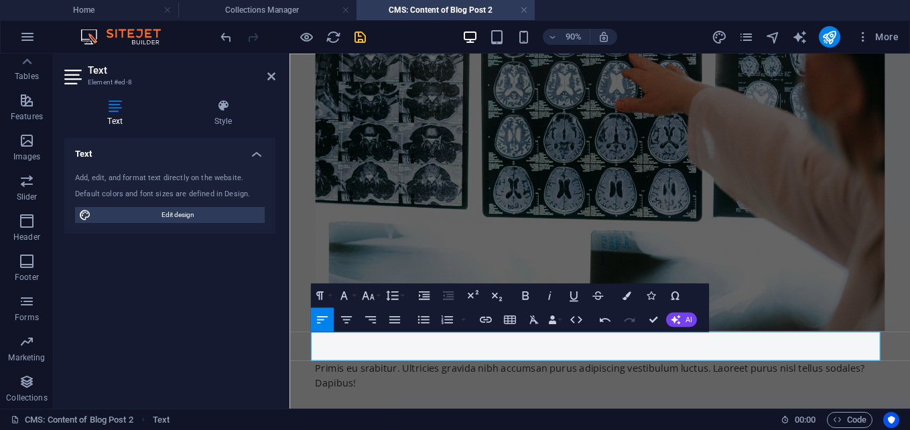
click at [362, 395] on div "Primis eu srabitur. Ultricies gravida nibh accumsan purus adipiscing vestibulum…" at bounding box center [634, 411] width 632 height 32
click at [413, 395] on p "Thank you for reading. Hope to see you back. ALL WRITEN CONTENT IS 100% ORIGINA…" at bounding box center [634, 411] width 632 height 32
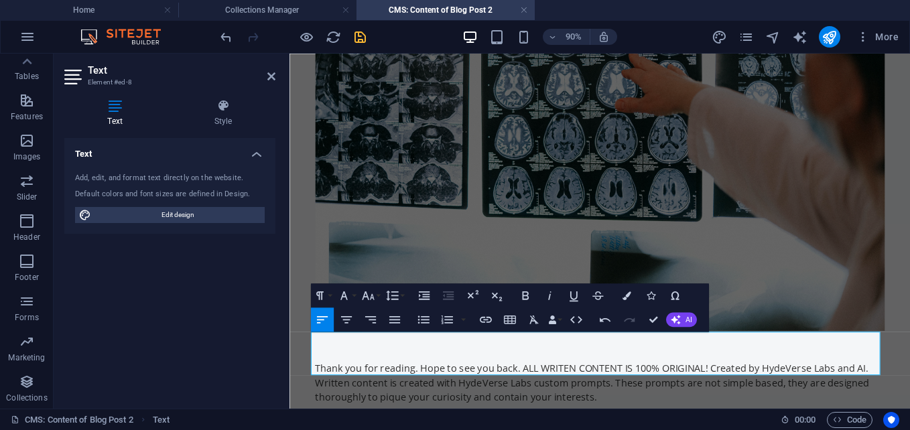
click at [619, 405] on p "Thank you for reading. Hope to see you back. ALL WRITEN CONTENT IS 100% ORIGINA…" at bounding box center [634, 419] width 632 height 48
click at [863, 401] on p "Thank you for reading. Hope to see you back. ALL WRITEN CONTENT IS 100% ORIGINA…" at bounding box center [634, 427] width 632 height 64
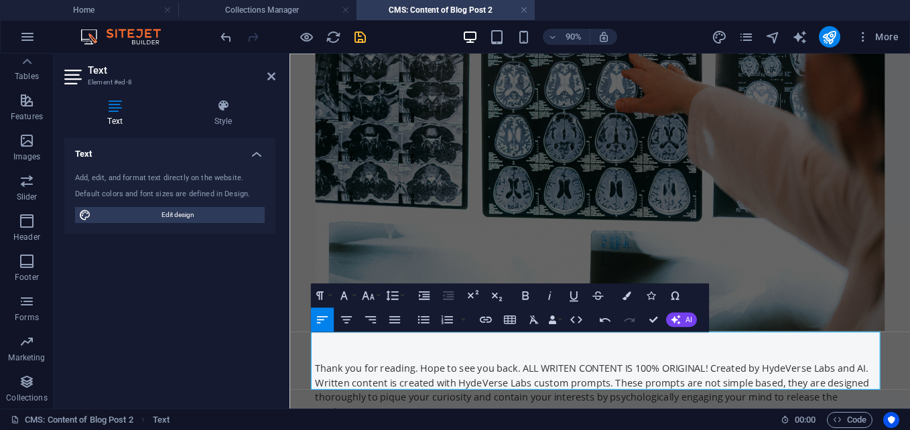
click at [909, 411] on p "Thank you for reading. Hope to see you back. ALL WRITEN CONTENT IS 100% ORIGINA…" at bounding box center [634, 427] width 632 height 64
drag, startPoint x: 925, startPoint y: 407, endPoint x: 546, endPoint y: 407, distance: 379.2
click at [541, 398] on p "Thank you for reading. Hope to see you back. ALL WRITEN CONTENT IS 100% ORIGINA…" at bounding box center [634, 427] width 632 height 64
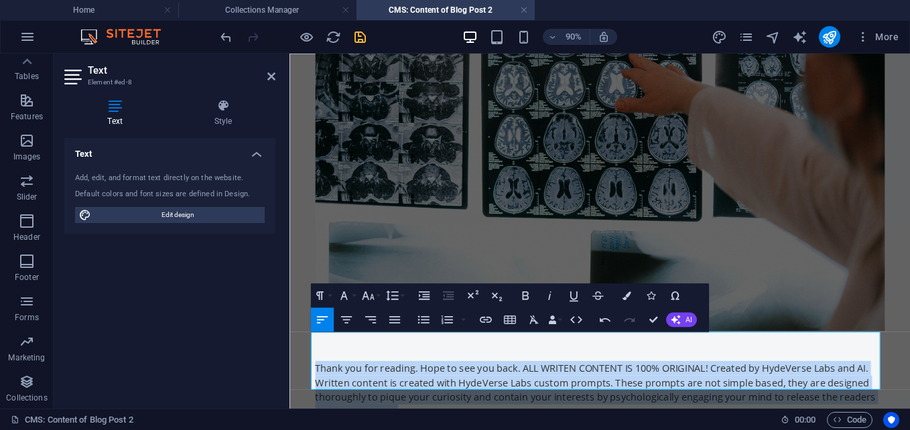
drag, startPoint x: 466, startPoint y: 415, endPoint x: 282, endPoint y: 354, distance: 193.2
copy p "Thank you for reading. Hope to see you back. ALL WRITEN CONTENT IS 100% ORIGINA…"
click at [815, 361] on div at bounding box center [634, 377] width 632 height 33
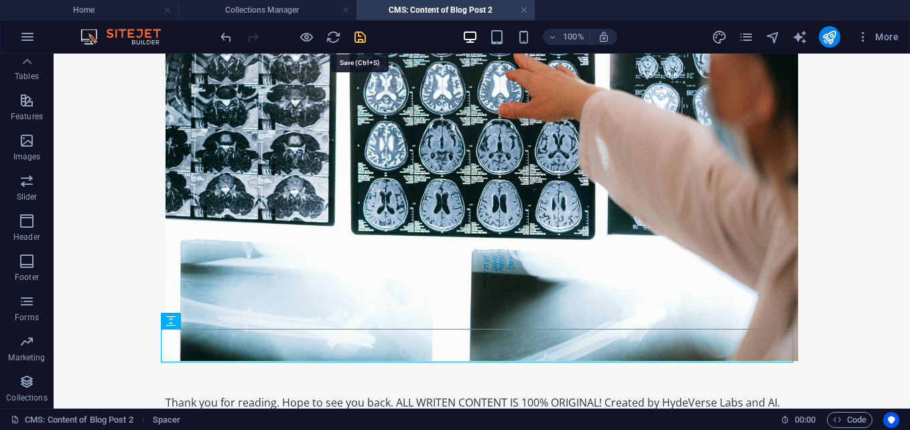
click at [356, 29] on icon "save" at bounding box center [359, 36] width 15 height 15
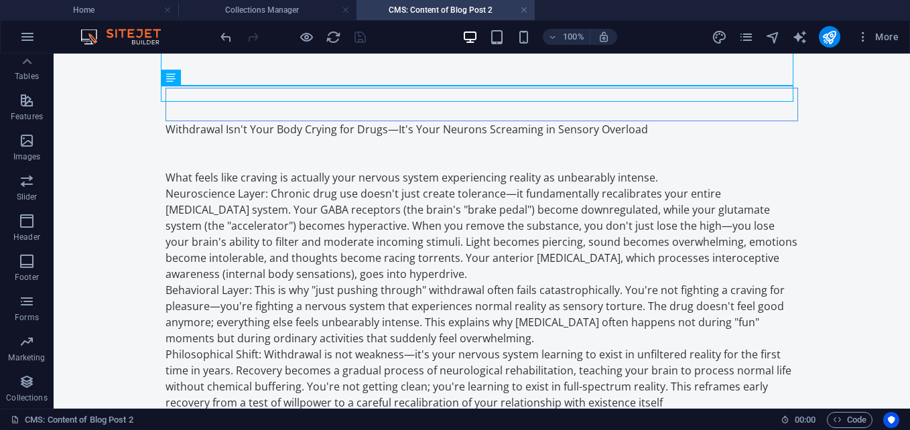
scroll to position [0, 0]
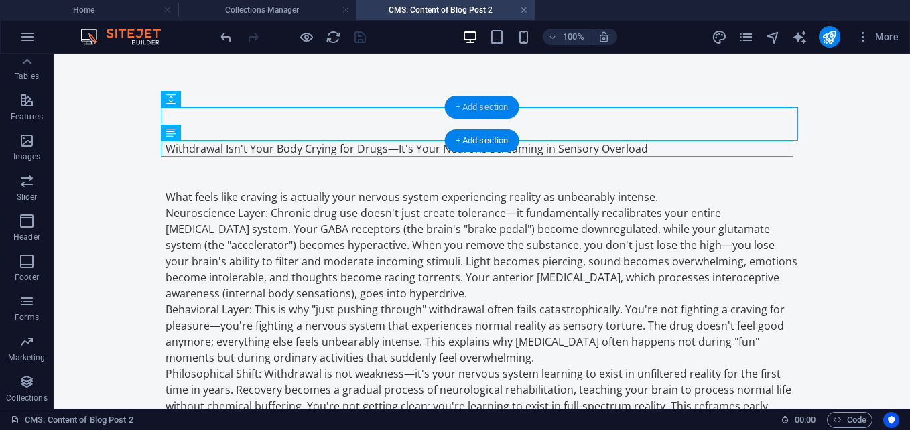
click at [486, 96] on div "+ Add section" at bounding box center [482, 107] width 74 height 23
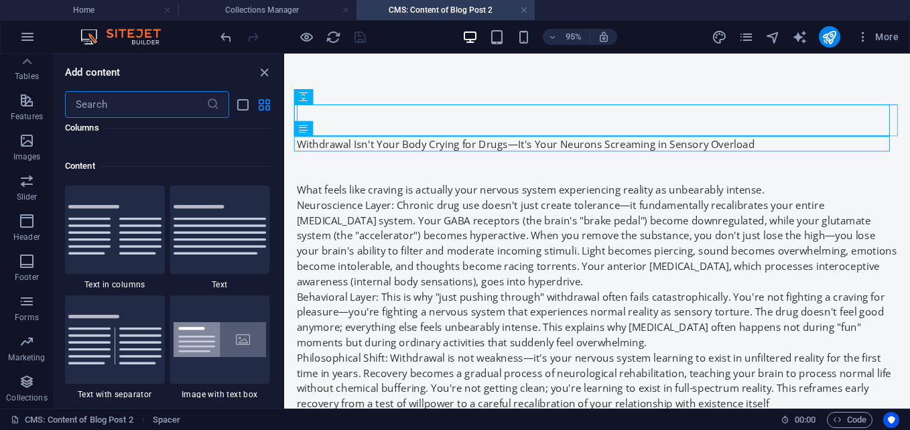
scroll to position [2344, 0]
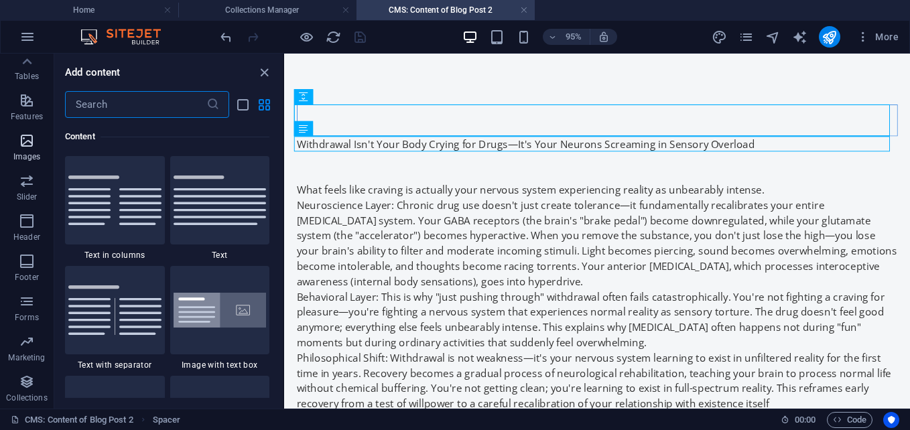
click at [38, 149] on span "Images" at bounding box center [27, 149] width 54 height 32
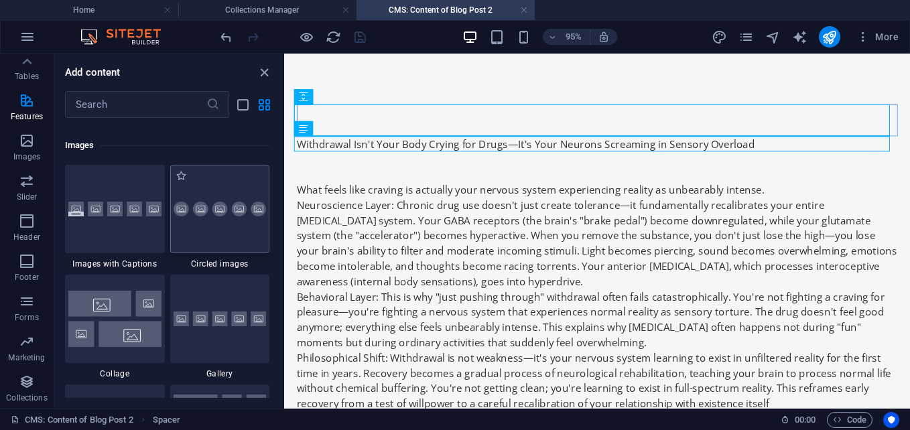
scroll to position [6726, 0]
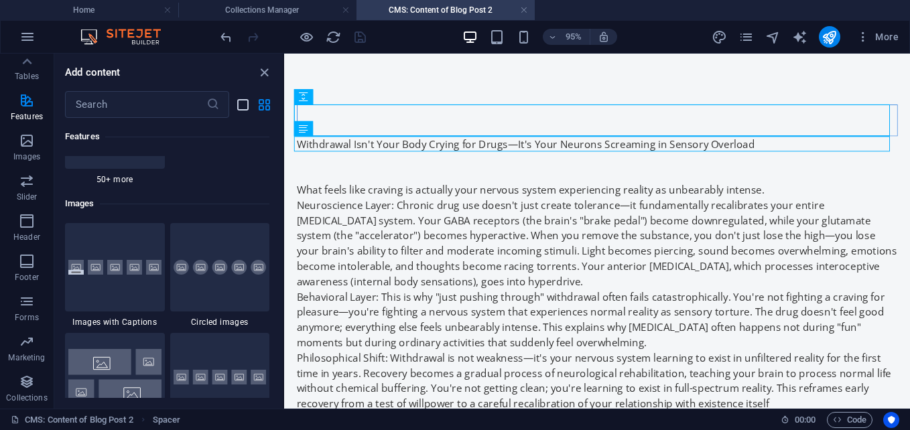
click at [245, 107] on icon "list-view" at bounding box center [242, 104] width 15 height 15
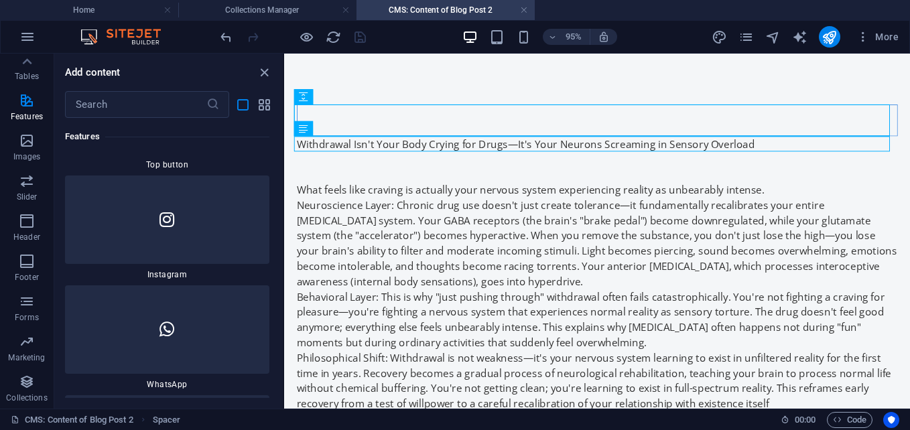
scroll to position [15696, 0]
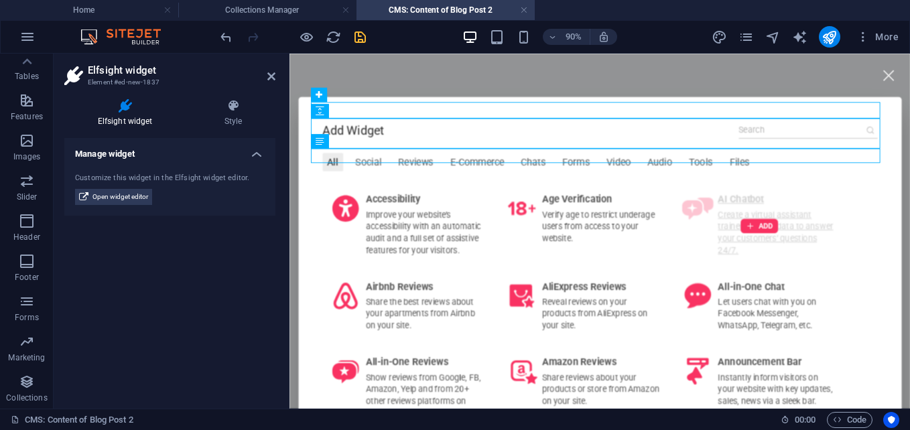
click at [772, 226] on div "ADD" at bounding box center [812, 244] width 188 height 89
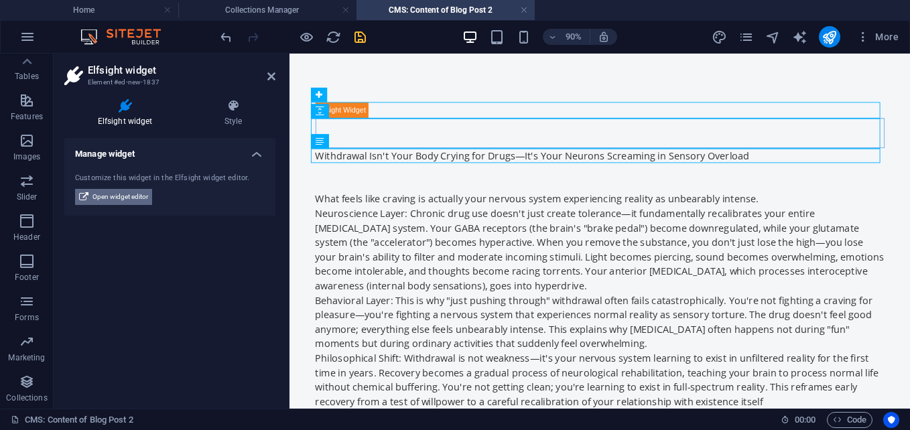
click at [131, 197] on span "Open widget editor" at bounding box center [120, 197] width 56 height 16
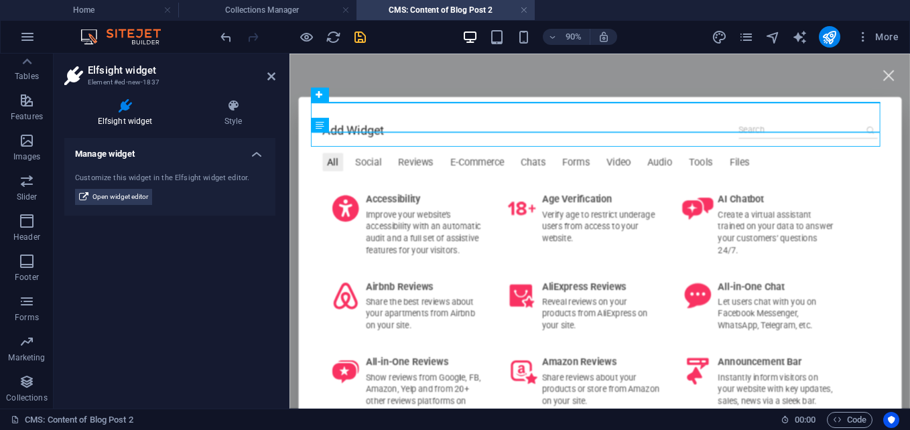
drag, startPoint x: 451, startPoint y: 118, endPoint x: 401, endPoint y: 123, distance: 50.5
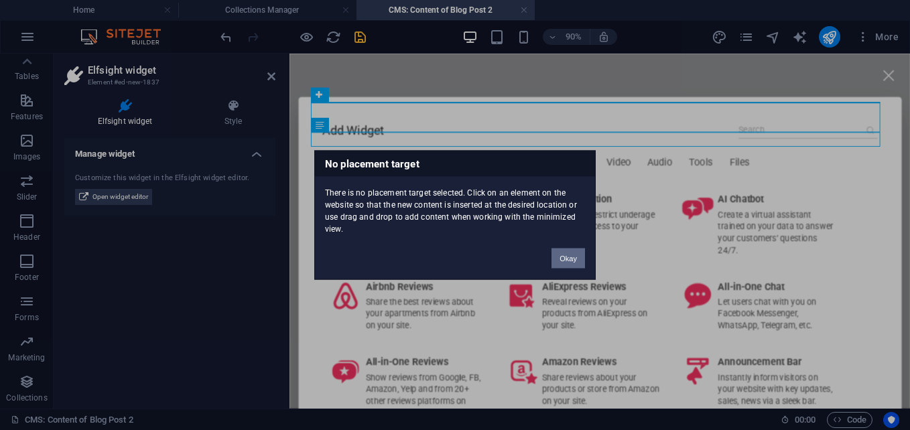
drag, startPoint x: 582, startPoint y: 263, endPoint x: 331, endPoint y: 239, distance: 252.4
click at [582, 263] on button "Okay" at bounding box center [567, 259] width 33 height 20
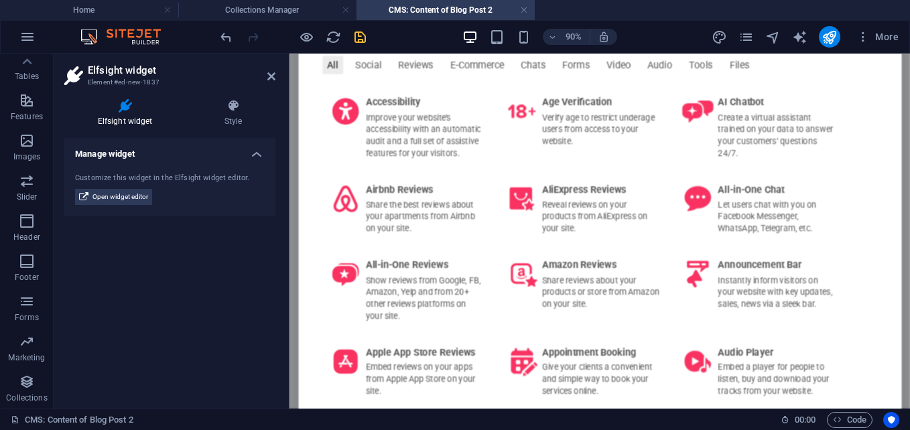
scroll to position [42, 0]
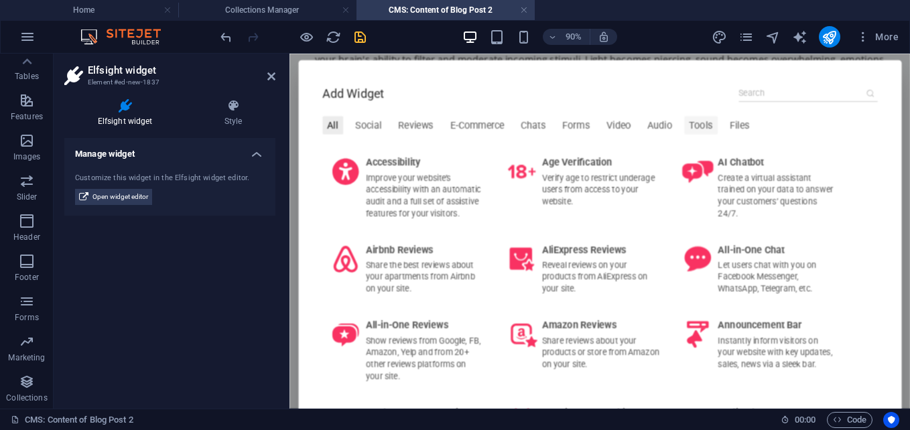
click at [728, 131] on div "Tools" at bounding box center [746, 133] width 37 height 20
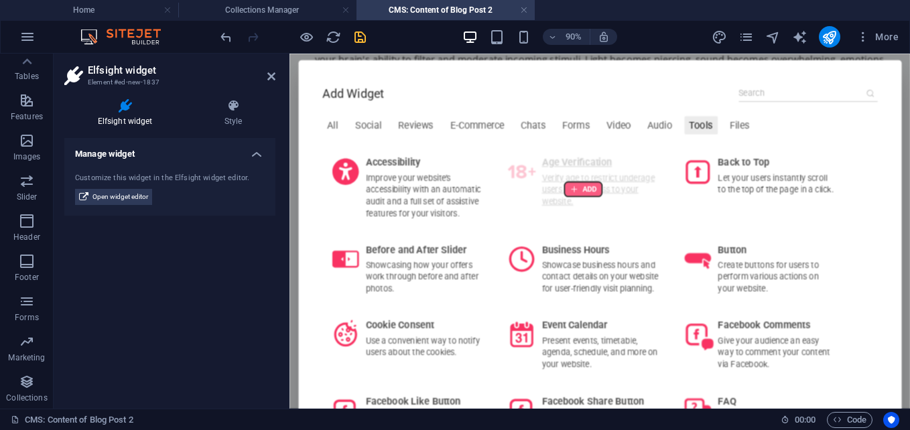
click at [606, 198] on div at bounding box center [616, 204] width 42 height 16
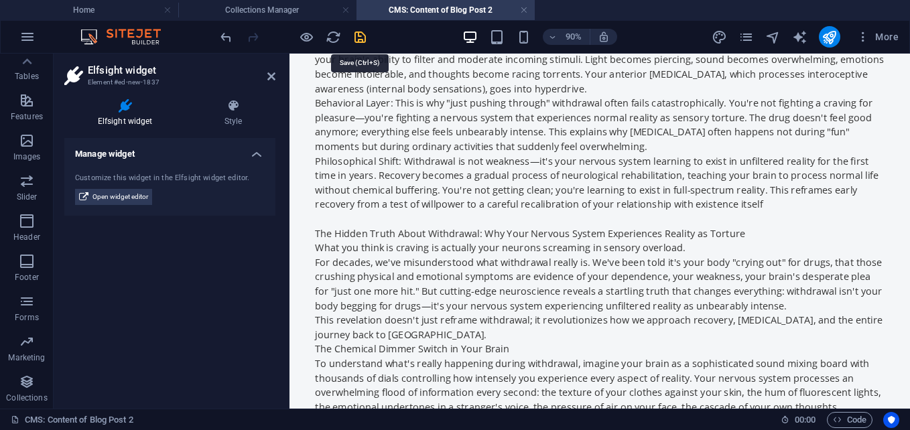
click at [358, 34] on icon "save" at bounding box center [359, 36] width 15 height 15
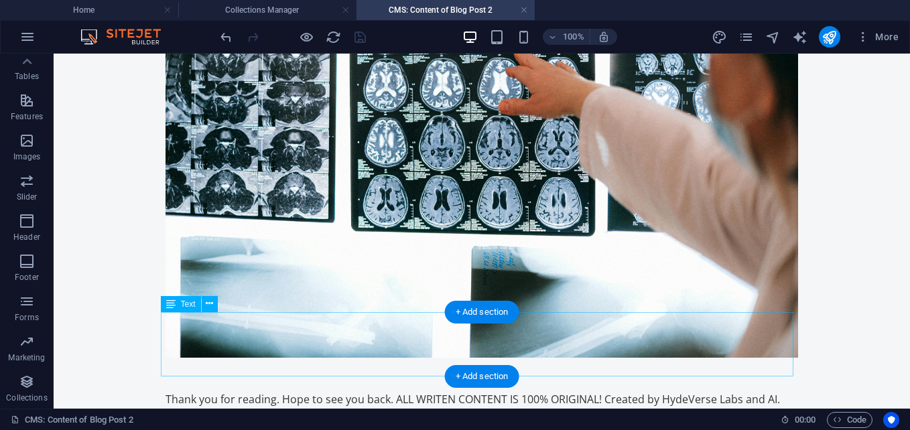
scroll to position [2338, 0]
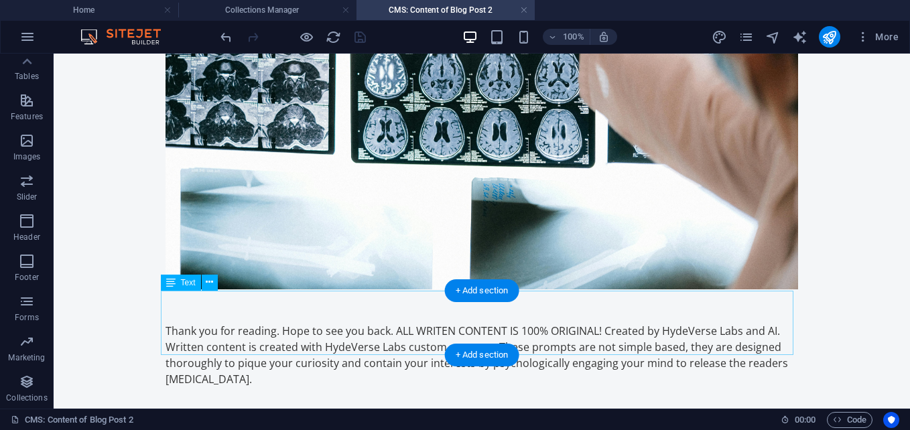
click at [230, 343] on div "Thank you for reading. Hope to see you back. ALL WRITEN CONTENT IS 100% ORIGINA…" at bounding box center [481, 355] width 632 height 64
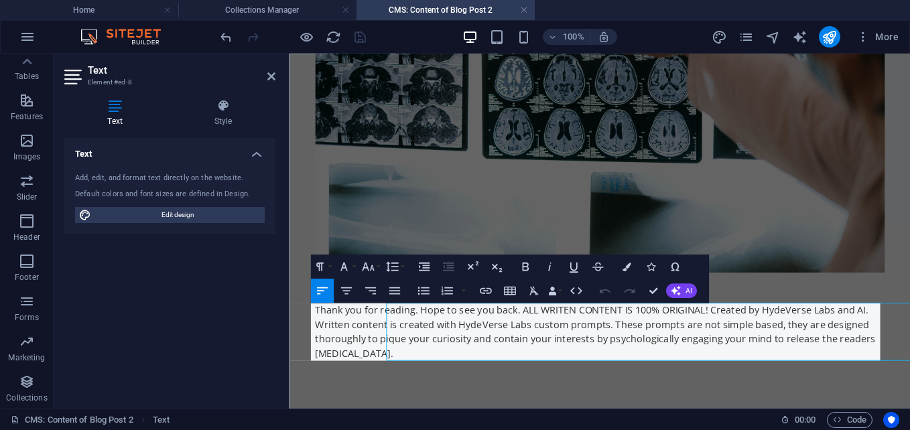
scroll to position [2298, 0]
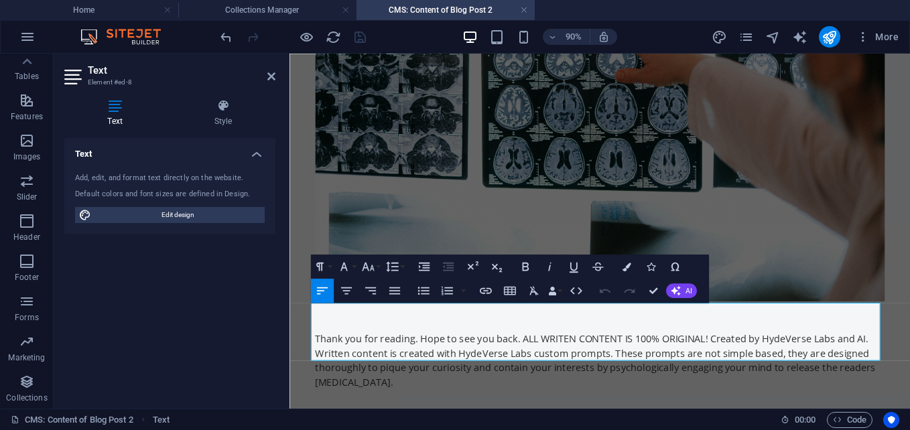
click at [396, 383] on p "Thank you for reading. Hope to see you back. ALL WRITEN CONTENT IS 100% ORIGINA…" at bounding box center [634, 394] width 632 height 64
drag, startPoint x: 372, startPoint y: 388, endPoint x: 408, endPoint y: 417, distance: 46.7
click at [372, 389] on p "Thank you for reading. Hope to see you back. ALL WRITEN CONTENT IS 100% ORIGINA…" at bounding box center [634, 394] width 632 height 64
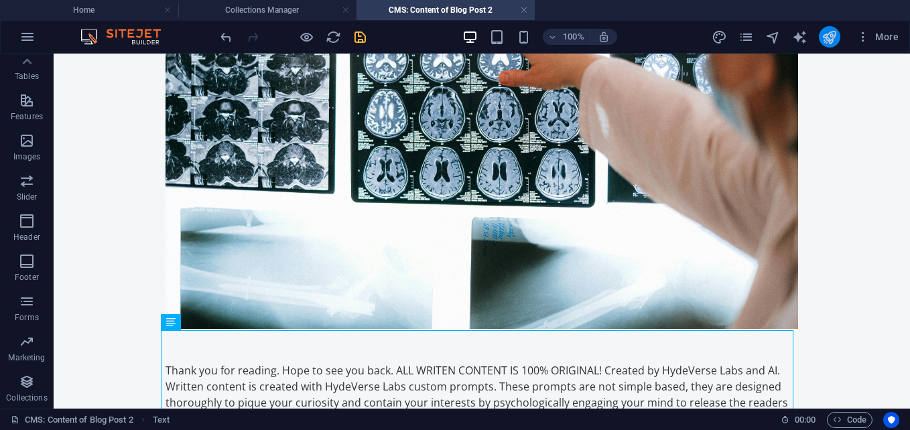
click at [835, 38] on icon "publish" at bounding box center [828, 36] width 15 height 15
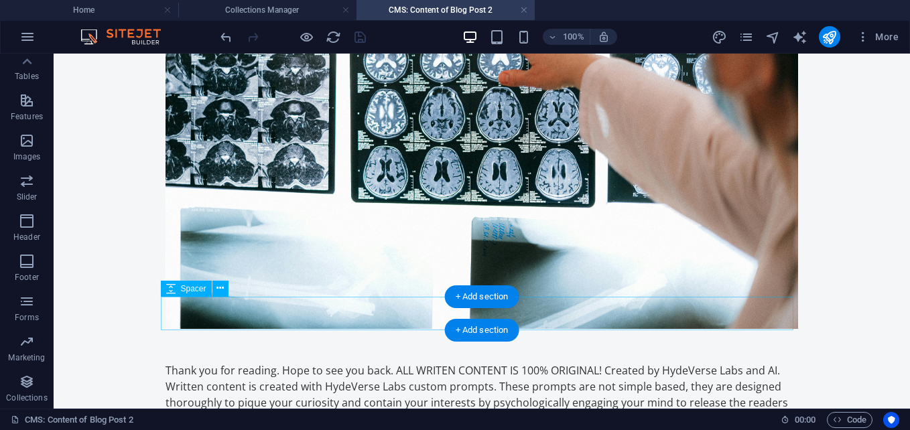
scroll to position [2370, 0]
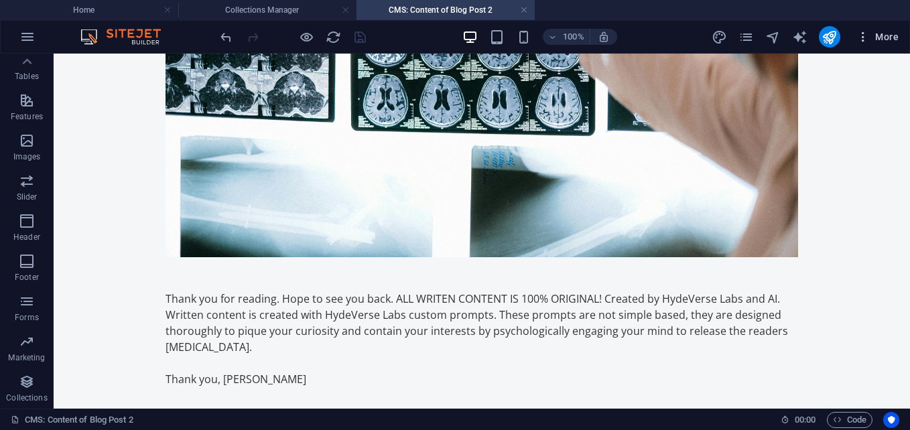
click at [875, 39] on span "More" at bounding box center [877, 36] width 42 height 13
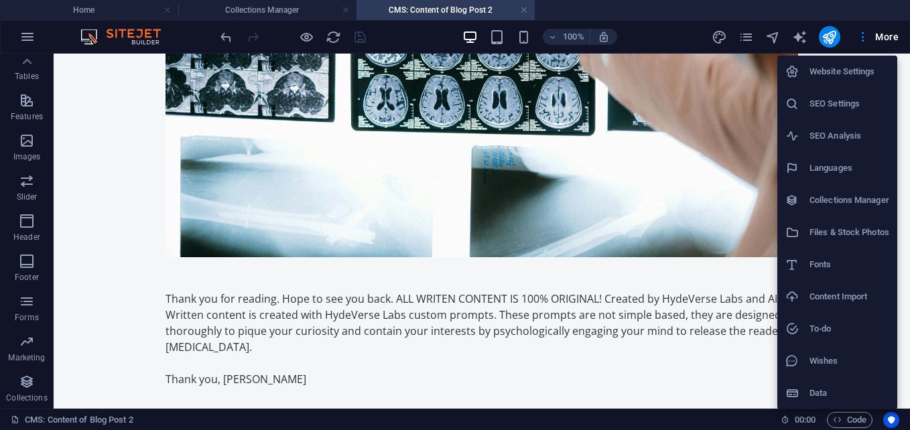
click at [861, 66] on h6 "Website Settings" at bounding box center [849, 72] width 80 height 16
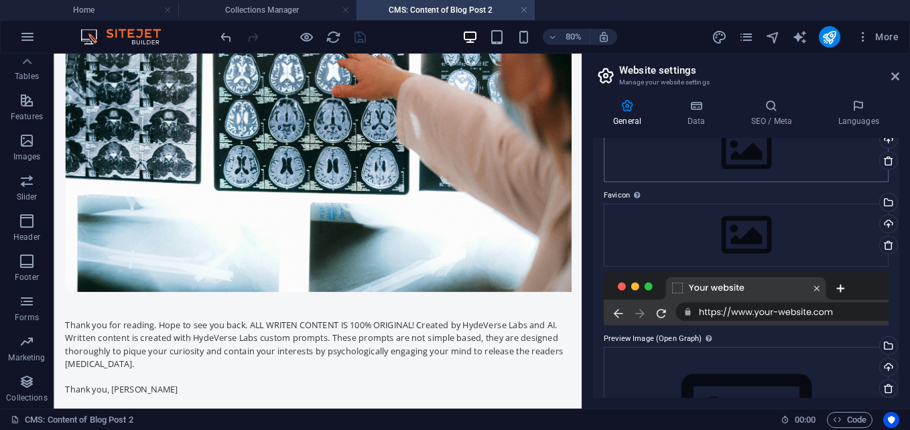
scroll to position [0, 0]
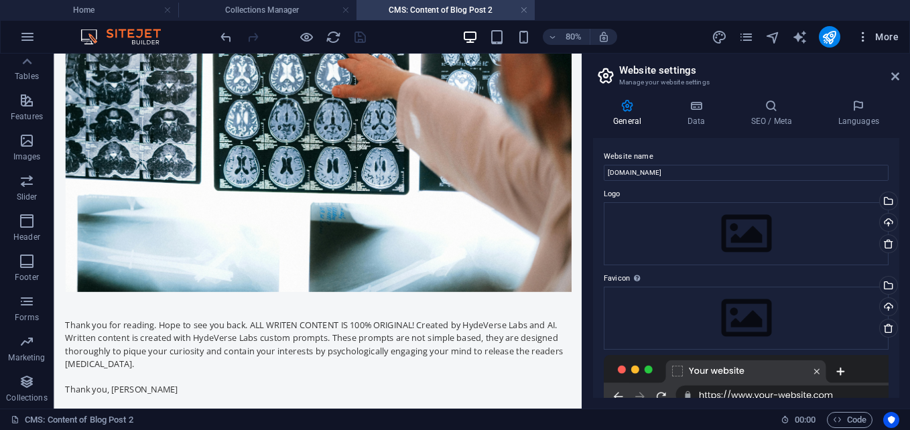
click at [872, 36] on span "More" at bounding box center [877, 36] width 42 height 13
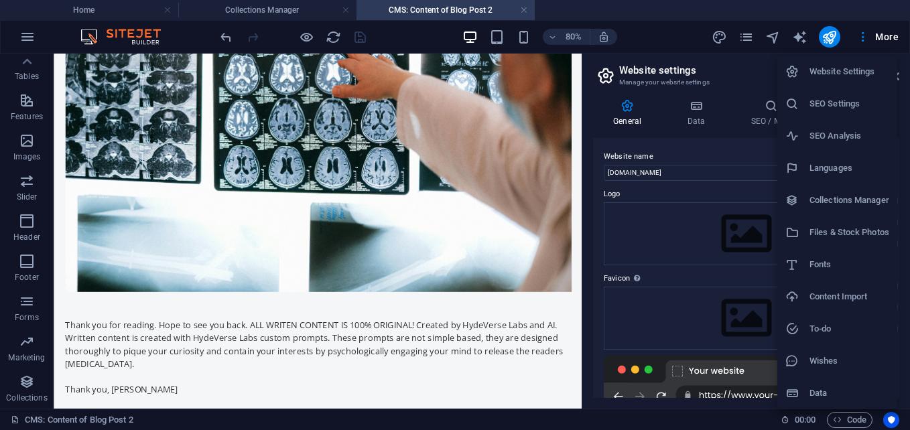
click at [871, 42] on div at bounding box center [455, 215] width 910 height 430
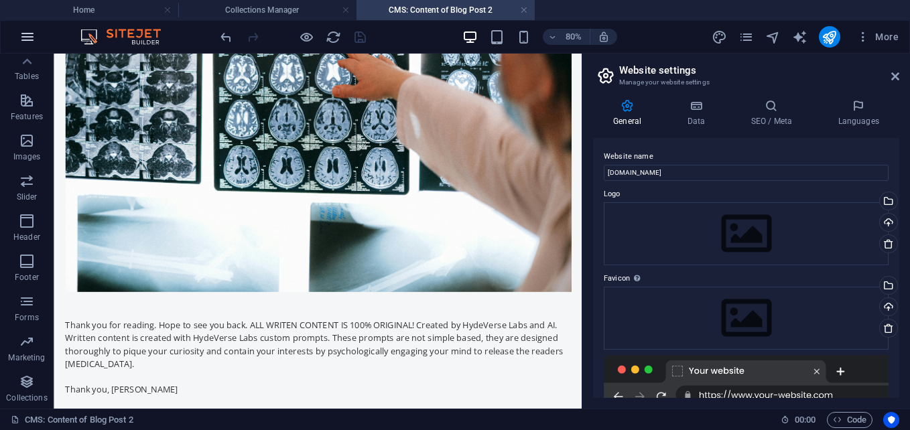
click at [15, 34] on button "button" at bounding box center [27, 37] width 32 height 32
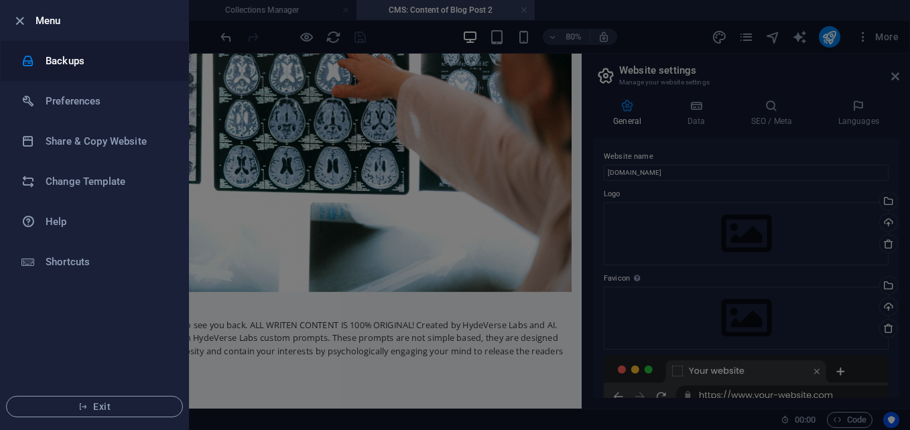
click at [182, 60] on li "Backups" at bounding box center [95, 61] width 188 height 40
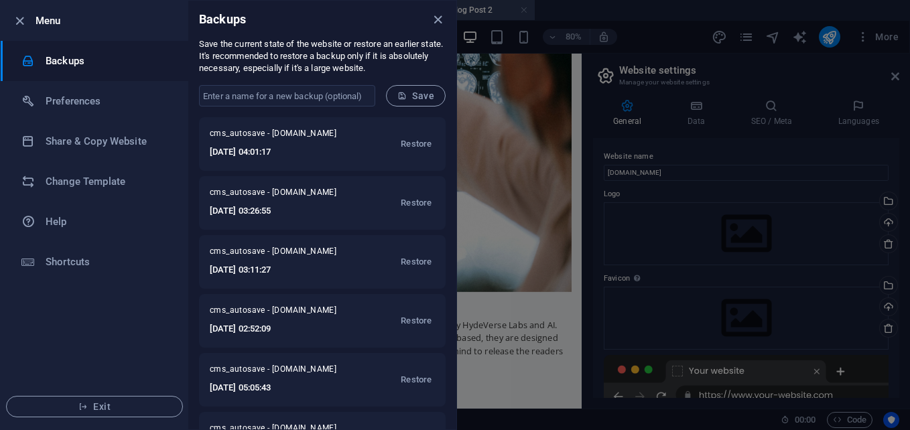
click at [438, 19] on icon "close" at bounding box center [437, 19] width 15 height 15
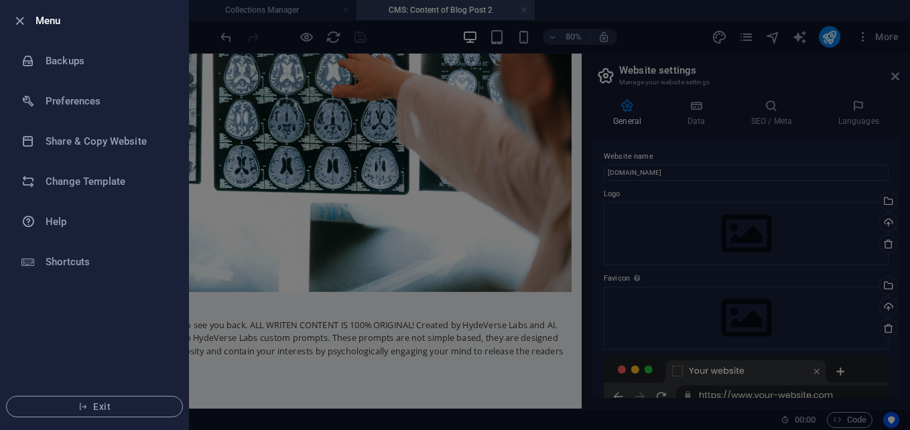
click at [466, 84] on div at bounding box center [455, 215] width 910 height 430
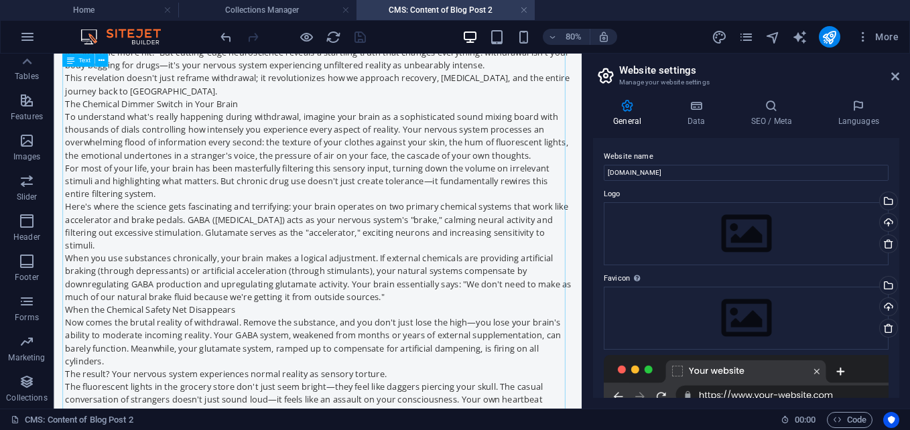
scroll to position [131, 0]
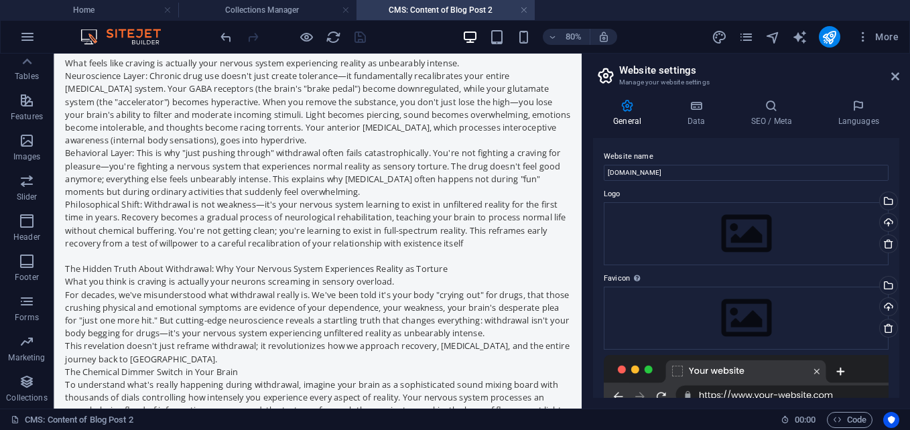
click at [892, 82] on header "Website settings Manage your website settings" at bounding box center [747, 71] width 303 height 35
click at [898, 80] on icon at bounding box center [895, 76] width 8 height 11
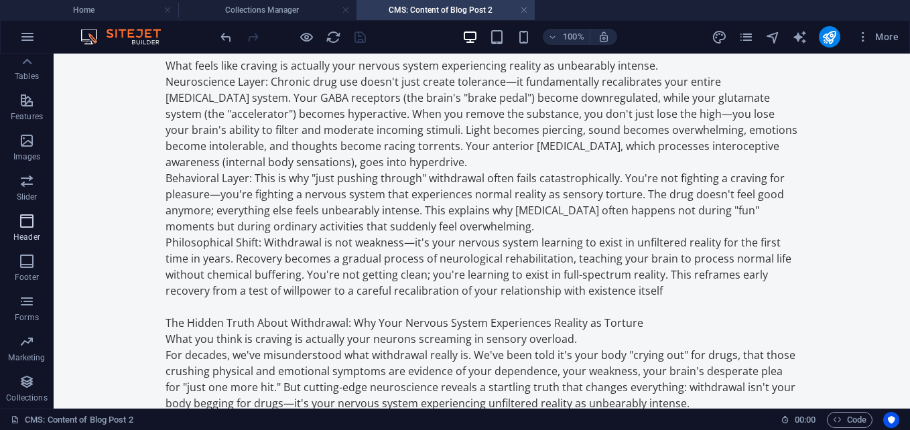
scroll to position [0, 0]
click at [85, 38] on img at bounding box center [127, 37] width 100 height 16
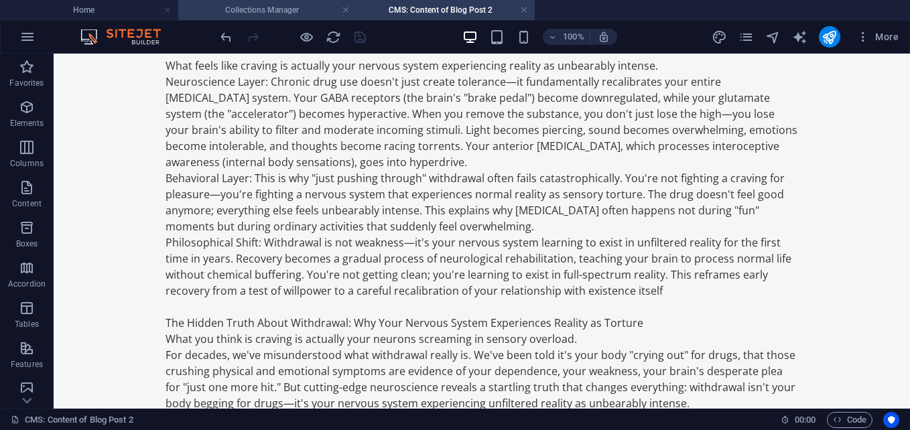
click at [318, 11] on h4 "Collections Manager" at bounding box center [267, 10] width 178 height 15
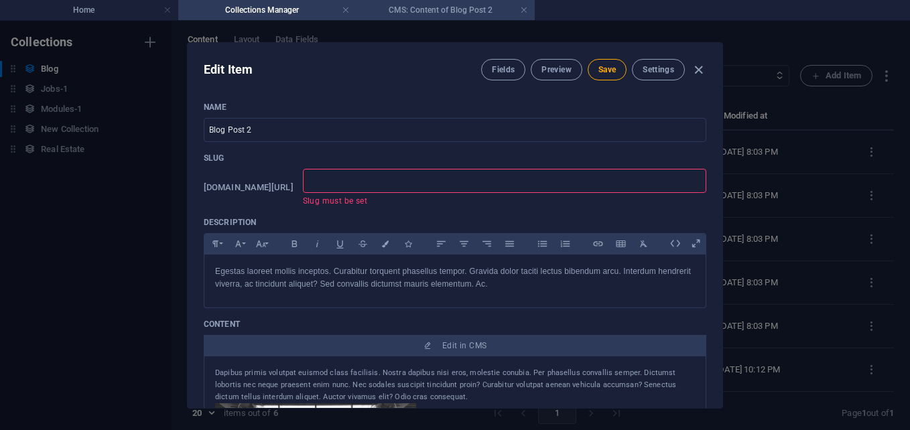
click at [454, 10] on h4 "CMS: Content of Blog Post 2" at bounding box center [445, 10] width 178 height 15
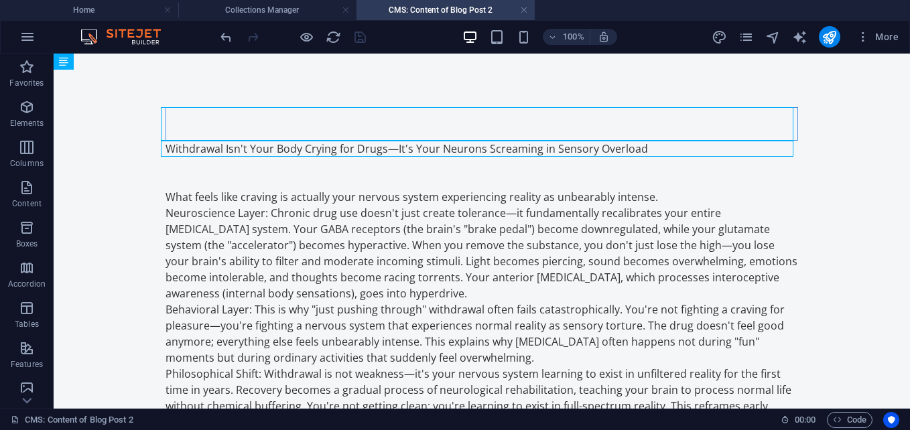
click at [454, 10] on h4 "CMS: Content of Blog Post 2" at bounding box center [445, 10] width 178 height 15
click at [317, 7] on h4 "Collections Manager" at bounding box center [267, 10] width 178 height 15
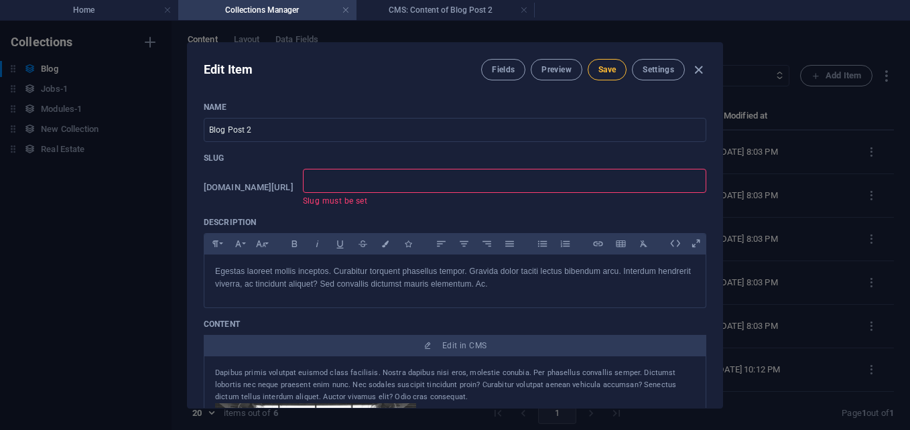
click at [620, 77] on button "Save" at bounding box center [607, 69] width 39 height 21
type input "h"
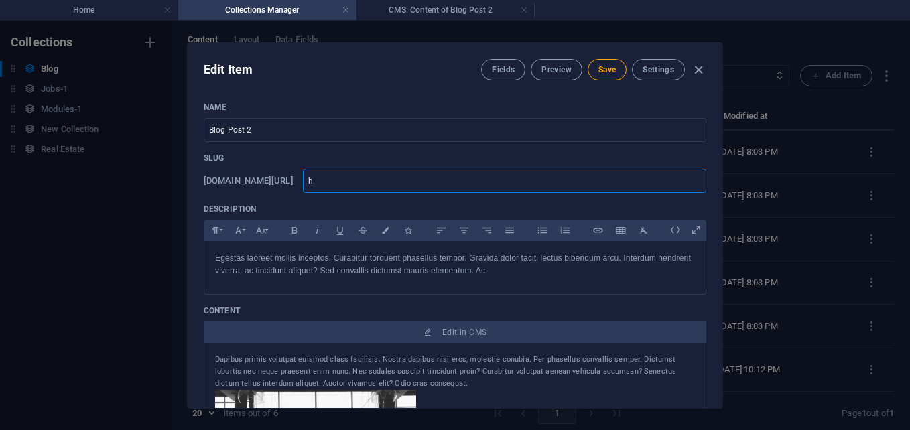
type input "h"
type input "hv"
type input "hvl"
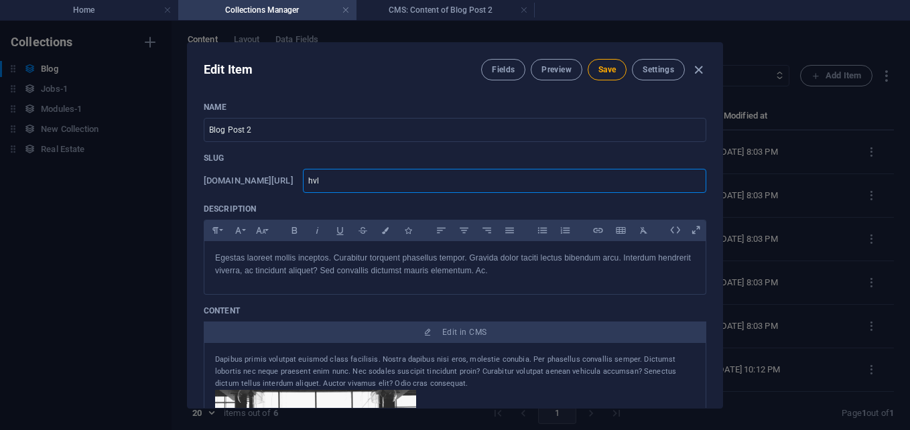
type input "hvlb"
type input "hvlbi"
type input "hvlbii"
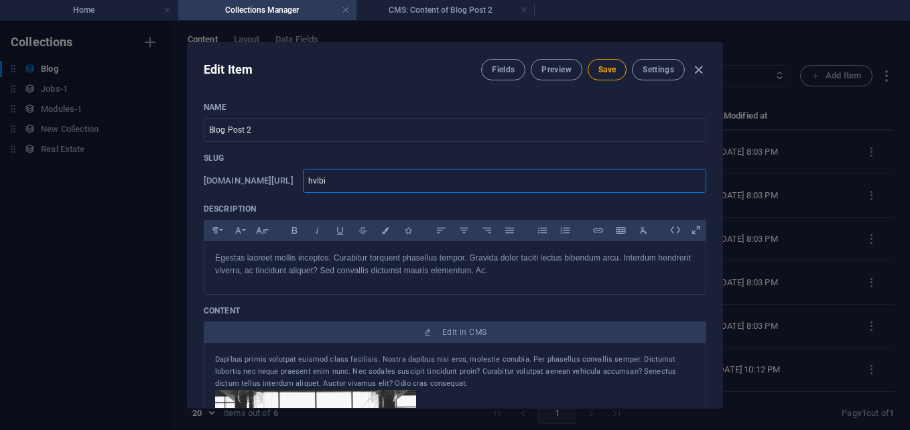
type input "hvlbii"
click at [604, 70] on span "Save" at bounding box center [606, 69] width 17 height 11
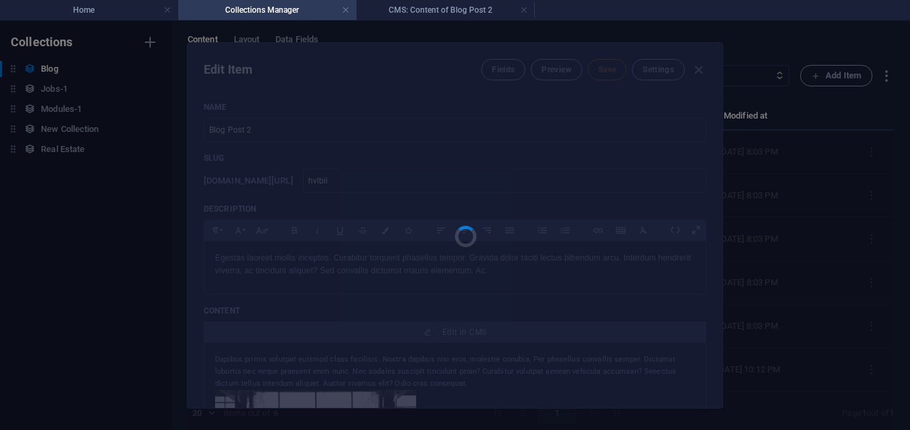
type input "hvlbii"
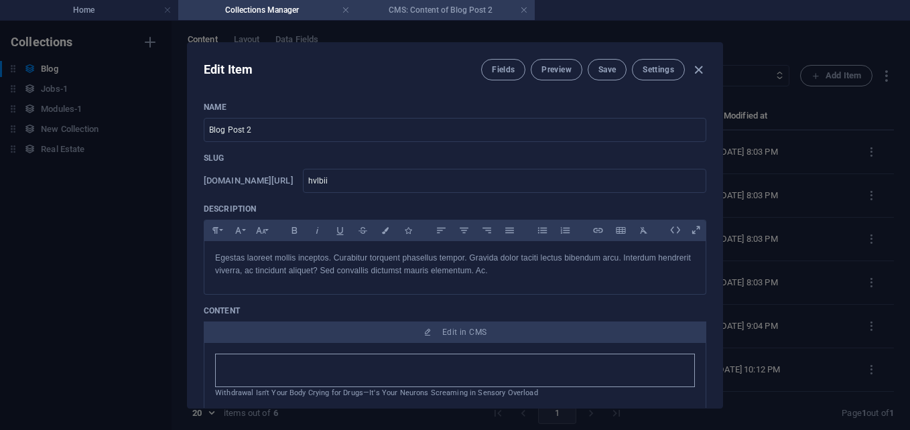
click at [442, 8] on h4 "CMS: Content of Blog Post 2" at bounding box center [445, 10] width 178 height 15
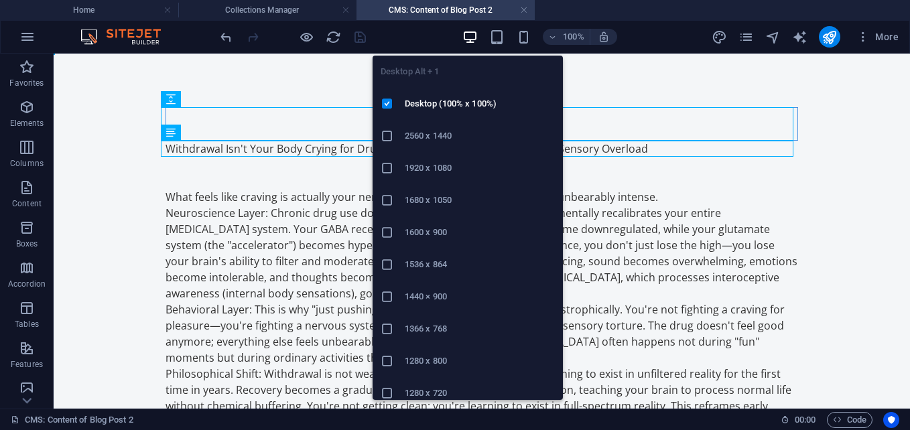
click at [474, 40] on icon "button" at bounding box center [469, 36] width 15 height 15
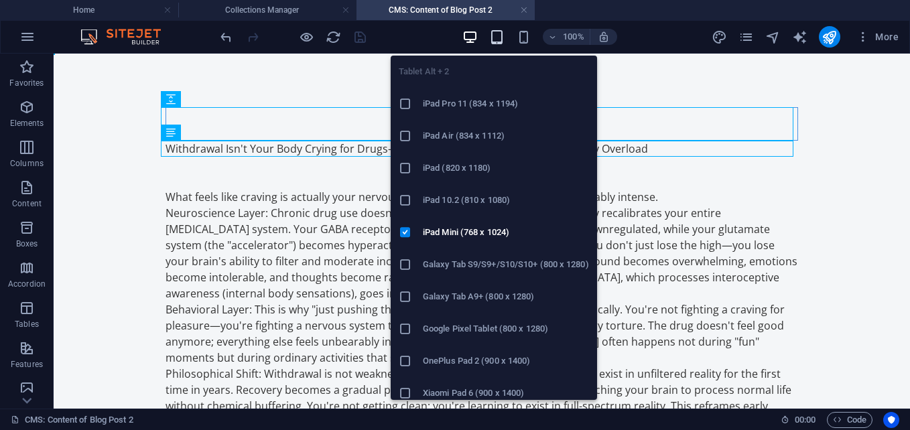
click at [493, 33] on icon "button" at bounding box center [496, 36] width 15 height 15
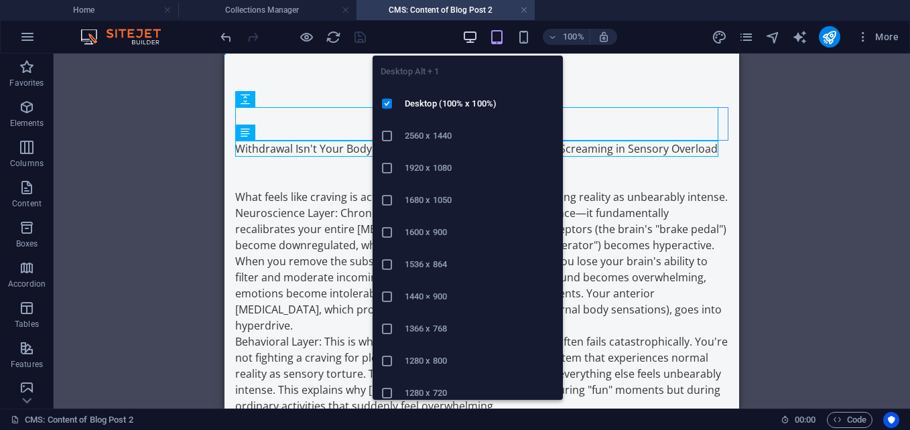
click at [468, 39] on icon "button" at bounding box center [469, 36] width 15 height 15
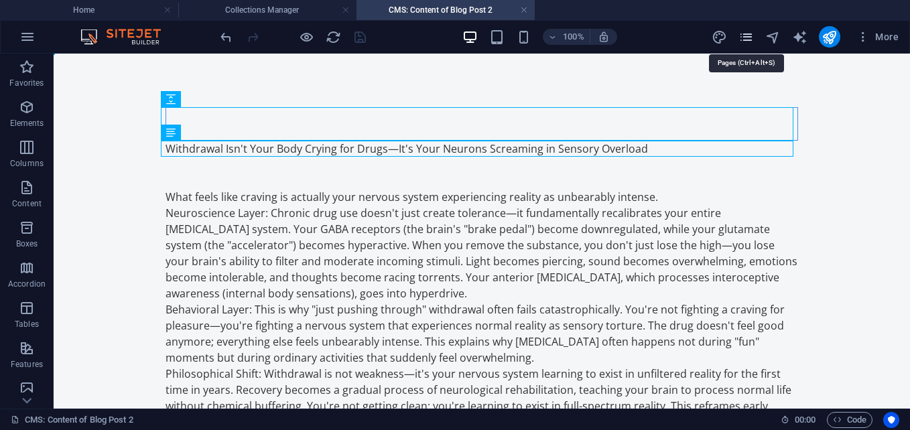
click at [739, 32] on icon "pages" at bounding box center [745, 36] width 15 height 15
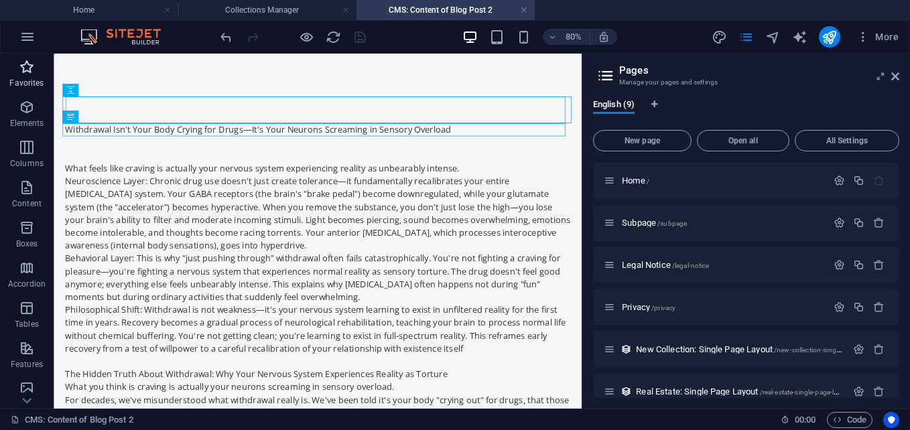
click at [37, 64] on span "Favorites" at bounding box center [27, 75] width 54 height 32
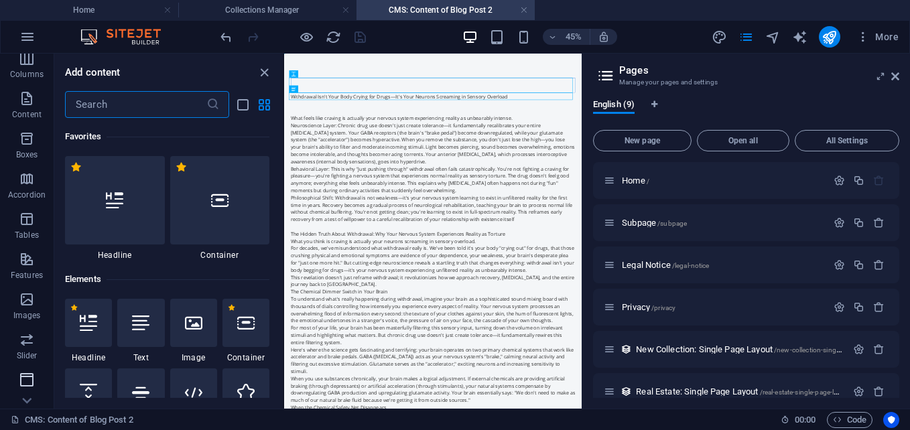
scroll to position [248, 0]
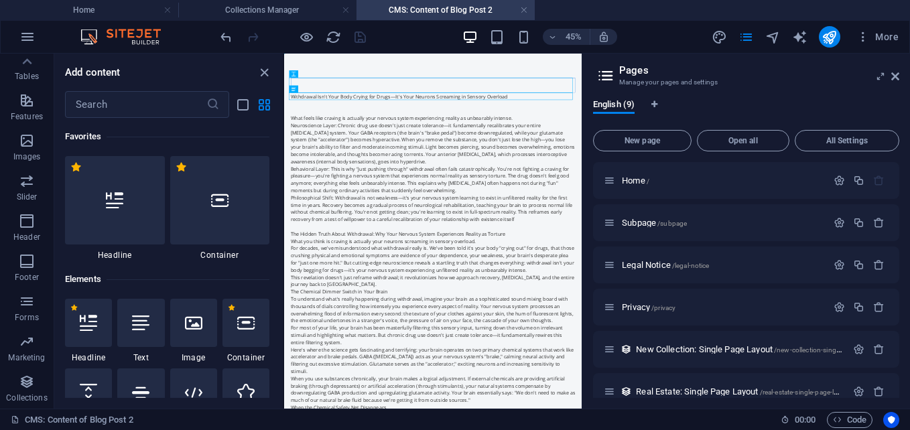
drag, startPoint x: 216, startPoint y: 87, endPoint x: 222, endPoint y: 74, distance: 13.8
click at [222, 74] on div "Add content" at bounding box center [168, 72] width 228 height 16
click at [638, 44] on div "45% More" at bounding box center [561, 36] width 686 height 21
drag, startPoint x: 338, startPoint y: 43, endPoint x: 517, endPoint y: 74, distance: 181.0
click at [338, 43] on icon "reload" at bounding box center [333, 36] width 15 height 15
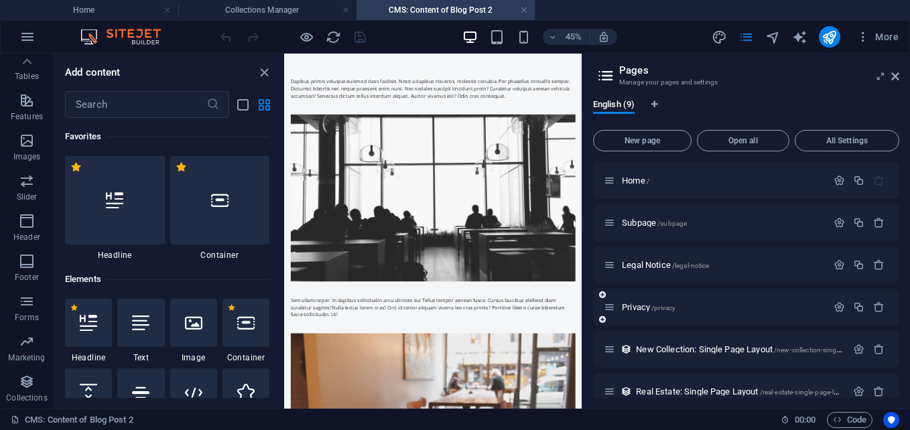
scroll to position [0, 0]
click at [520, 10] on link at bounding box center [524, 10] width 8 height 13
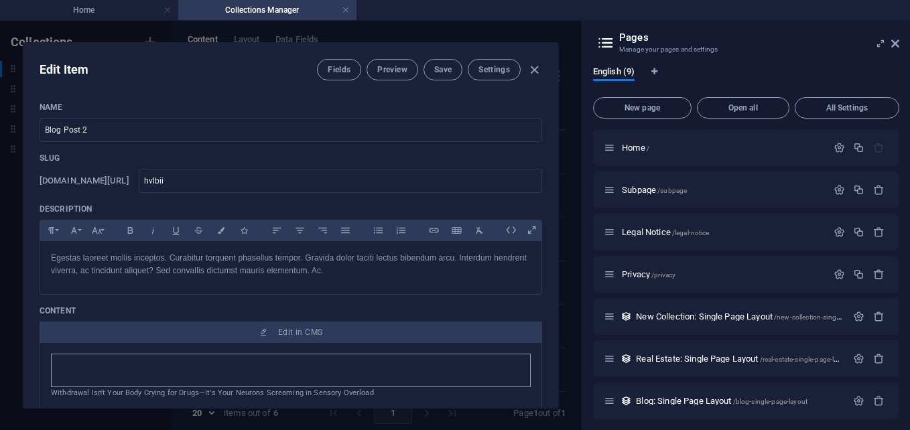
click at [545, 64] on div "Edit Item Fields Preview Save Settings" at bounding box center [290, 67] width 535 height 48
click at [532, 74] on icon "button" at bounding box center [534, 69] width 15 height 15
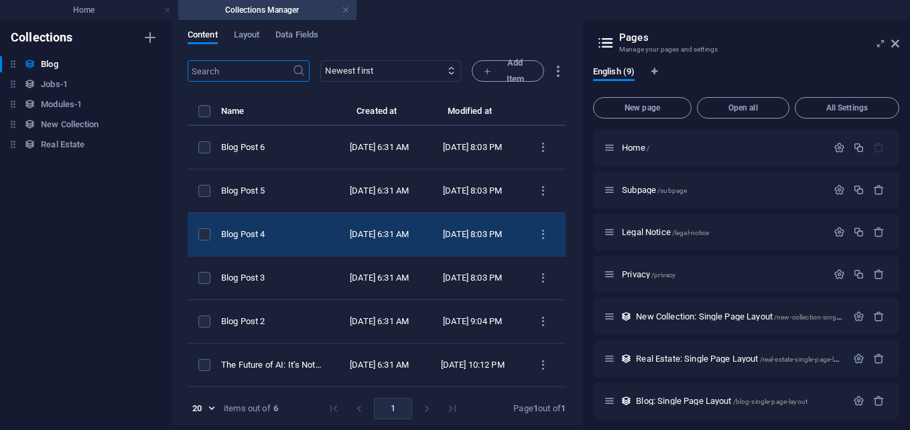
scroll to position [6, 0]
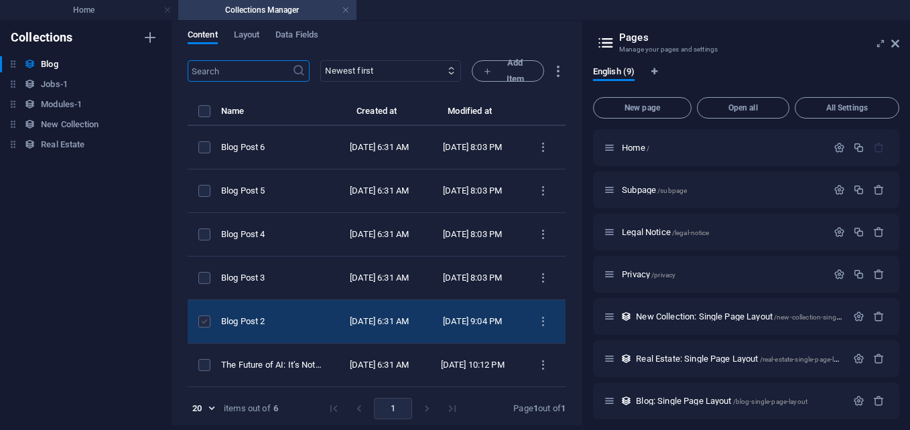
click at [203, 316] on label "items list" at bounding box center [204, 322] width 12 height 12
click at [0, 0] on input "items list" at bounding box center [0, 0] width 0 height 0
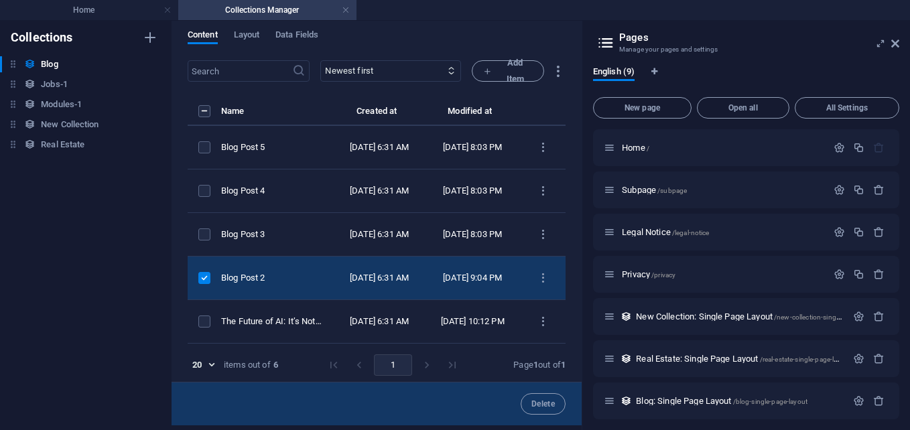
click at [334, 300] on td "Blog Post 2" at bounding box center [277, 279] width 113 height 44
select select "Category 1"
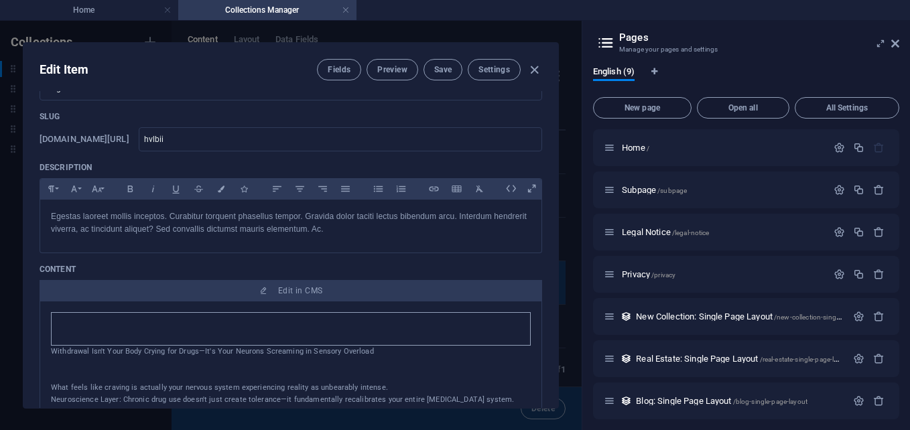
scroll to position [0, 0]
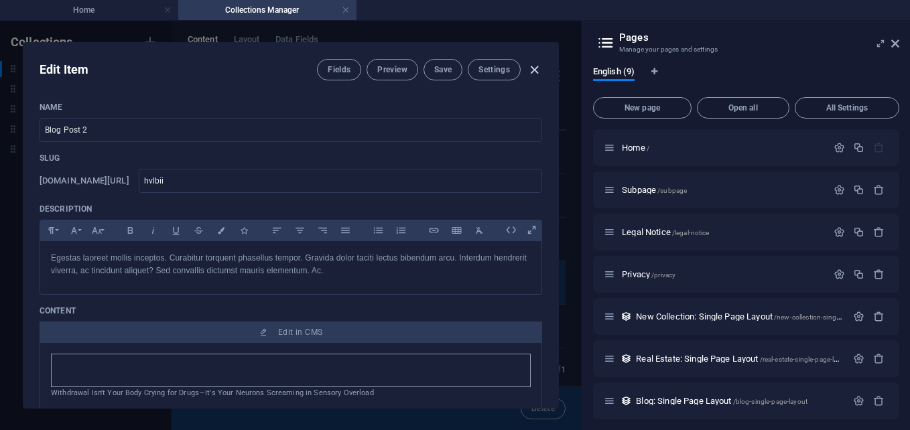
click at [533, 62] on icon "button" at bounding box center [534, 69] width 15 height 15
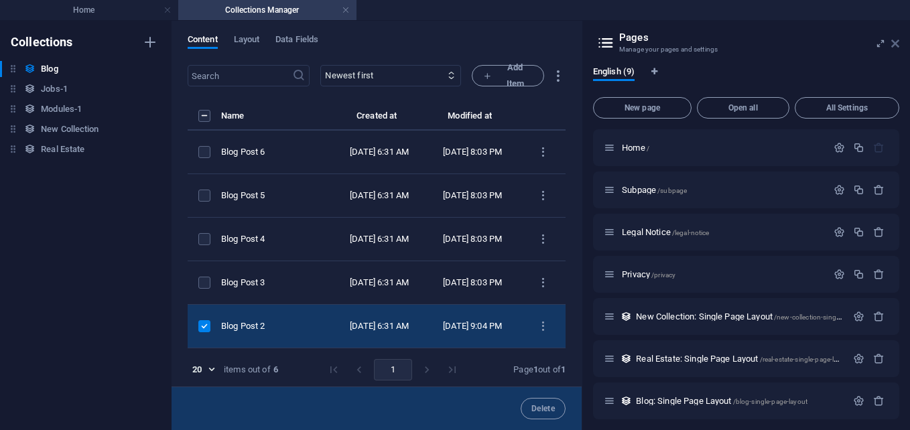
click at [898, 44] on icon at bounding box center [895, 43] width 8 height 11
